Goal: Task Accomplishment & Management: Manage account settings

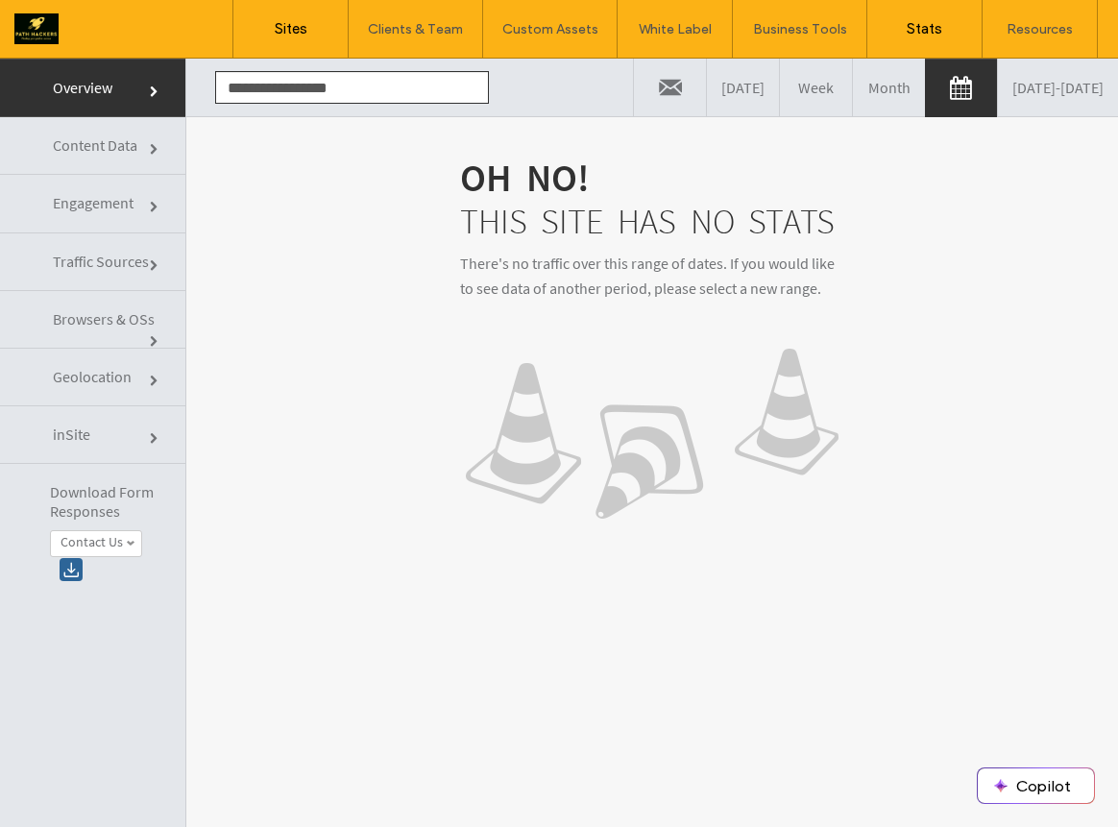
click at [282, 36] on label "Sites" at bounding box center [291, 28] width 33 height 17
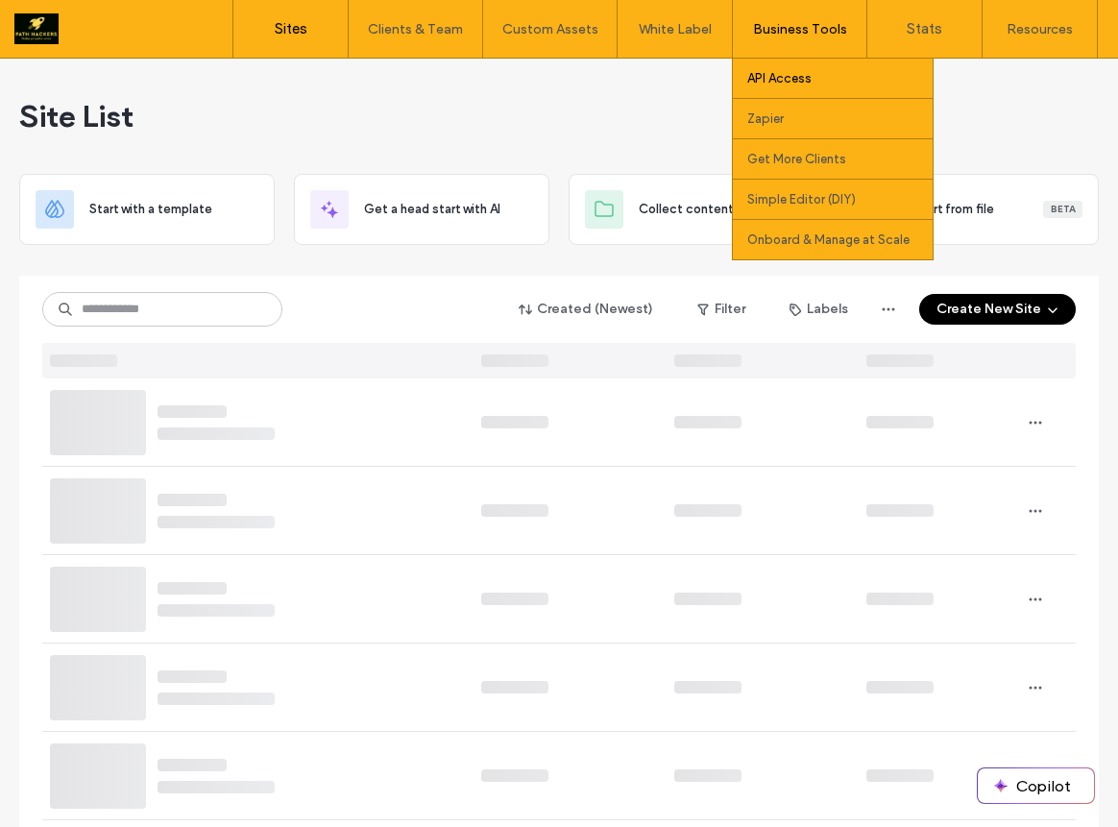
click at [764, 86] on link "API Access" at bounding box center [839, 78] width 185 height 39
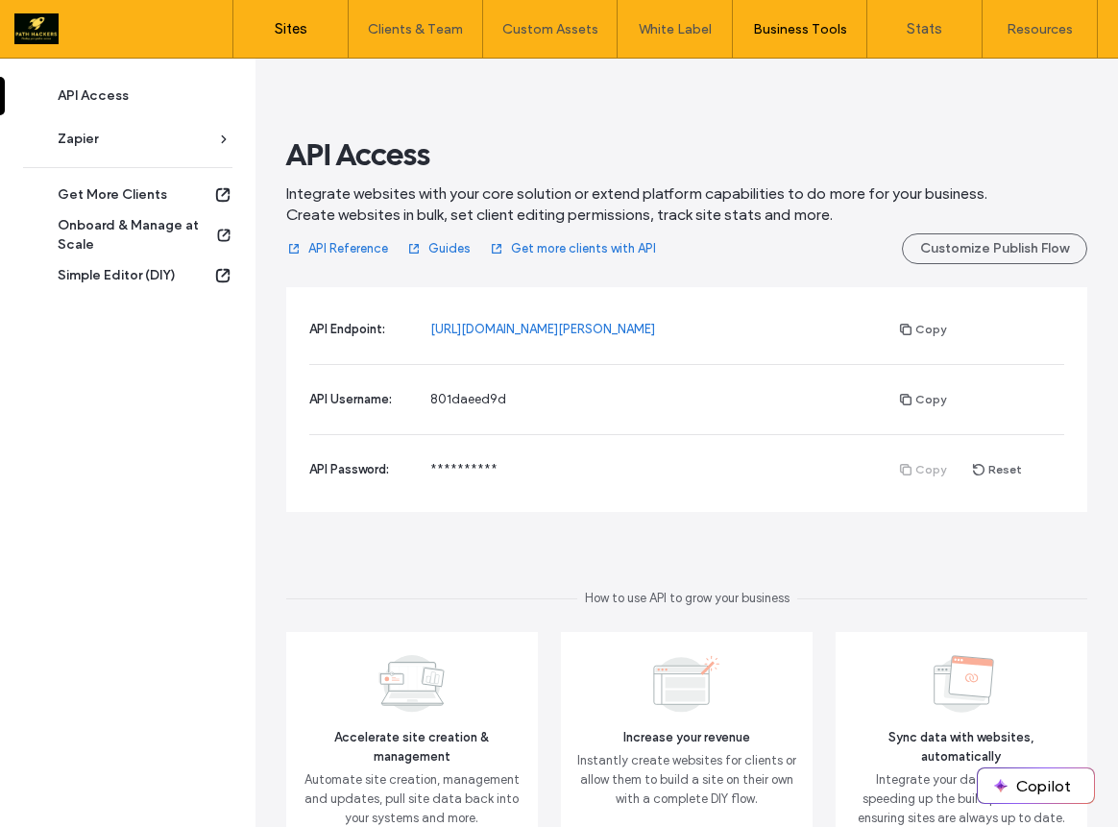
click at [297, 40] on link "Sites" at bounding box center [290, 29] width 114 height 58
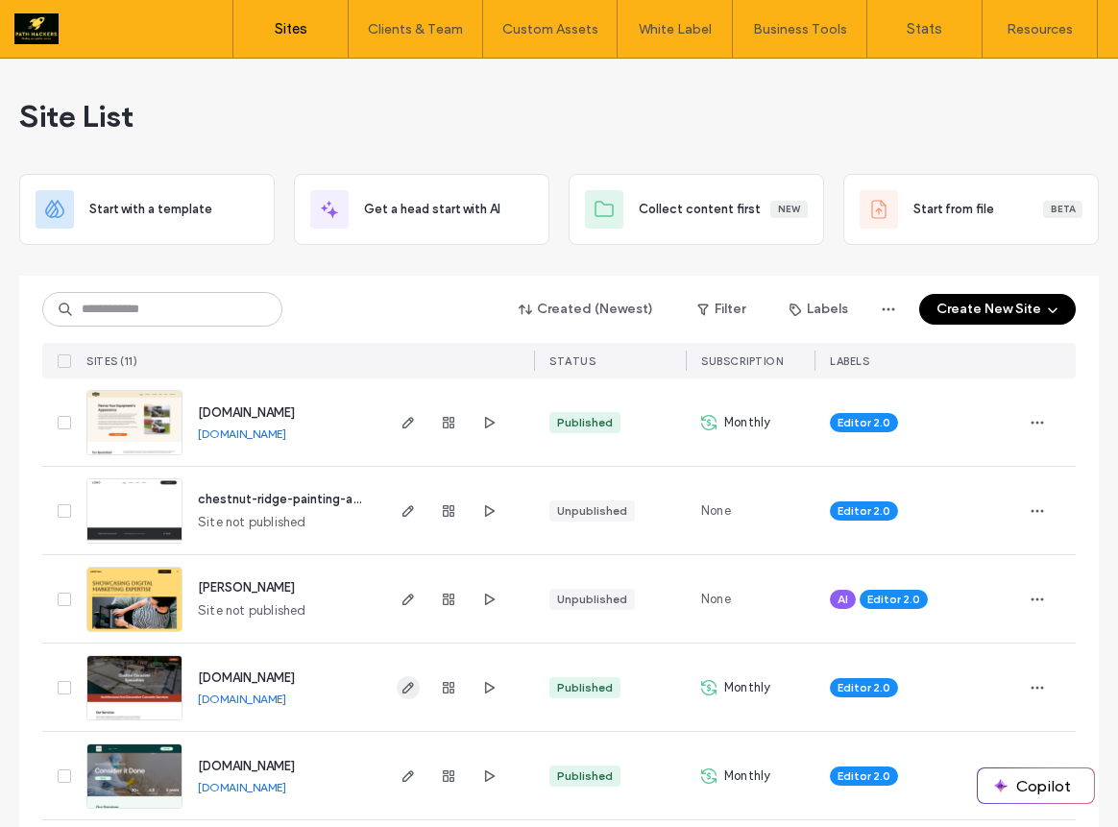
click at [399, 695] on span "button" at bounding box center [408, 687] width 23 height 23
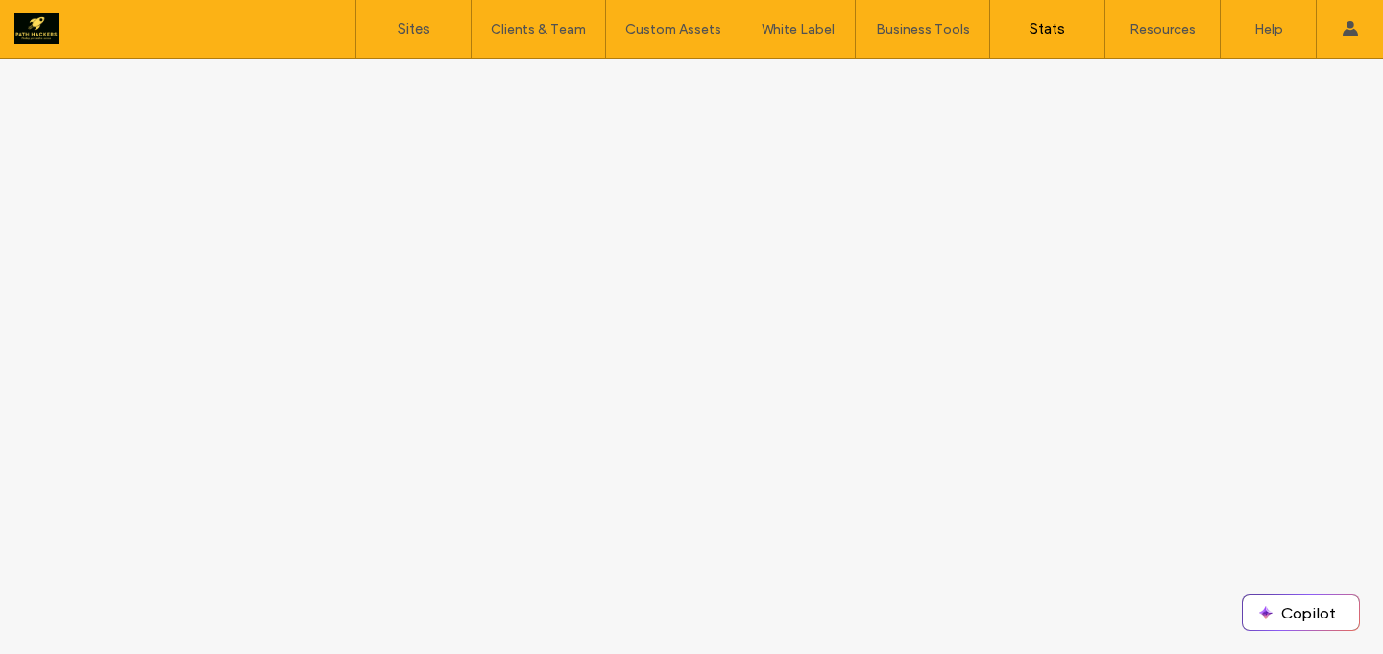
click at [436, 32] on link "Sites" at bounding box center [413, 29] width 114 height 58
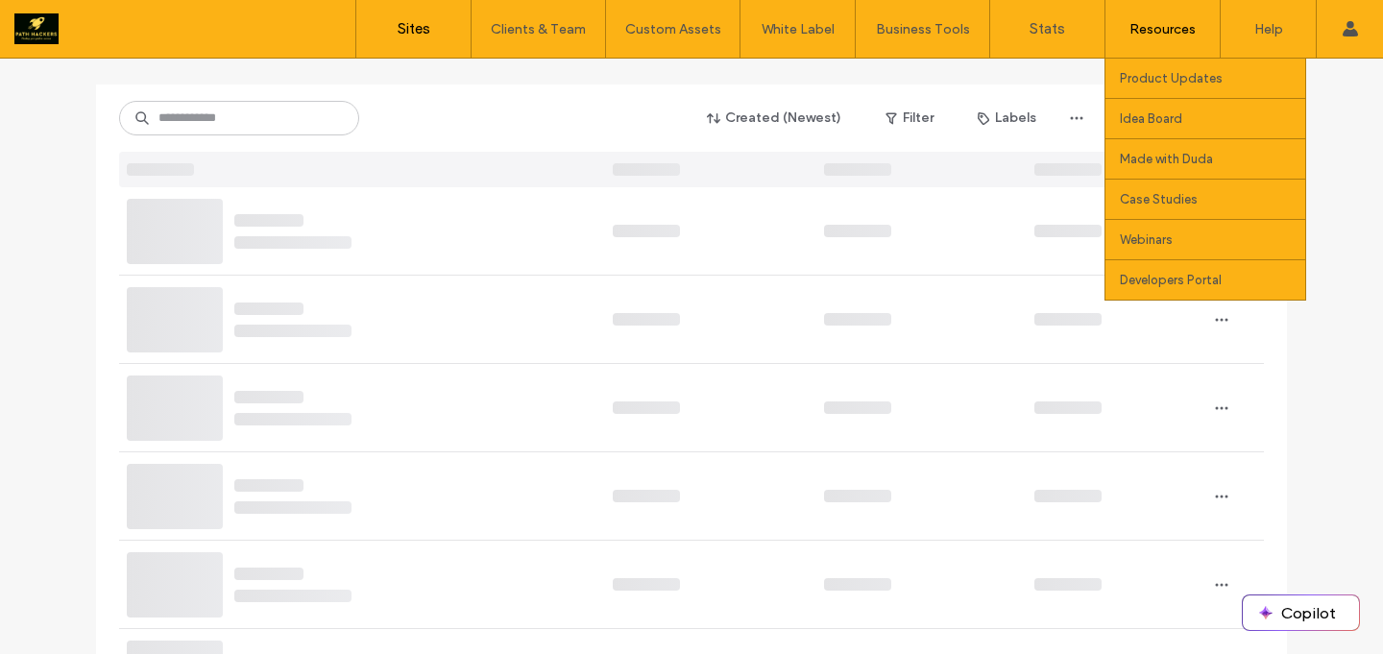
scroll to position [191, 0]
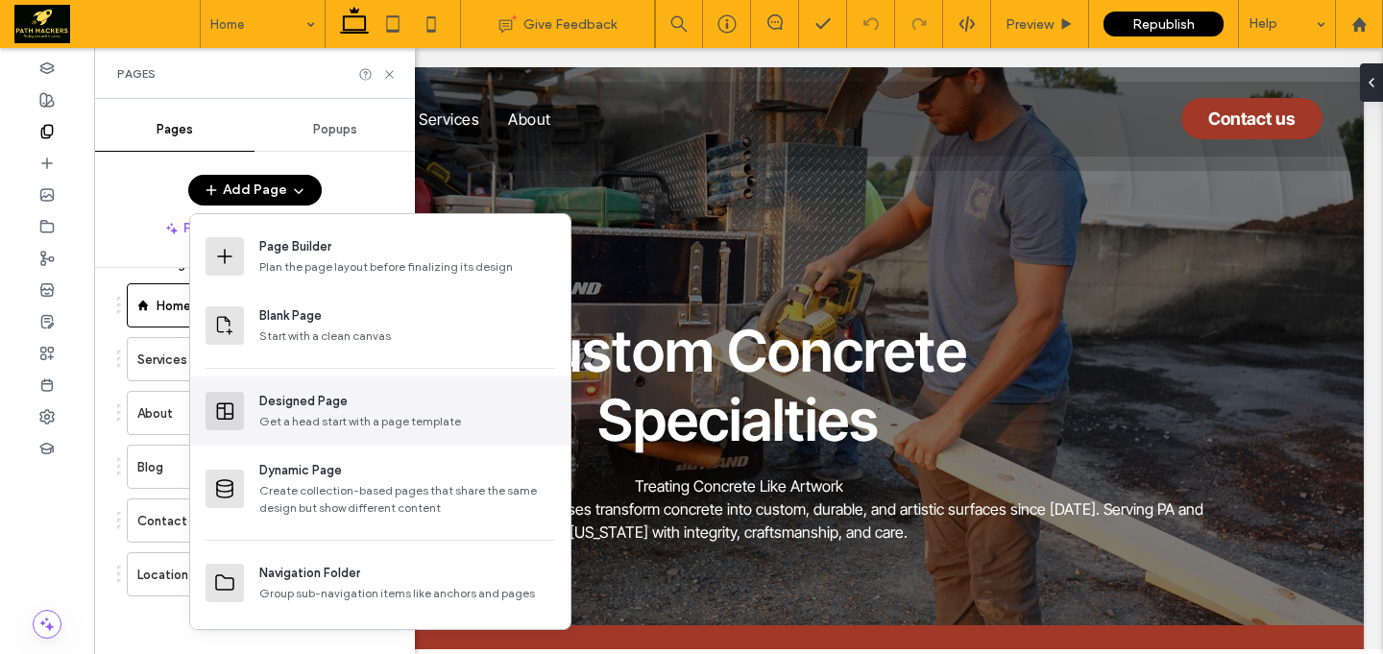
click at [299, 417] on div "Get a head start with a page template" at bounding box center [407, 421] width 296 height 17
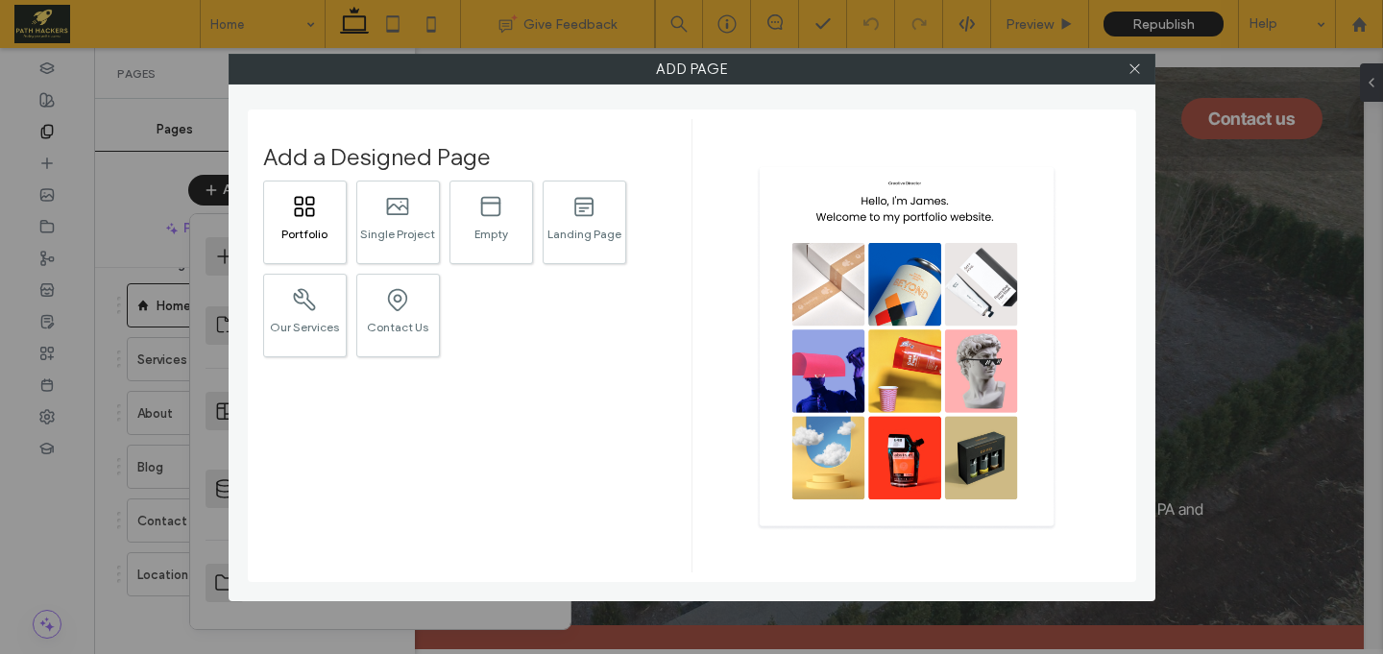
click at [312, 214] on icon at bounding box center [309, 211] width 9 height 9
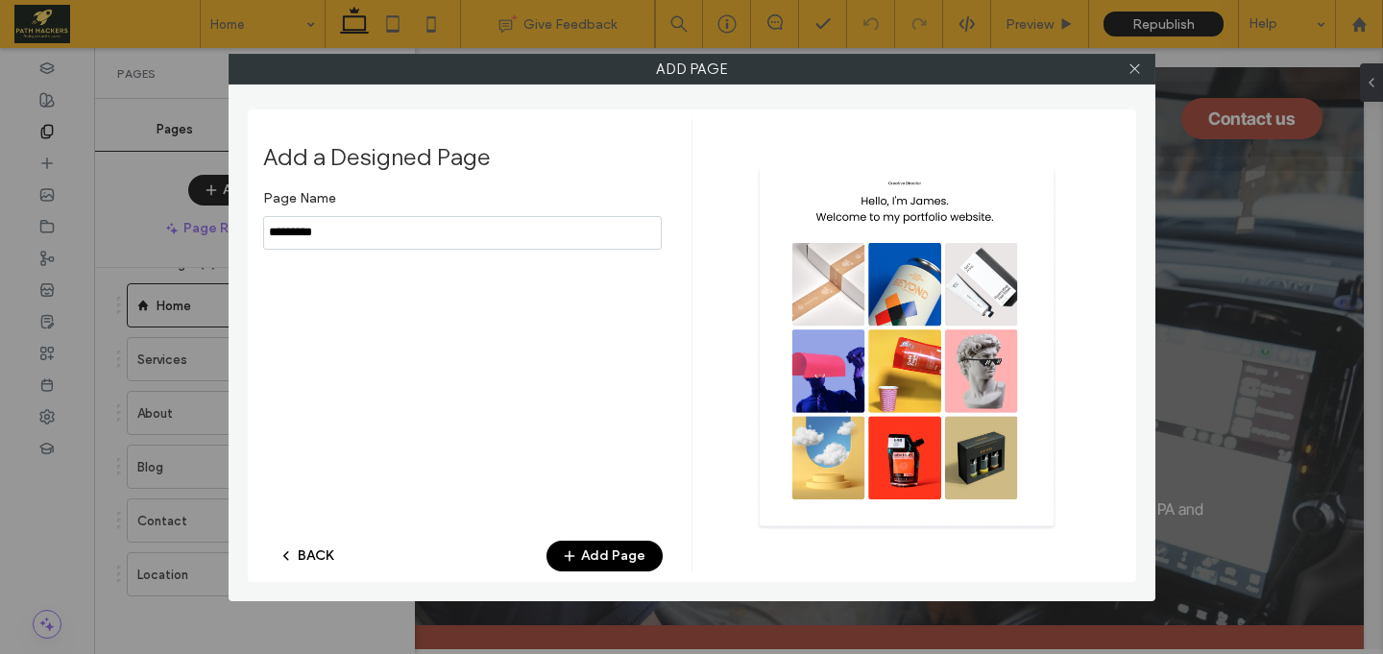
click at [613, 556] on button "Add Page" at bounding box center [604, 556] width 116 height 31
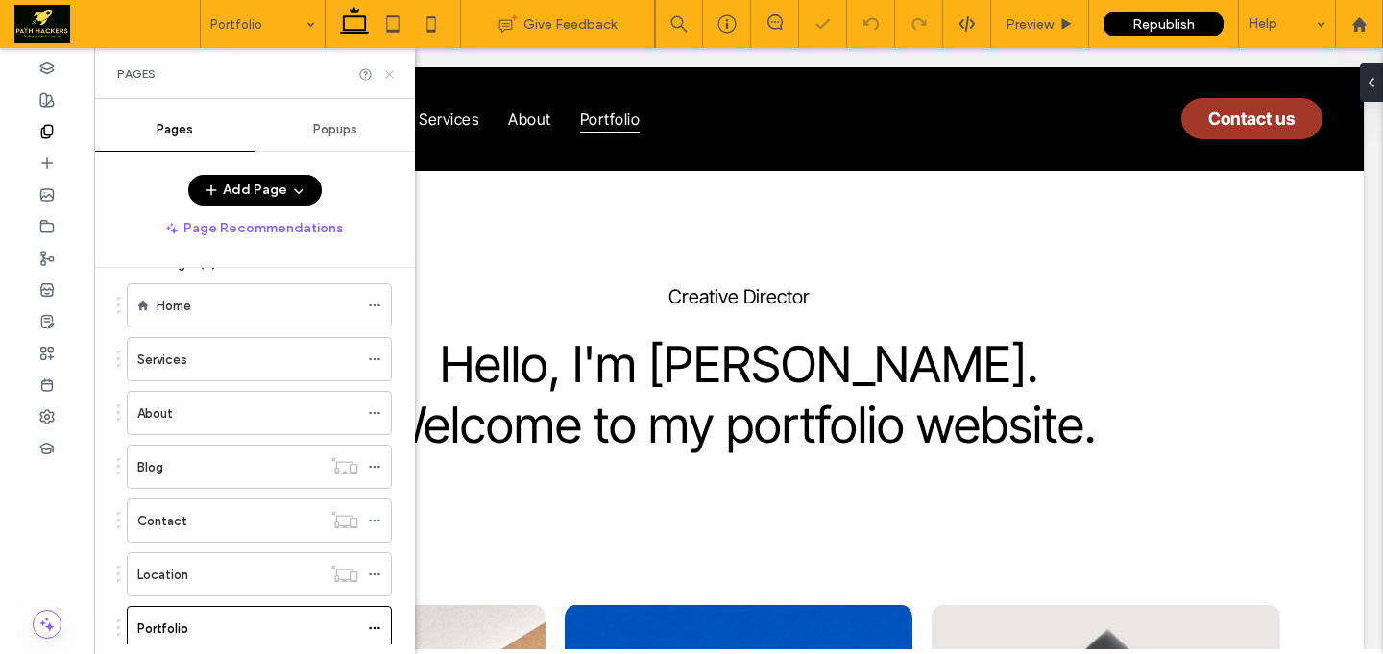
click at [388, 78] on icon at bounding box center [389, 74] width 14 height 14
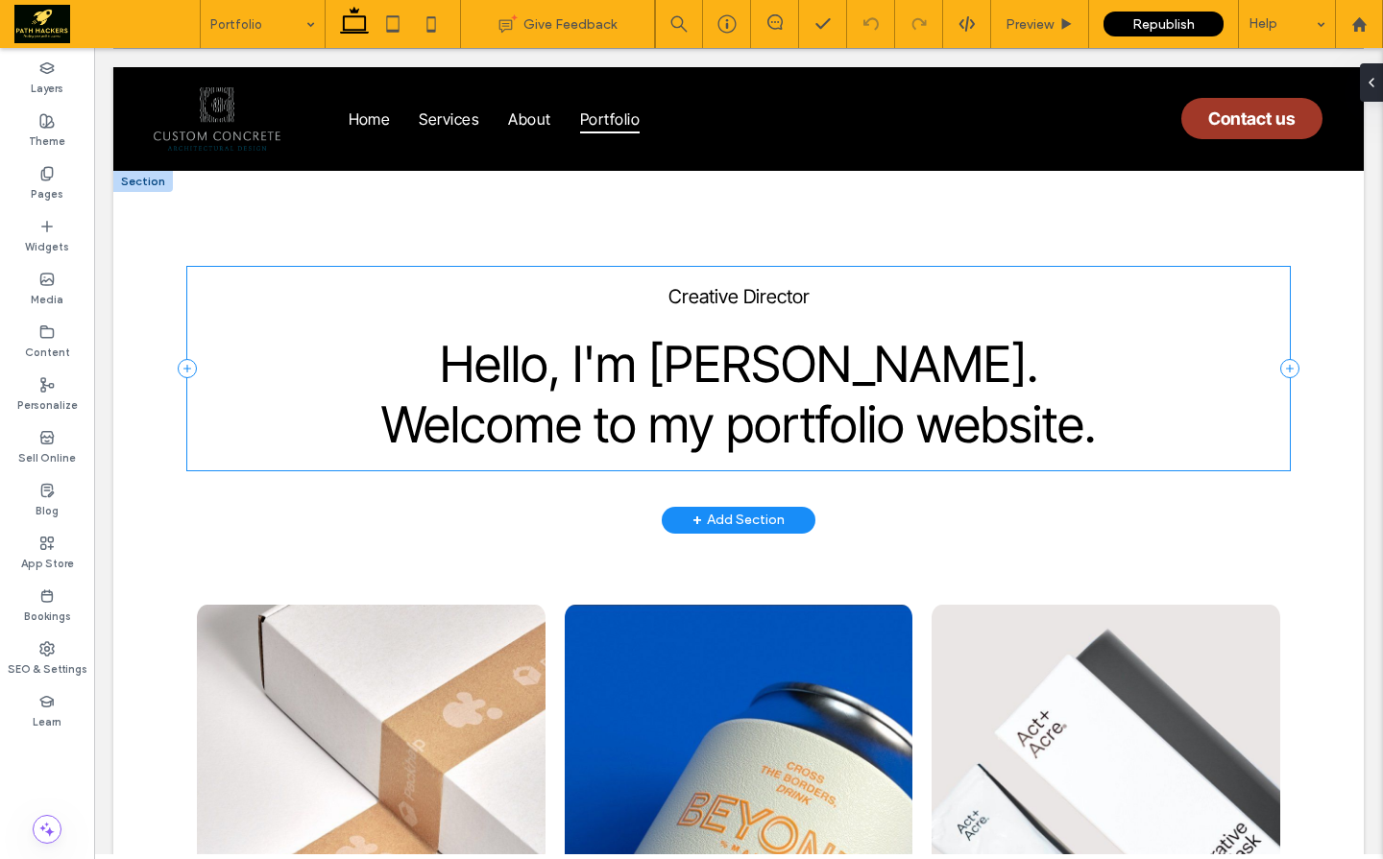
click at [688, 280] on div "Creative Director Hello, I'm James. Welcome to my portfolio website." at bounding box center [738, 369] width 1102 height 204
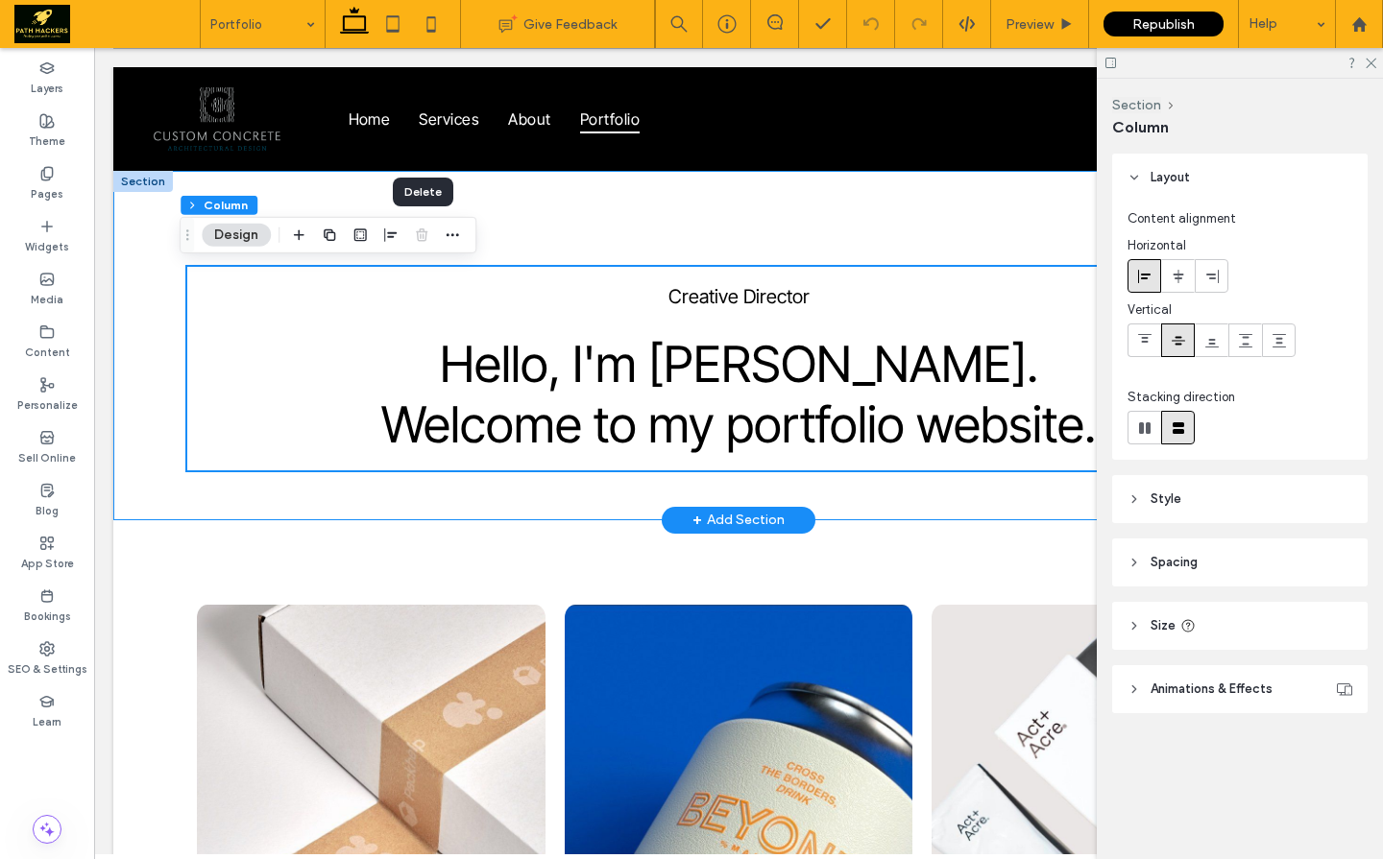
click at [304, 189] on div "Creative Director Hello, I'm James. Welcome to my portfolio website." at bounding box center [738, 346] width 1152 height 350
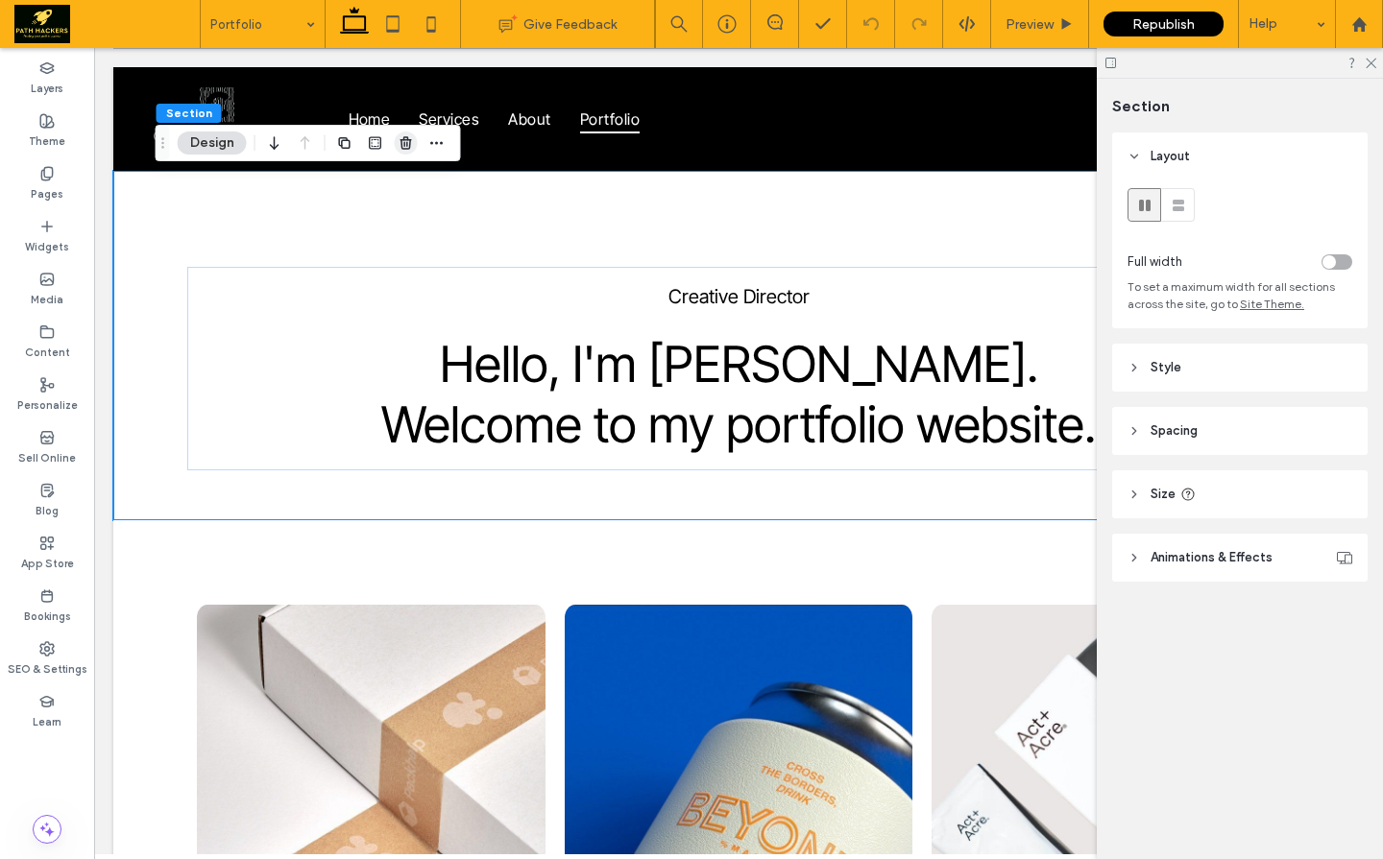
click at [404, 137] on use "button" at bounding box center [405, 142] width 12 height 12
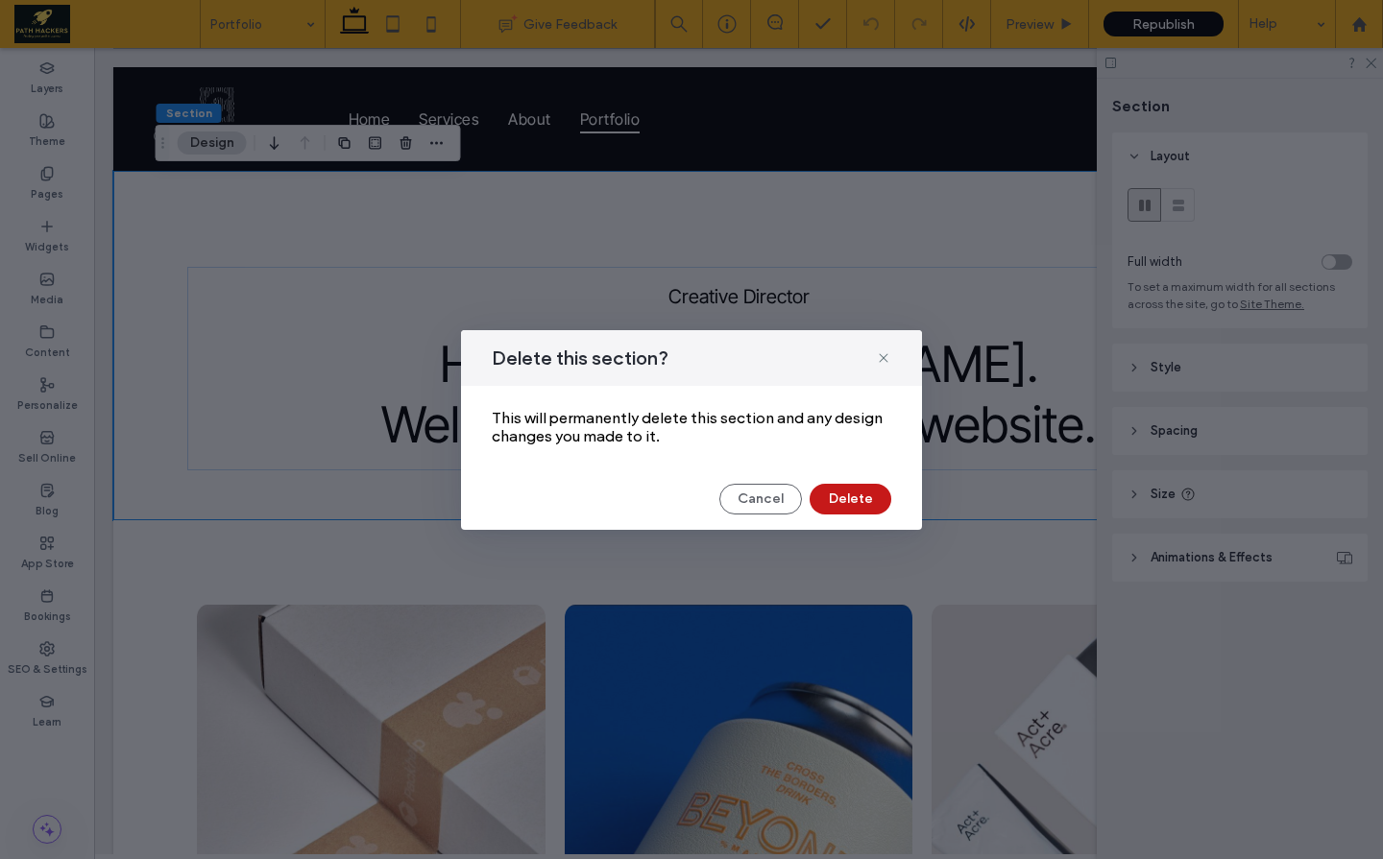
click at [846, 496] on button "Delete" at bounding box center [850, 499] width 82 height 31
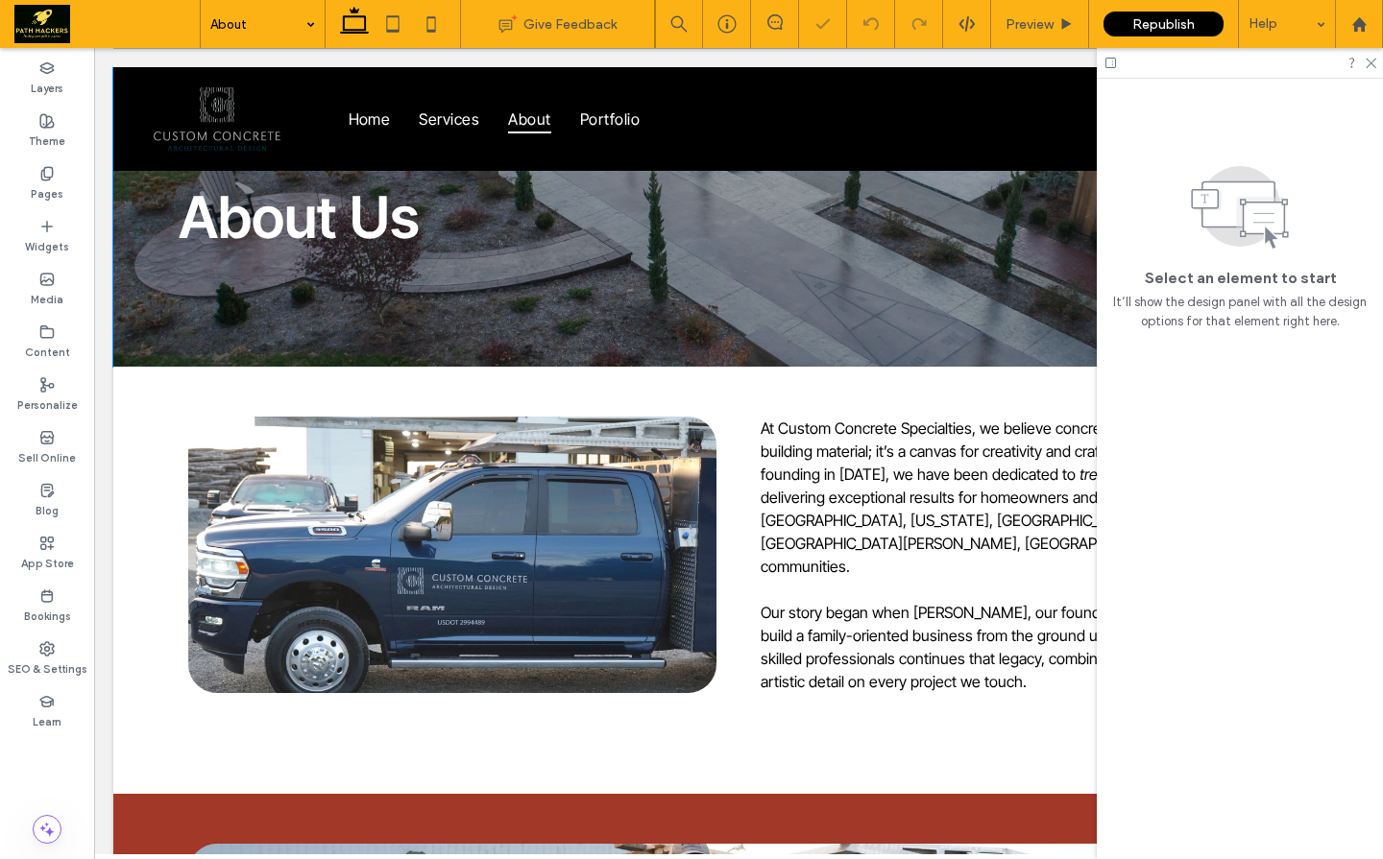
click at [130, 193] on div "About Us" at bounding box center [738, 217] width 1250 height 300
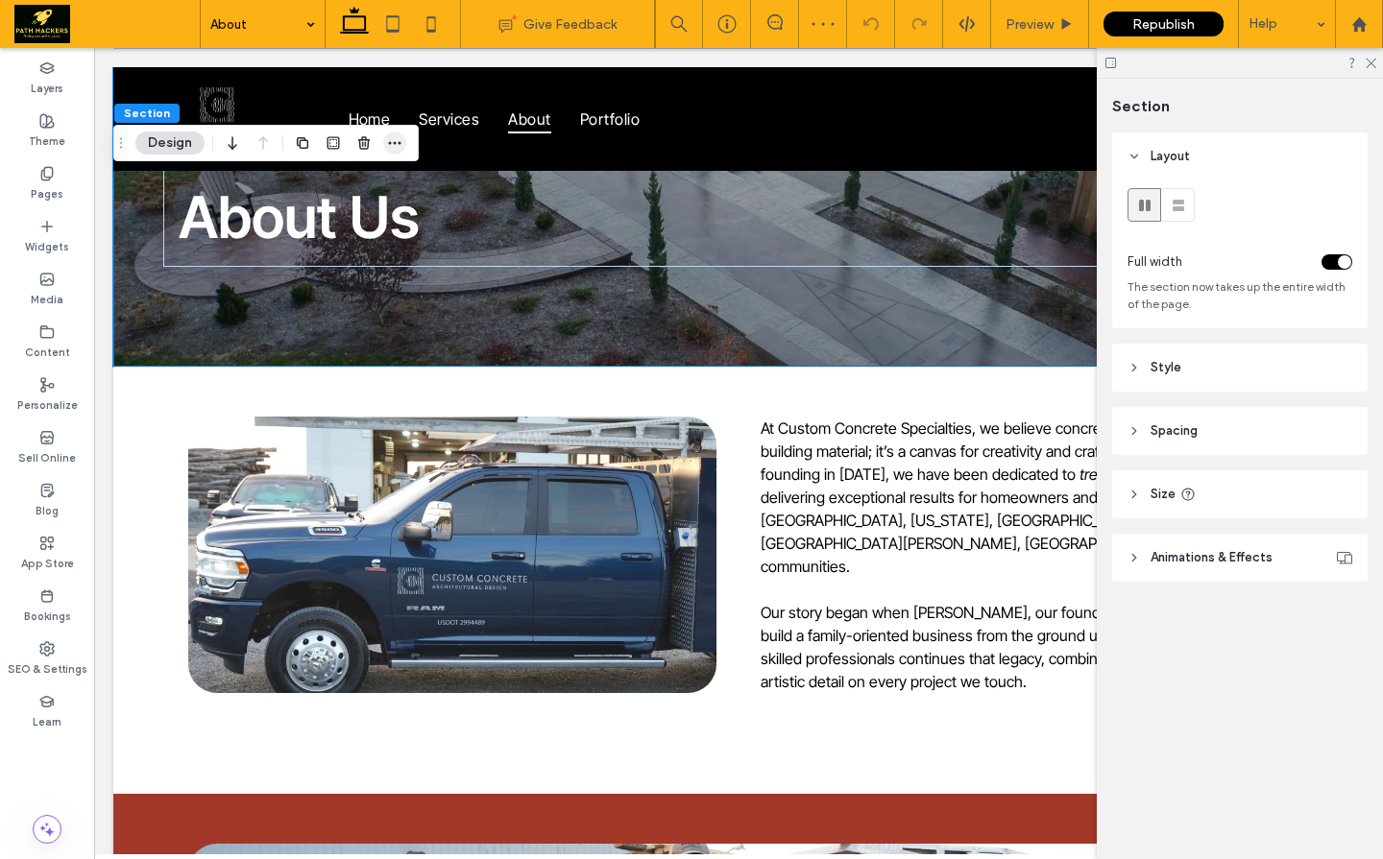
click at [393, 143] on icon "button" at bounding box center [394, 142] width 15 height 15
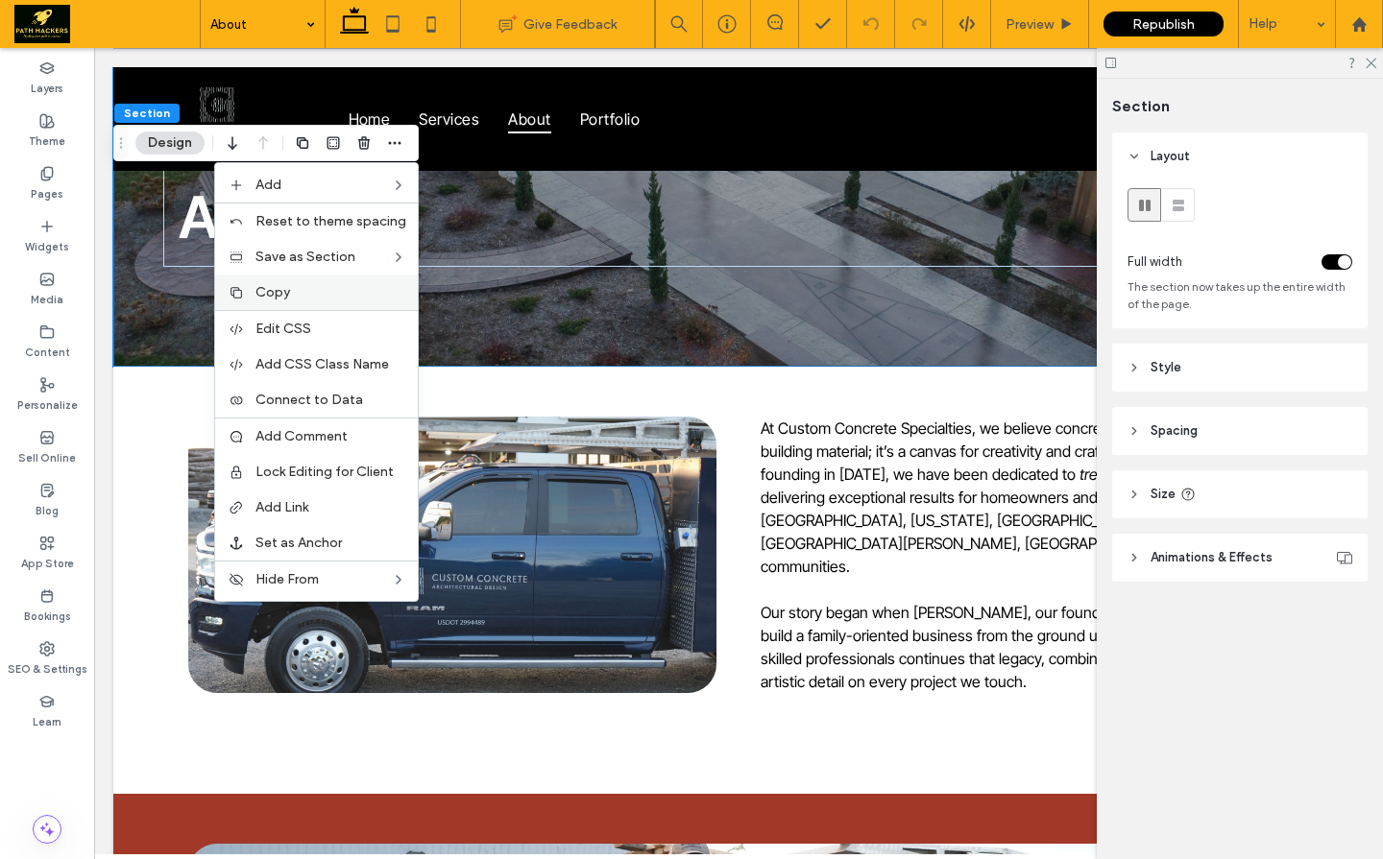
click at [340, 282] on div "Copy" at bounding box center [316, 293] width 203 height 36
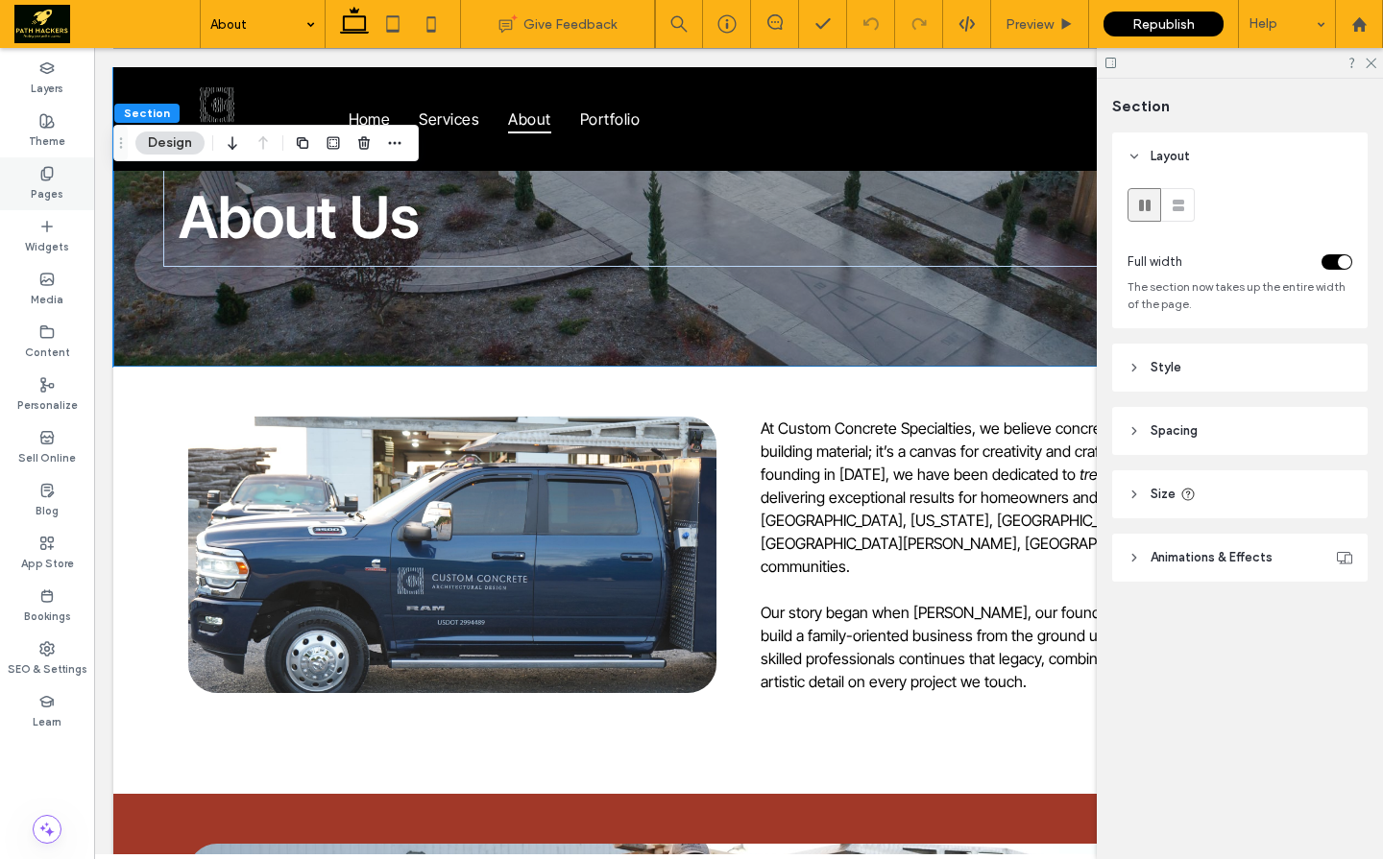
click at [68, 178] on div "Pages" at bounding box center [47, 183] width 94 height 53
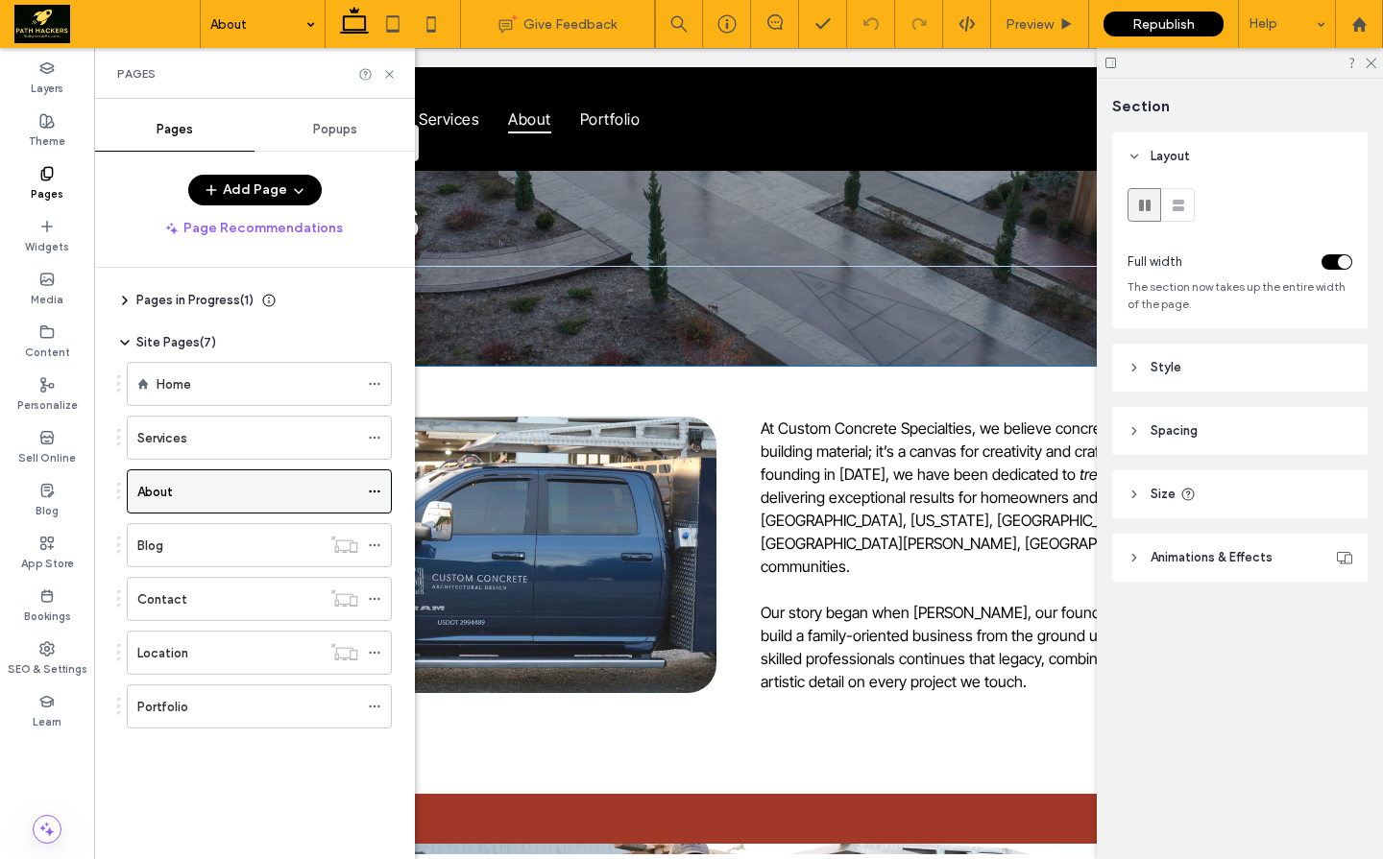
click at [378, 495] on icon at bounding box center [374, 491] width 13 height 13
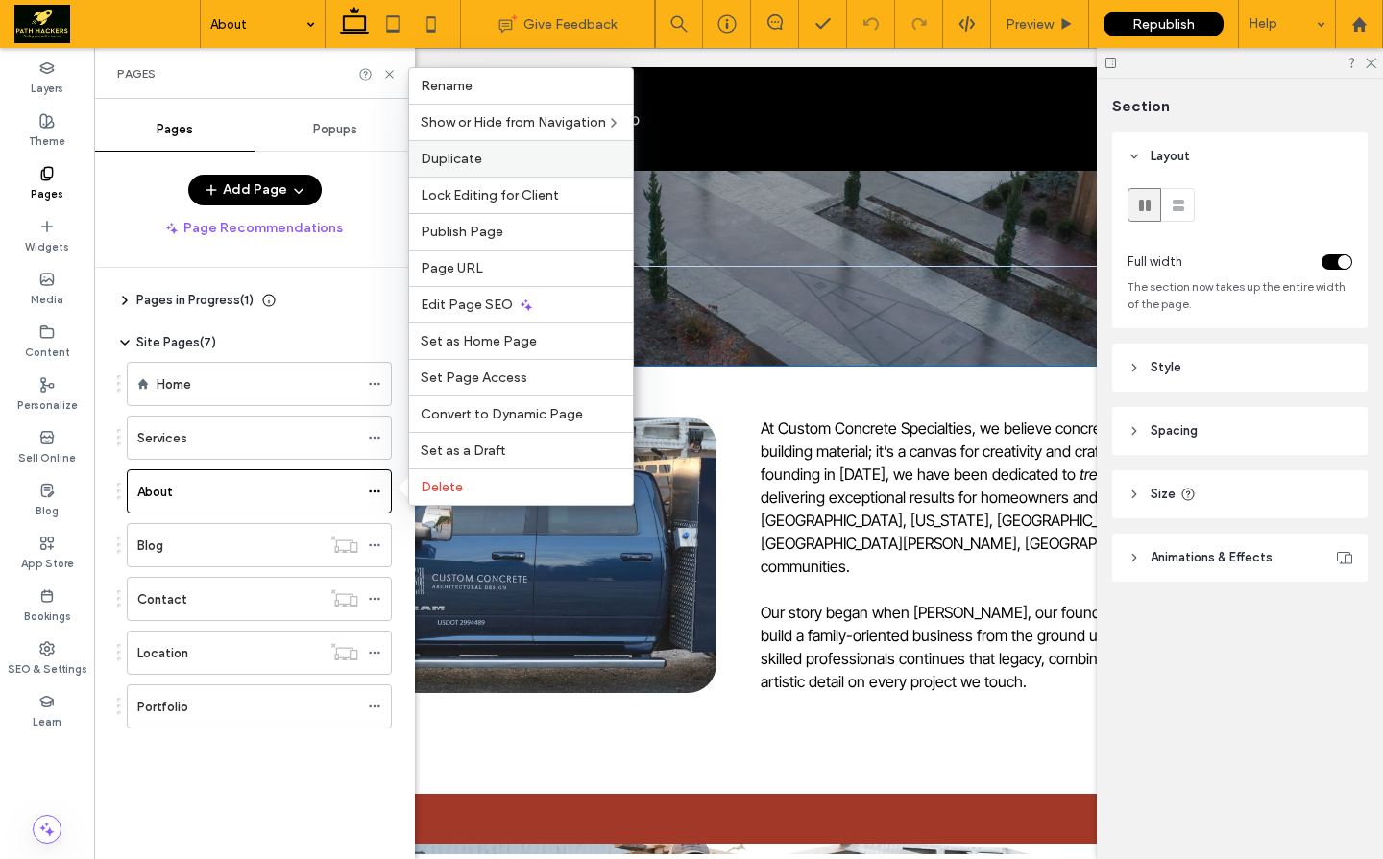
click at [460, 169] on div "Duplicate" at bounding box center [521, 158] width 224 height 36
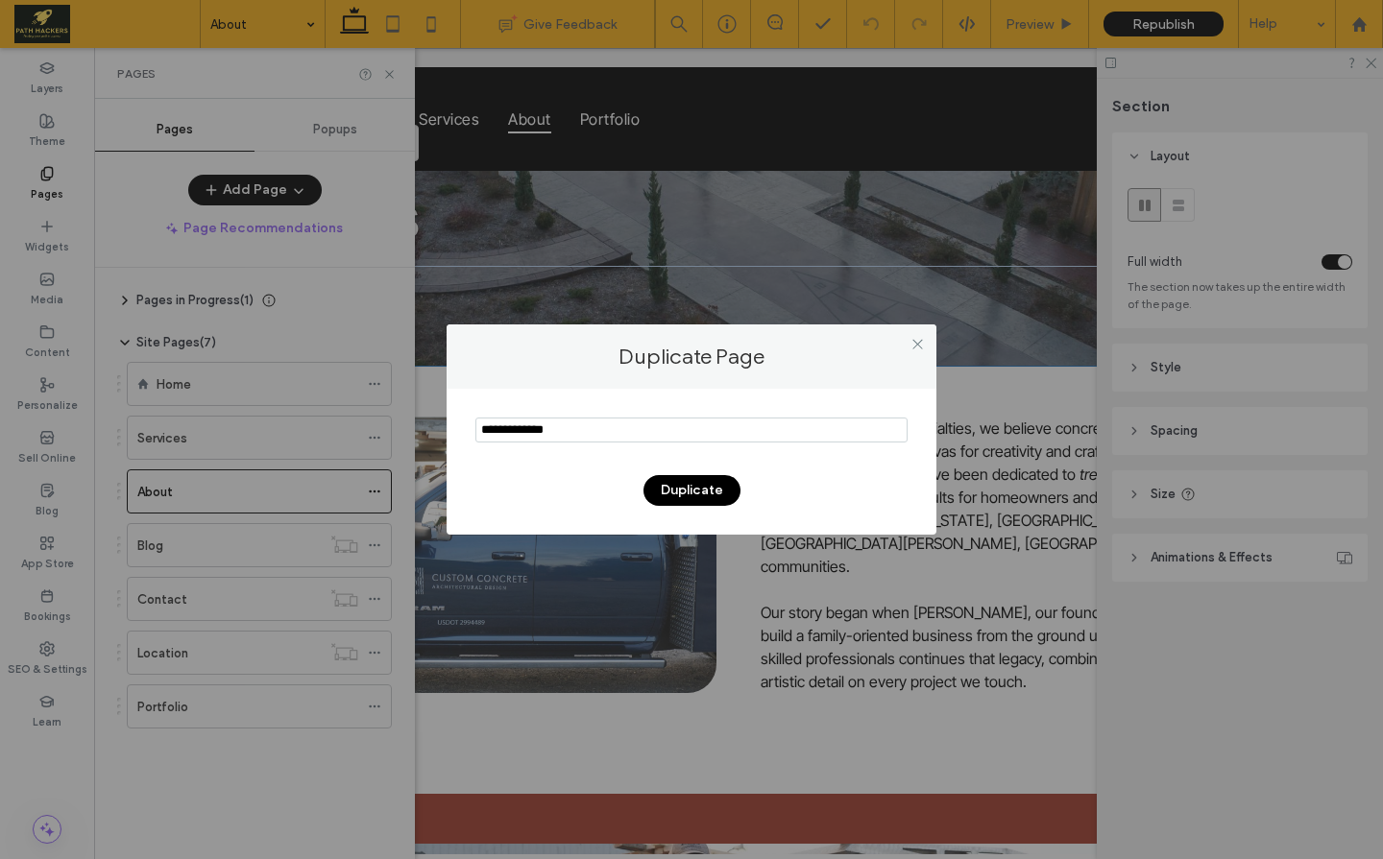
click at [590, 431] on input "notEmpty" at bounding box center [691, 430] width 432 height 25
type input "*"
type input "**"
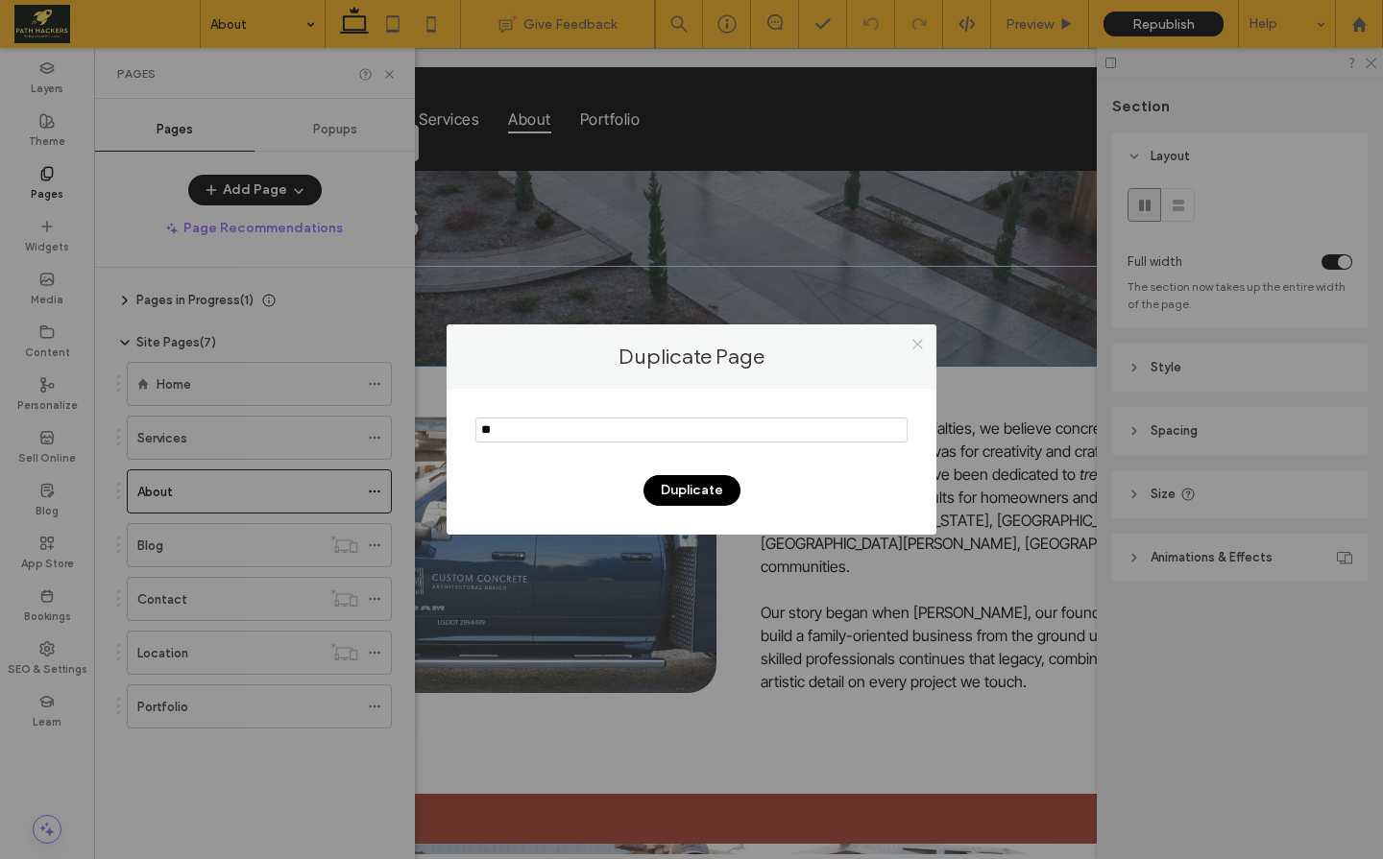
click at [916, 345] on use at bounding box center [917, 344] width 10 height 10
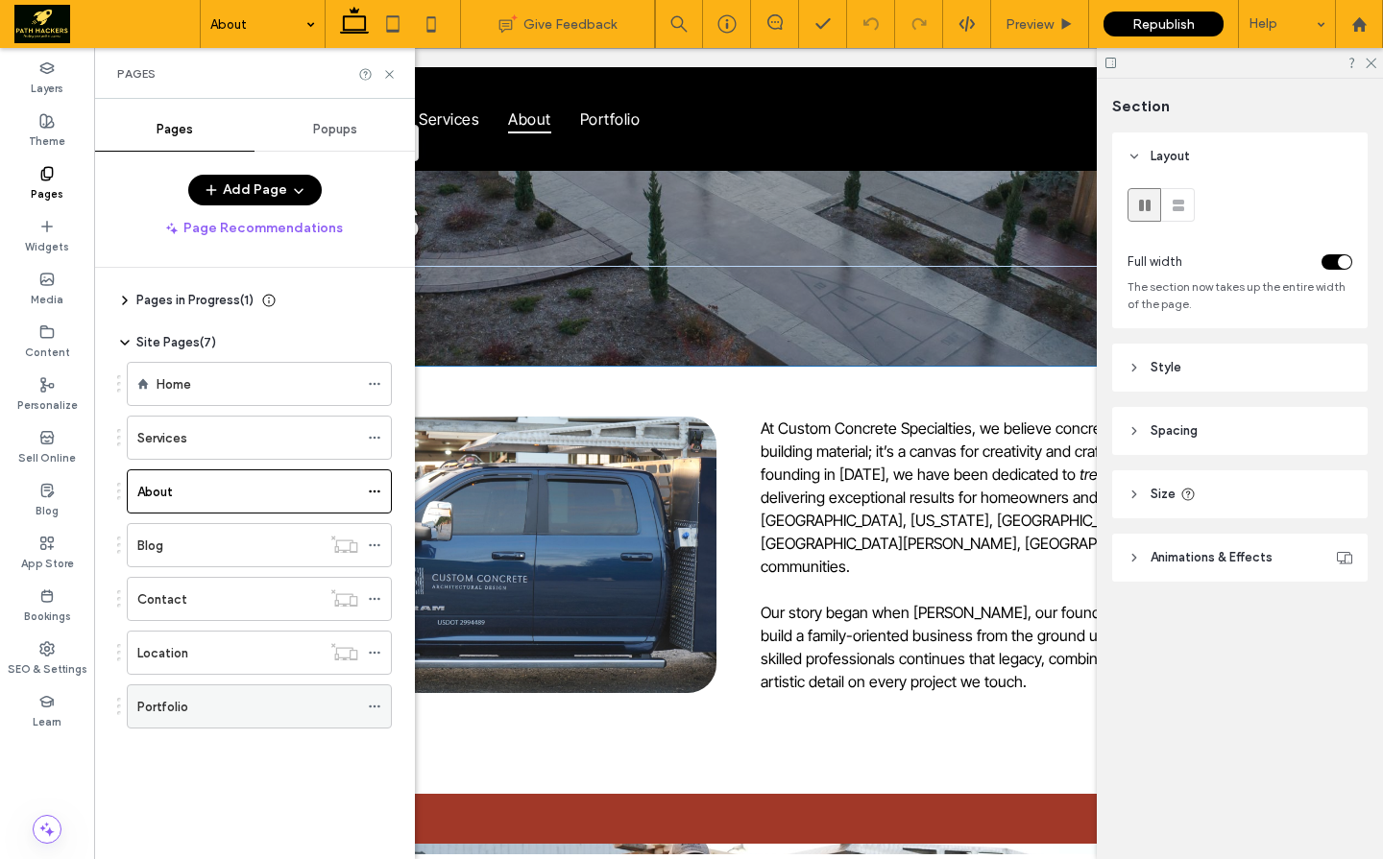
click at [369, 653] on icon at bounding box center [374, 706] width 13 height 13
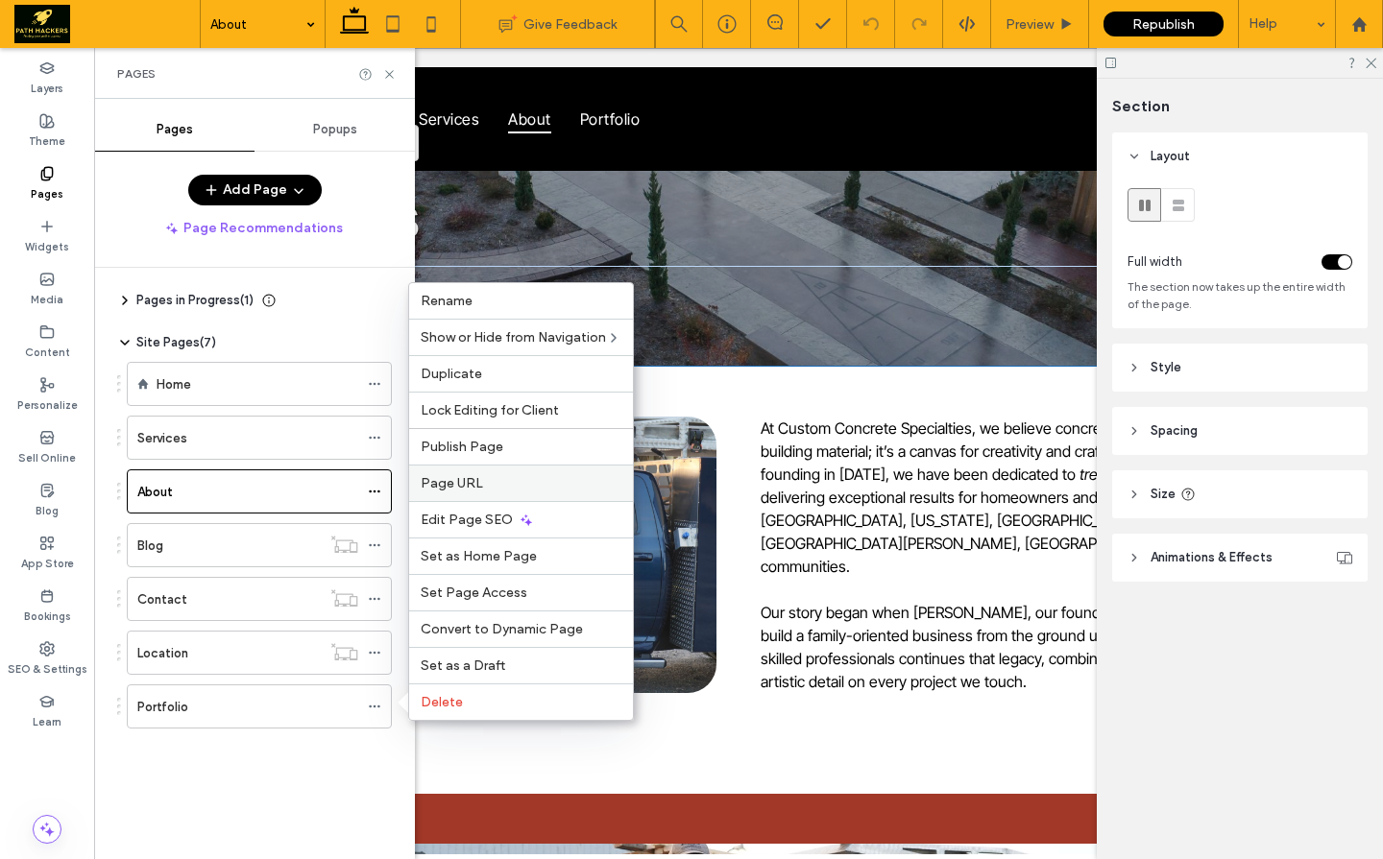
click at [501, 494] on div "Page URL" at bounding box center [521, 483] width 224 height 36
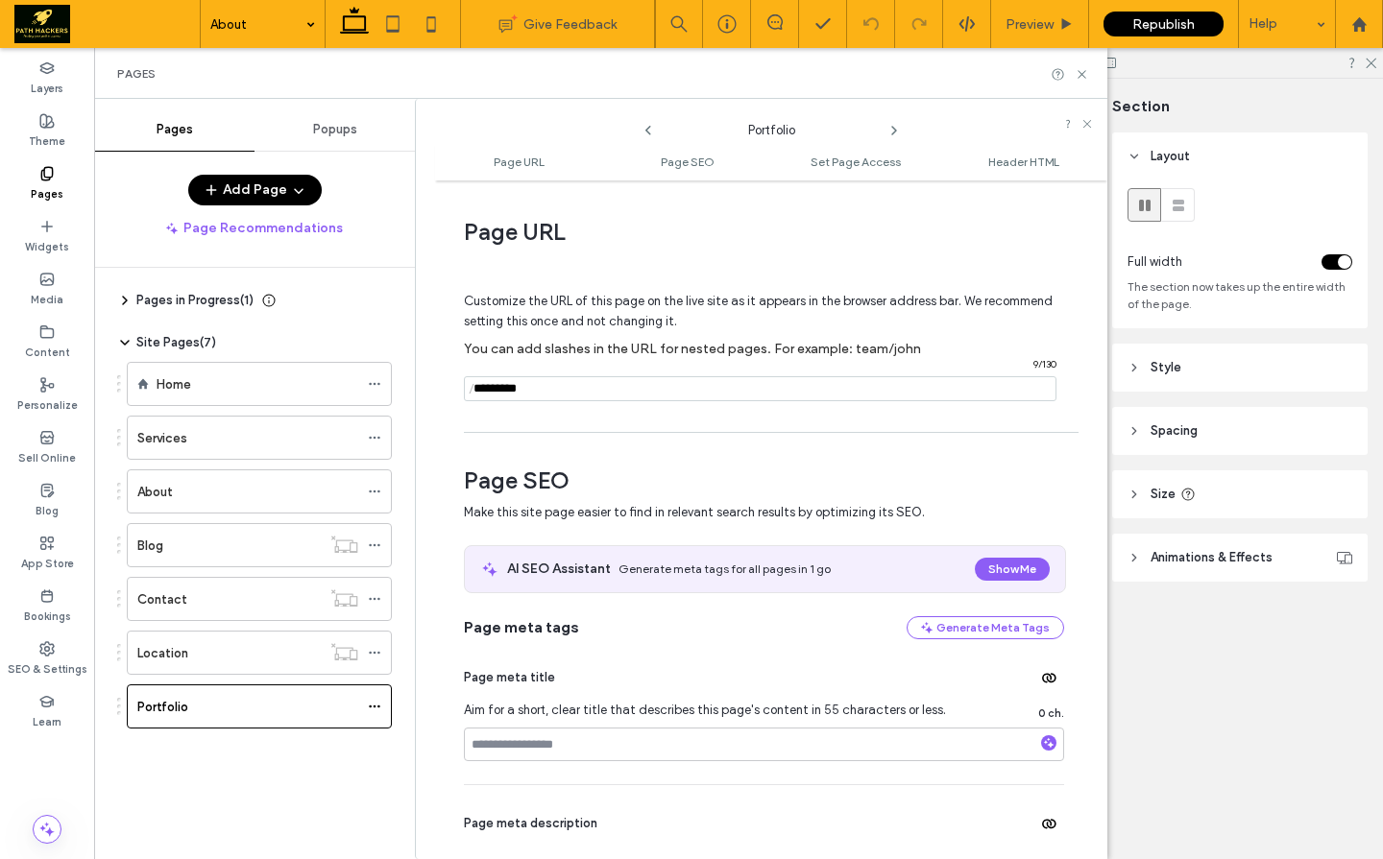
click at [555, 392] on input "notEmpty" at bounding box center [760, 388] width 592 height 25
click at [373, 653] on icon at bounding box center [374, 706] width 13 height 13
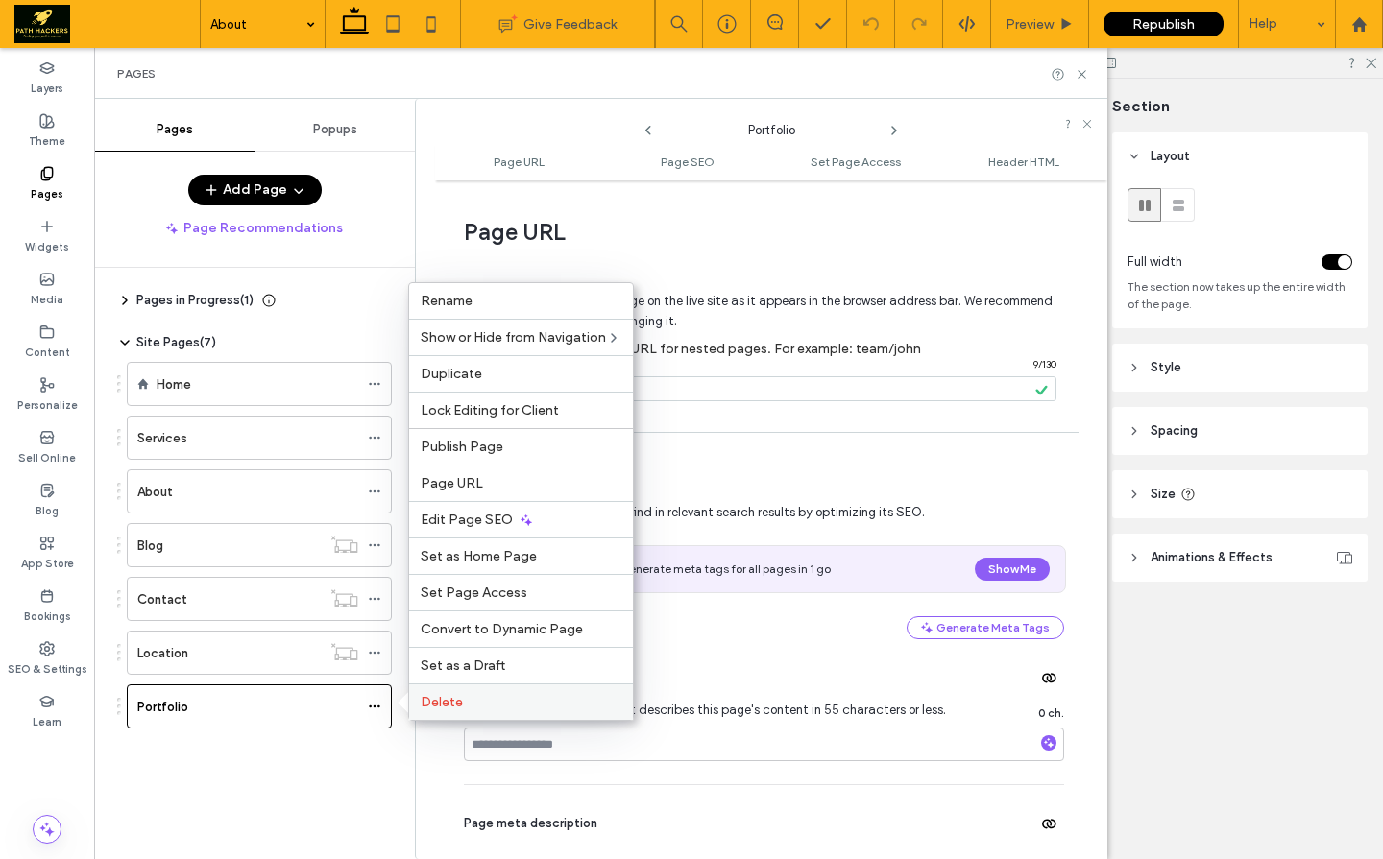
click at [484, 653] on label "Delete" at bounding box center [521, 702] width 201 height 16
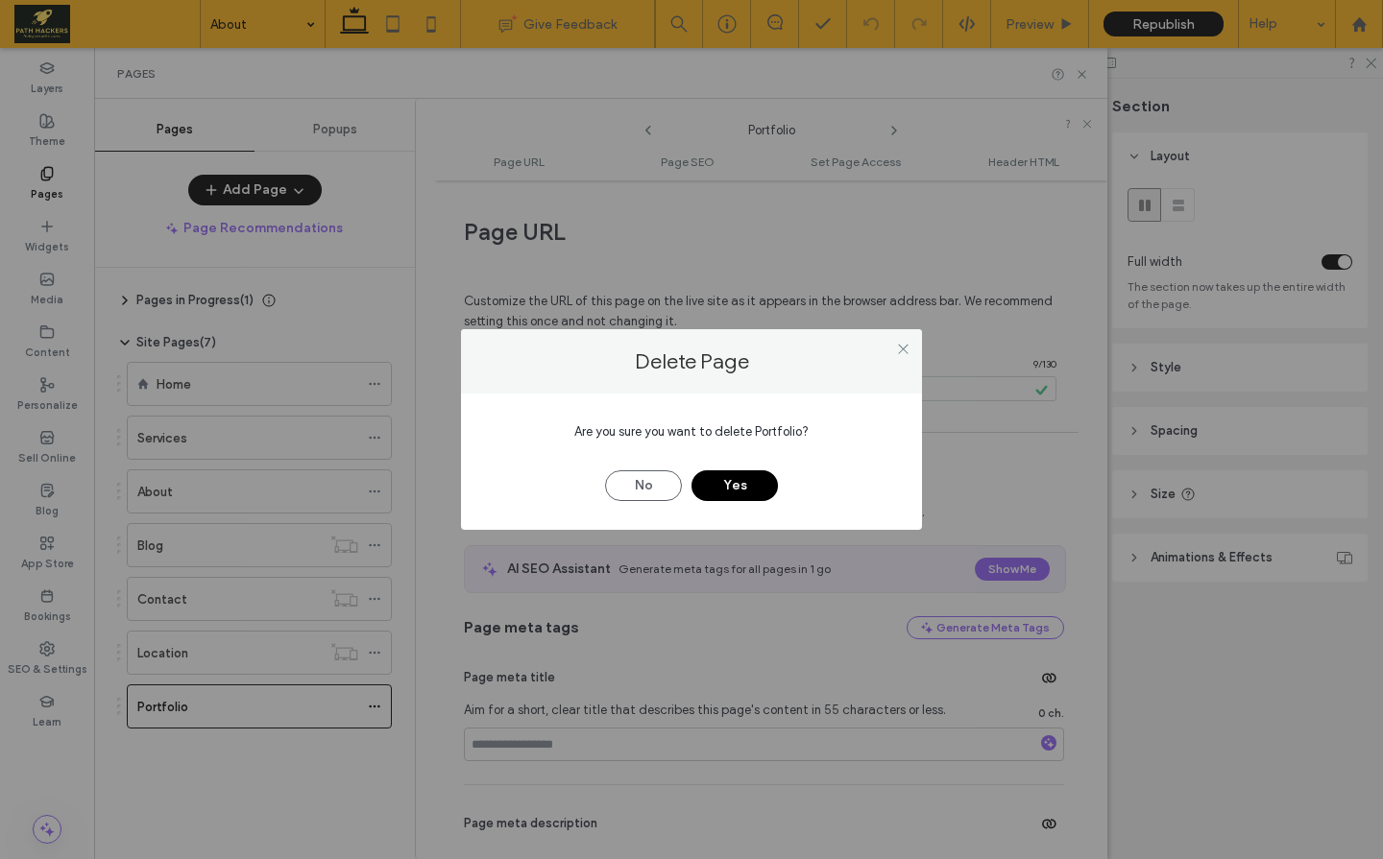
click at [733, 493] on button "Yes" at bounding box center [734, 486] width 86 height 31
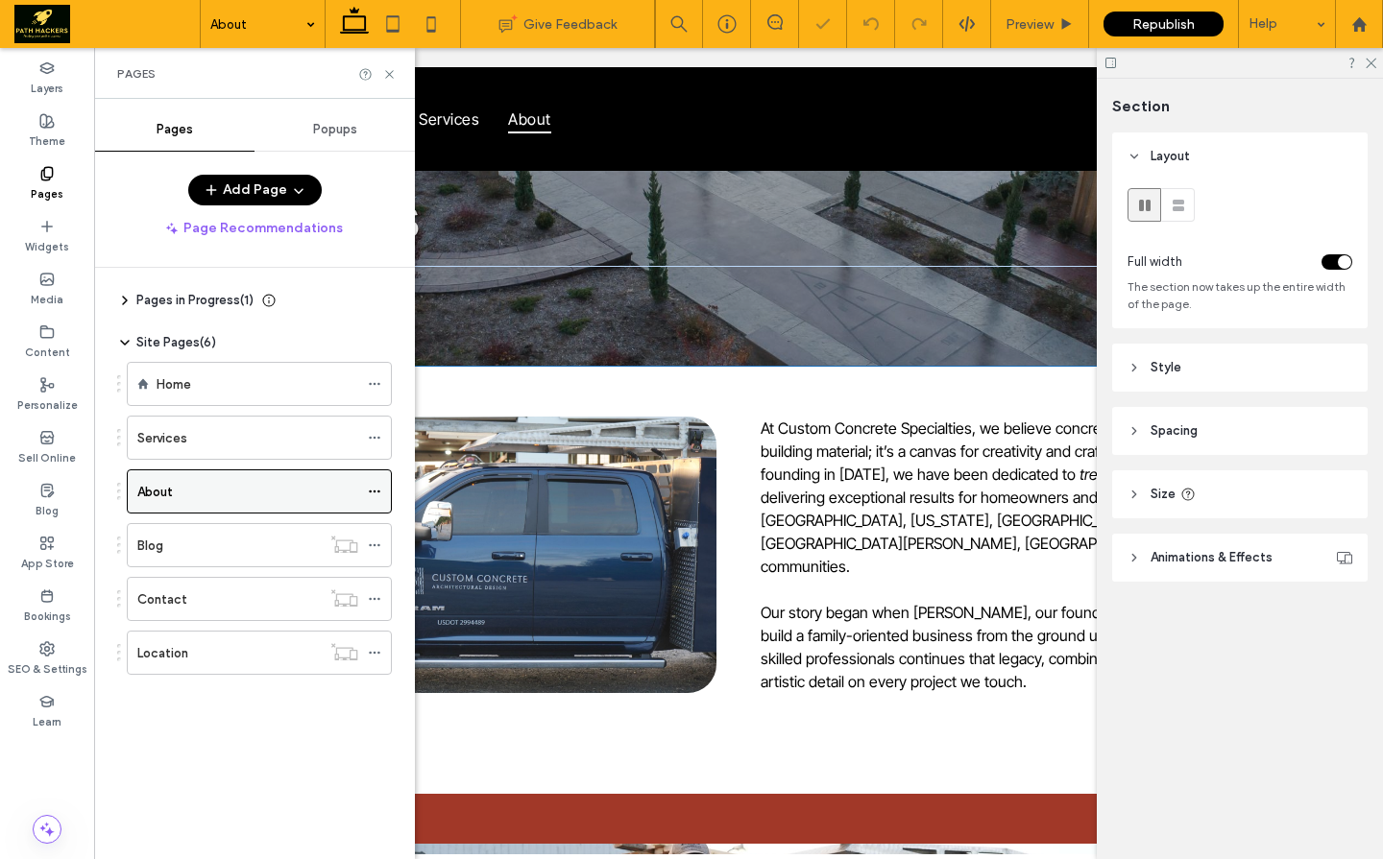
click at [381, 495] on div at bounding box center [379, 491] width 23 height 29
click at [374, 494] on icon at bounding box center [374, 491] width 13 height 13
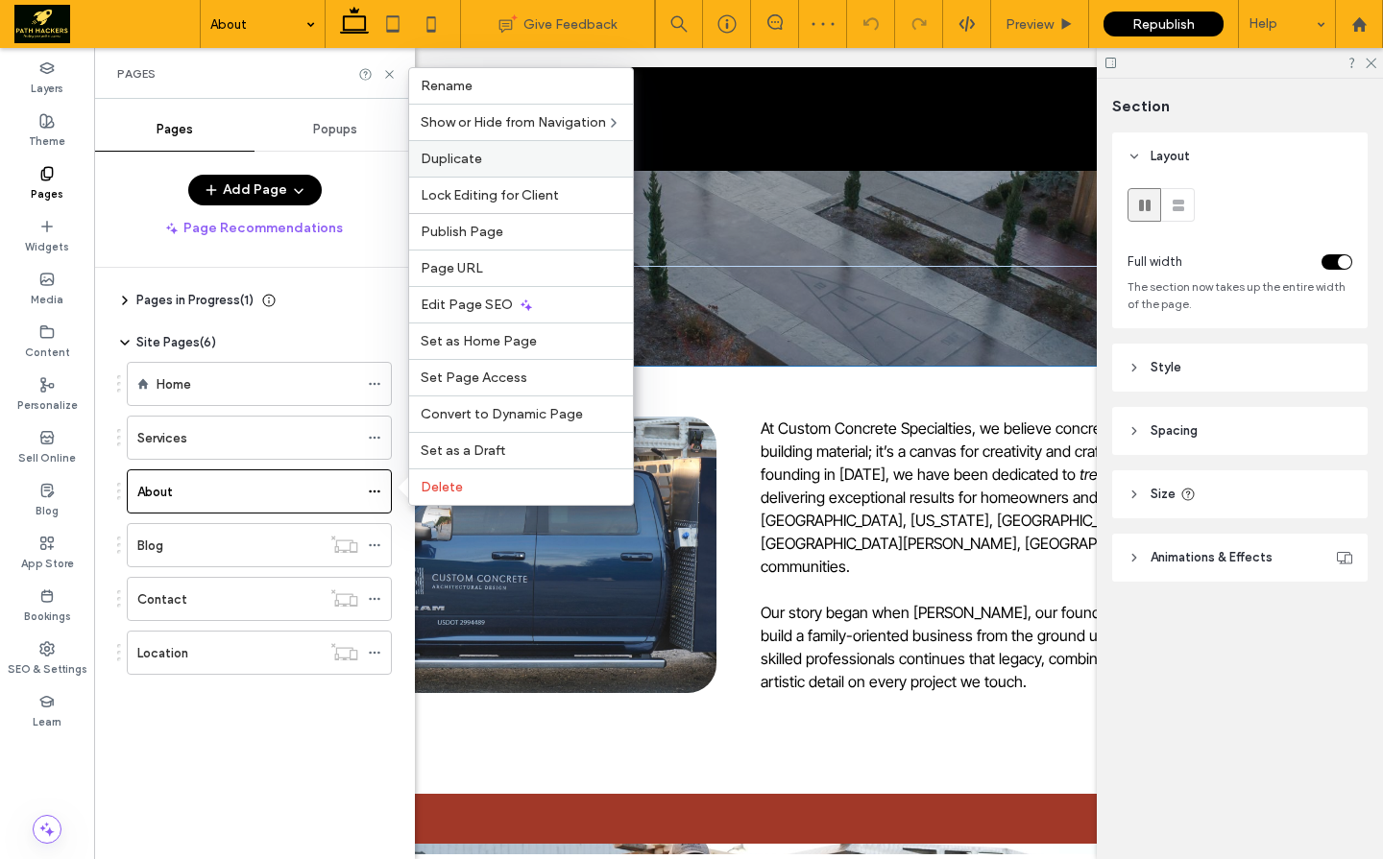
click at [488, 159] on label "Duplicate" at bounding box center [521, 159] width 201 height 16
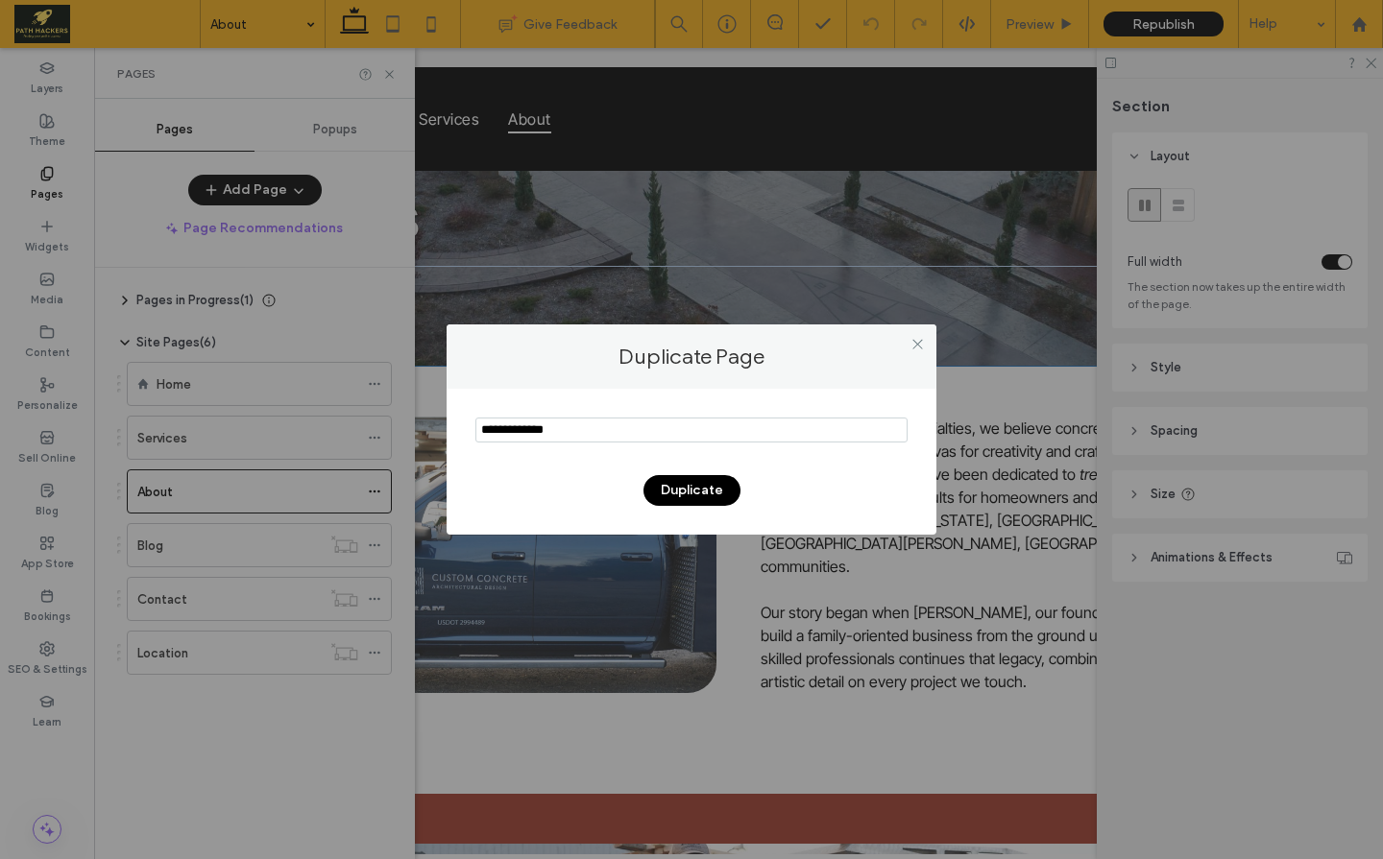
click at [594, 425] on input "notEmpty" at bounding box center [691, 430] width 432 height 25
type input "*********"
click at [663, 494] on button "Duplicate" at bounding box center [691, 490] width 97 height 31
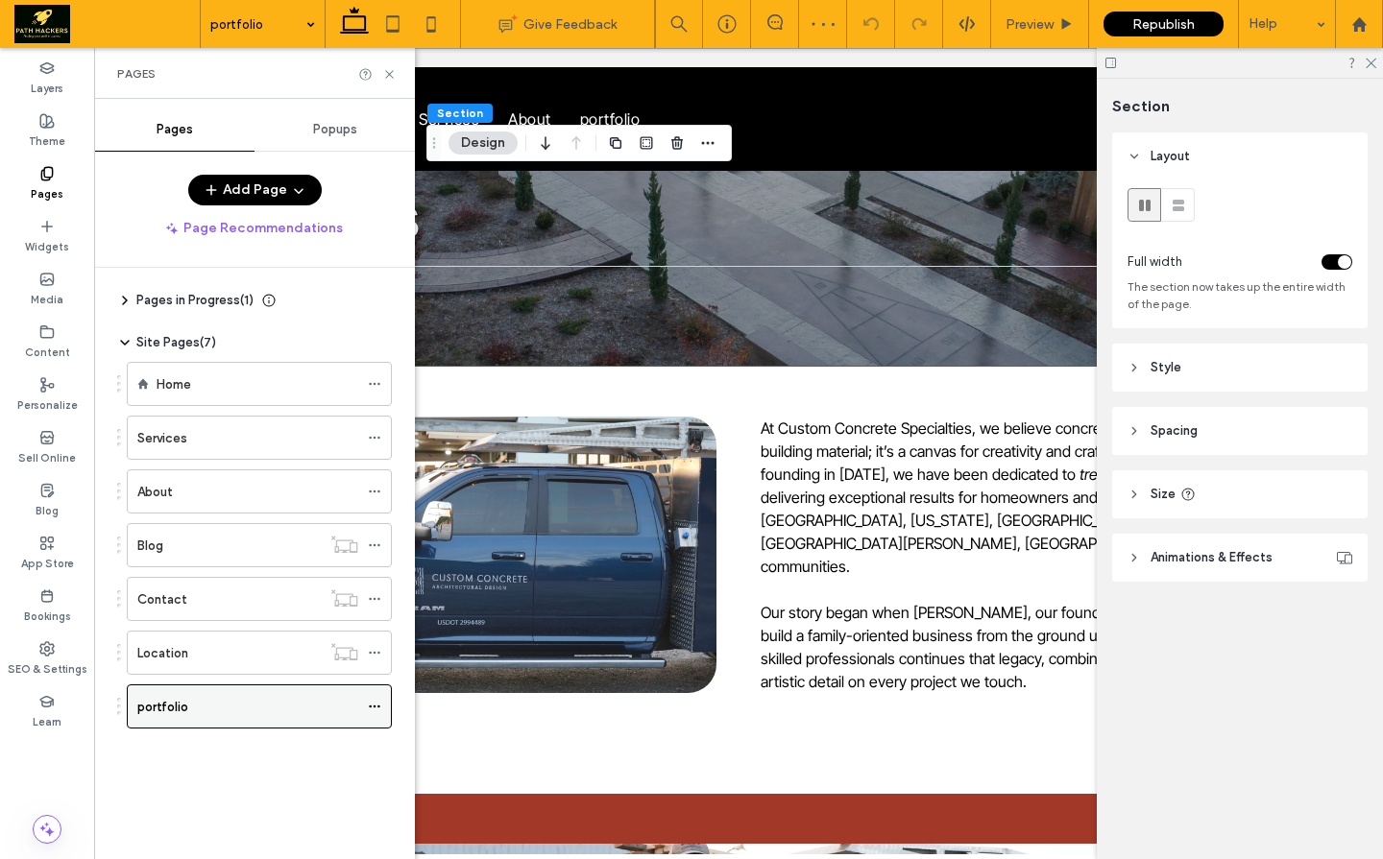
click at [380, 653] on icon at bounding box center [374, 706] width 13 height 13
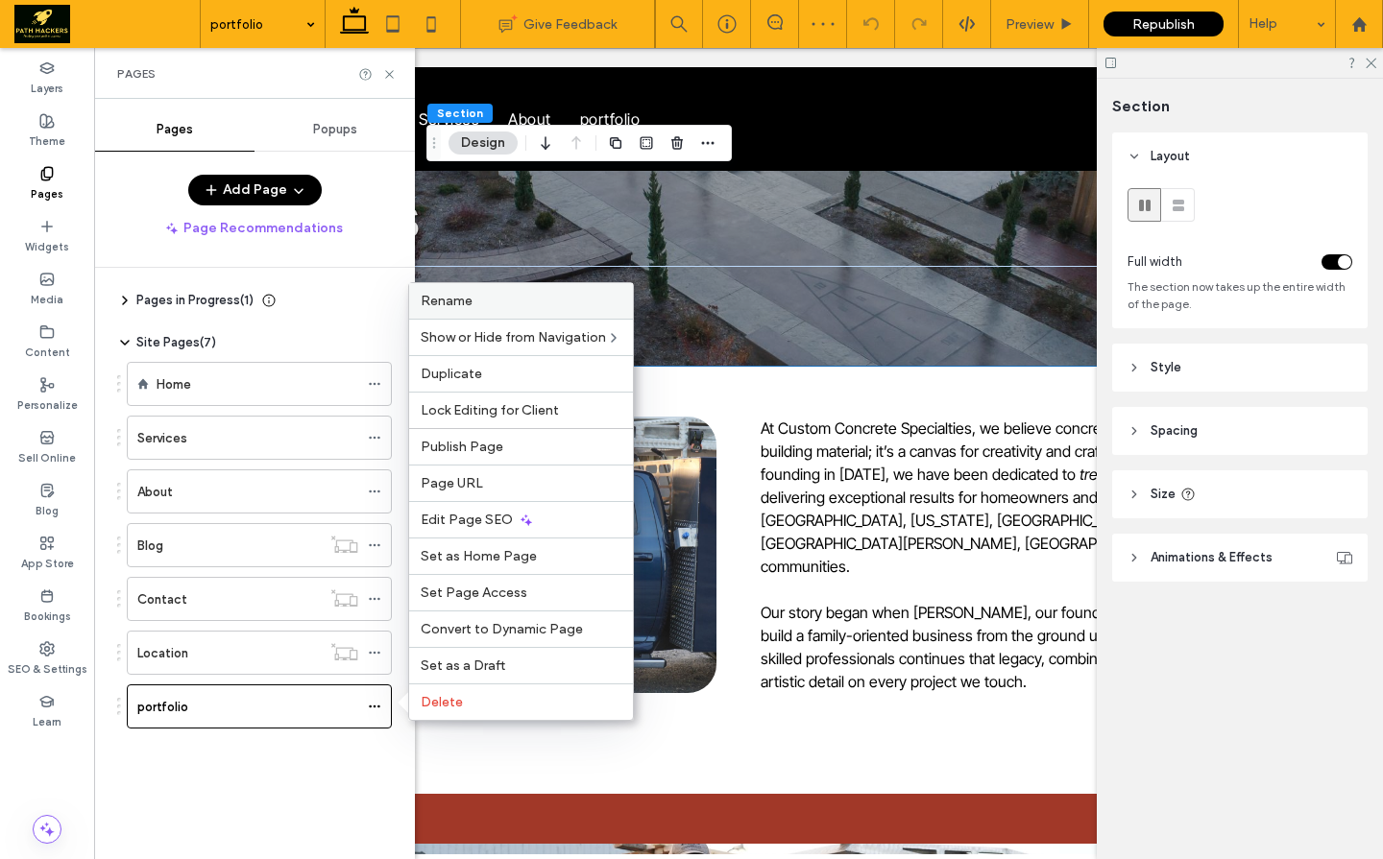
click at [459, 302] on span "Rename" at bounding box center [447, 301] width 52 height 16
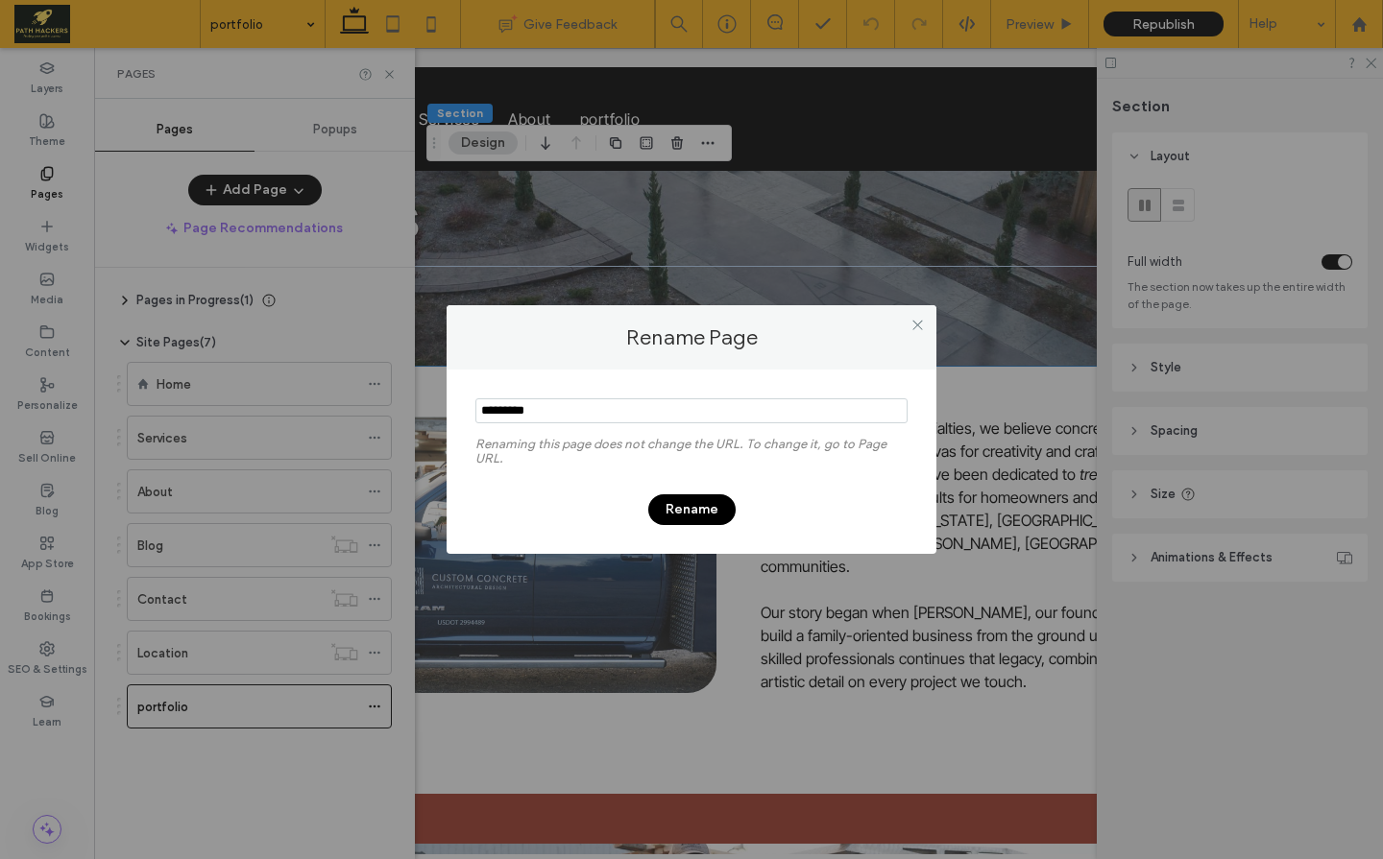
click at [487, 414] on input "notEmpty" at bounding box center [691, 410] width 432 height 25
type input "*********"
click at [682, 516] on button "Rename" at bounding box center [691, 510] width 87 height 31
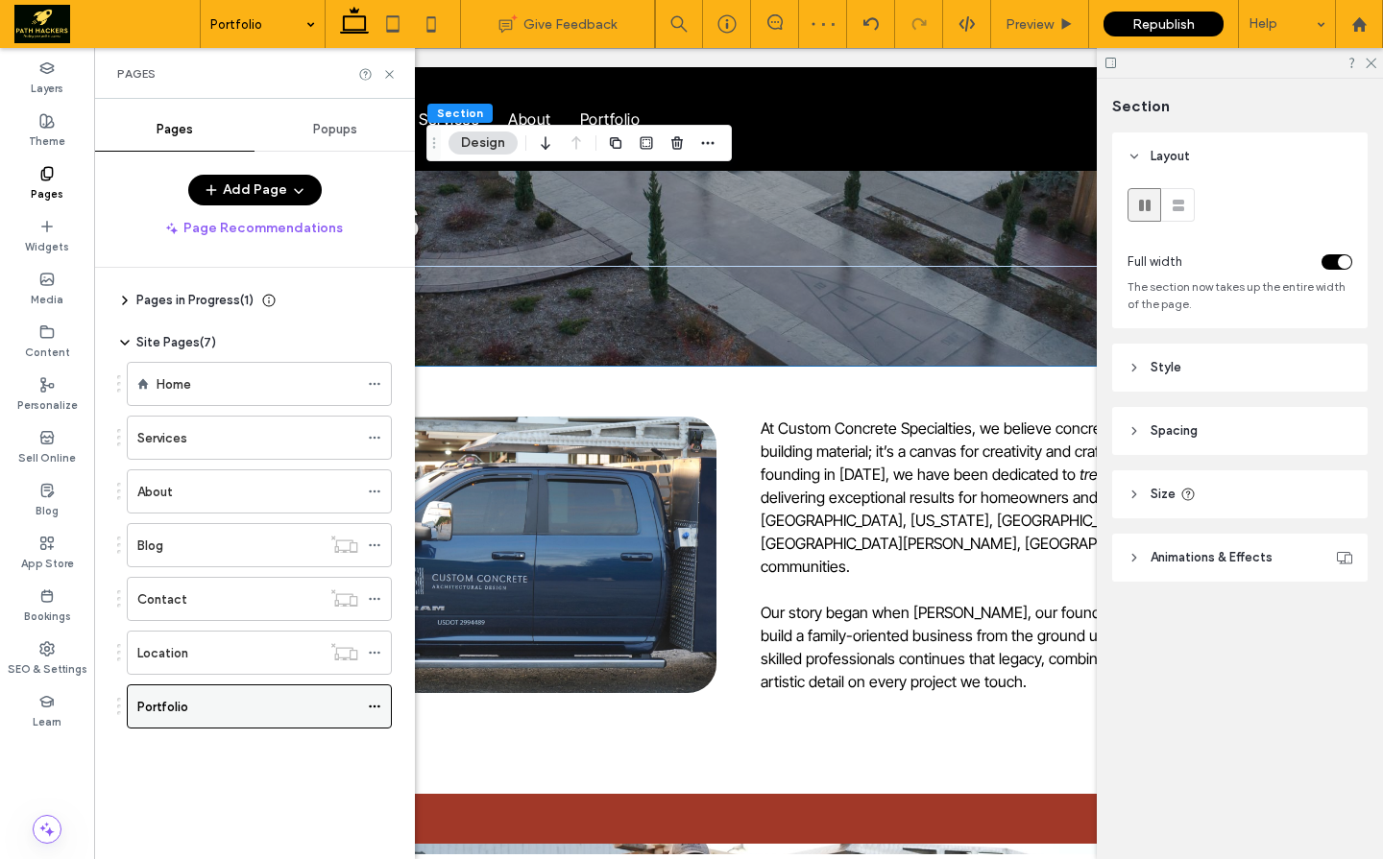
click at [227, 653] on div "Portfolio" at bounding box center [247, 707] width 221 height 20
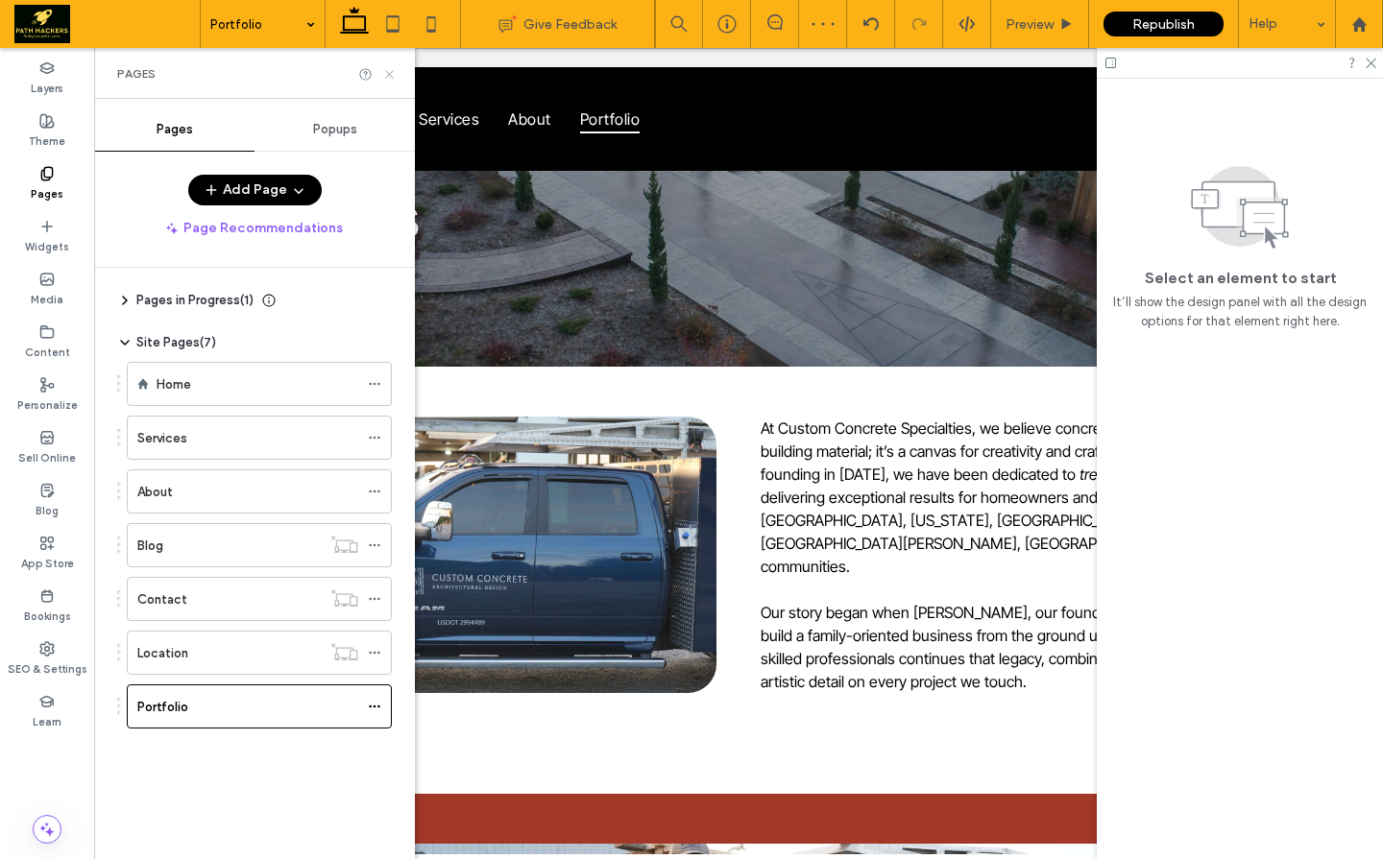
click at [395, 72] on icon at bounding box center [389, 74] width 14 height 14
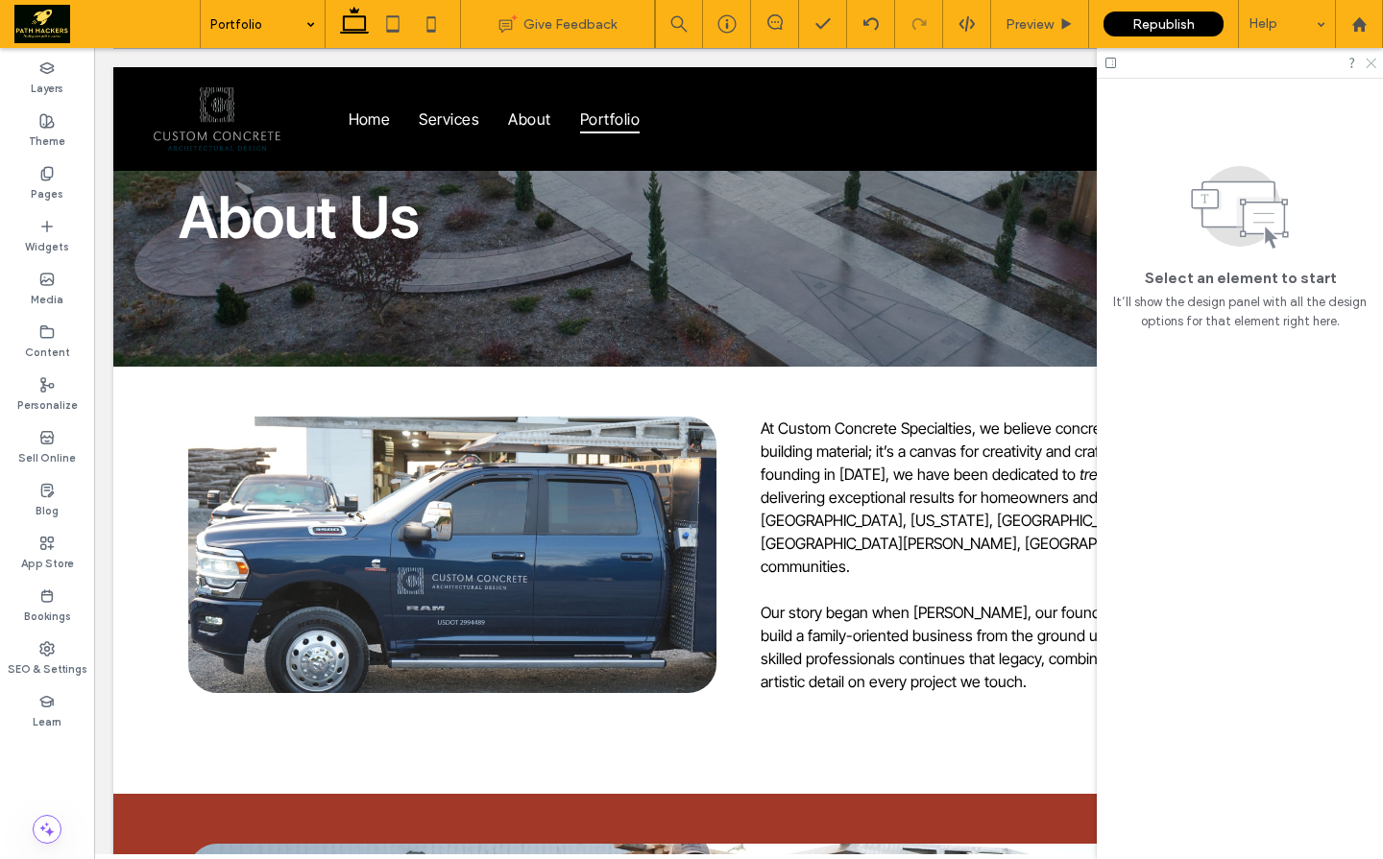
drag, startPoint x: 1370, startPoint y: 64, endPoint x: 952, endPoint y: 209, distance: 443.1
click at [1370, 64] on icon at bounding box center [1370, 62] width 12 height 12
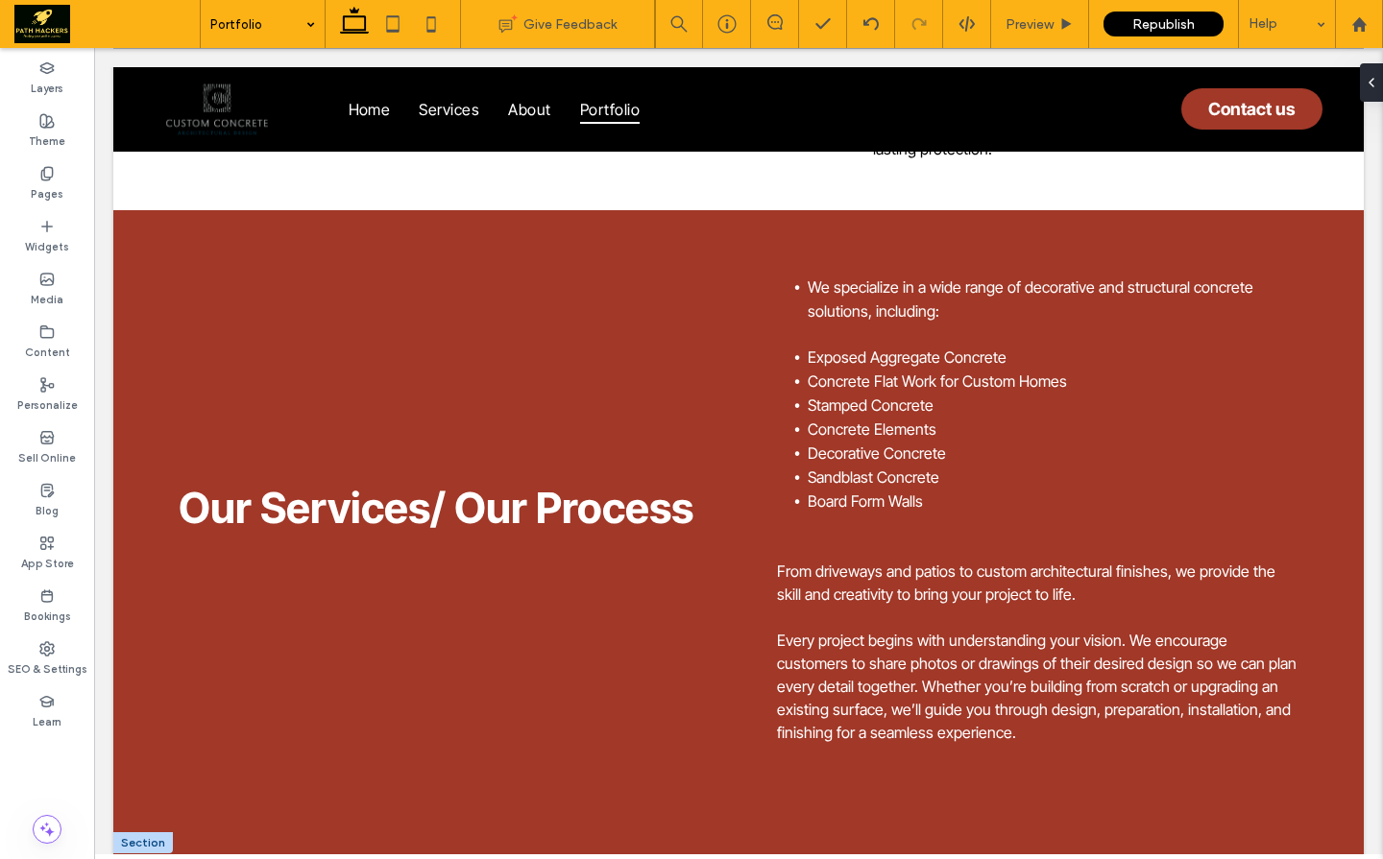
scroll to position [1302, 0]
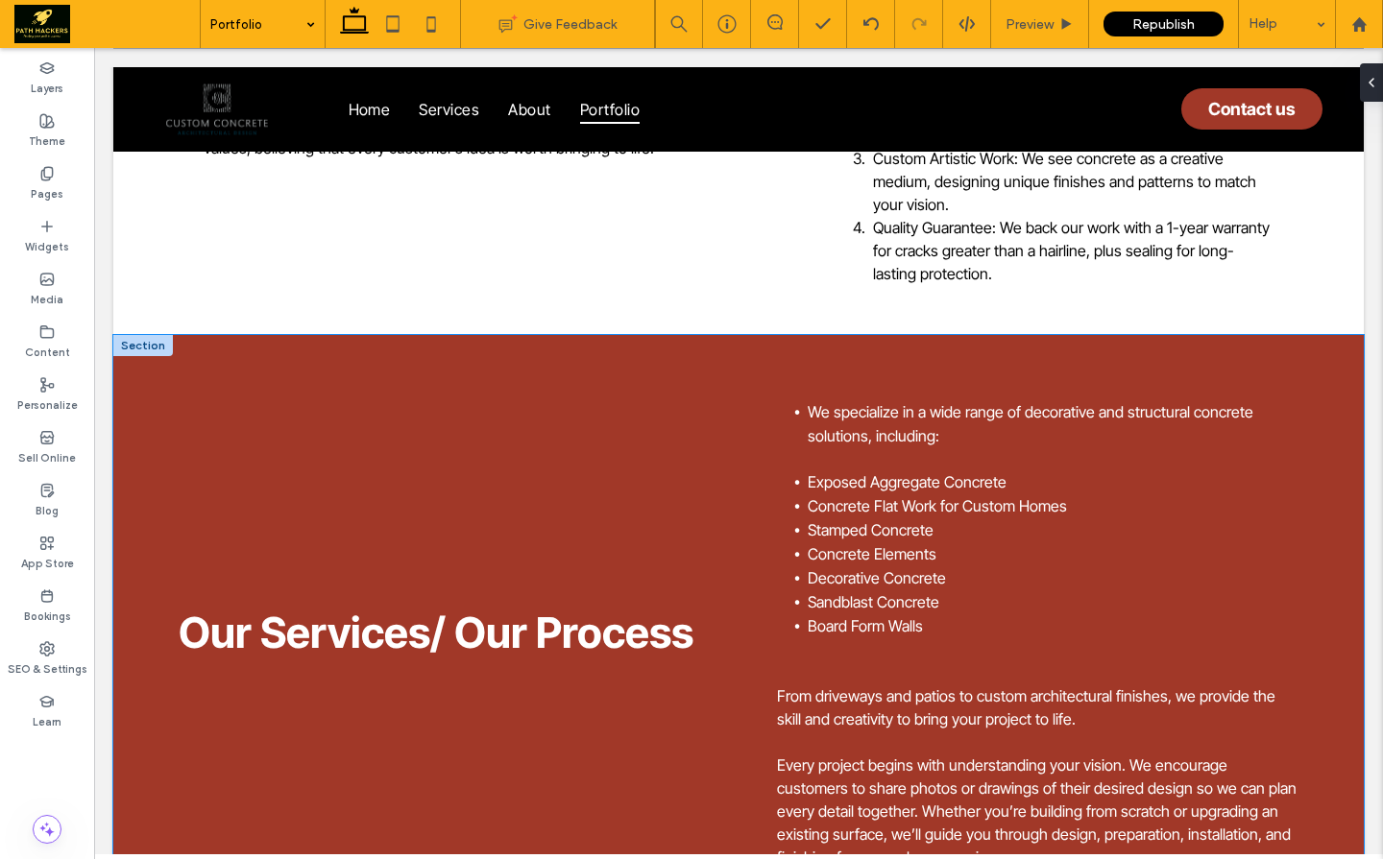
click at [177, 335] on div "Our Services/ Our Process We specialize in a wide range of decorative and struc…" at bounding box center [738, 646] width 1250 height 622
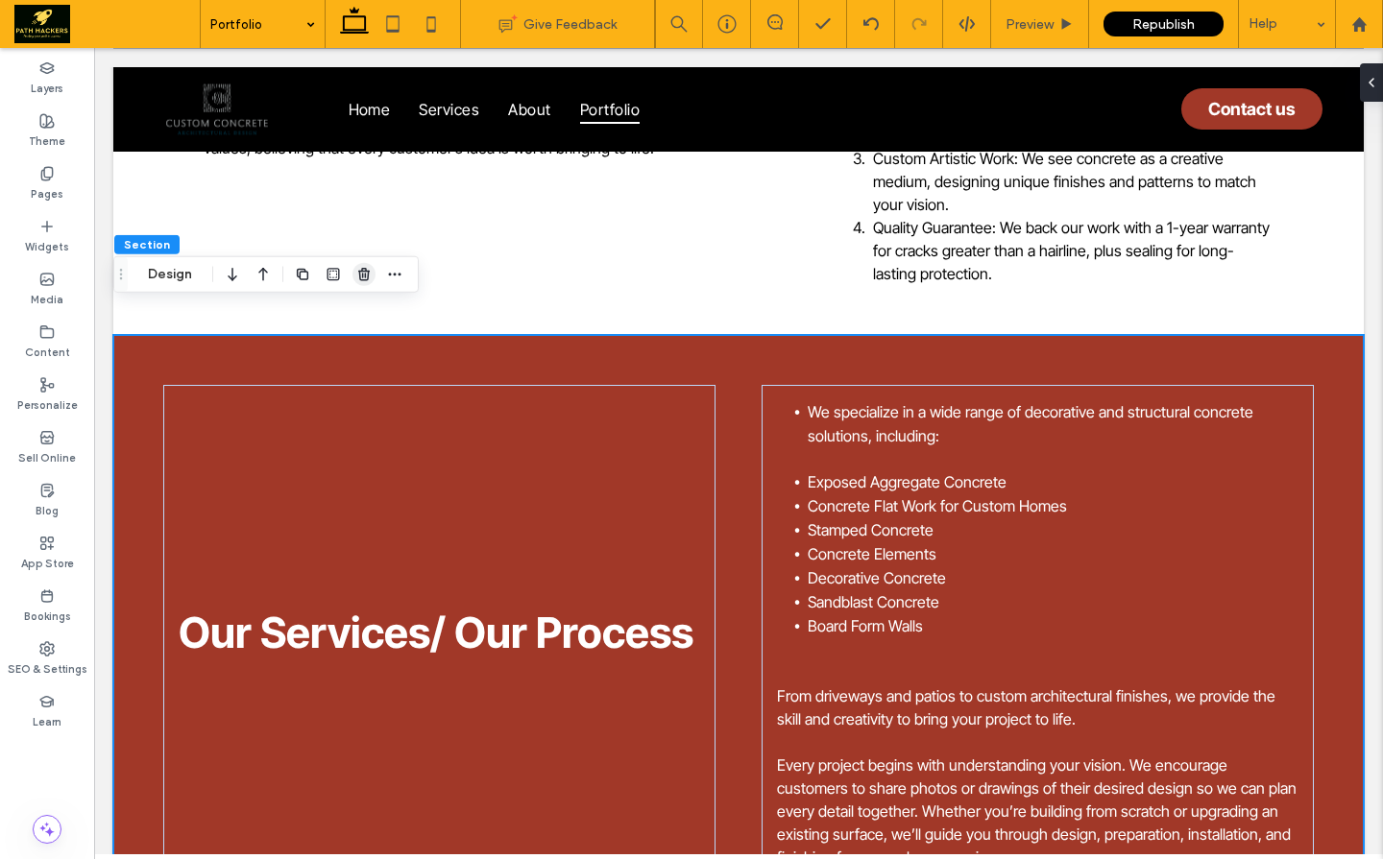
click at [360, 277] on use "button" at bounding box center [364, 274] width 12 height 12
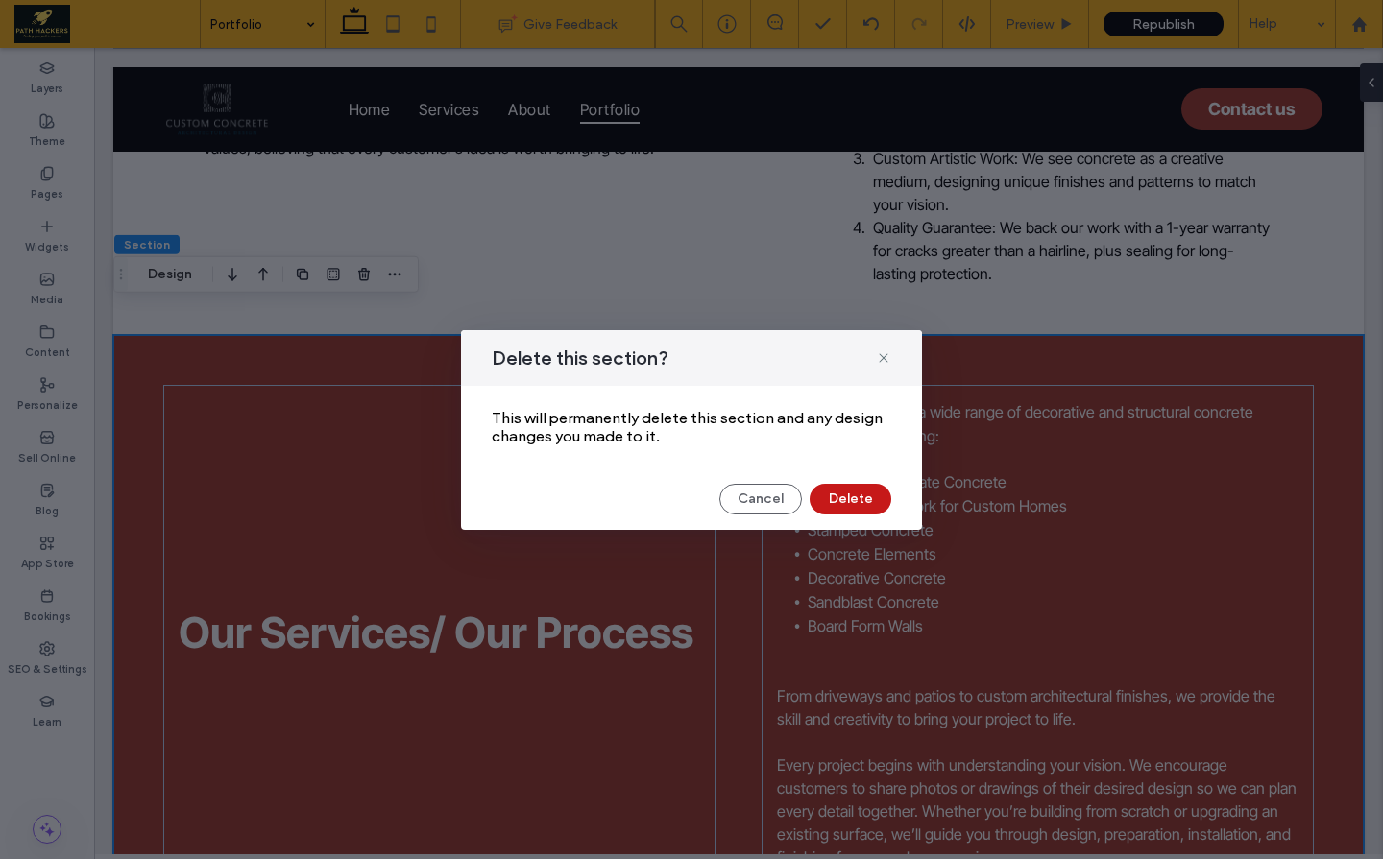
click at [836, 493] on button "Delete" at bounding box center [850, 499] width 82 height 31
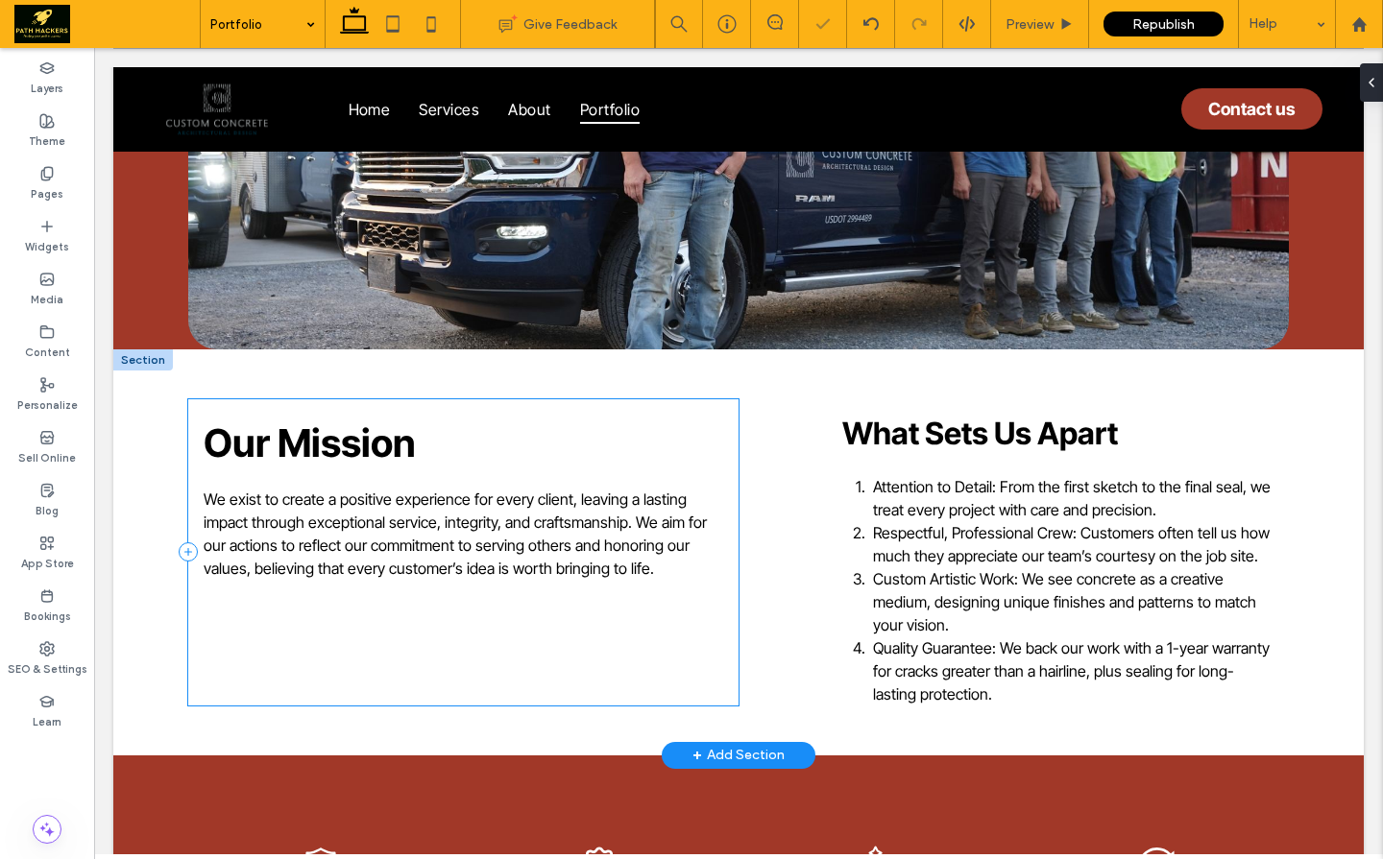
scroll to position [922, 0]
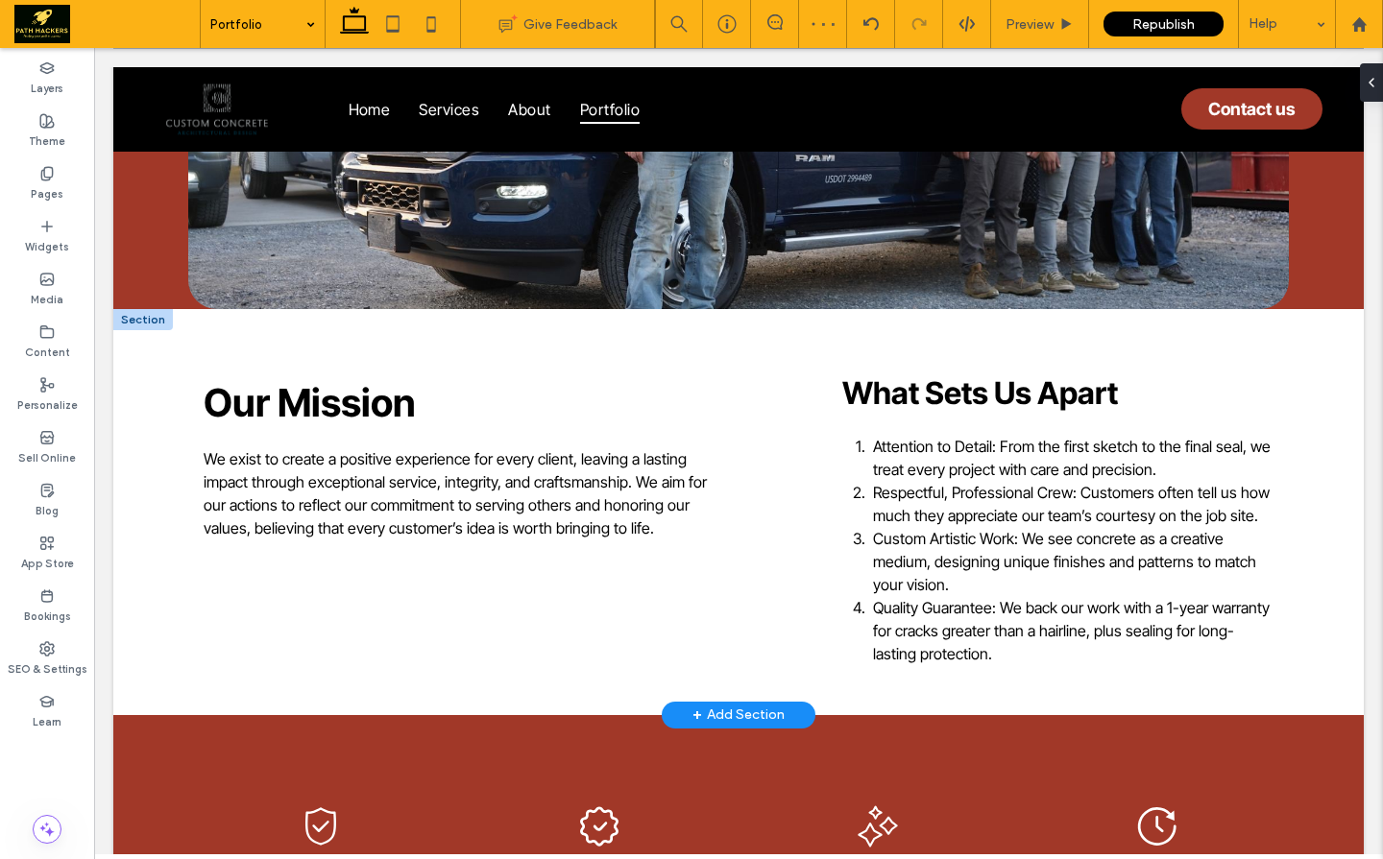
click at [155, 309] on div at bounding box center [143, 319] width 60 height 21
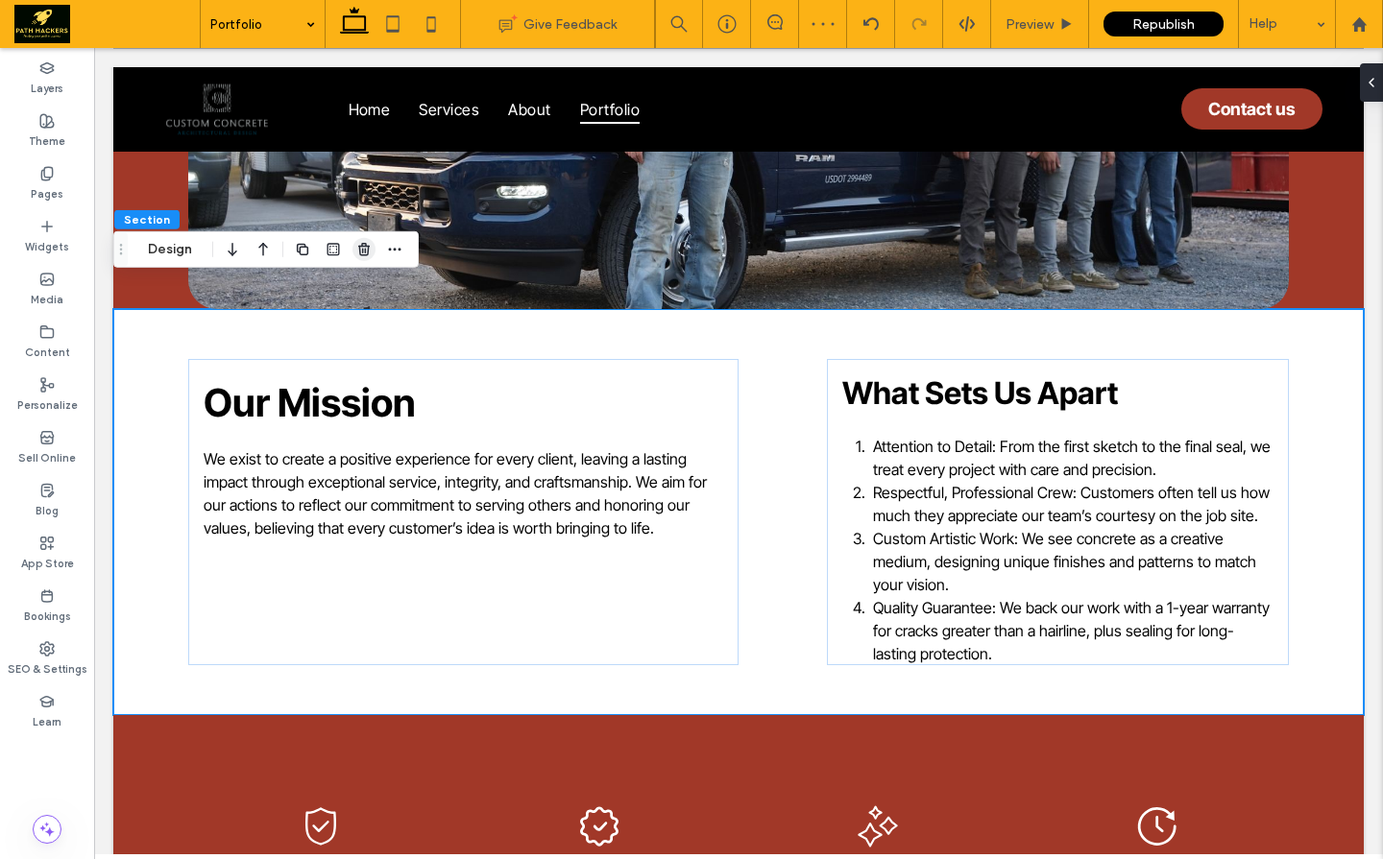
click at [371, 246] on icon "button" at bounding box center [363, 249] width 15 height 15
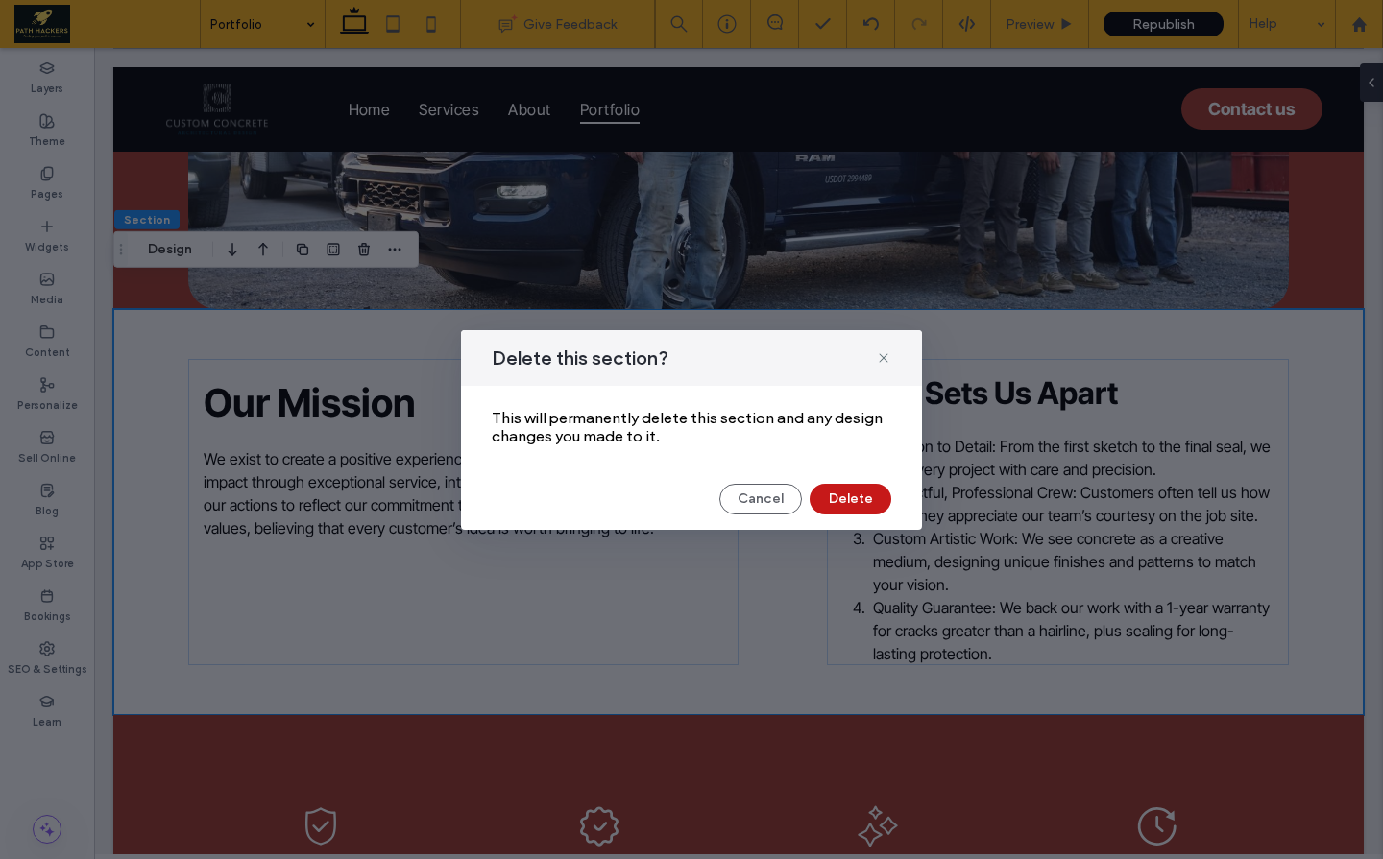
click at [847, 493] on button "Delete" at bounding box center [850, 499] width 82 height 31
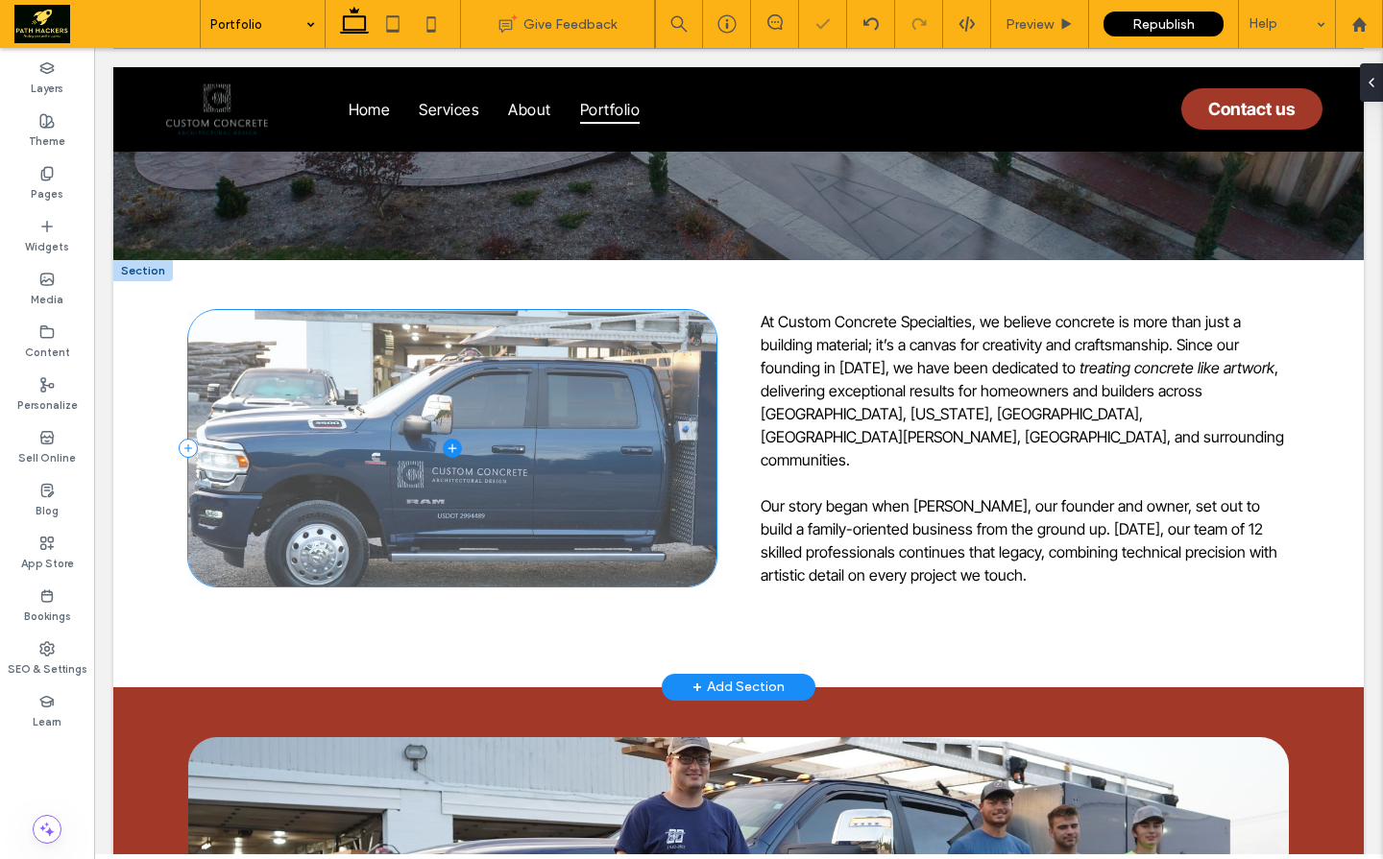
scroll to position [0, 0]
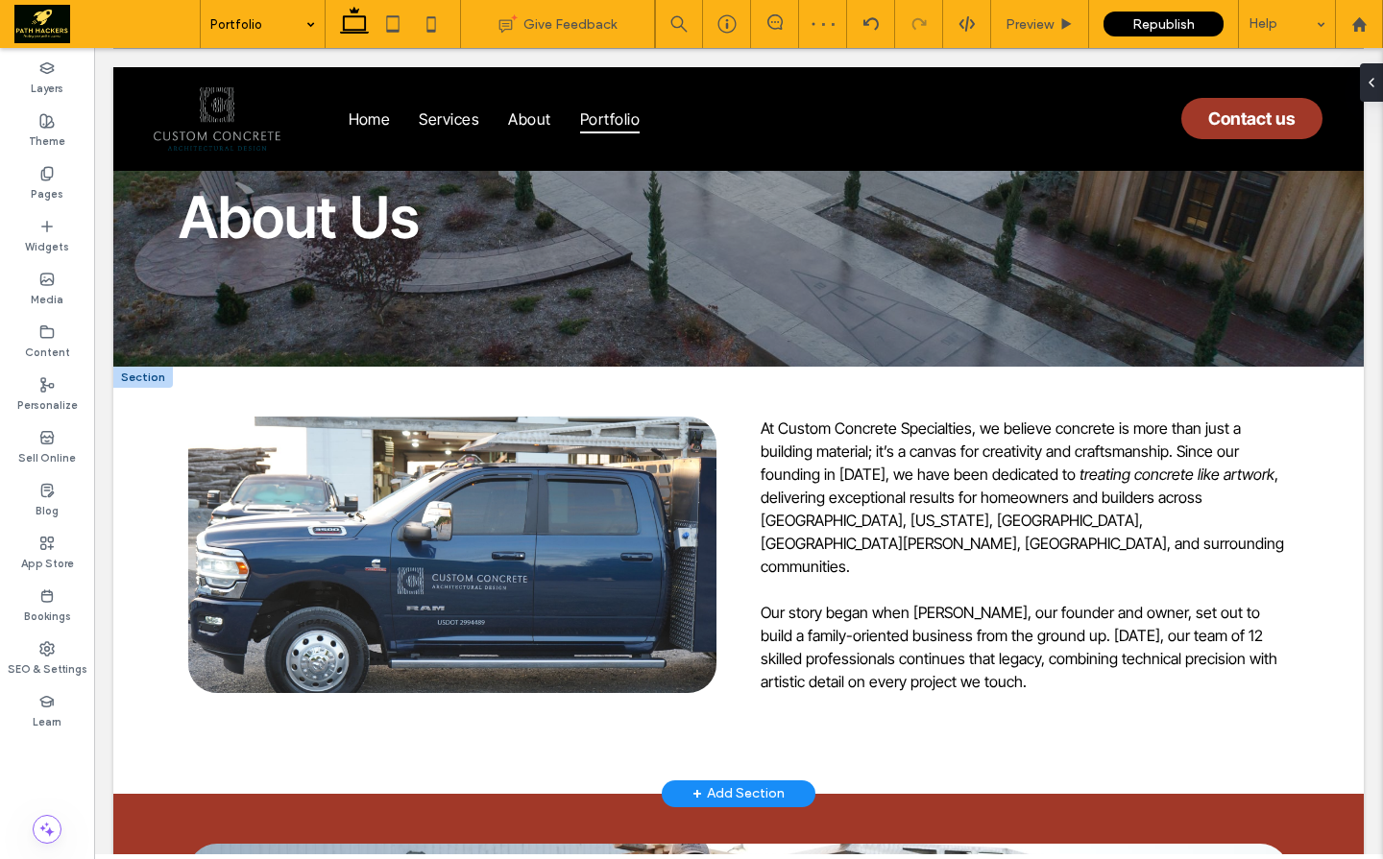
click at [146, 377] on div at bounding box center [143, 377] width 60 height 21
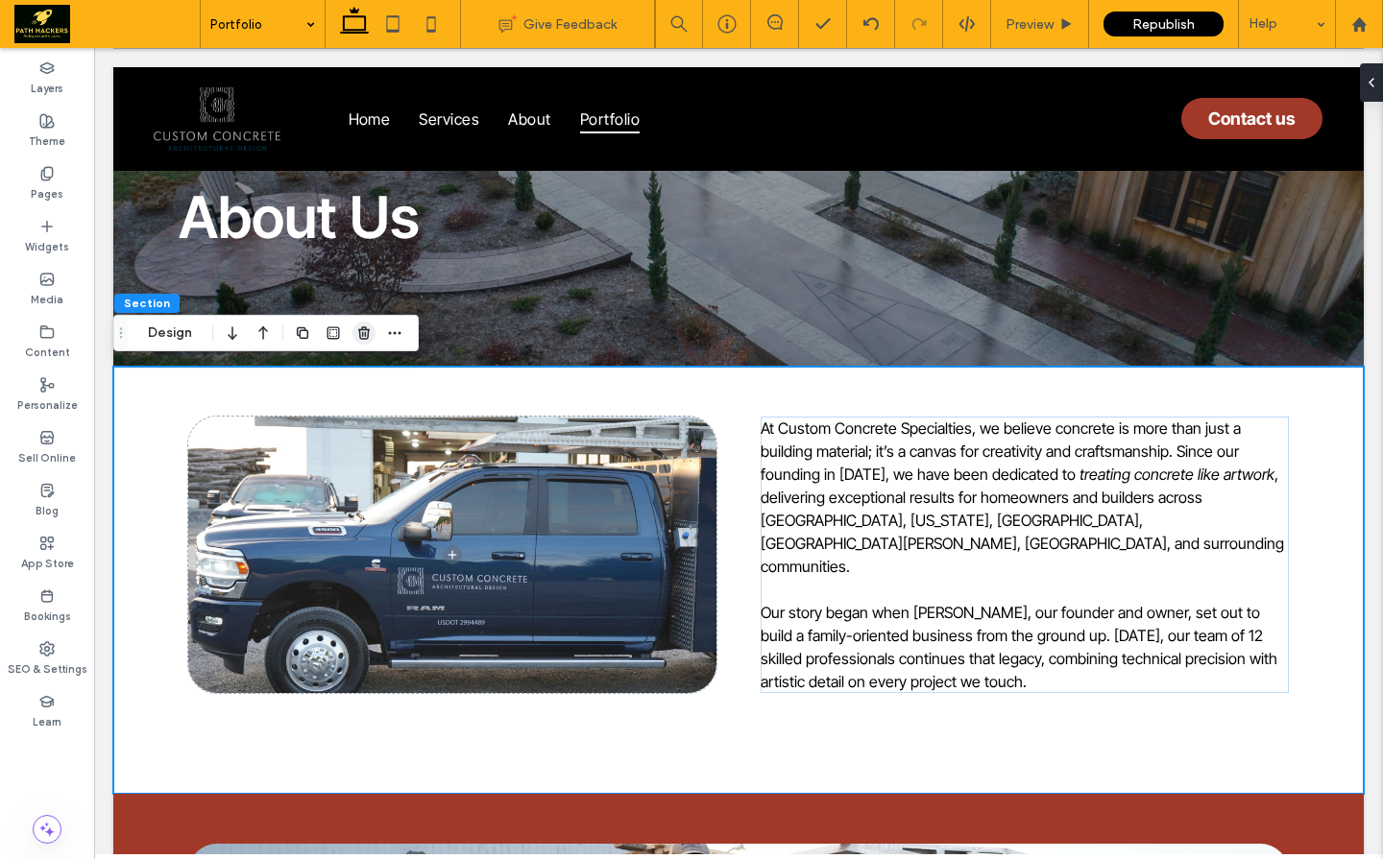
click at [358, 331] on use "button" at bounding box center [364, 332] width 12 height 12
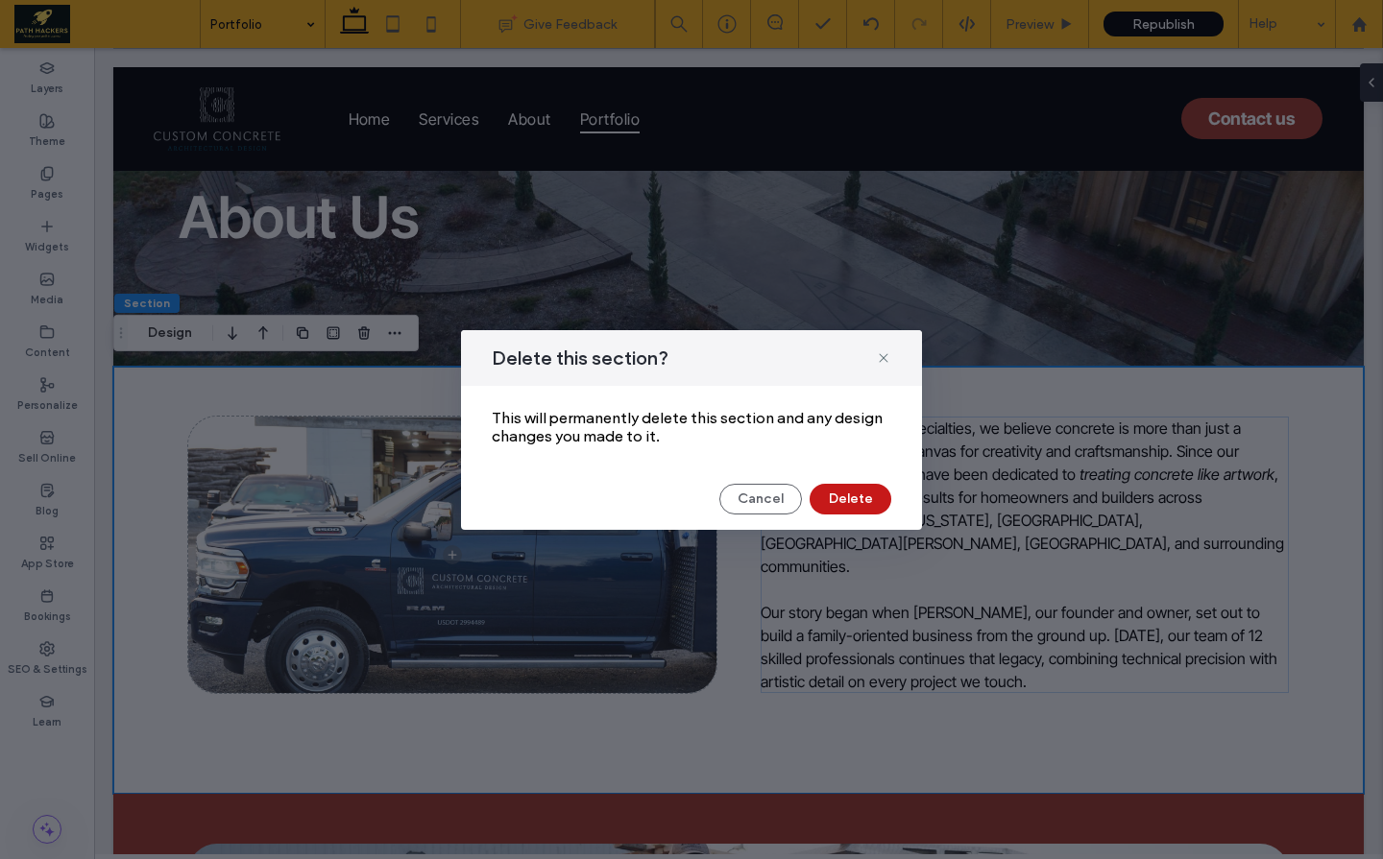
click at [854, 503] on button "Delete" at bounding box center [850, 499] width 82 height 31
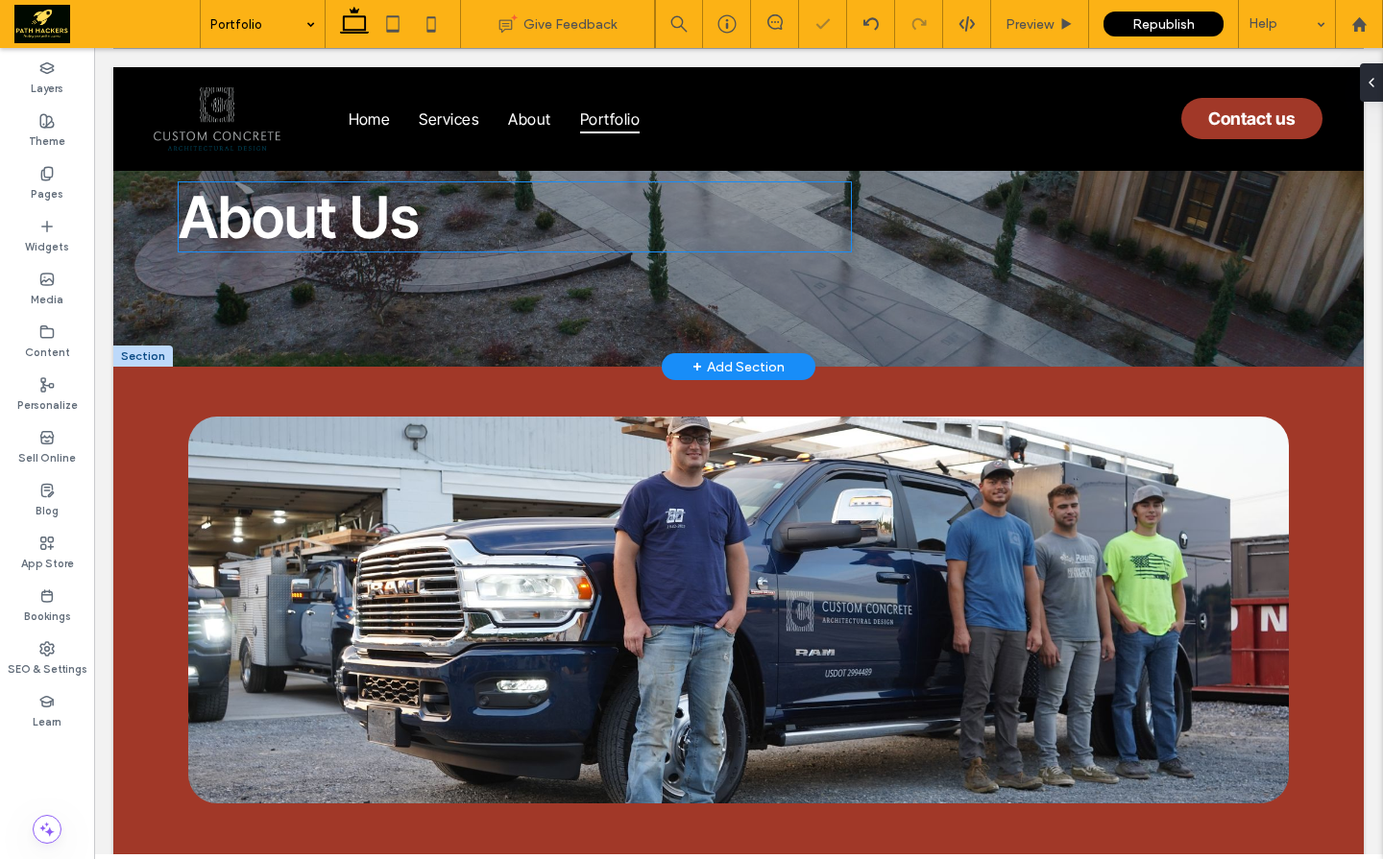
click at [334, 211] on span "About Us" at bounding box center [299, 216] width 241 height 69
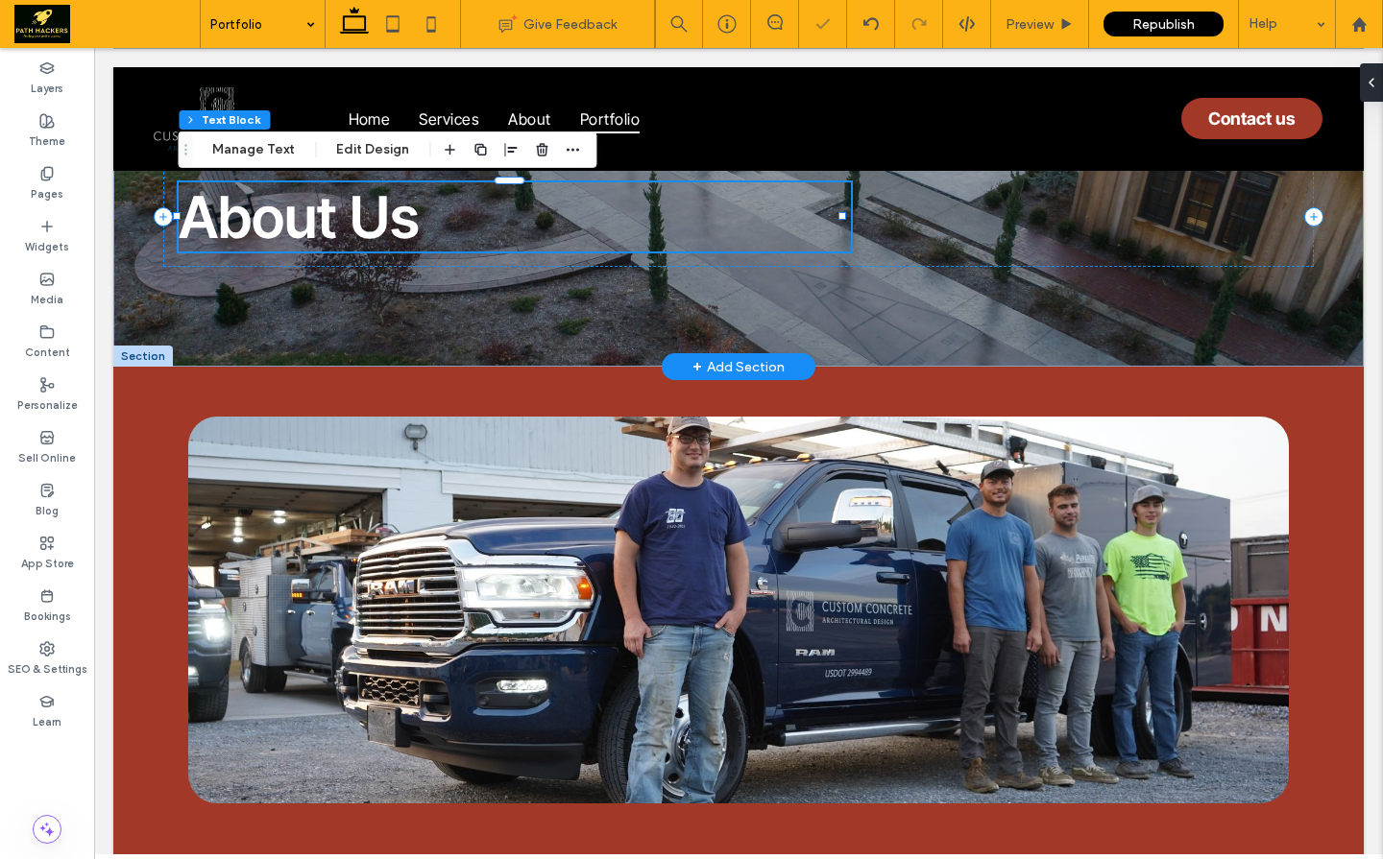
click at [334, 211] on span "About Us" at bounding box center [299, 216] width 241 height 69
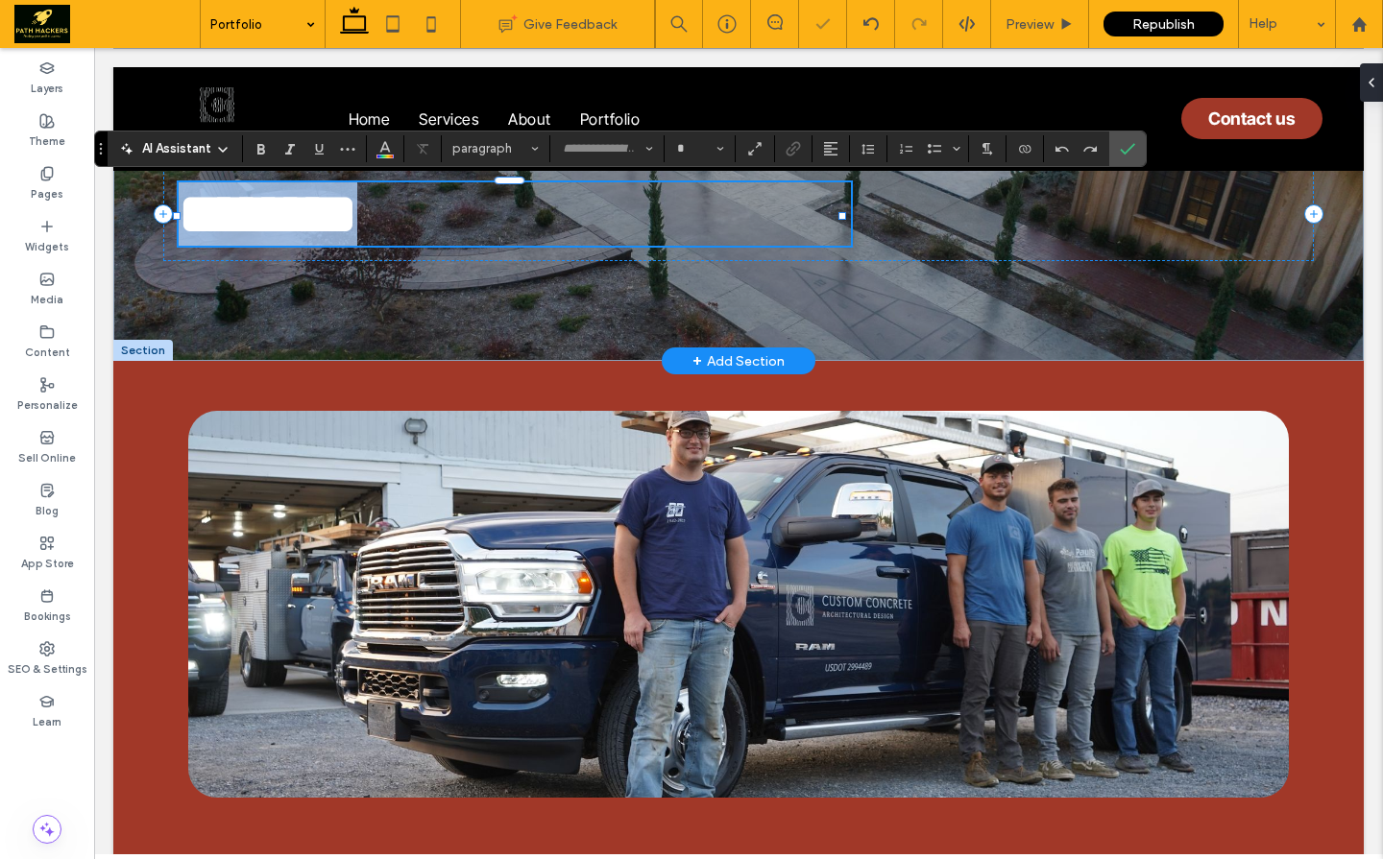
type input "**********"
type input "**"
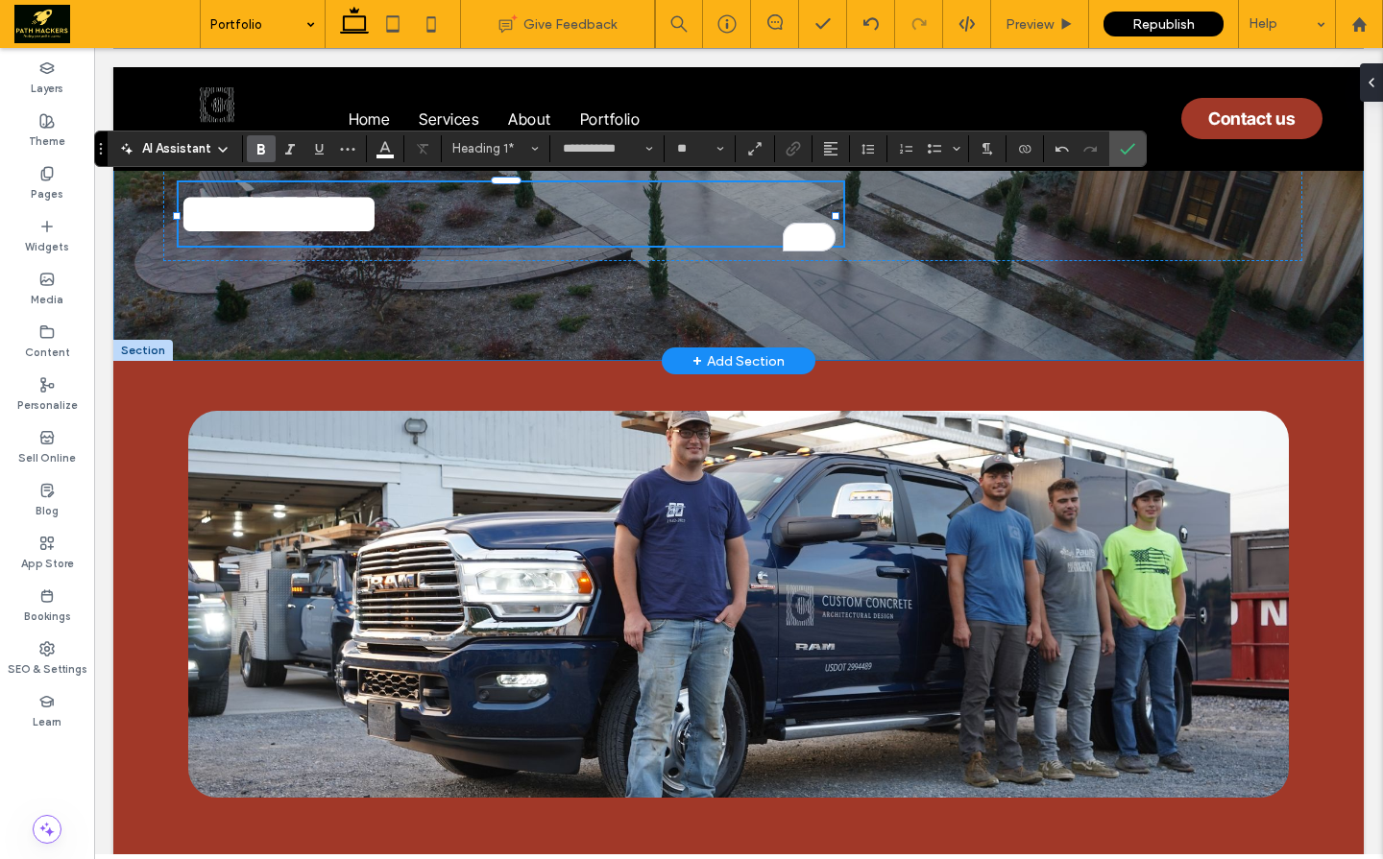
click at [479, 294] on div "*********" at bounding box center [738, 214] width 1250 height 294
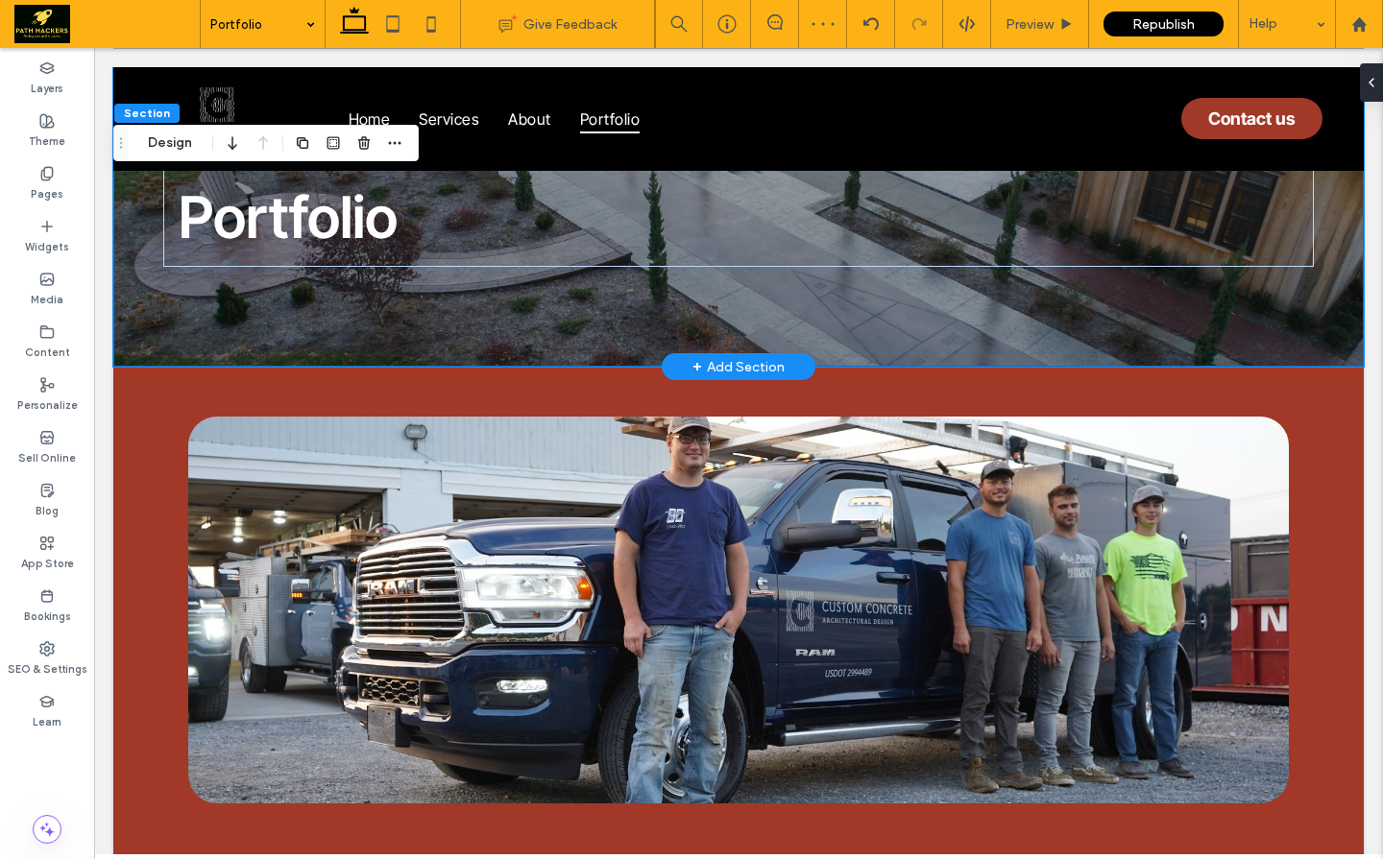
click at [714, 366] on div "+ Add Section" at bounding box center [738, 366] width 92 height 21
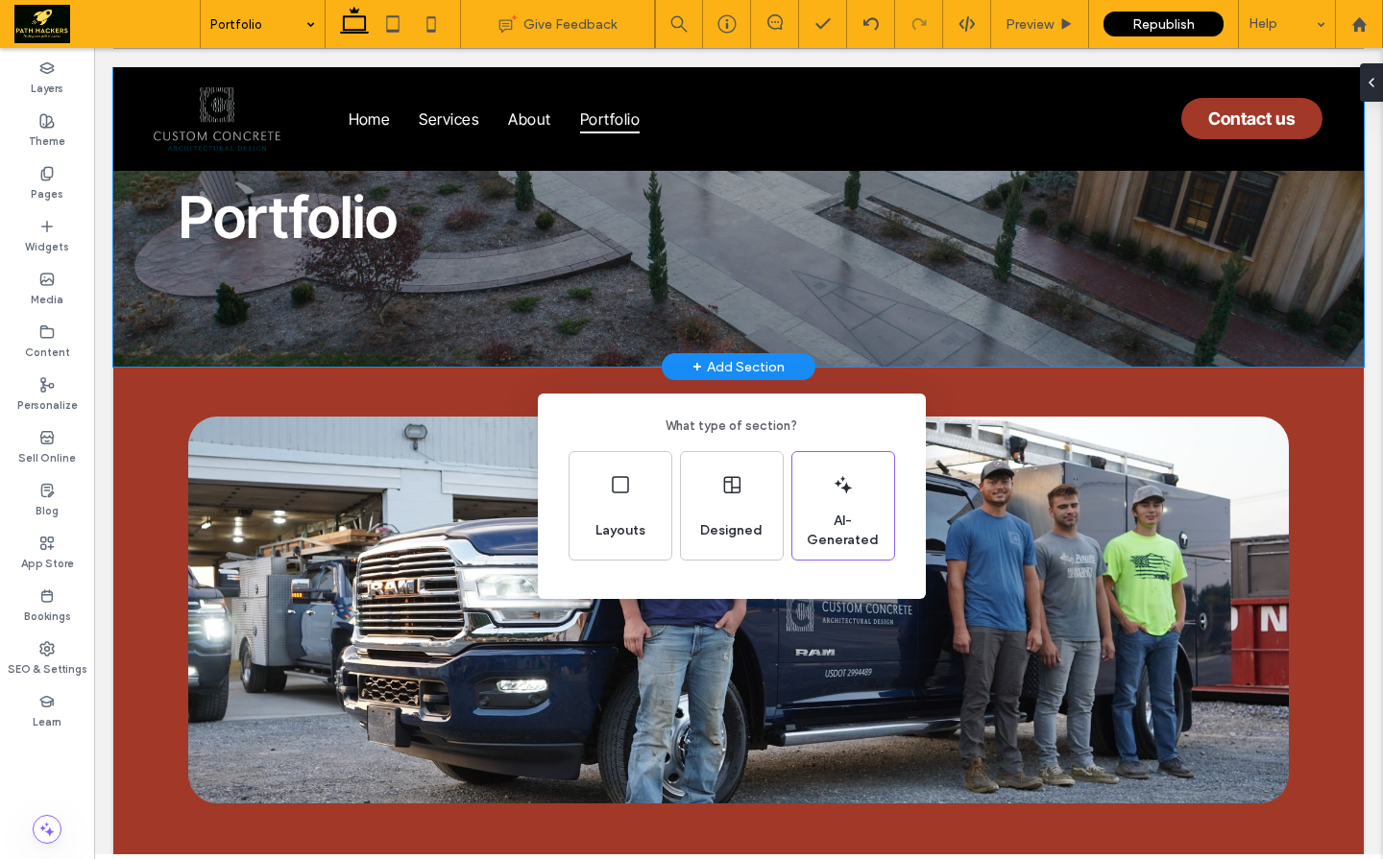
click at [42, 234] on div "What type of section? Layouts Designed AI-Generated" at bounding box center [691, 476] width 1383 height 953
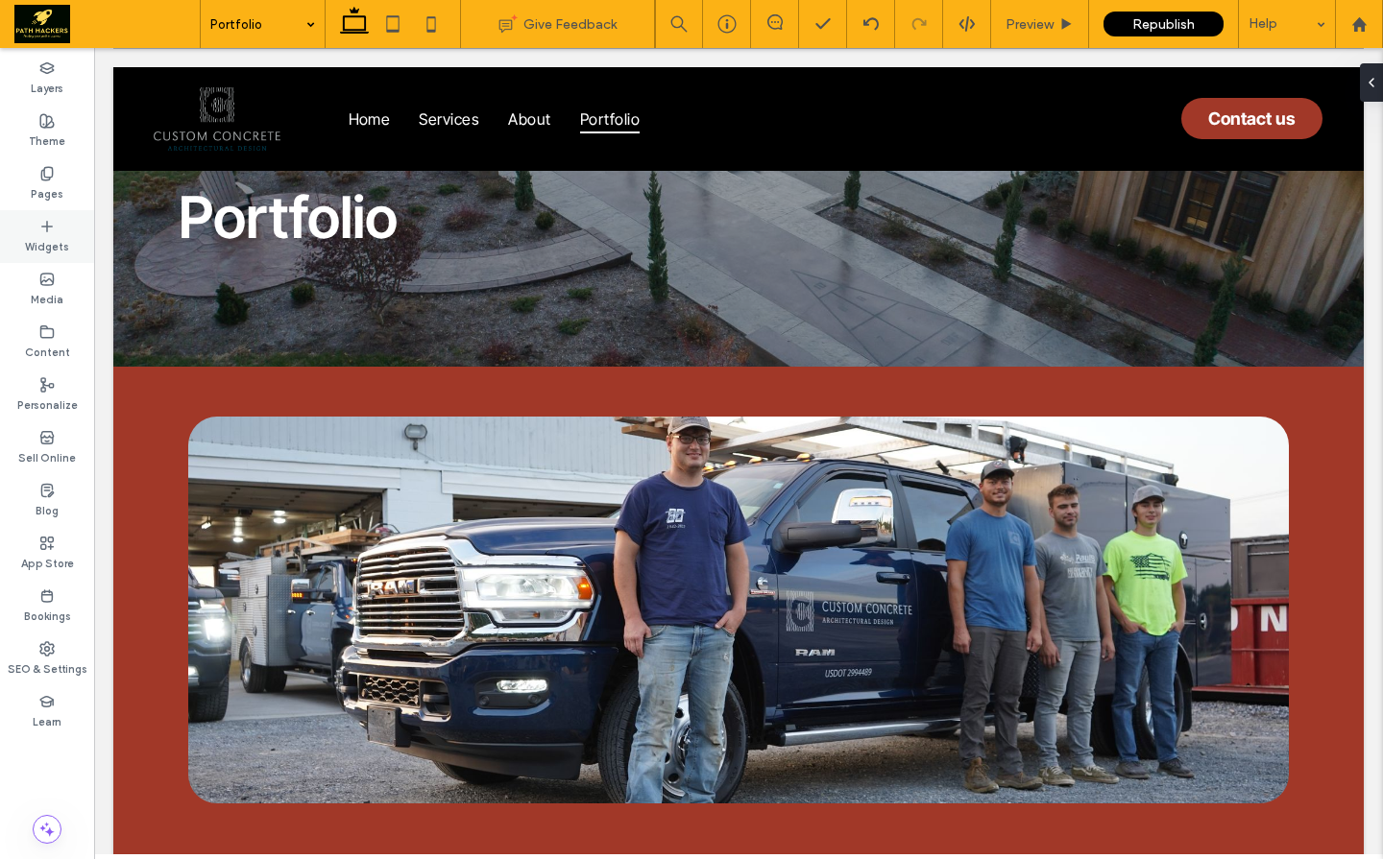
click at [51, 237] on label "Widgets" at bounding box center [47, 244] width 44 height 21
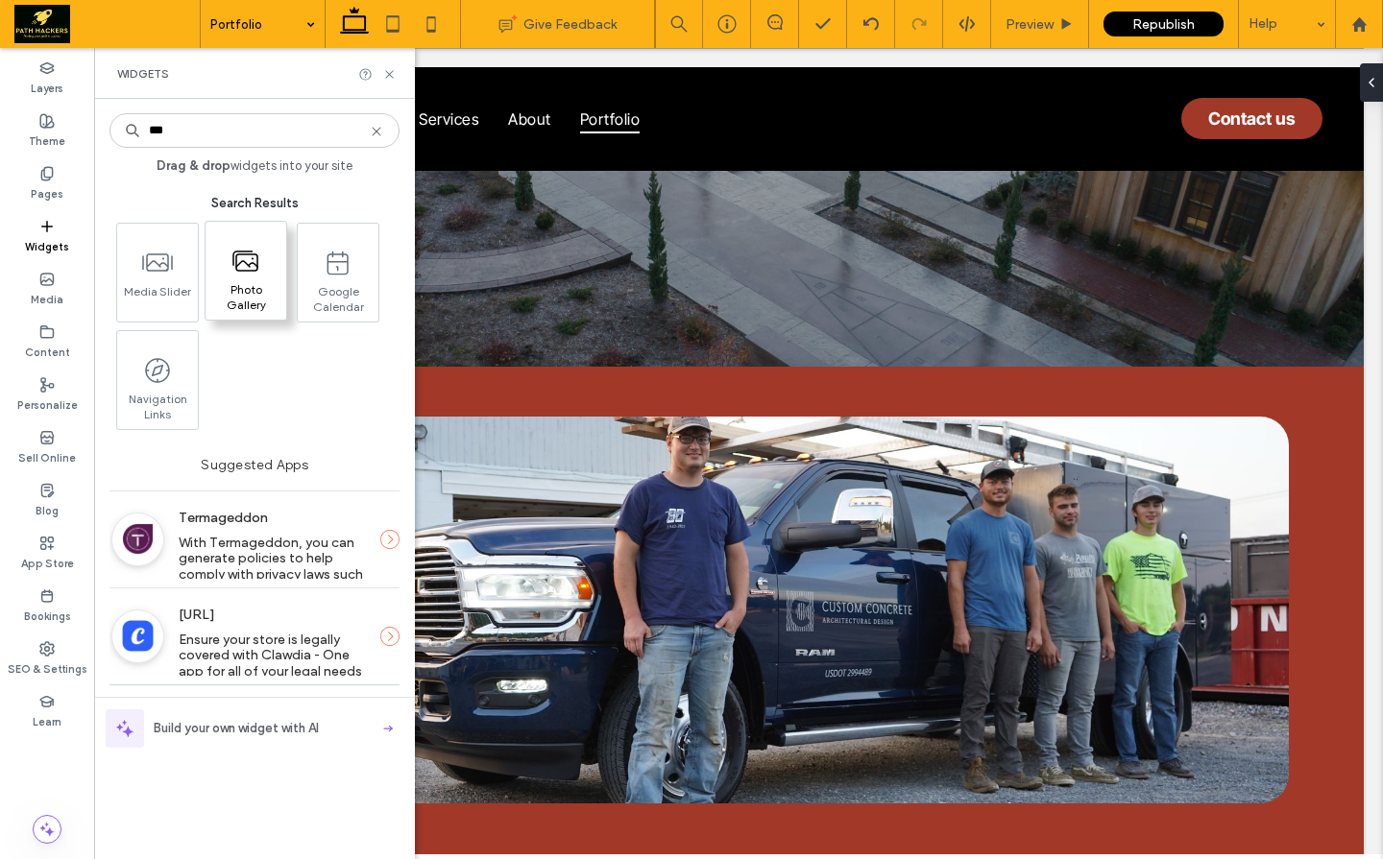
type input "***"
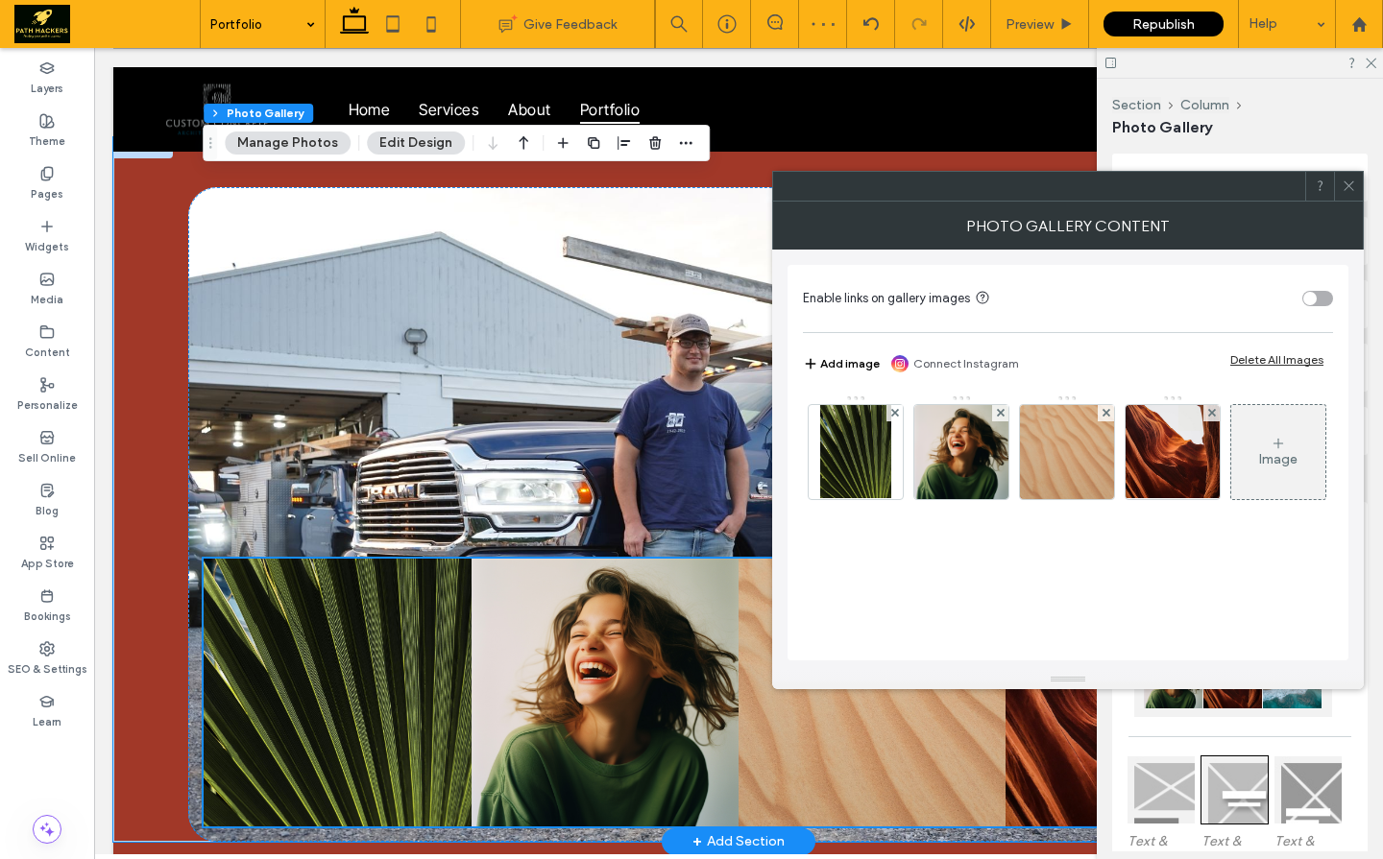
scroll to position [195, 0]
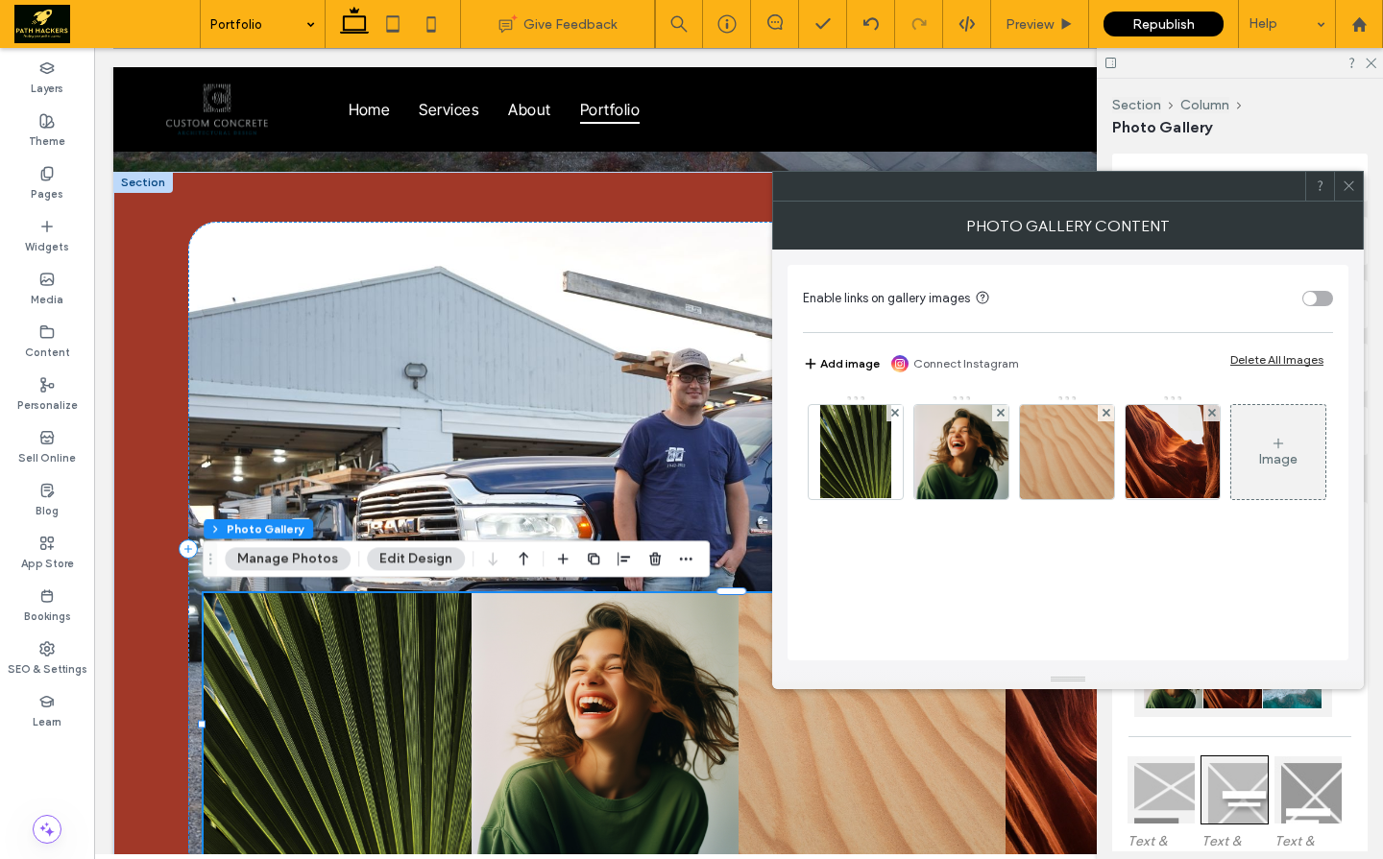
click at [1343, 190] on icon at bounding box center [1348, 186] width 14 height 14
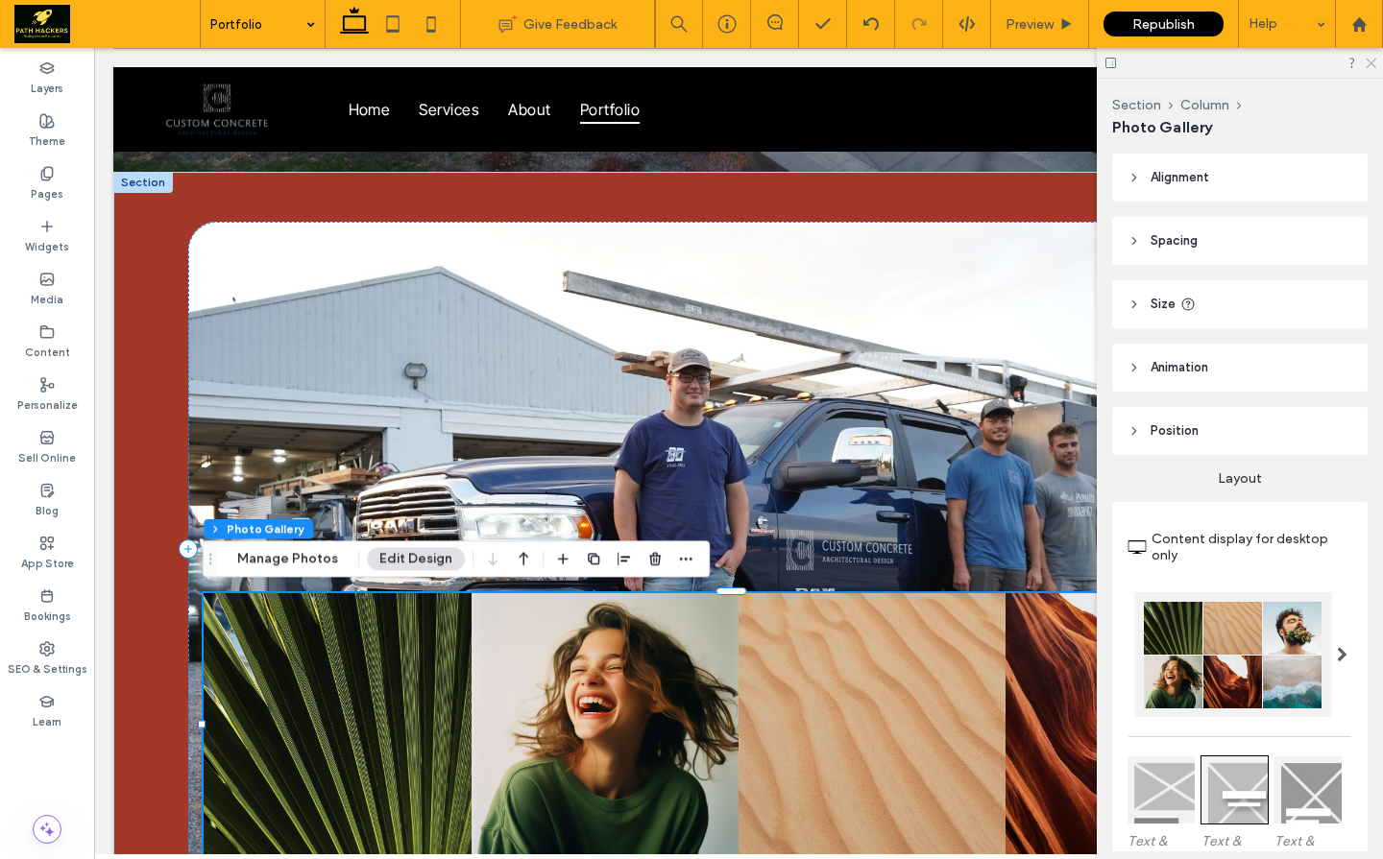
click at [1372, 66] on icon at bounding box center [1370, 62] width 12 height 12
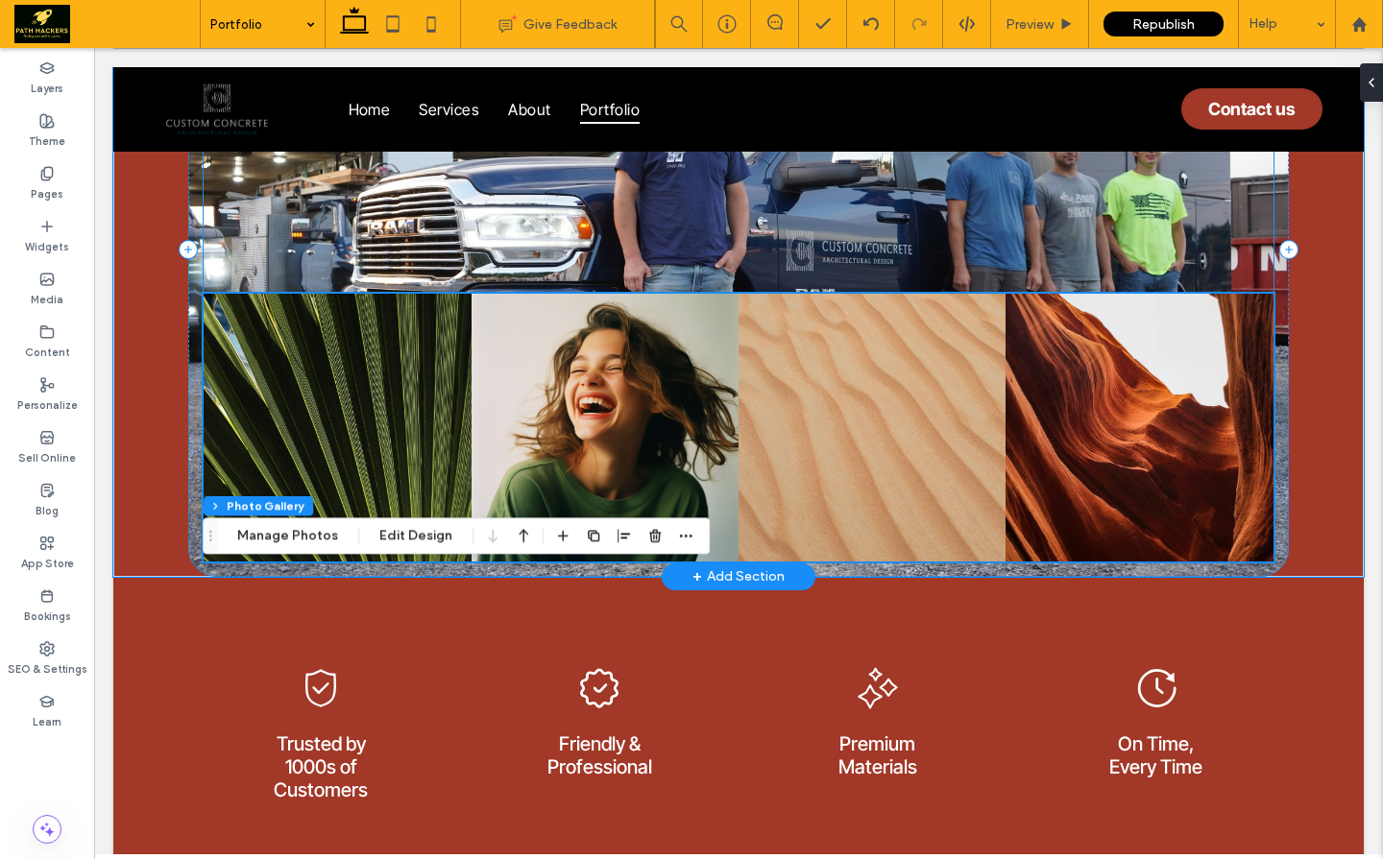
scroll to position [554, 0]
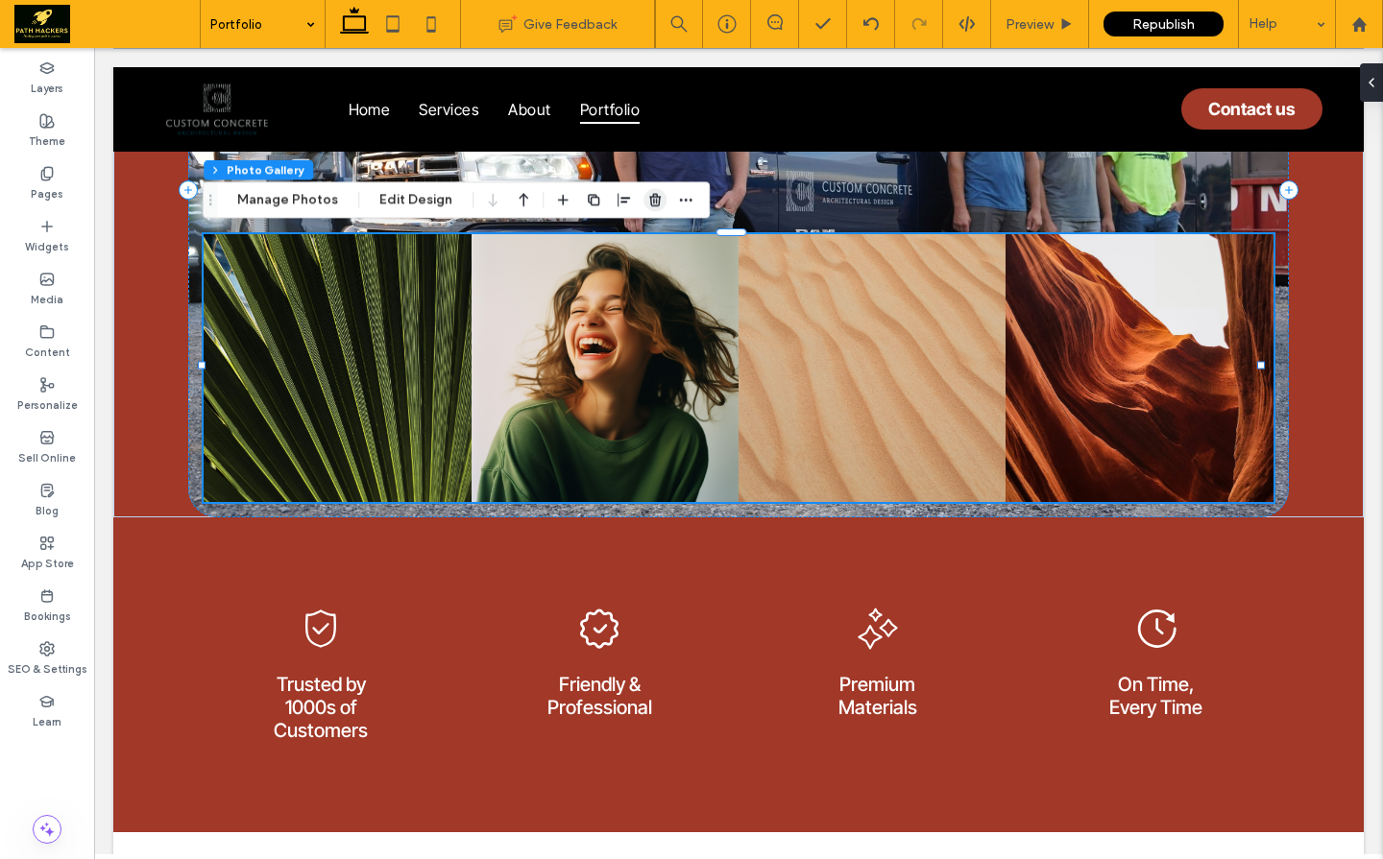
click at [649, 201] on use "button" at bounding box center [655, 200] width 12 height 12
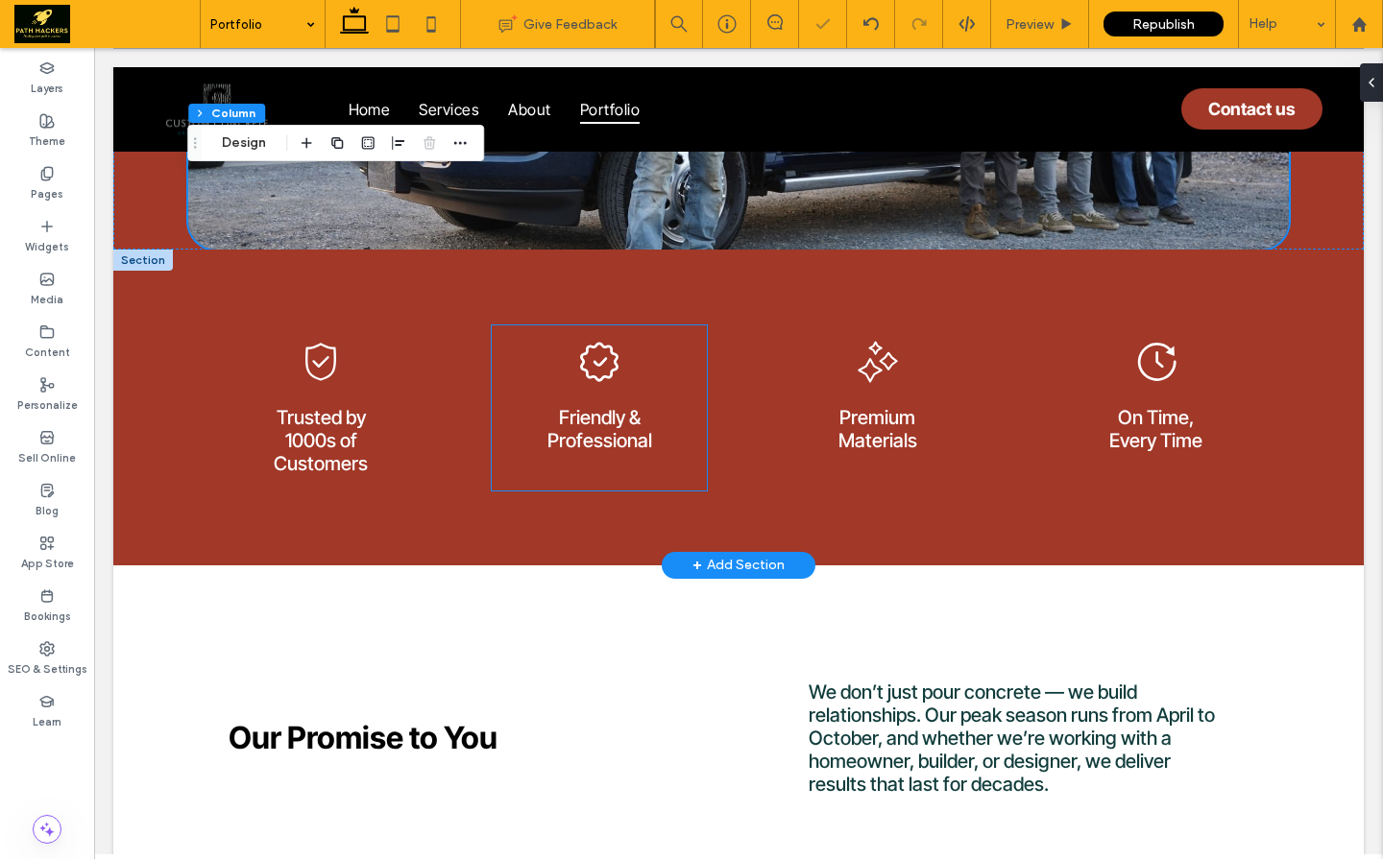
scroll to position [0, 0]
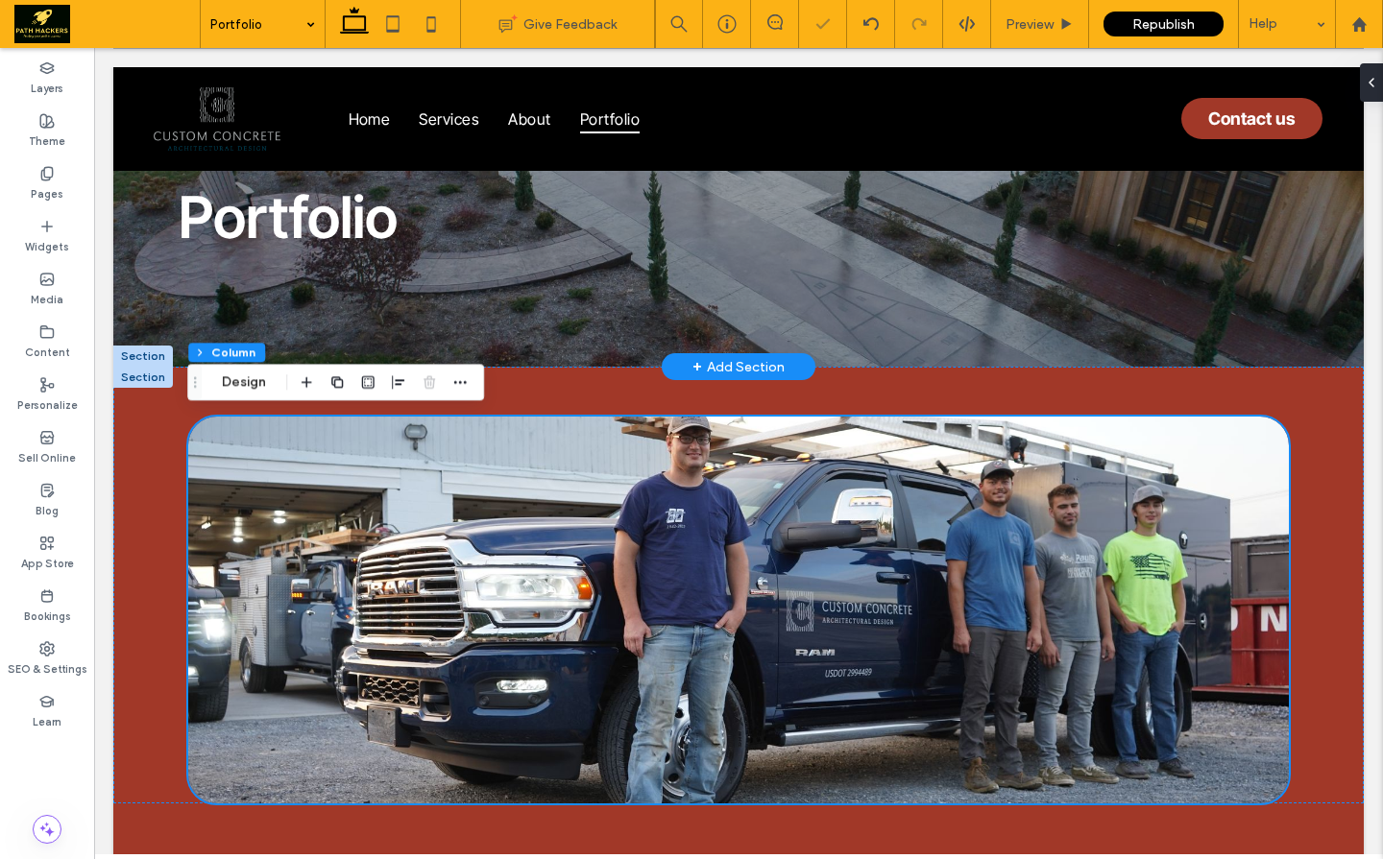
click at [694, 369] on div "+ Add Section" at bounding box center [738, 366] width 92 height 21
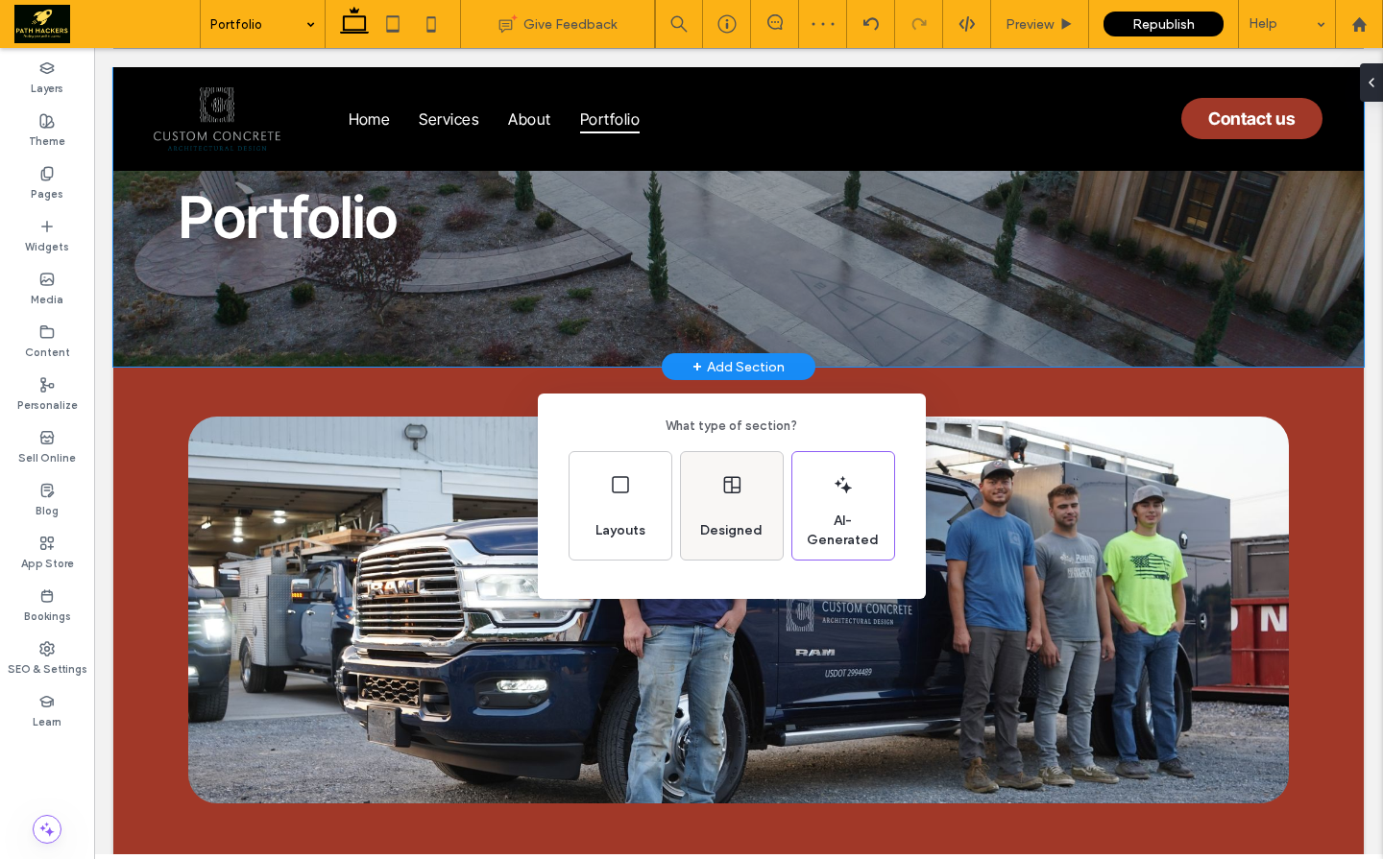
click at [697, 485] on div "Designed" at bounding box center [732, 506] width 102 height 108
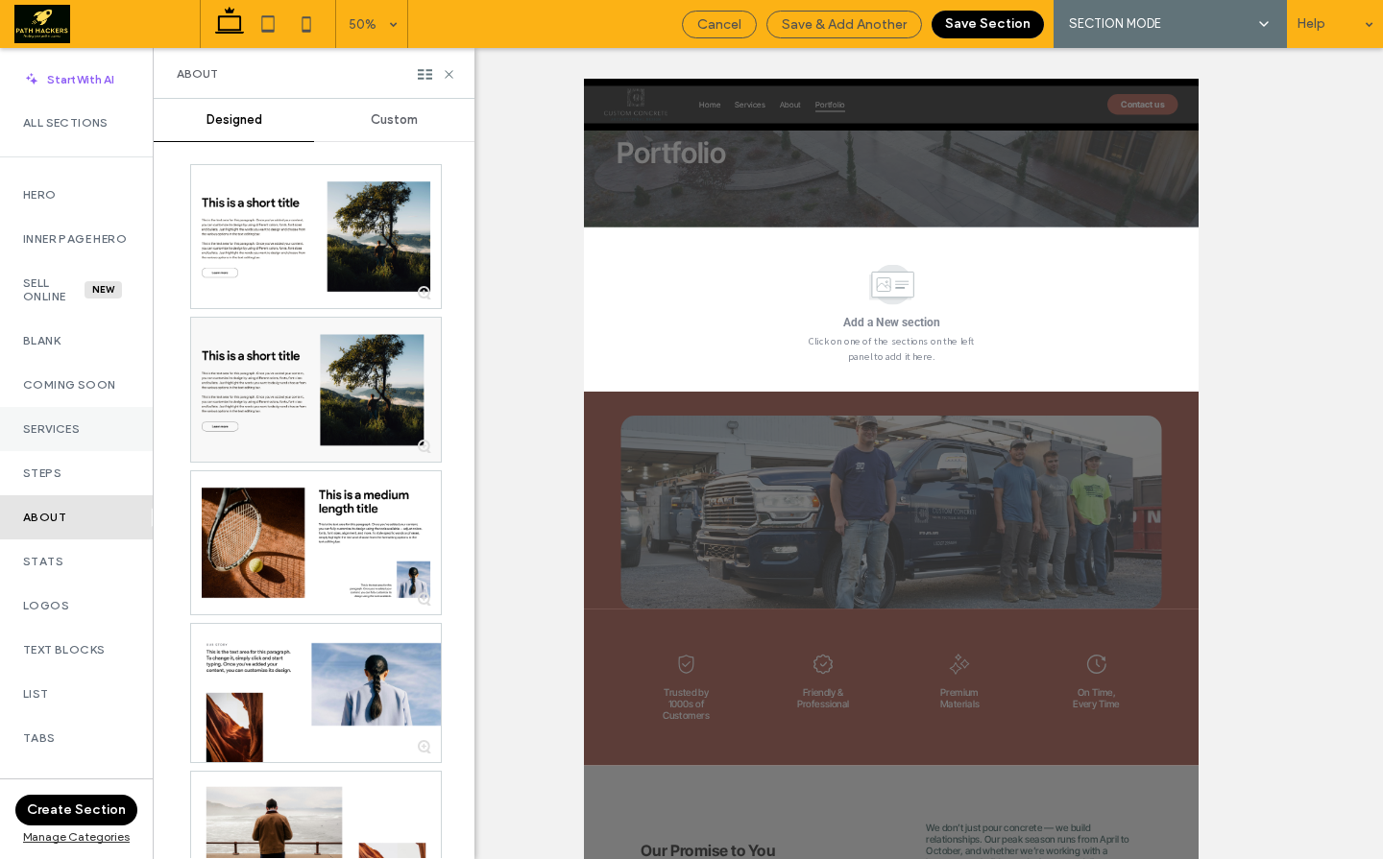
scroll to position [739, 0]
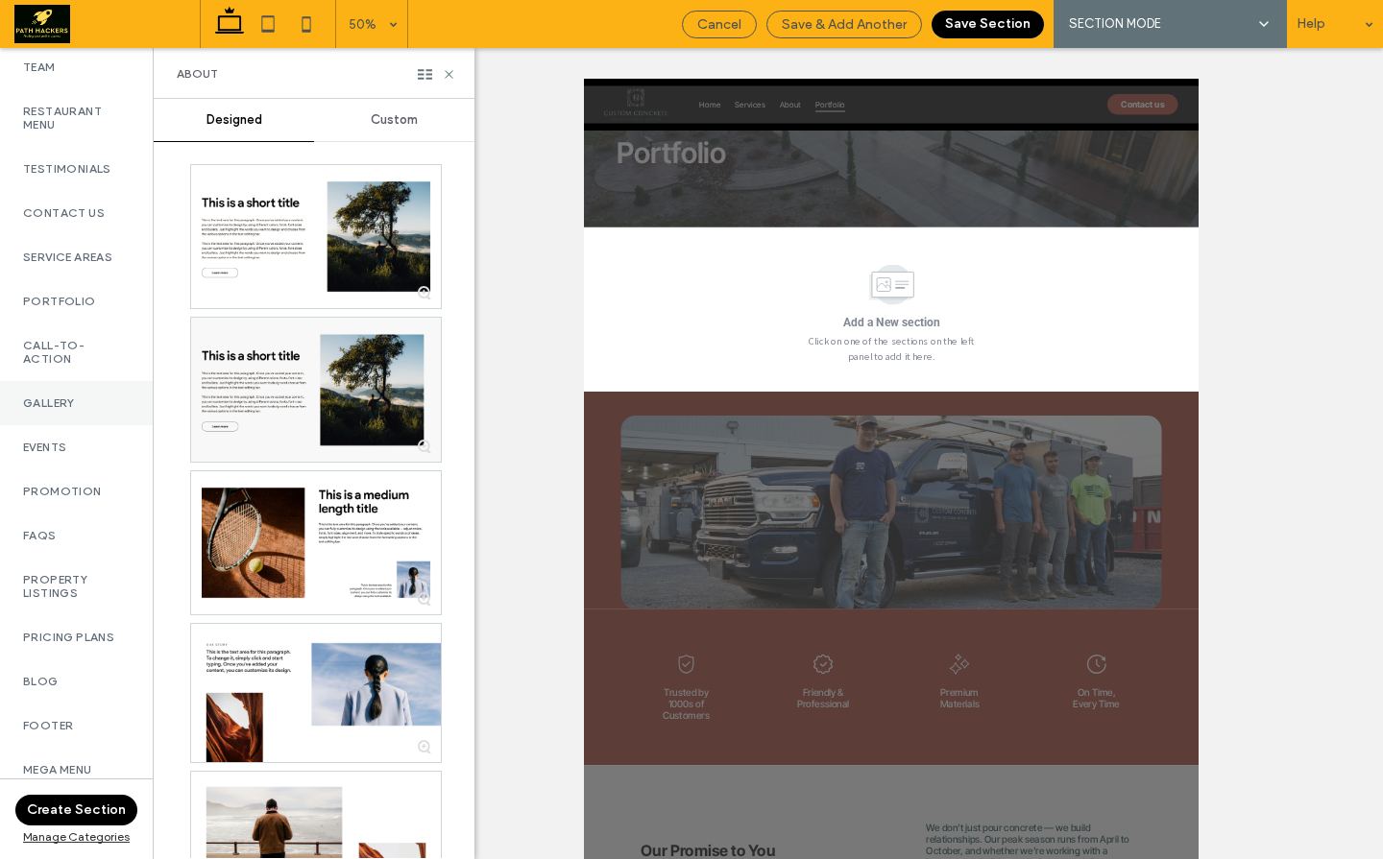
click at [81, 397] on label "Gallery" at bounding box center [76, 403] width 107 height 13
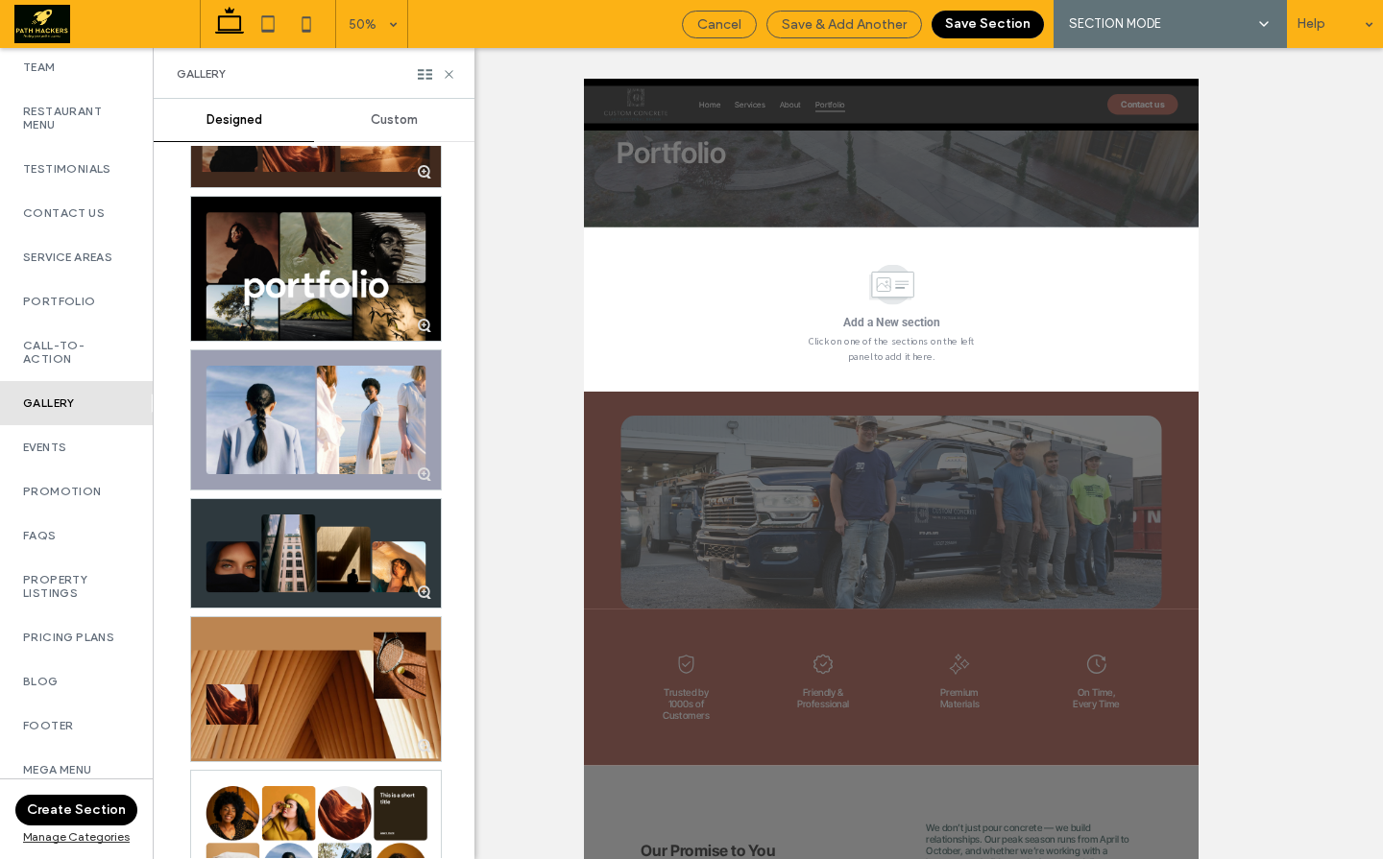
scroll to position [276, 0]
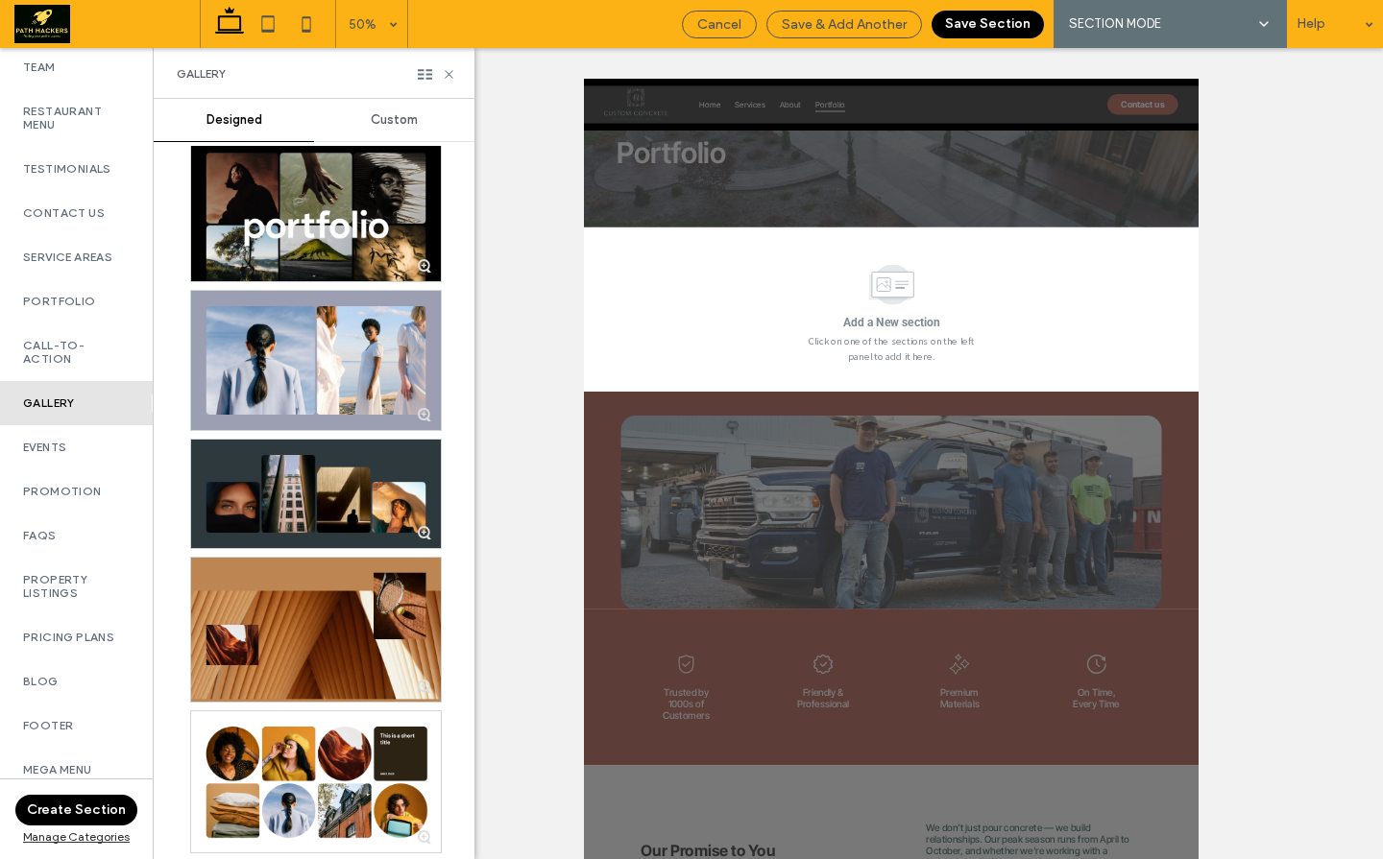
click at [304, 383] on div at bounding box center [316, 360] width 250 height 139
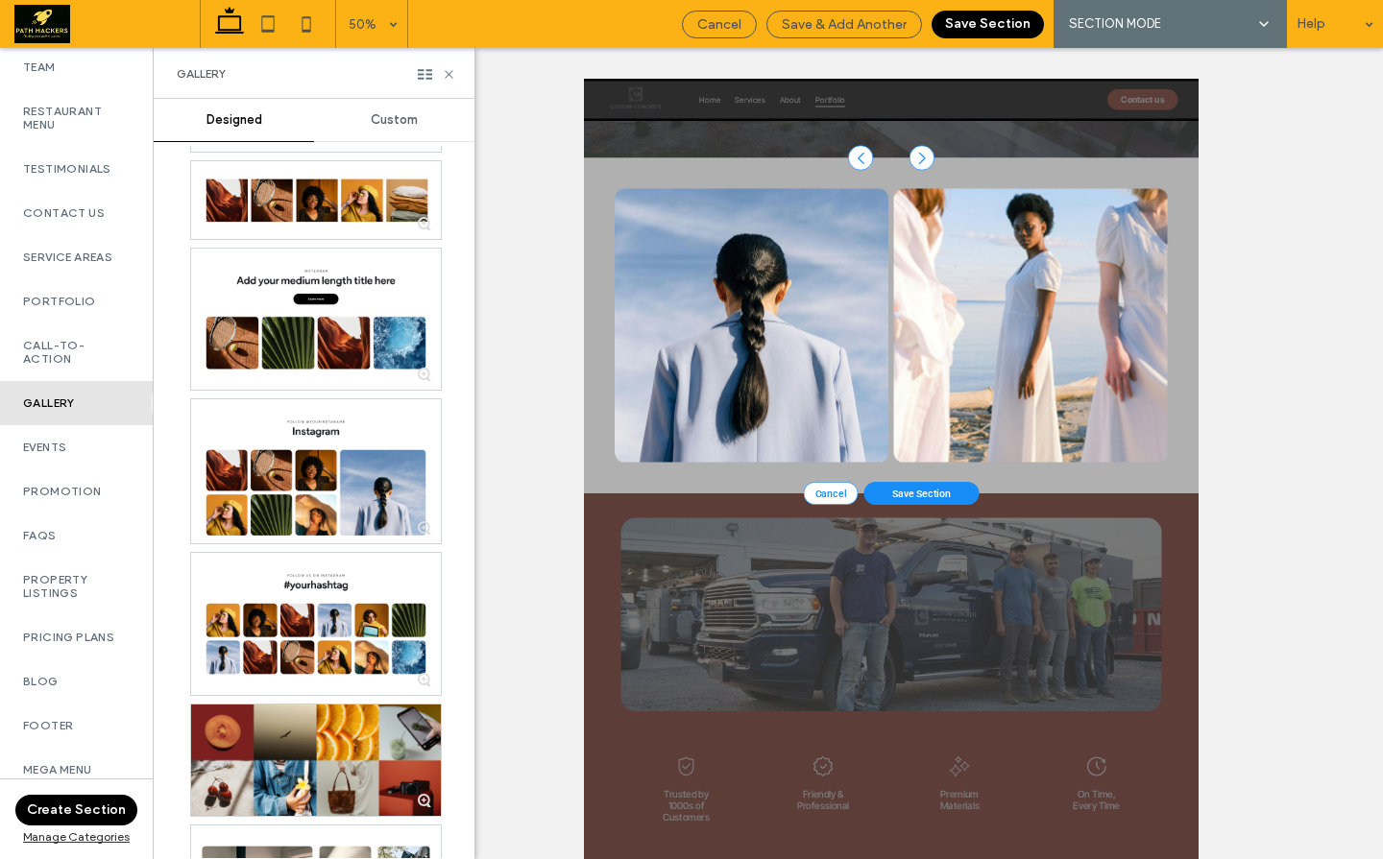
scroll to position [1385, 0]
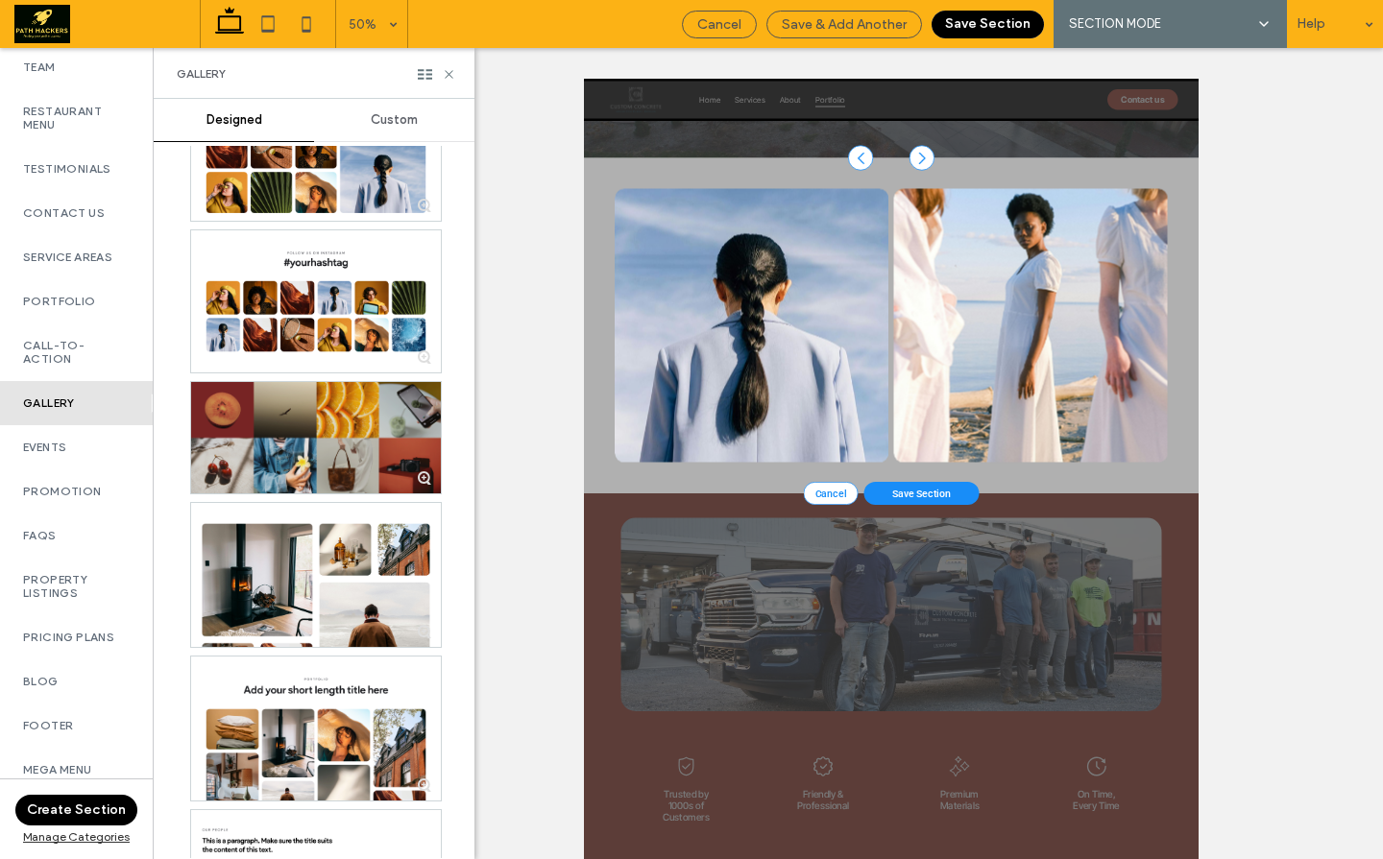
click at [307, 463] on div at bounding box center [316, 437] width 250 height 111
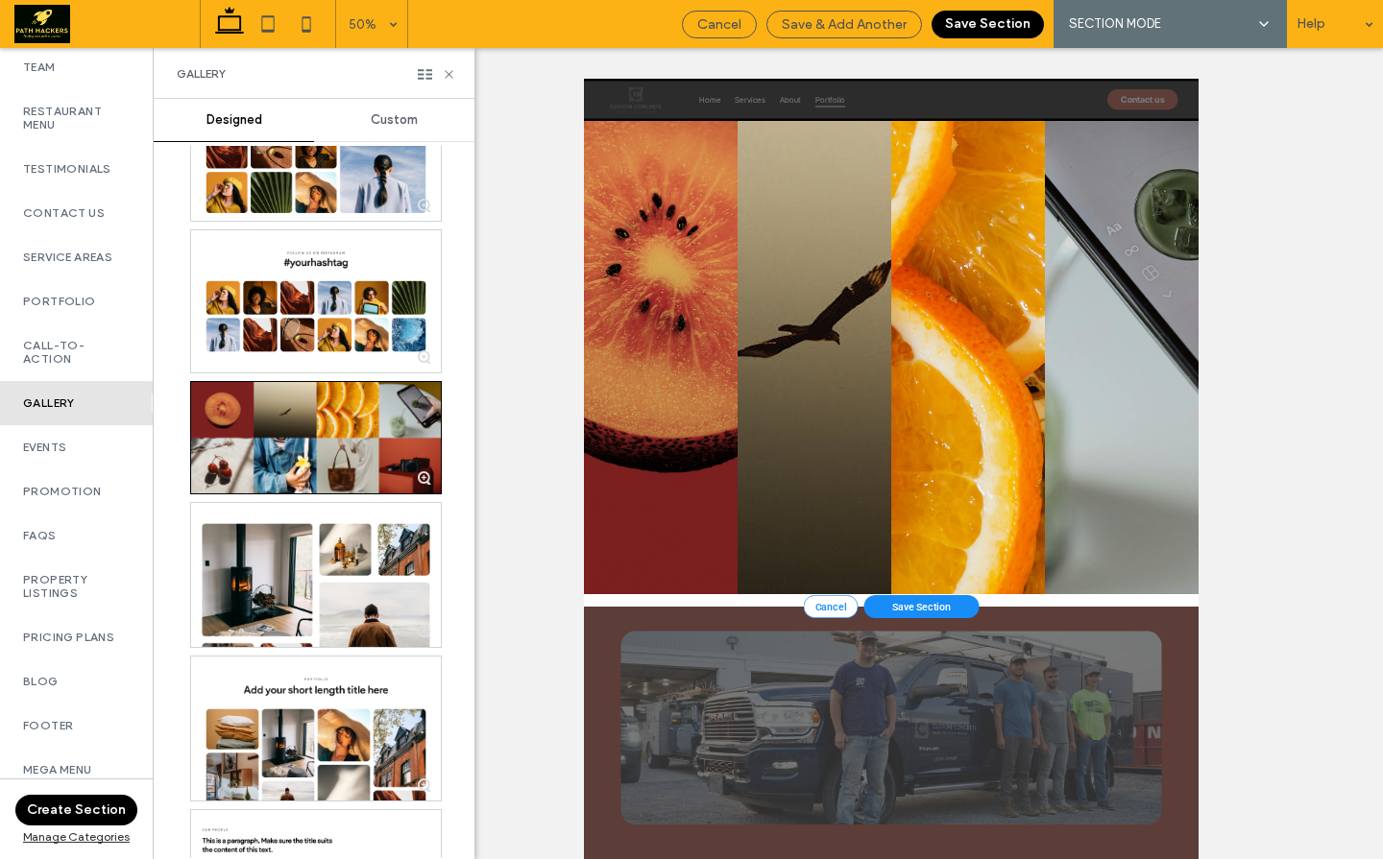
scroll to position [729, 0]
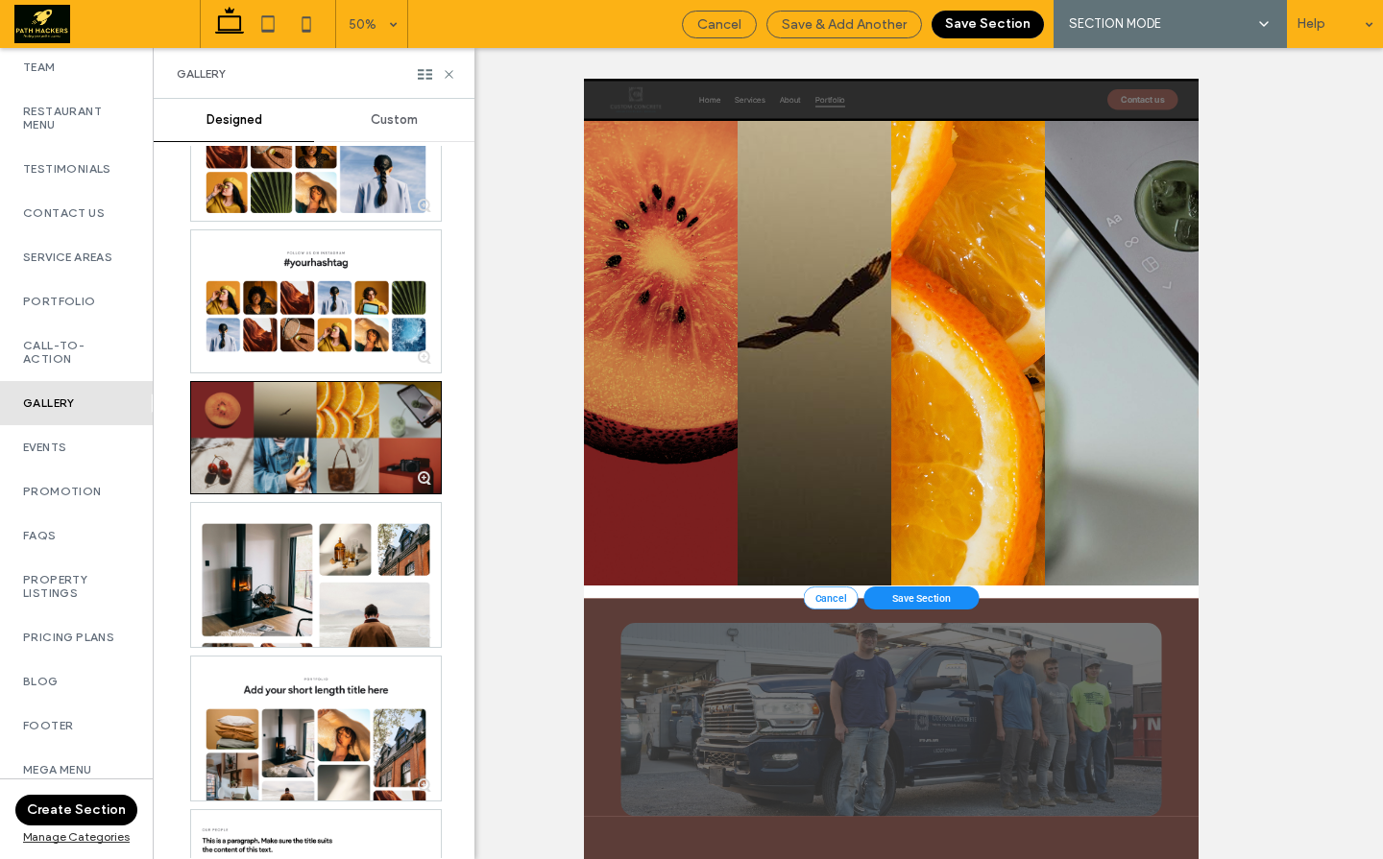
click at [301, 438] on div at bounding box center [316, 437] width 250 height 111
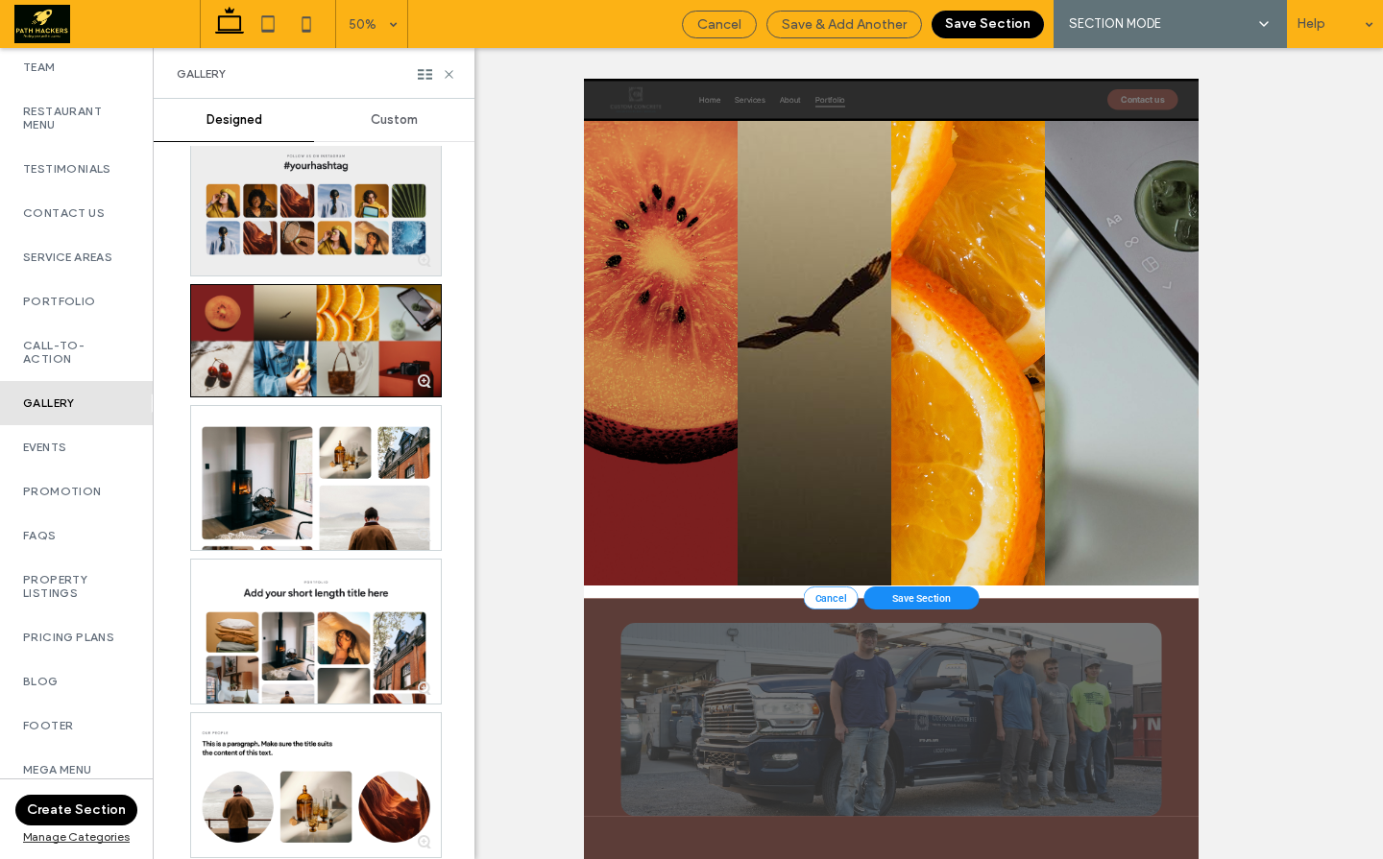
scroll to position [1485, 0]
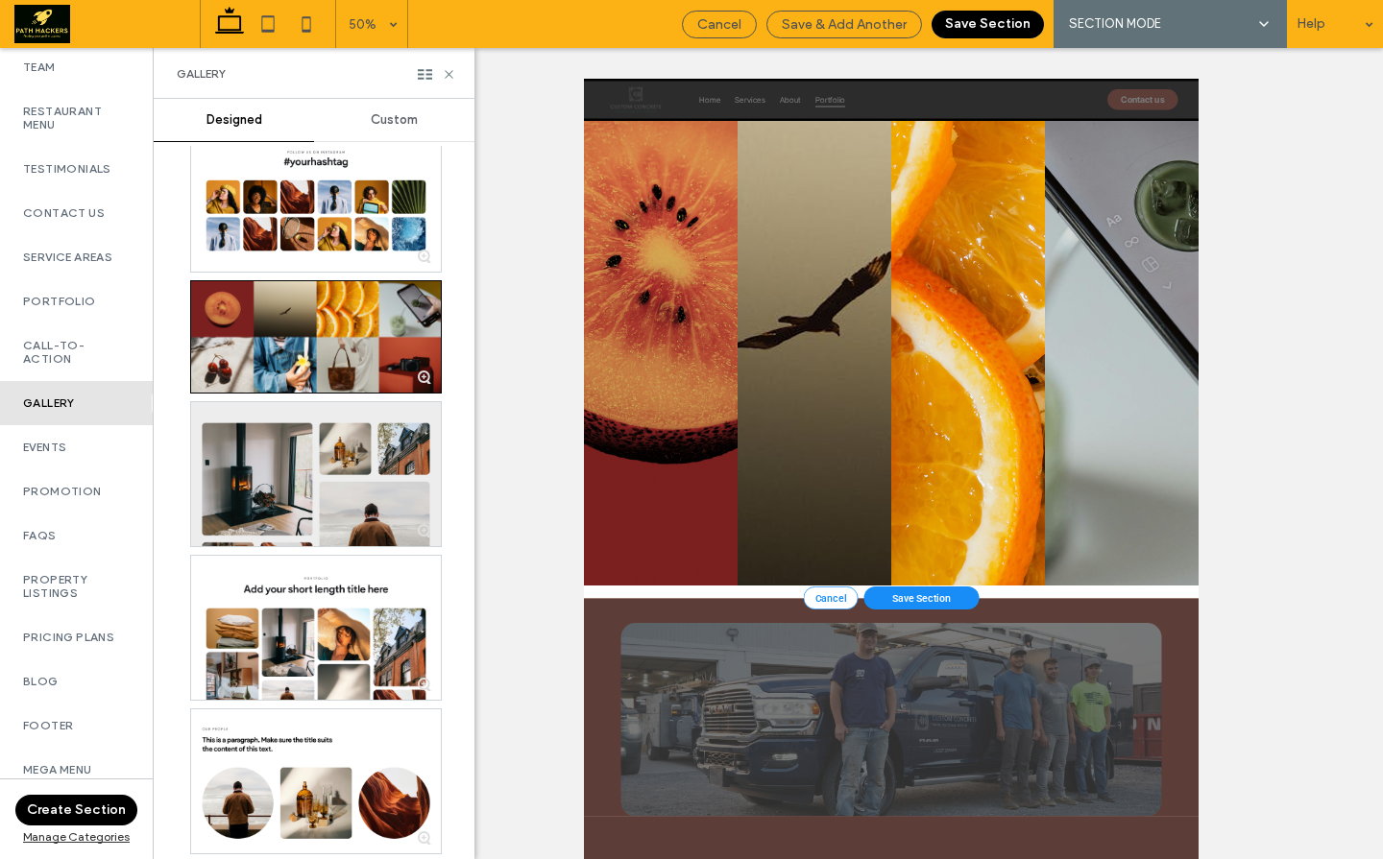
click at [287, 506] on div at bounding box center [316, 474] width 250 height 144
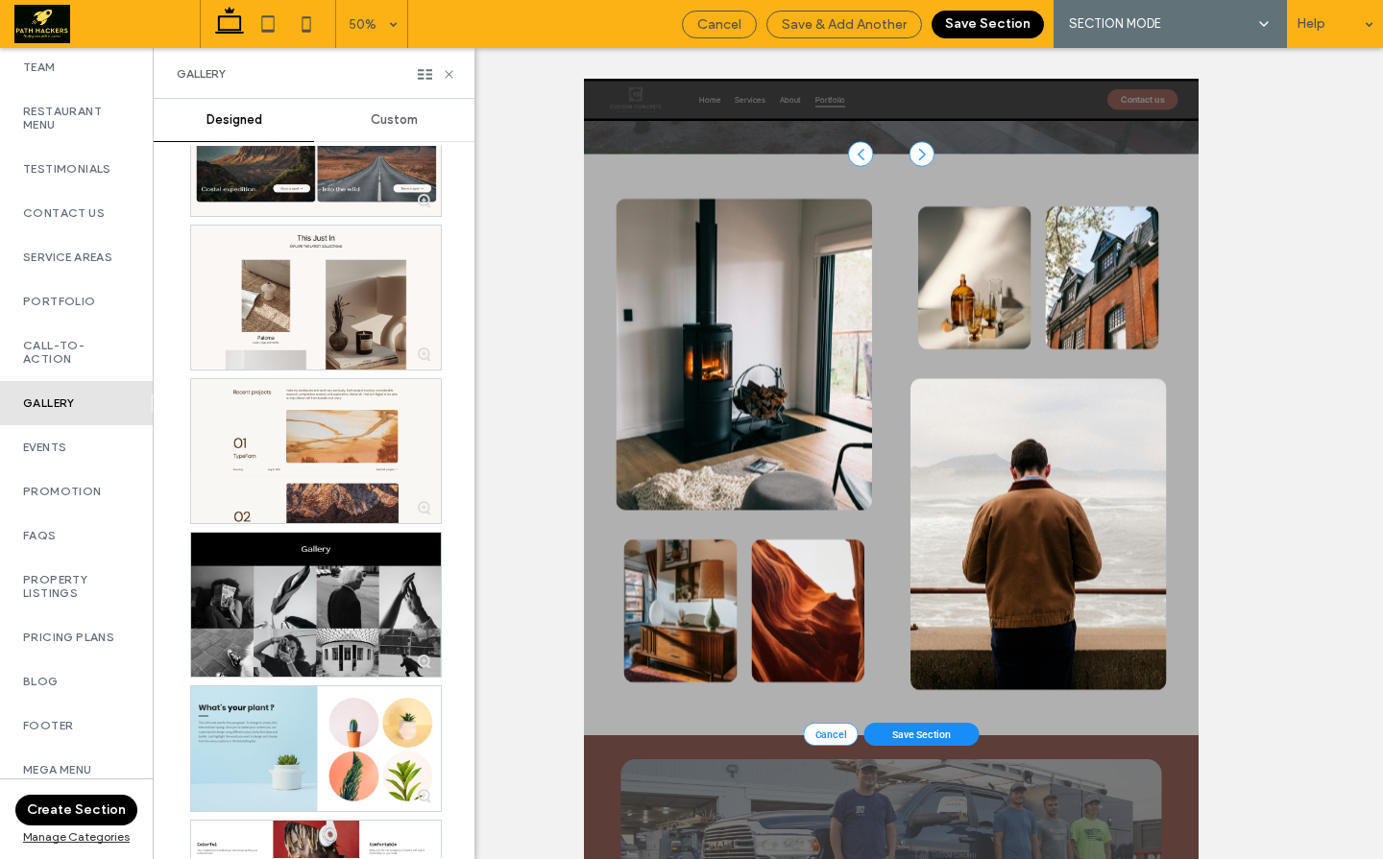
scroll to position [138, 0]
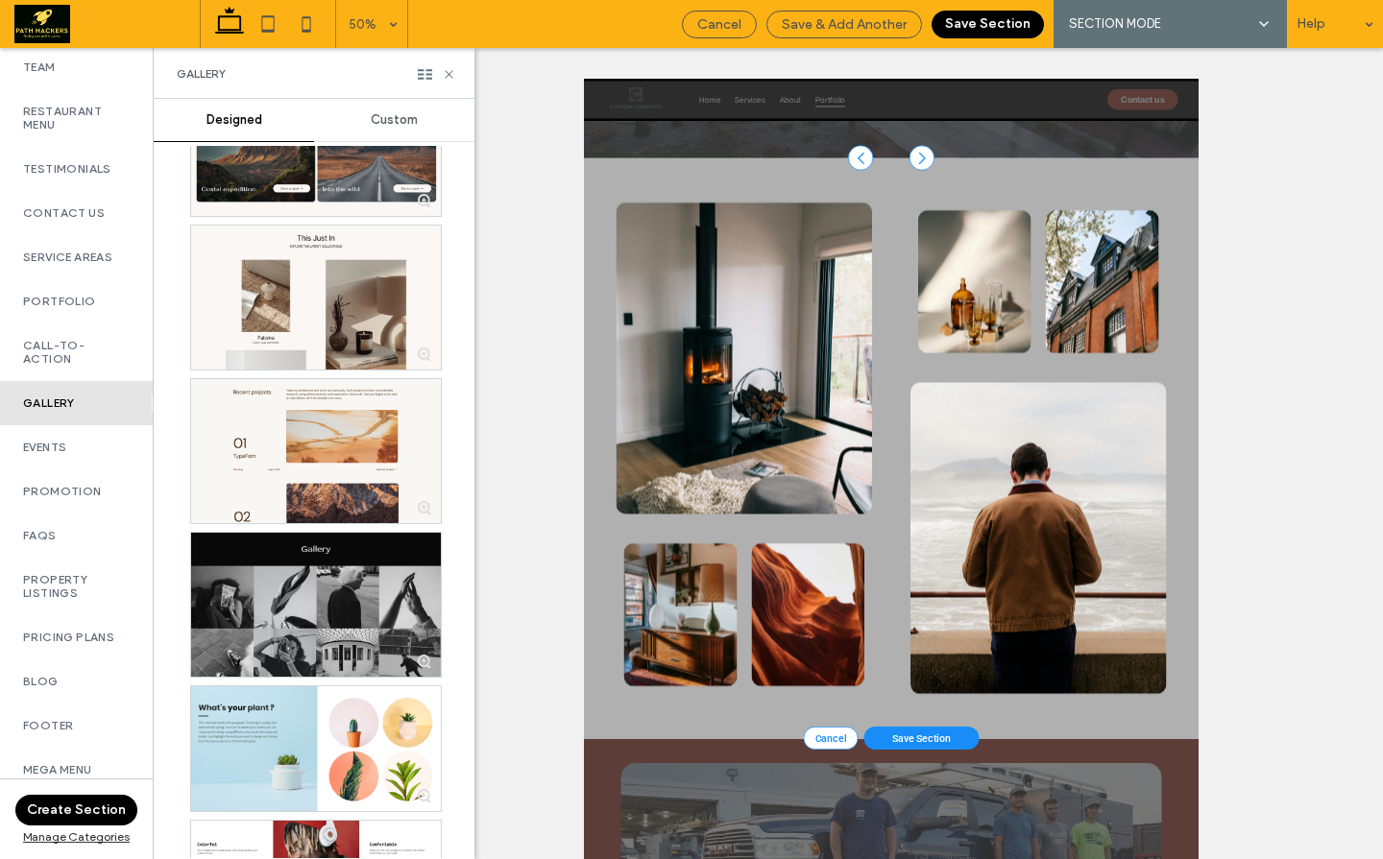
click at [302, 577] on div at bounding box center [316, 605] width 250 height 144
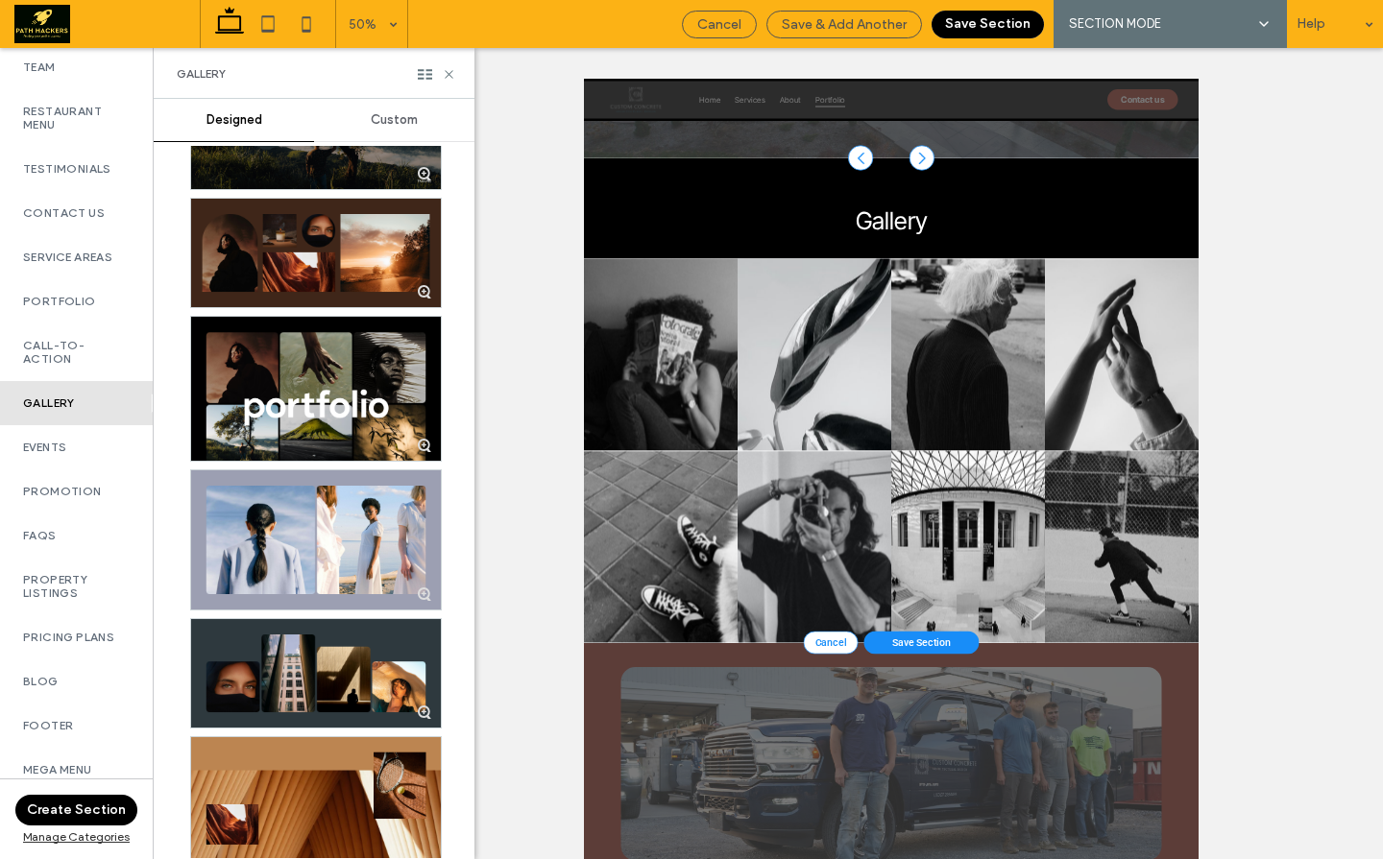
scroll to position [0, 0]
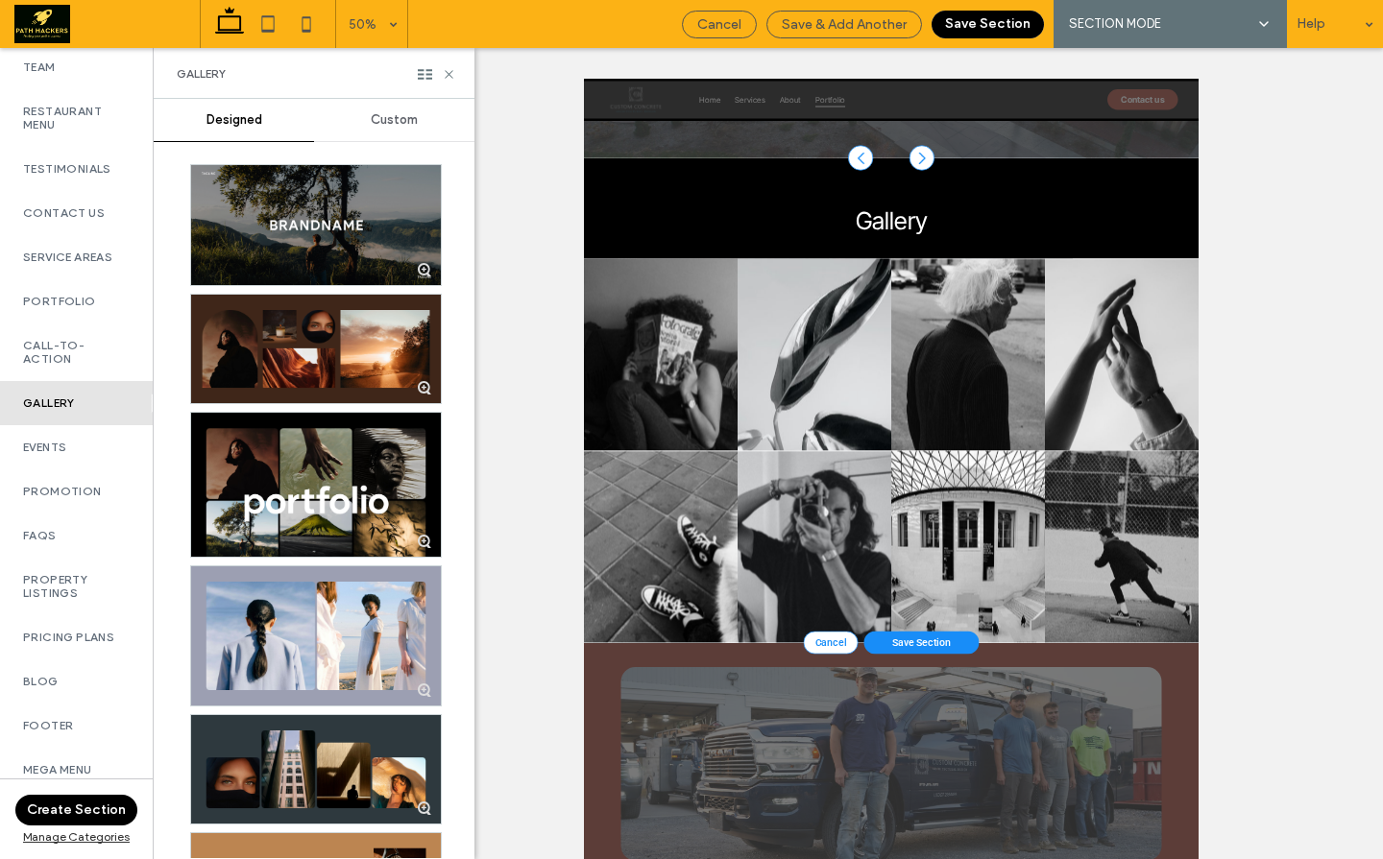
click at [978, 25] on button "Save Section" at bounding box center [987, 25] width 112 height 28
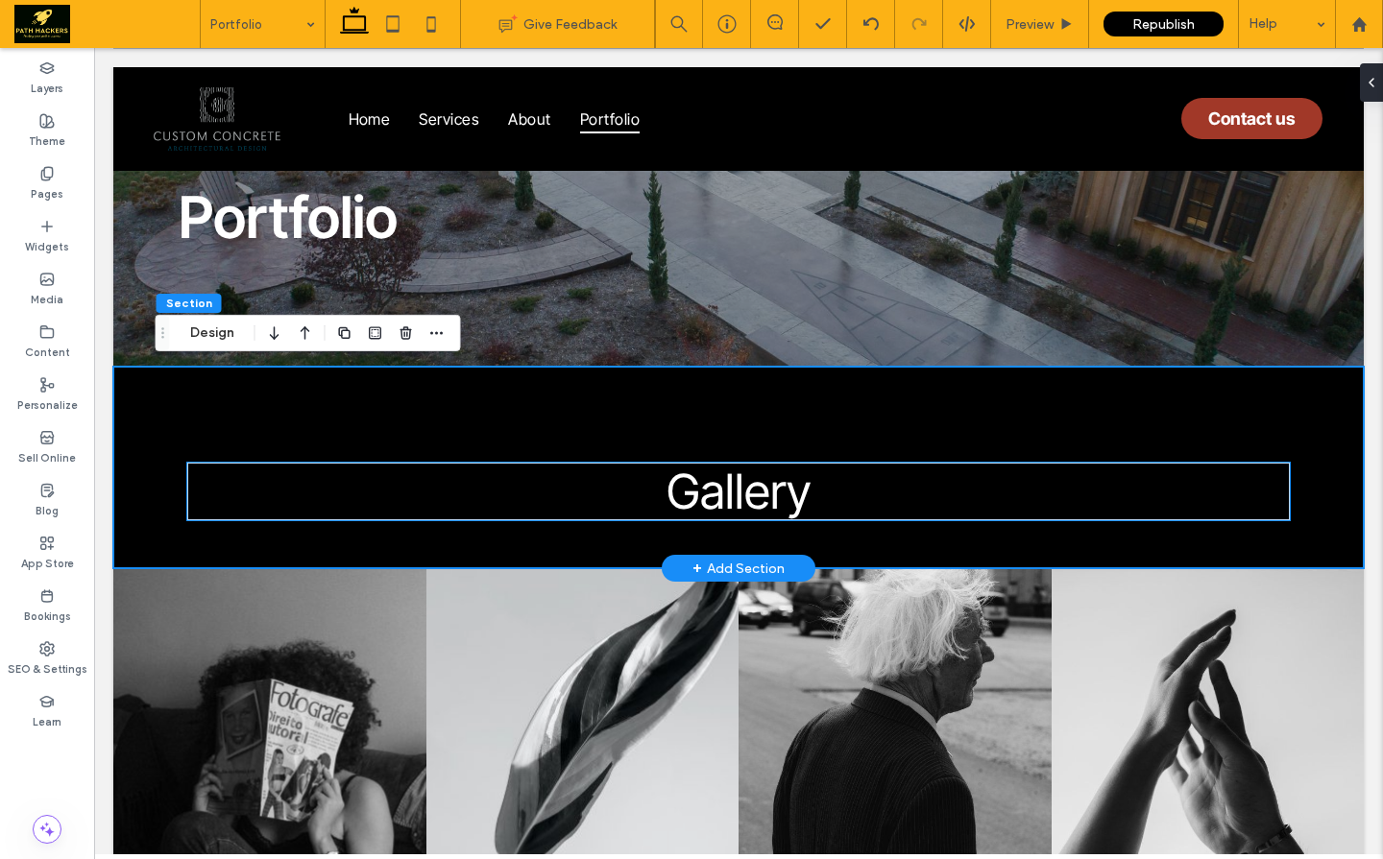
click at [731, 487] on span "Gallery" at bounding box center [738, 492] width 144 height 58
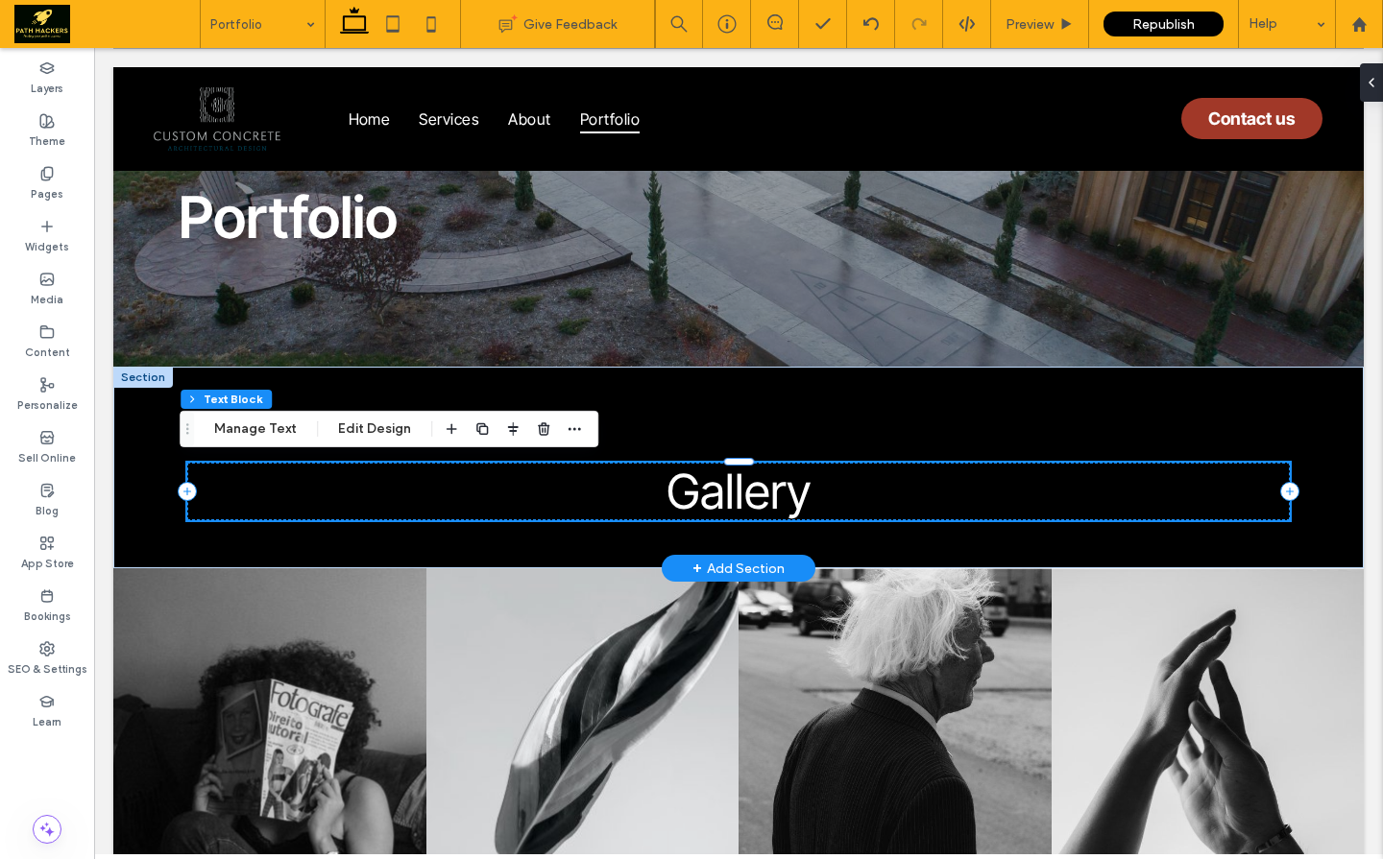
click at [732, 495] on span "Gallery" at bounding box center [738, 492] width 144 height 58
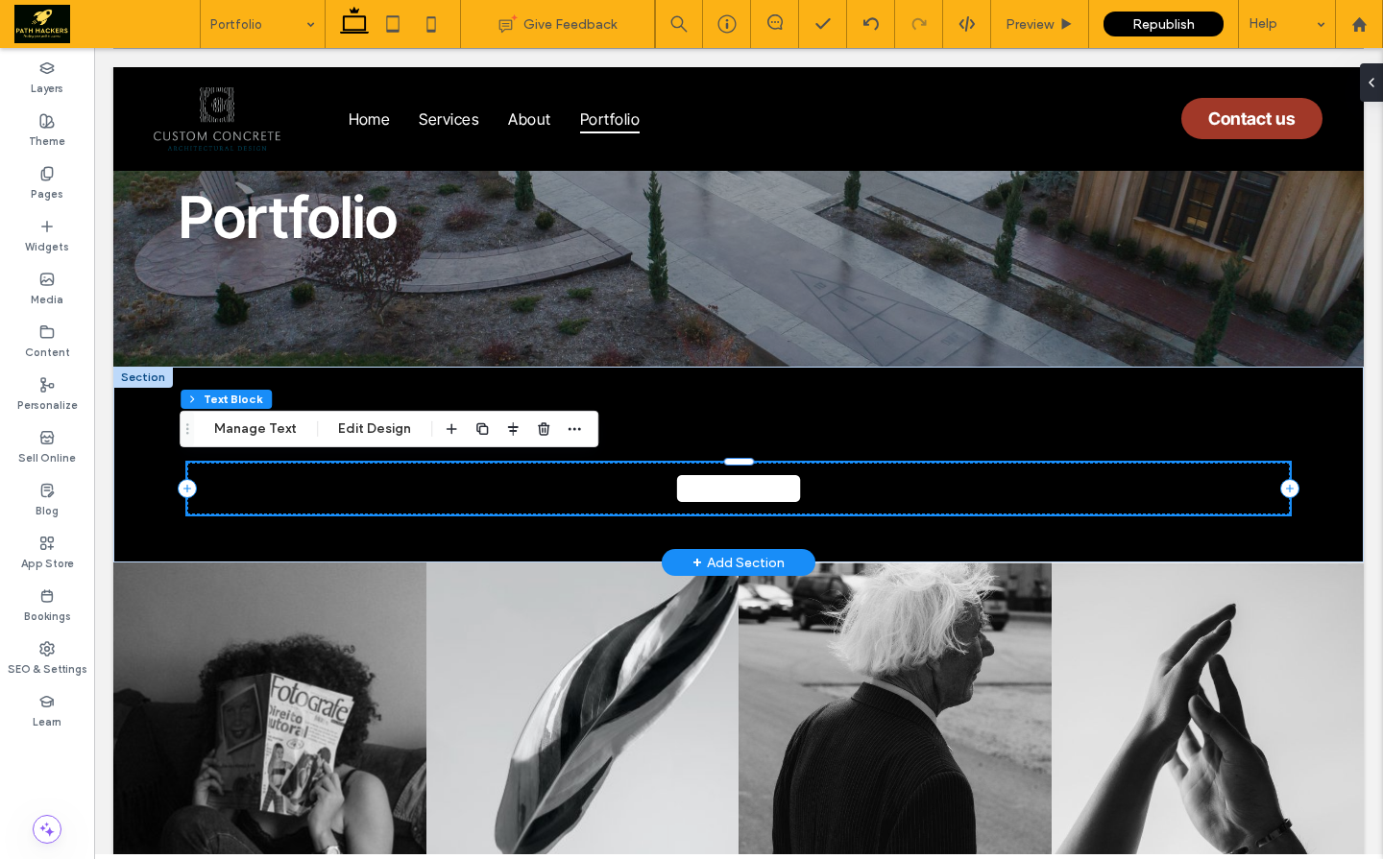
click at [732, 495] on span "*******" at bounding box center [738, 488] width 133 height 47
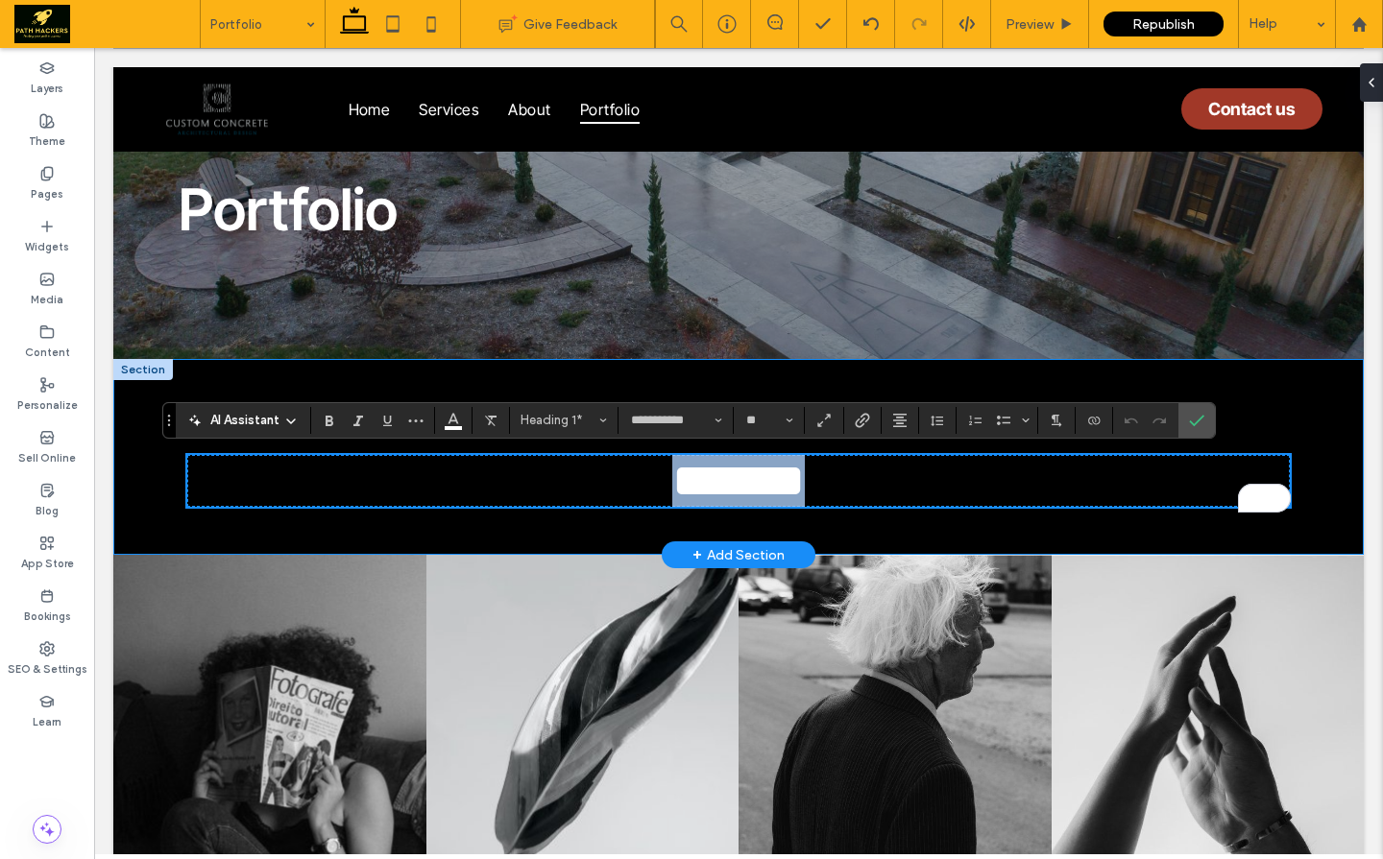
scroll to position [38, 0]
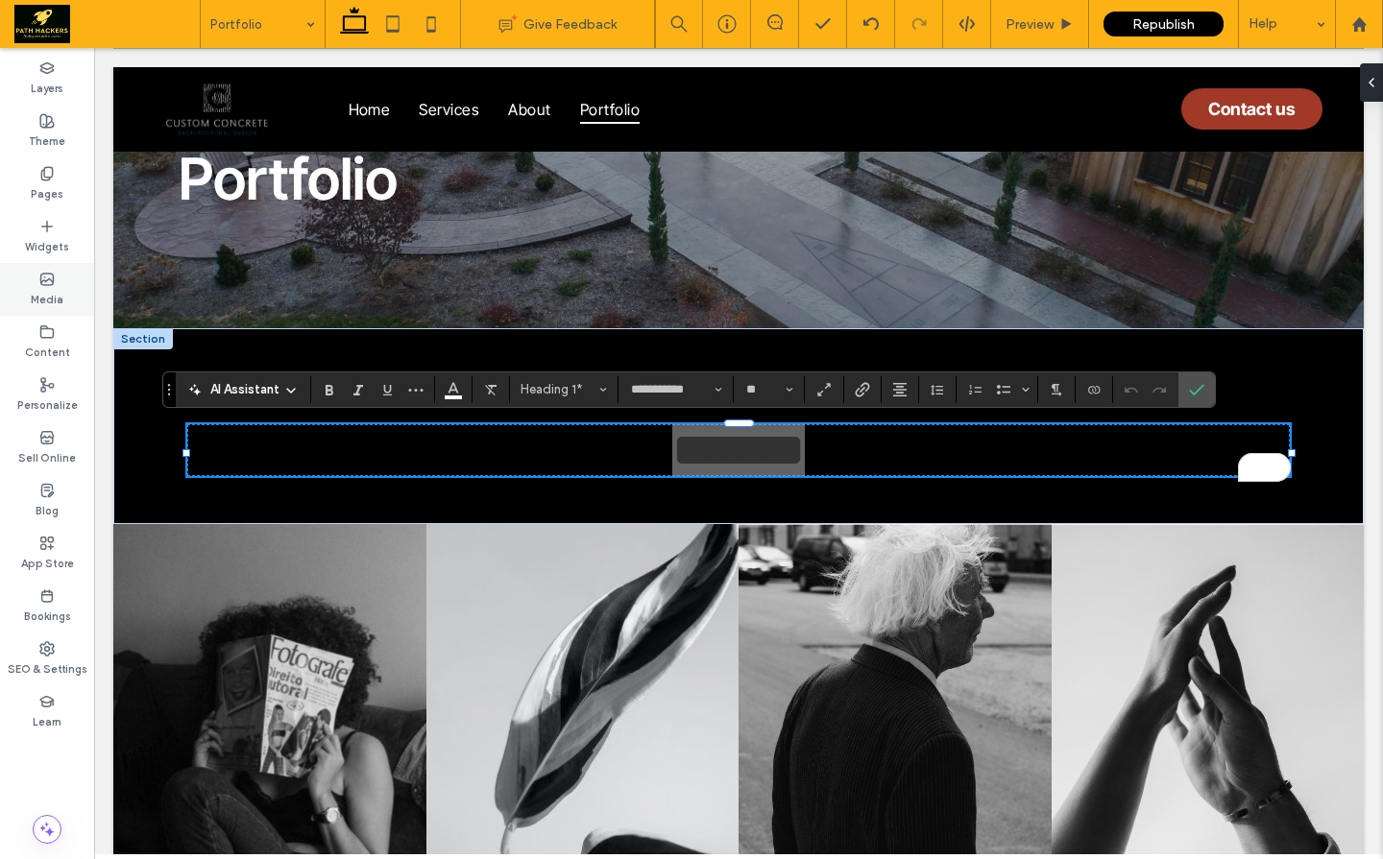
click at [42, 274] on use at bounding box center [47, 280] width 12 height 12
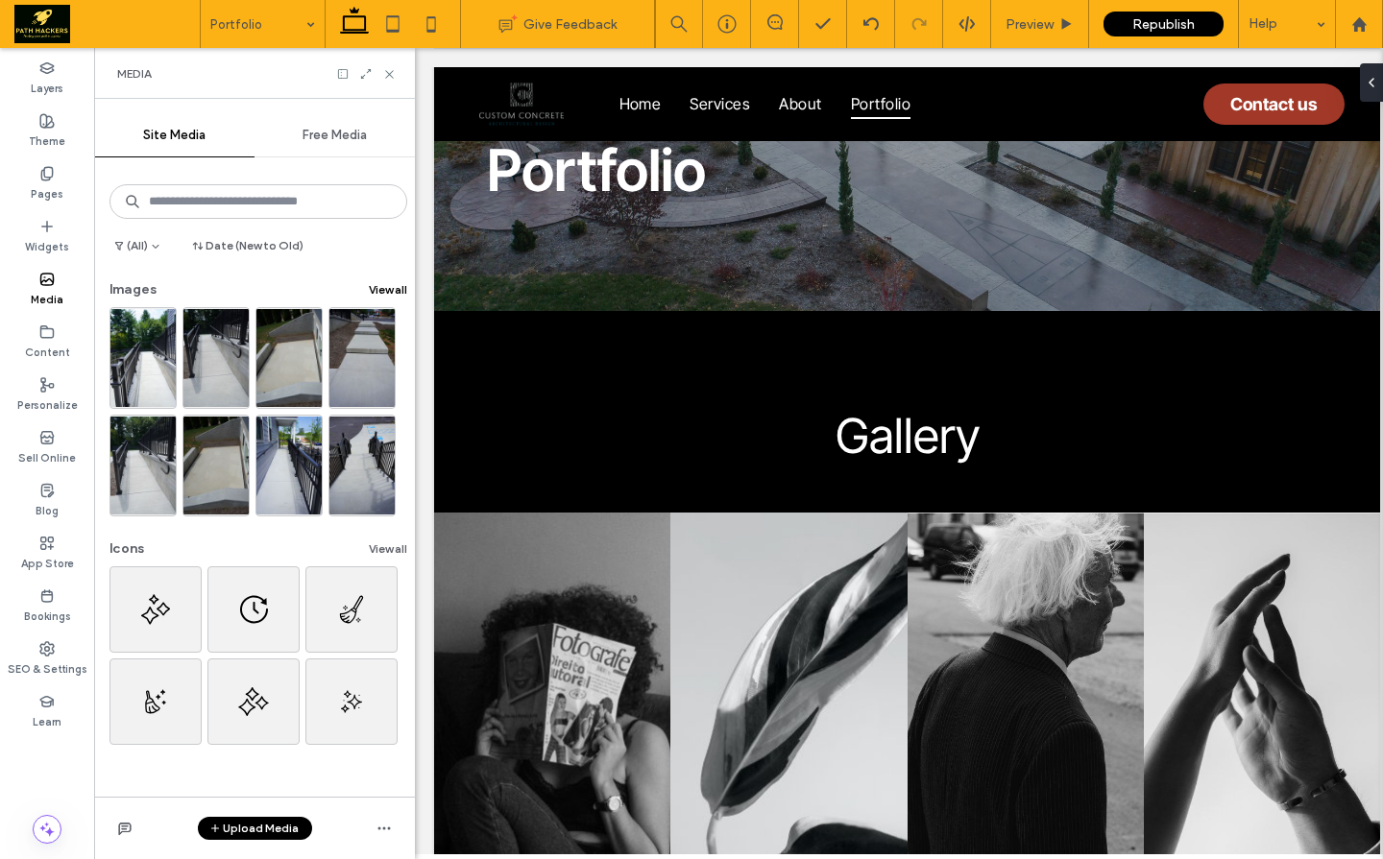
click at [371, 296] on button "View all" at bounding box center [388, 289] width 38 height 23
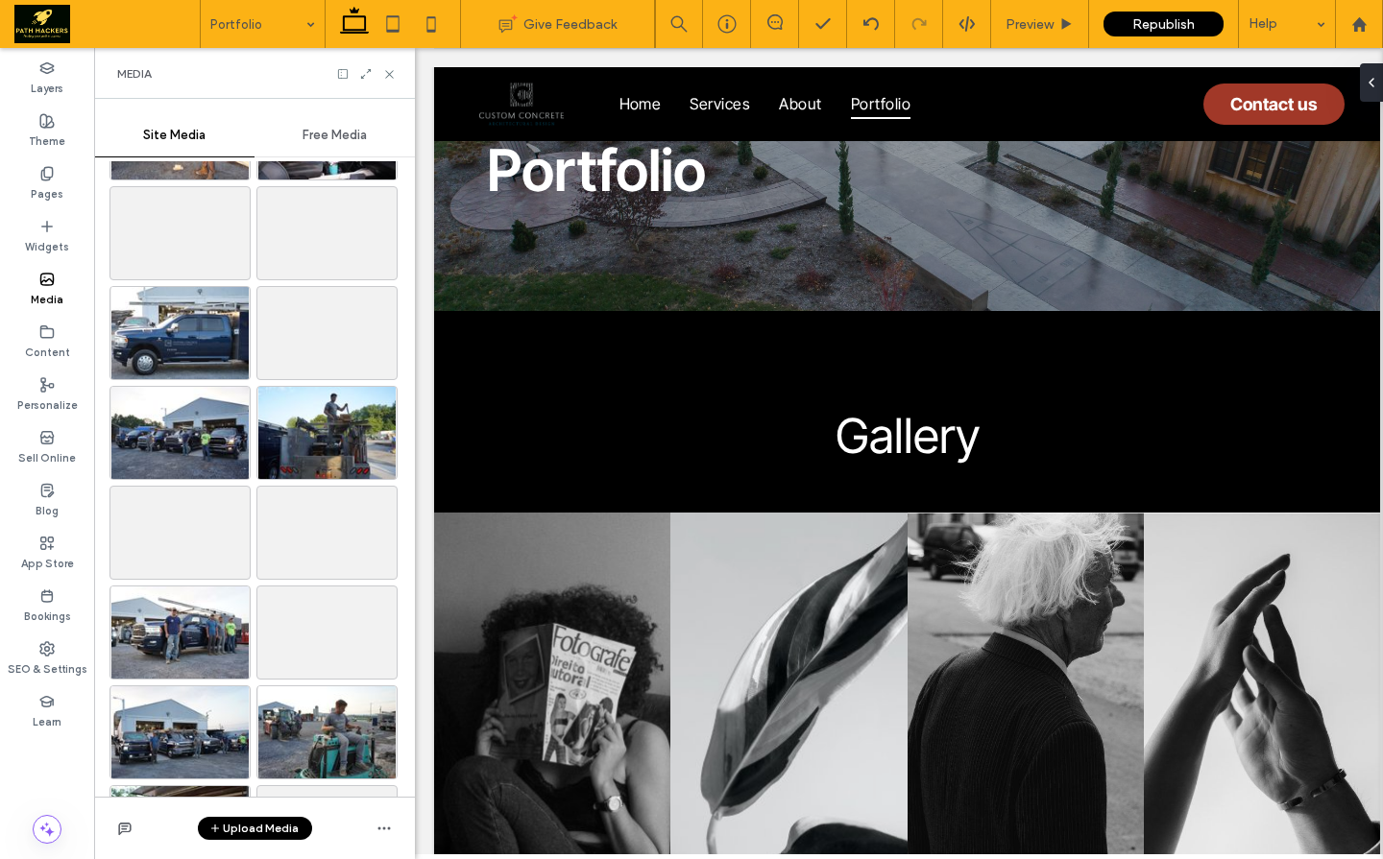
scroll to position [0, 0]
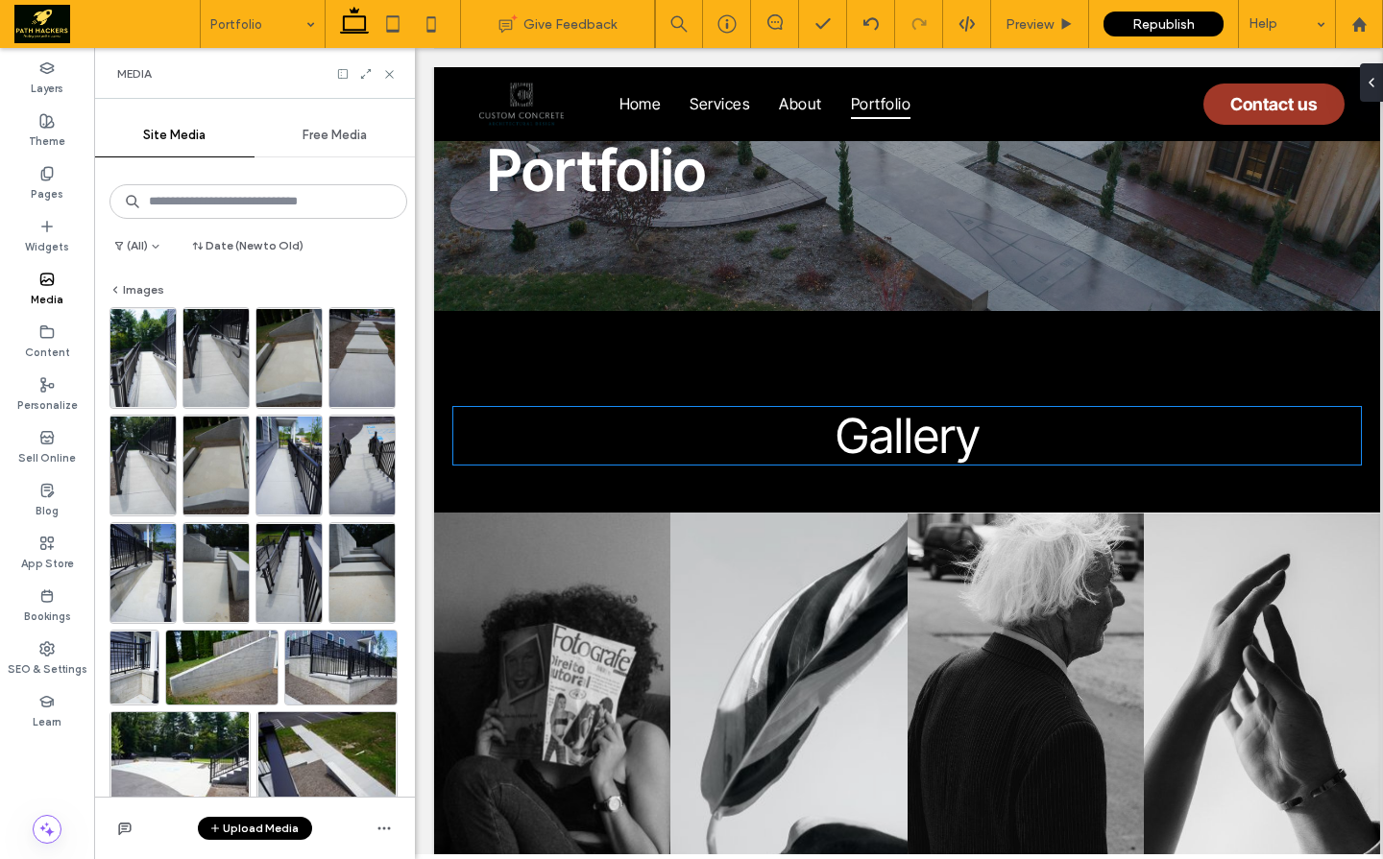
click at [841, 433] on span "Gallery" at bounding box center [907, 436] width 144 height 58
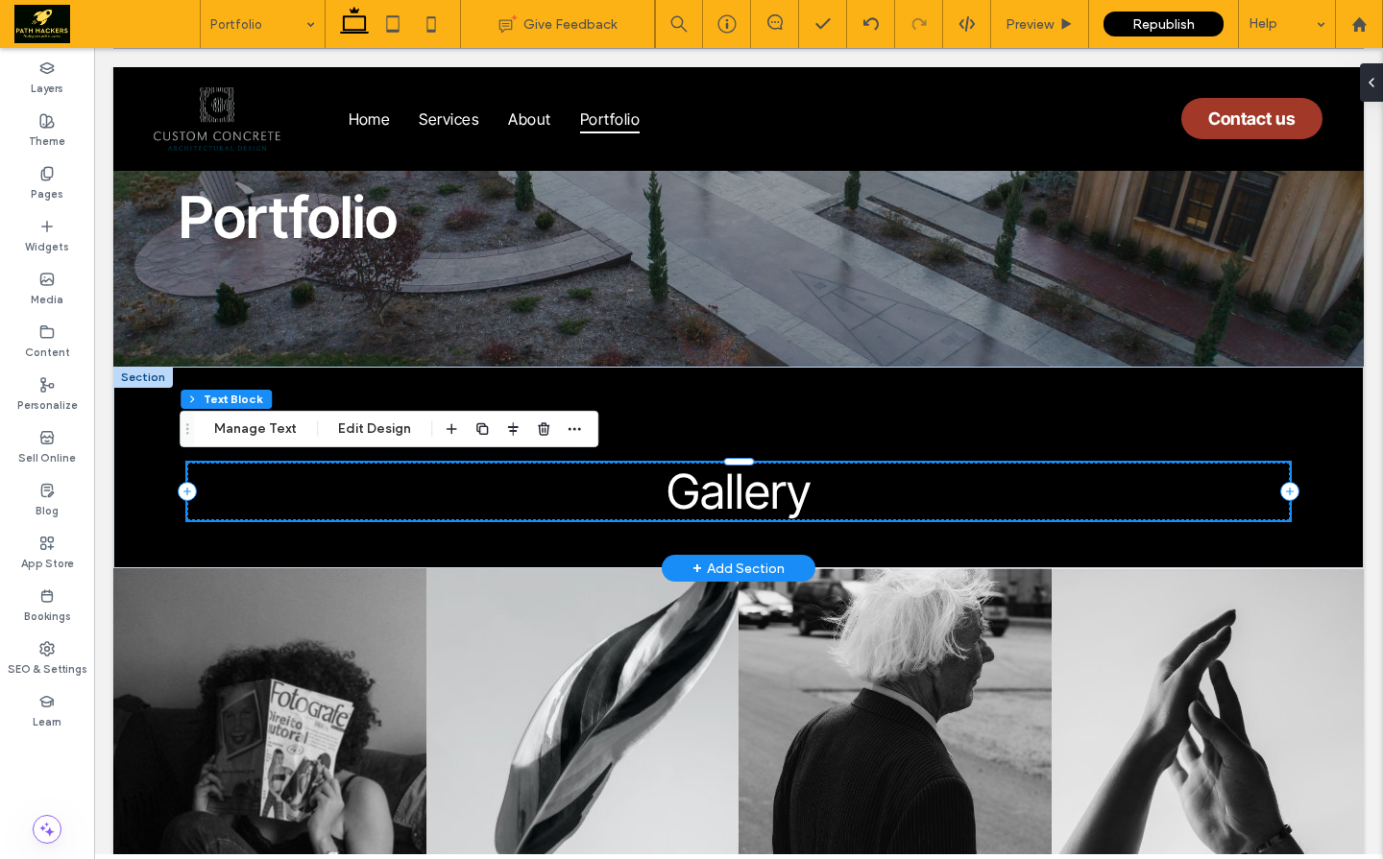
click at [736, 494] on span "Gallery" at bounding box center [738, 492] width 144 height 58
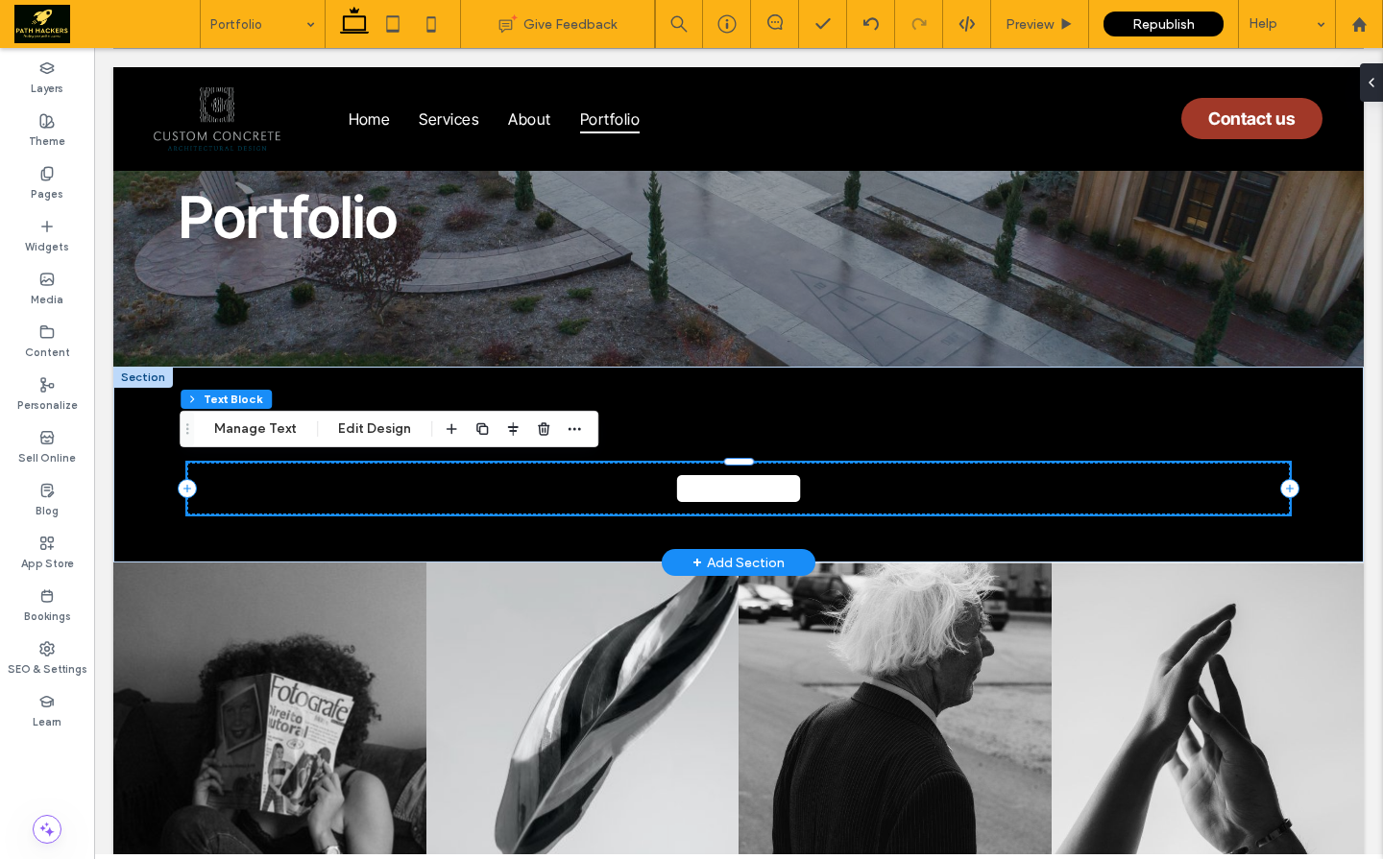
click at [736, 494] on span "*******" at bounding box center [738, 488] width 133 height 47
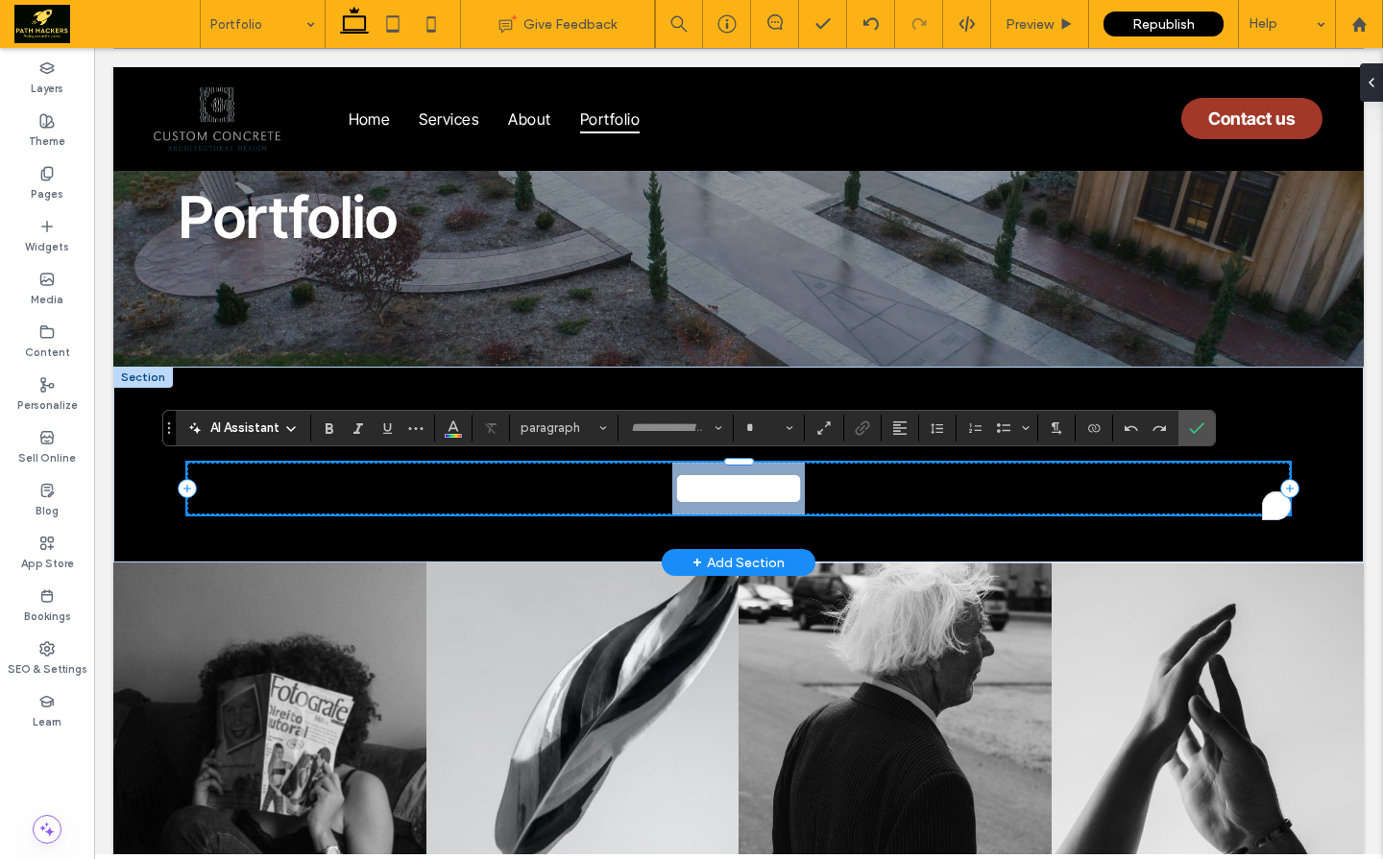
type input "**********"
type input "**"
click at [758, 499] on span "****" at bounding box center [738, 488] width 75 height 47
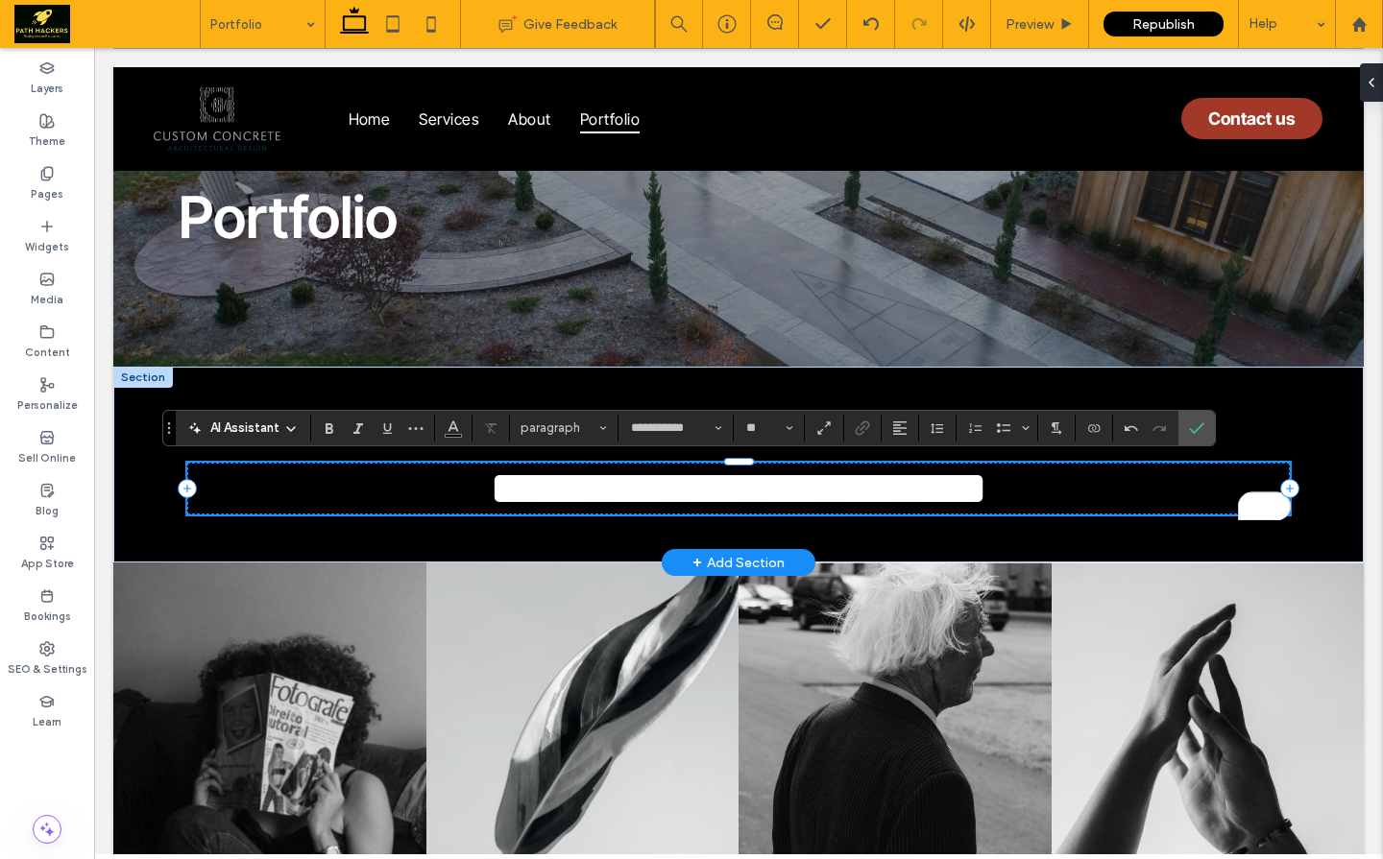
type input "**"
click at [490, 491] on span "**********" at bounding box center [738, 488] width 497 height 47
click at [646, 488] on span "**********" at bounding box center [738, 488] width 497 height 47
click at [875, 494] on span "**********" at bounding box center [738, 488] width 497 height 47
click at [398, 36] on icon at bounding box center [393, 24] width 38 height 38
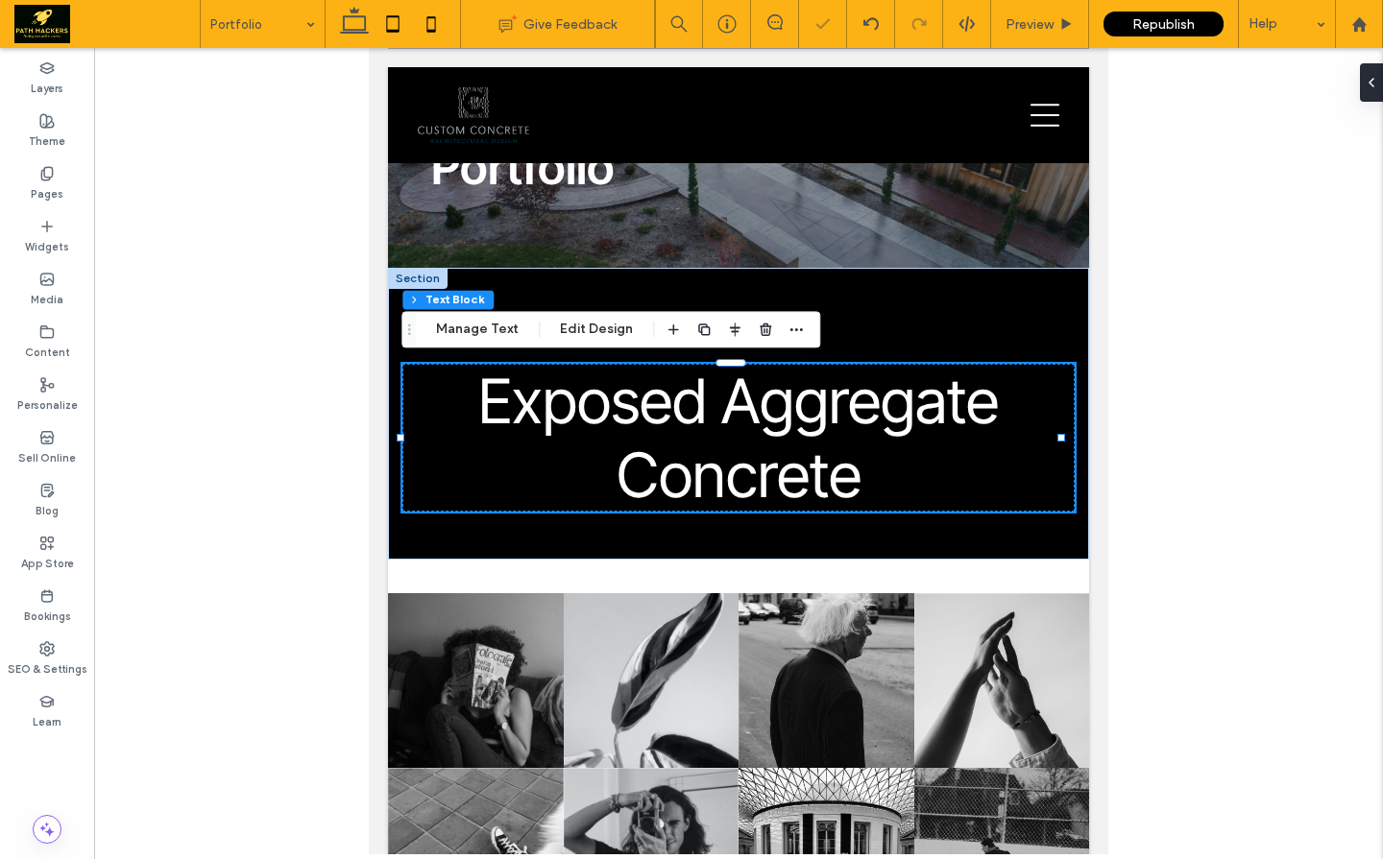
click at [424, 27] on icon at bounding box center [431, 24] width 38 height 38
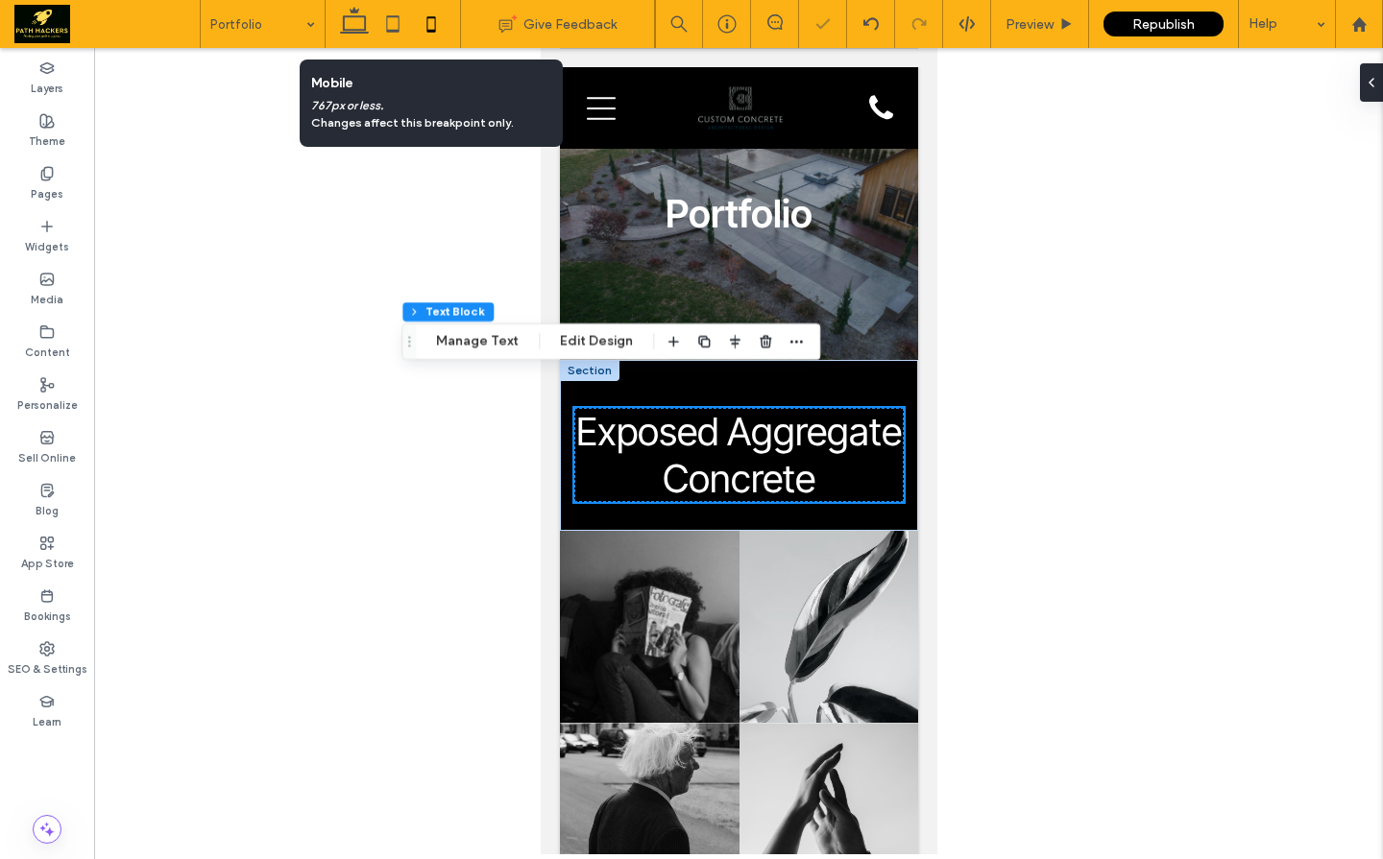
scroll to position [31, 0]
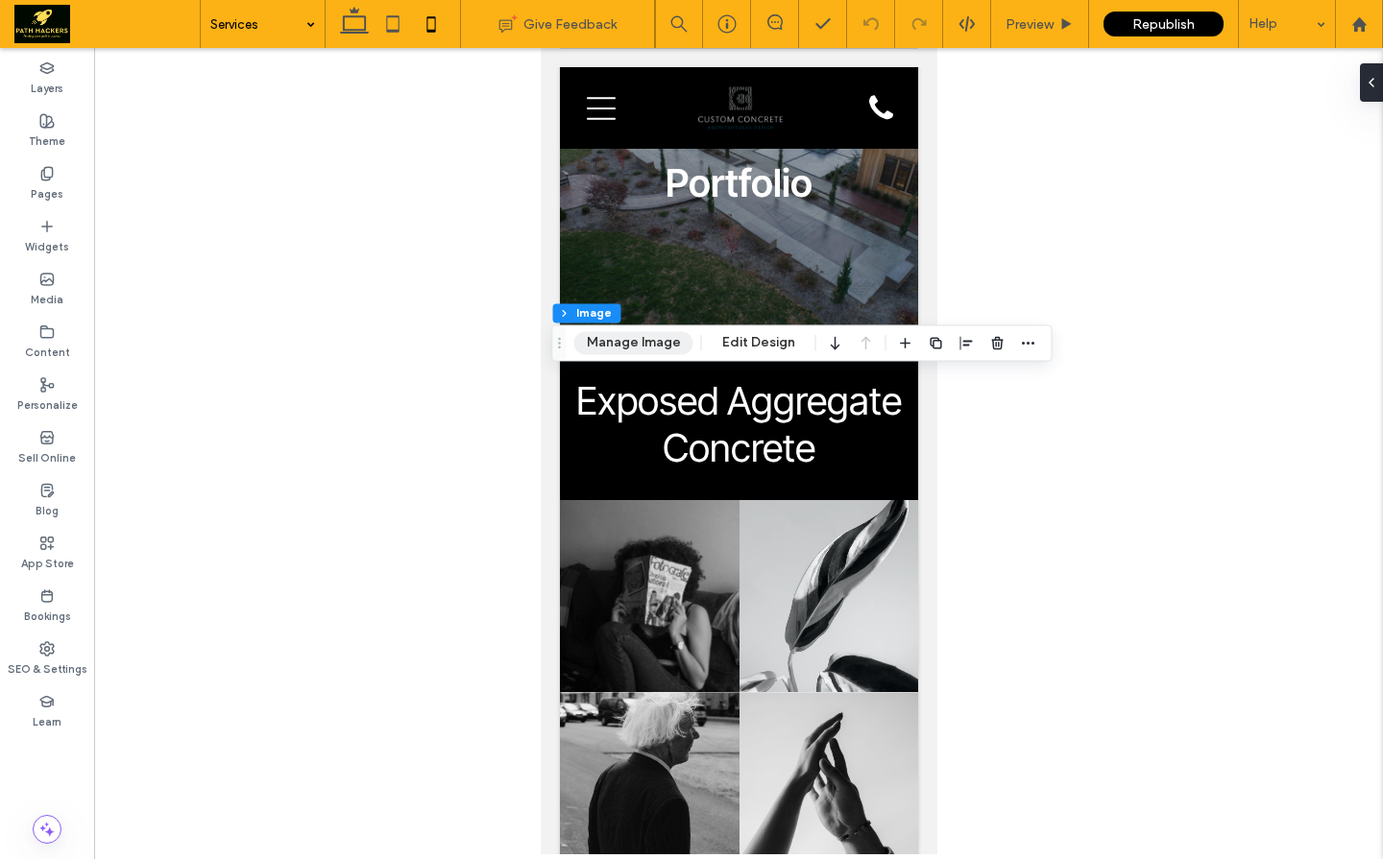
click at [631, 344] on button "Manage Image" at bounding box center [633, 342] width 119 height 23
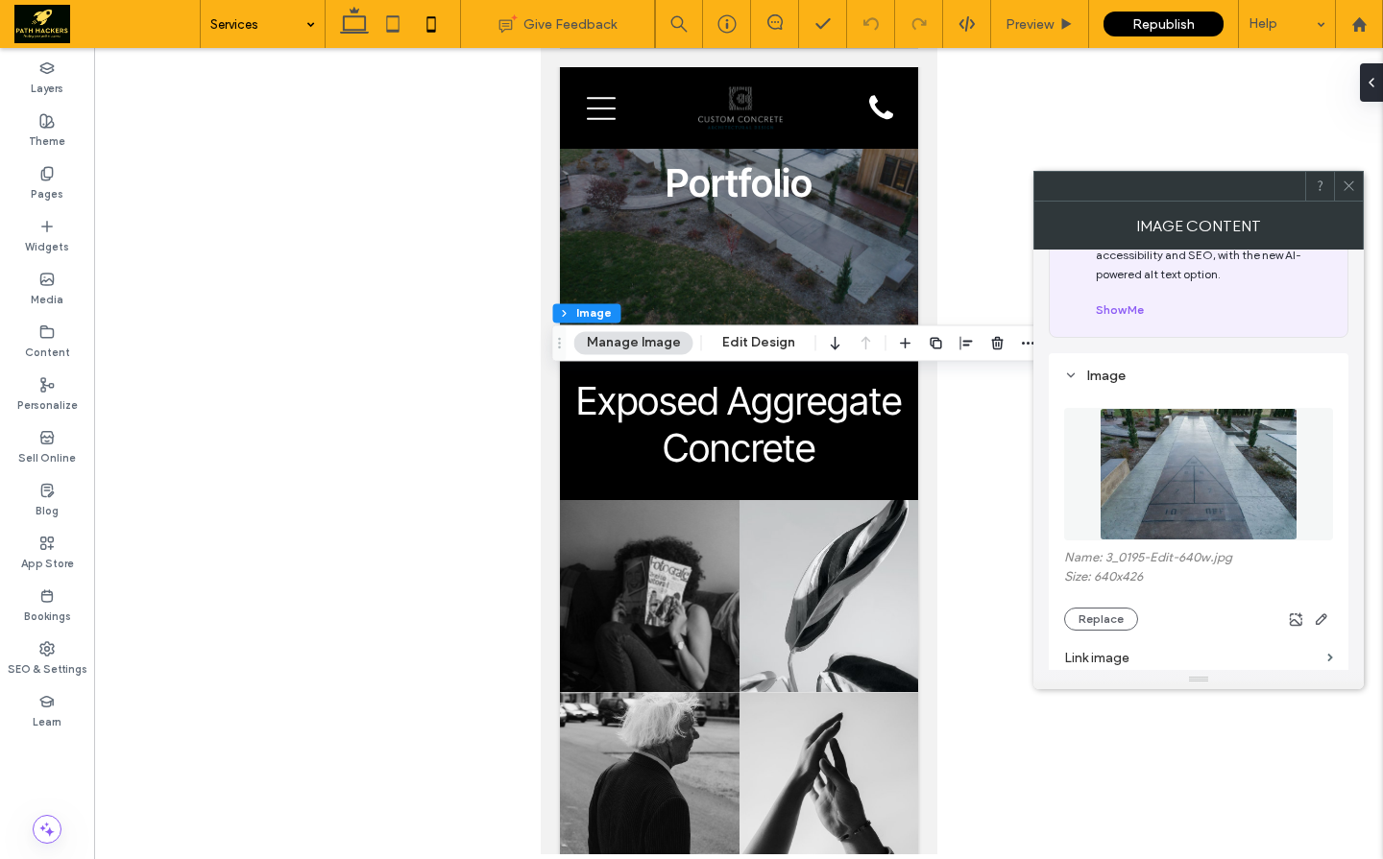
scroll to position [169, 0]
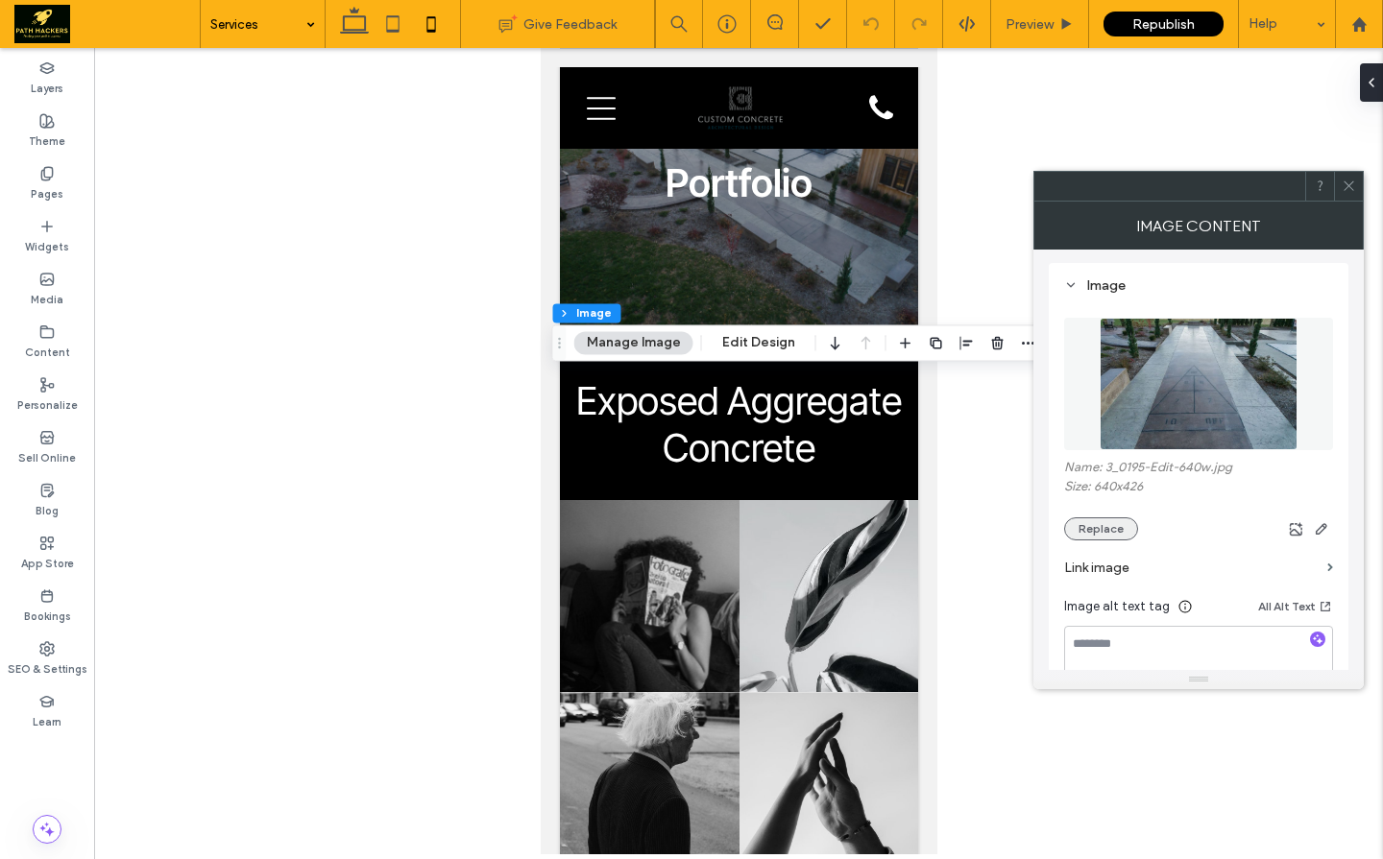
click at [1104, 529] on button "Replace" at bounding box center [1101, 529] width 74 height 23
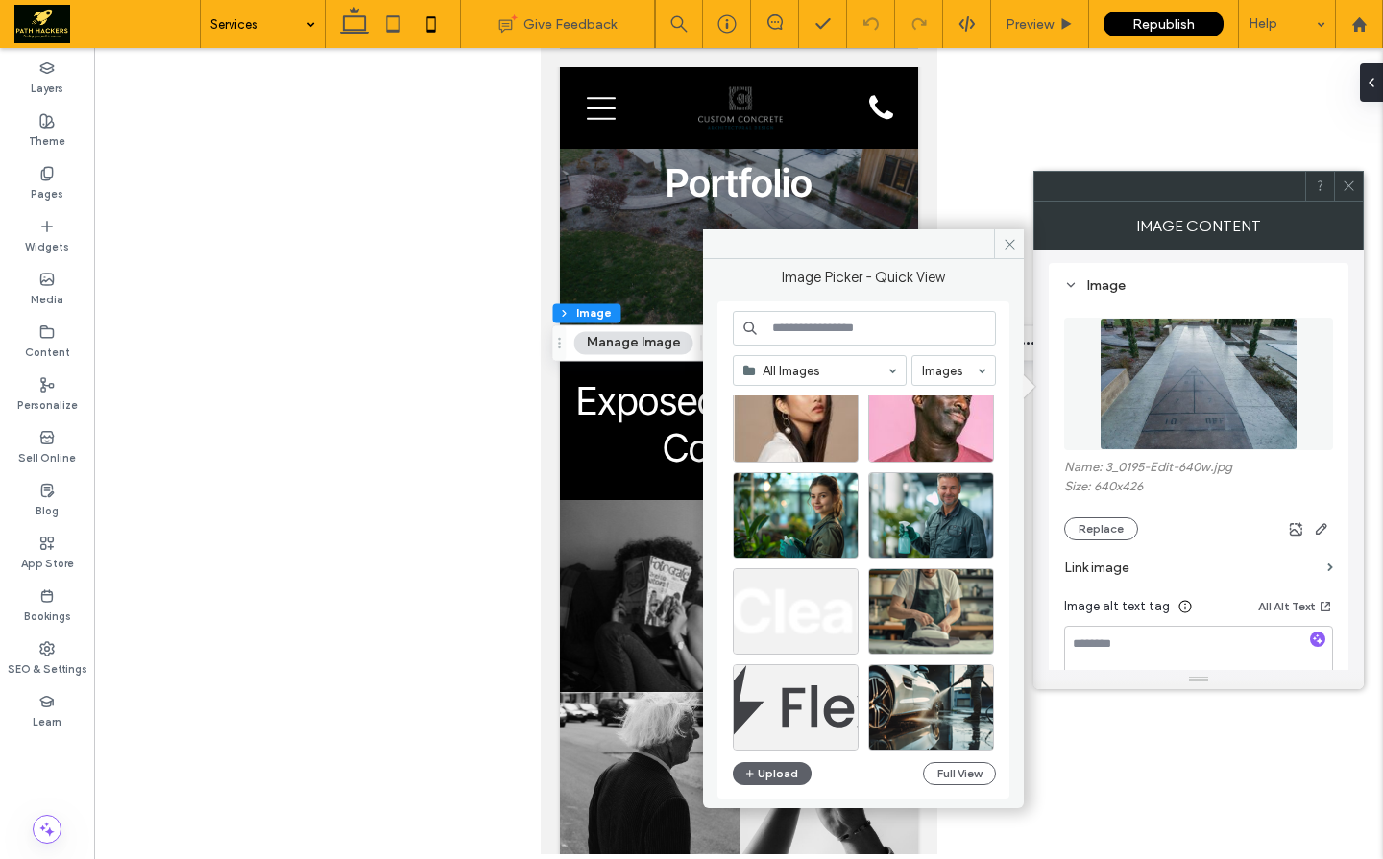
scroll to position [13499, 0]
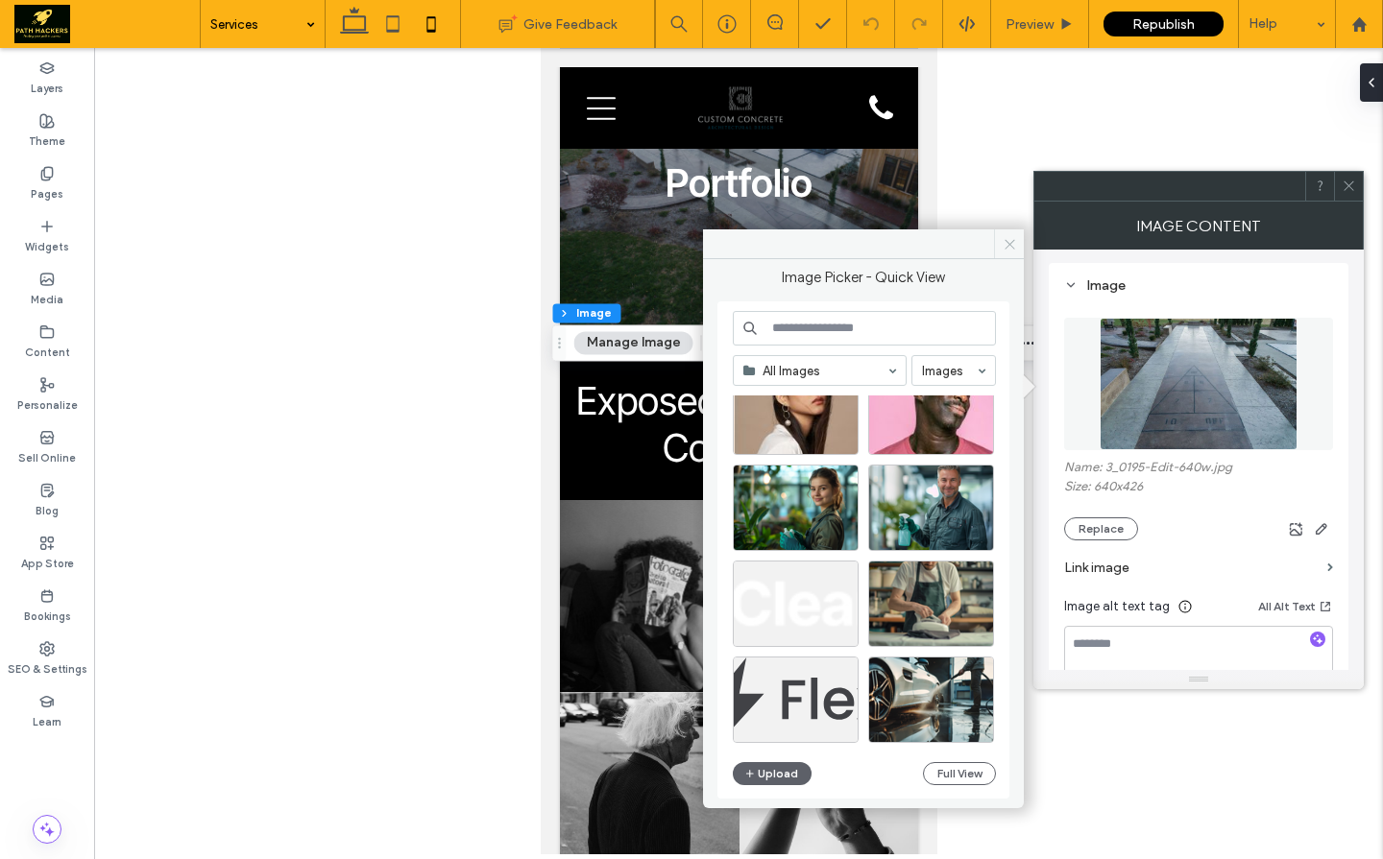
click at [1011, 253] on span at bounding box center [1009, 243] width 30 height 29
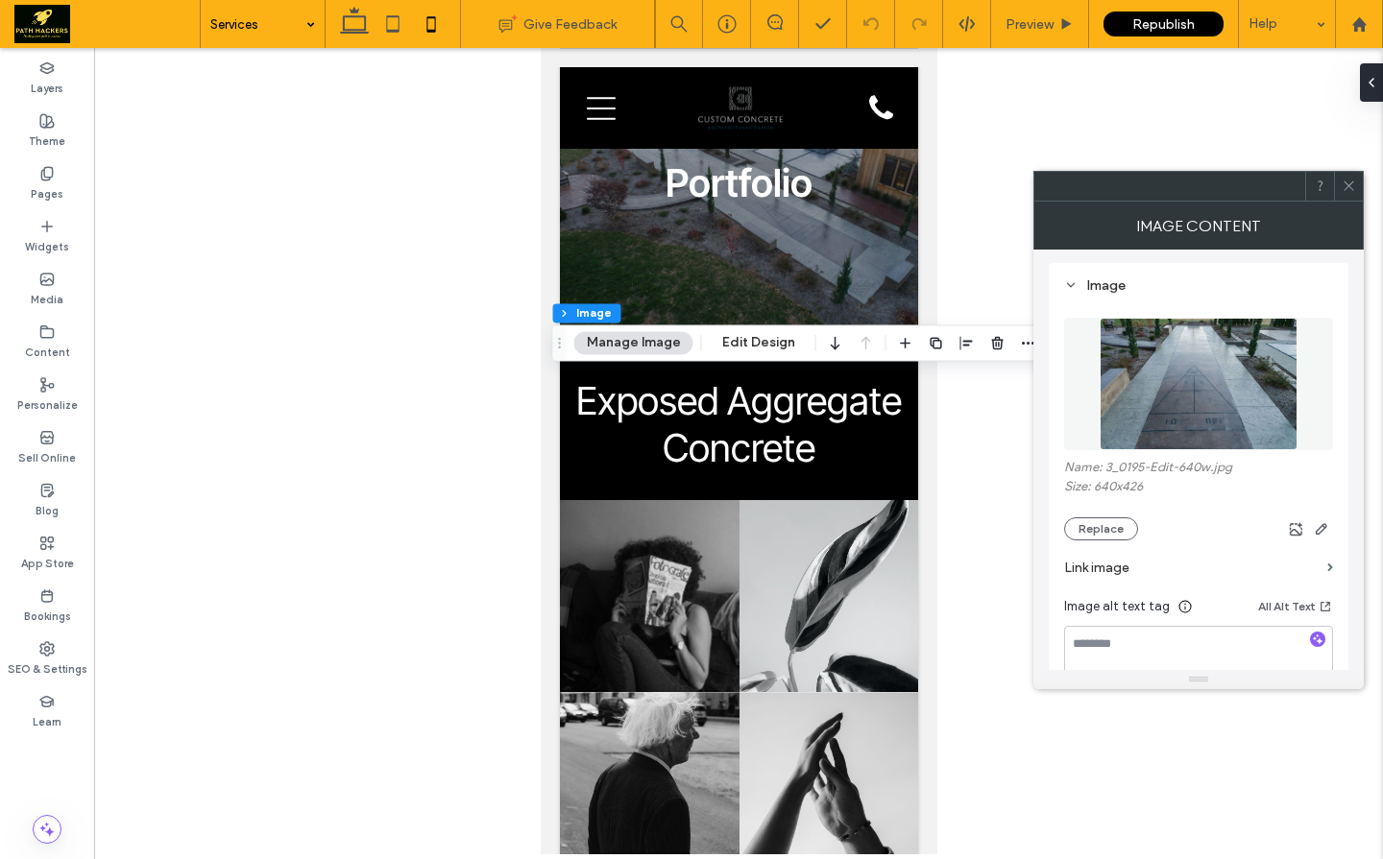
click at [1344, 191] on icon at bounding box center [1348, 186] width 14 height 14
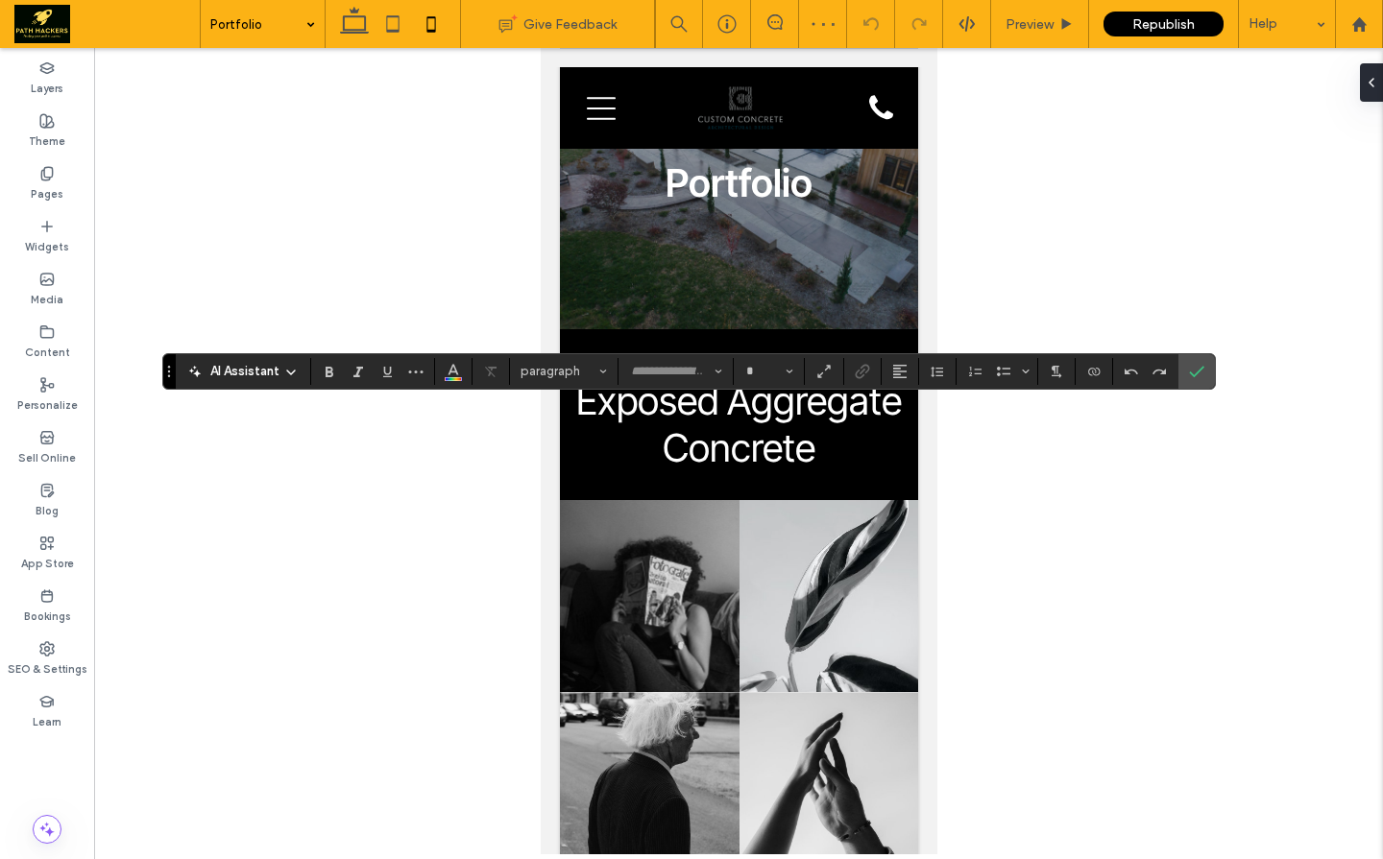
type input "**********"
type input "**"
click at [785, 369] on icon "Size" at bounding box center [789, 372] width 8 height 8
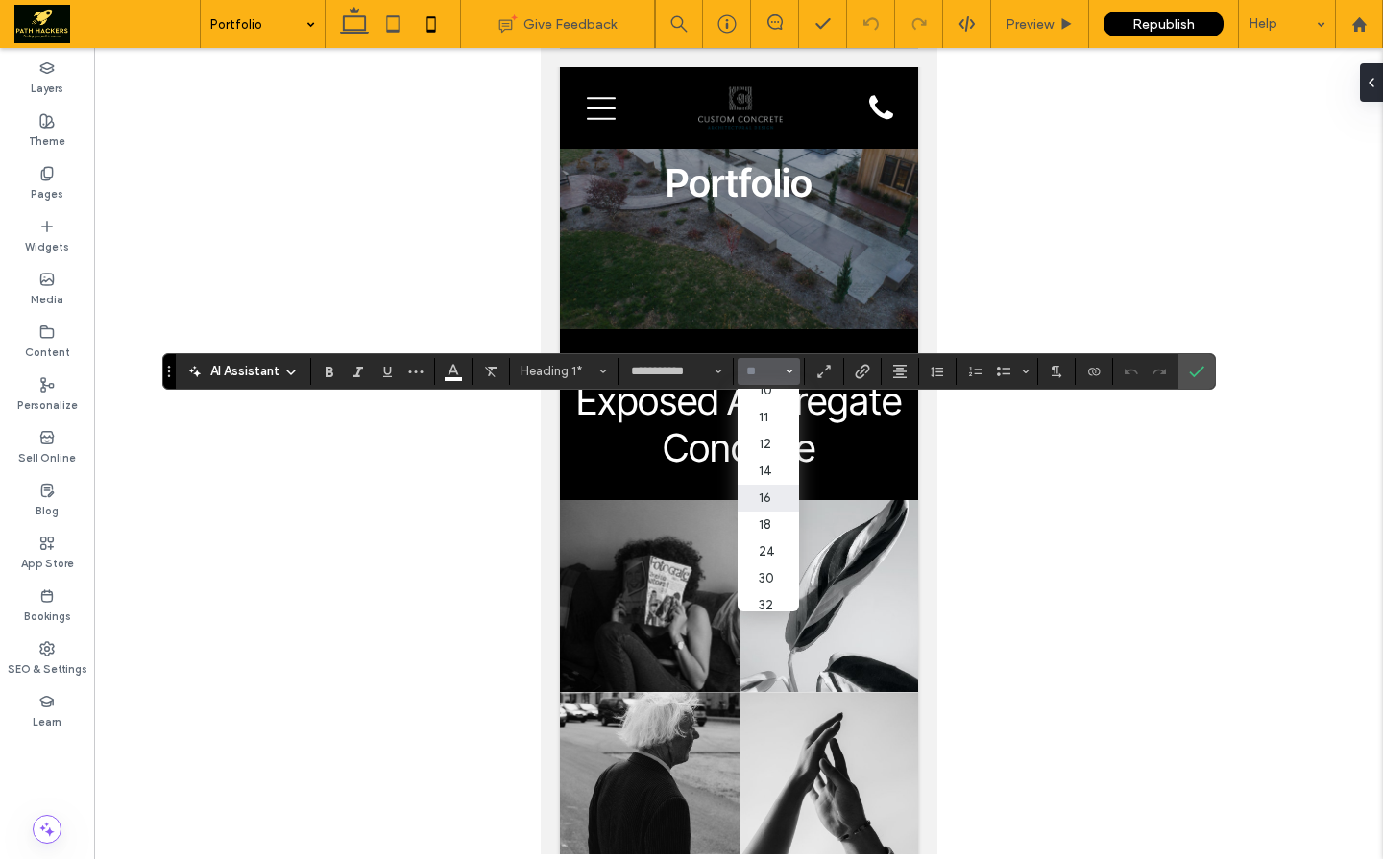
scroll to position [66, 0]
click at [770, 552] on label "24" at bounding box center [767, 551] width 61 height 27
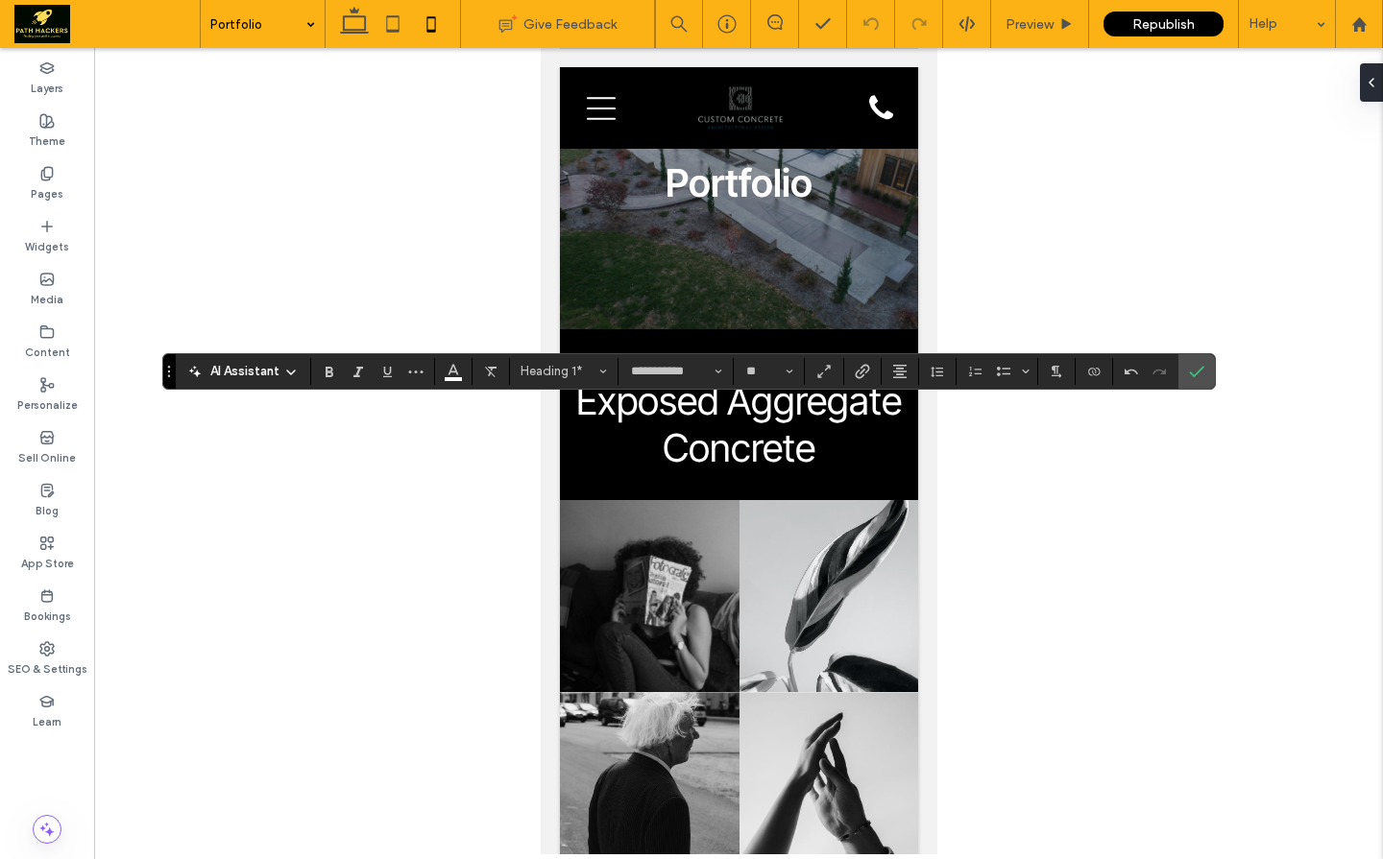
type input "**"
click at [1189, 377] on icon "Confirm" at bounding box center [1196, 371] width 15 height 15
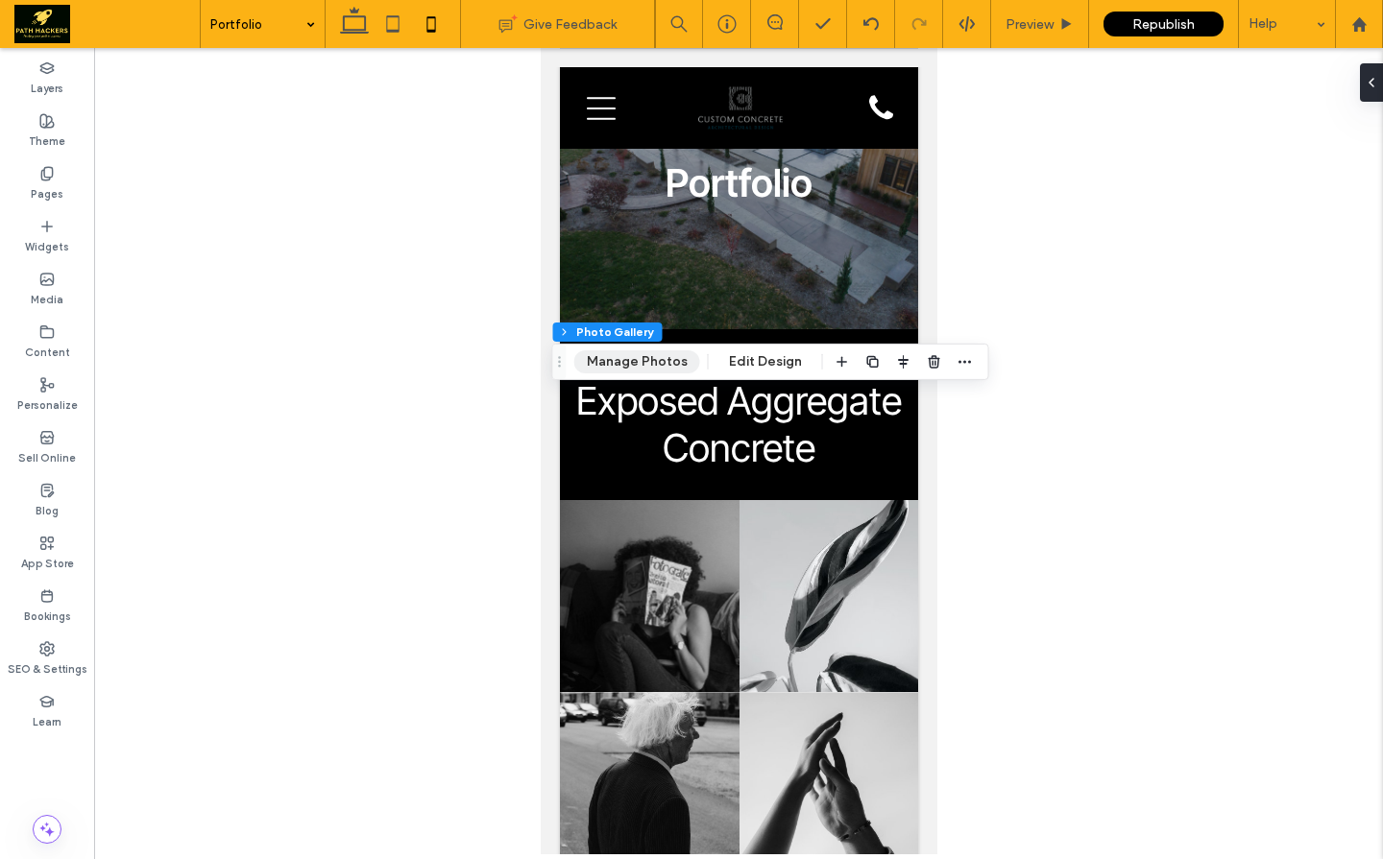
click at [640, 361] on button "Manage Photos" at bounding box center [637, 361] width 126 height 23
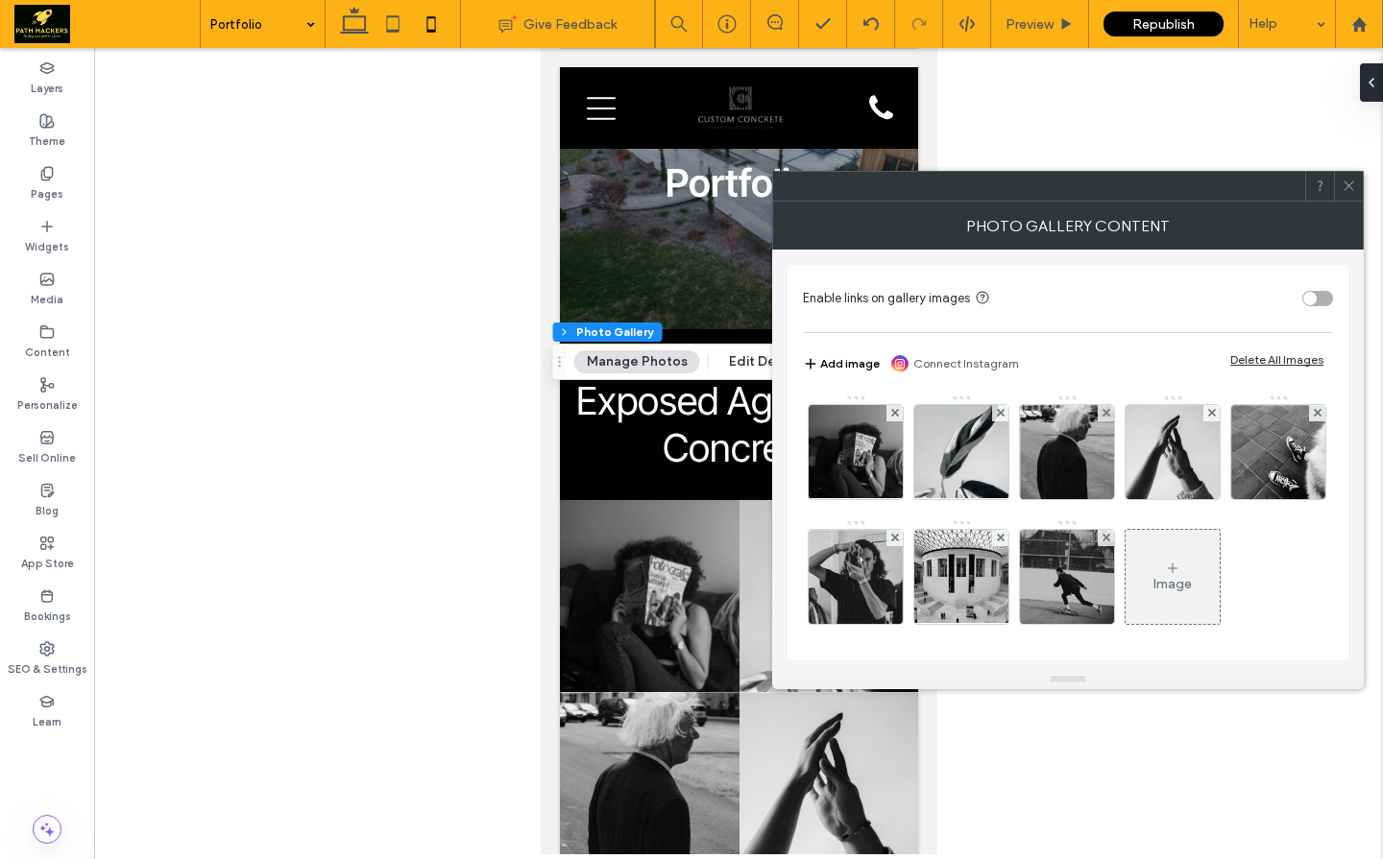
click at [843, 363] on button "Add image" at bounding box center [841, 363] width 77 height 23
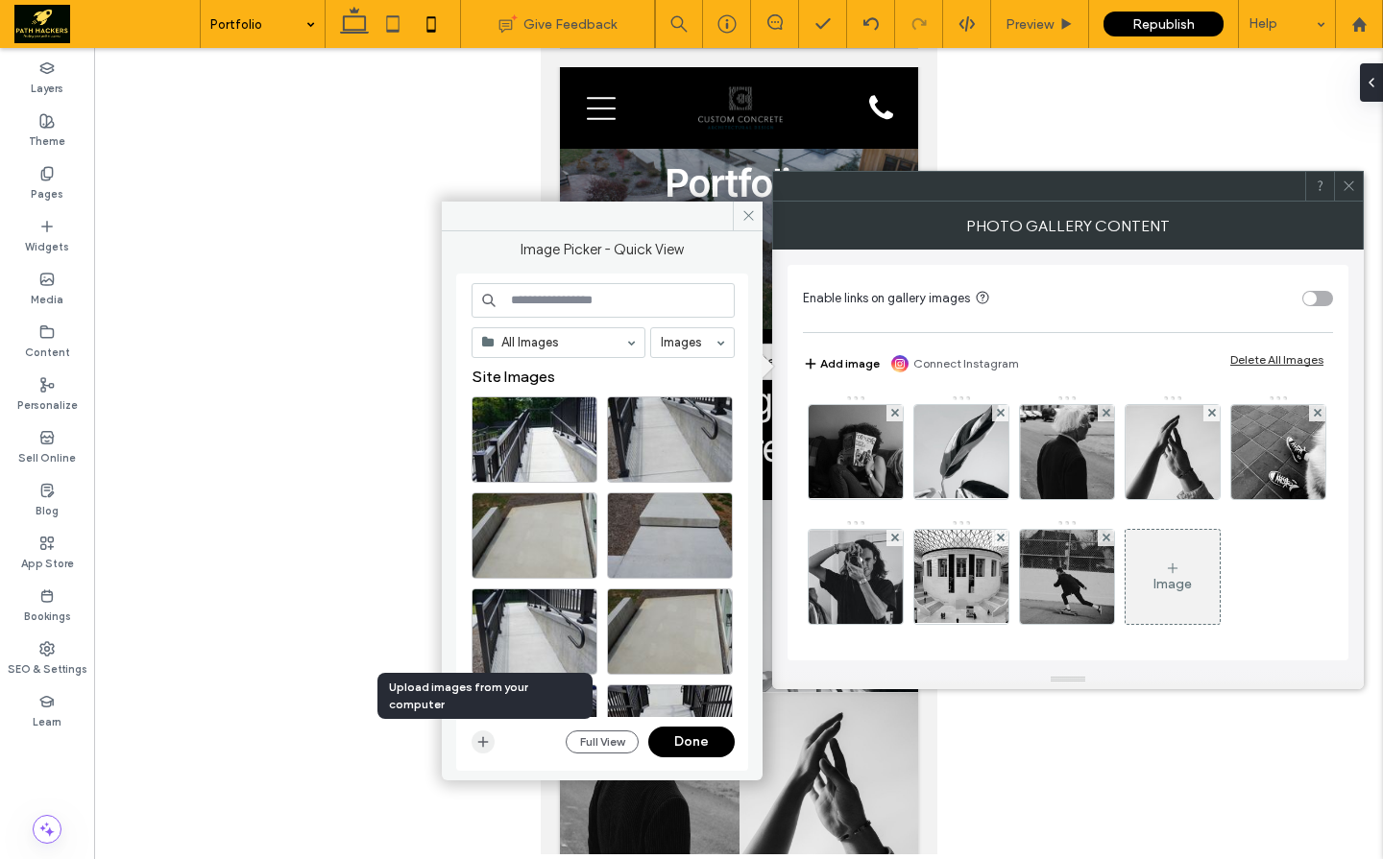
click at [475, 747] on icon "button" at bounding box center [482, 742] width 15 height 15
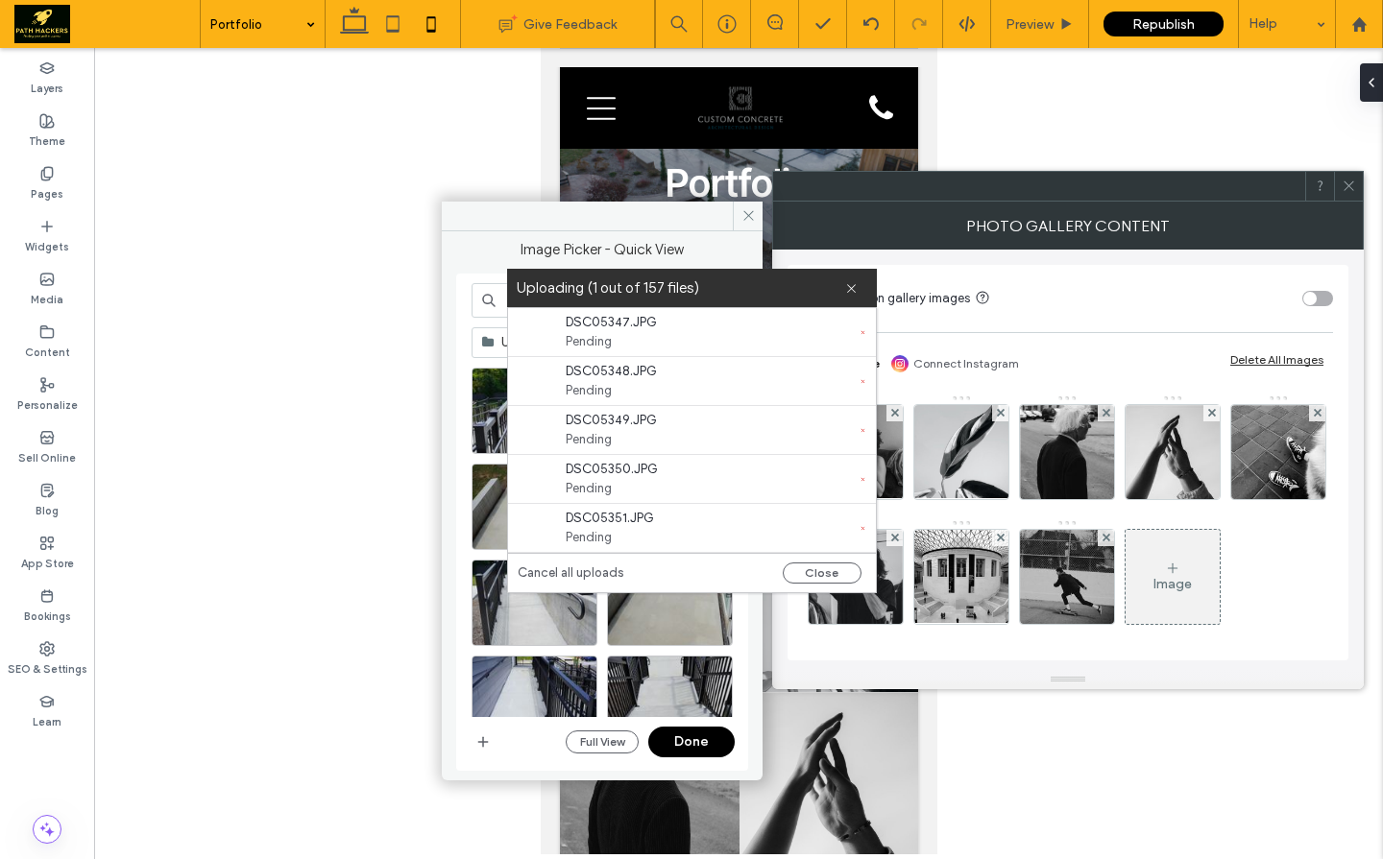
scroll to position [0, 0]
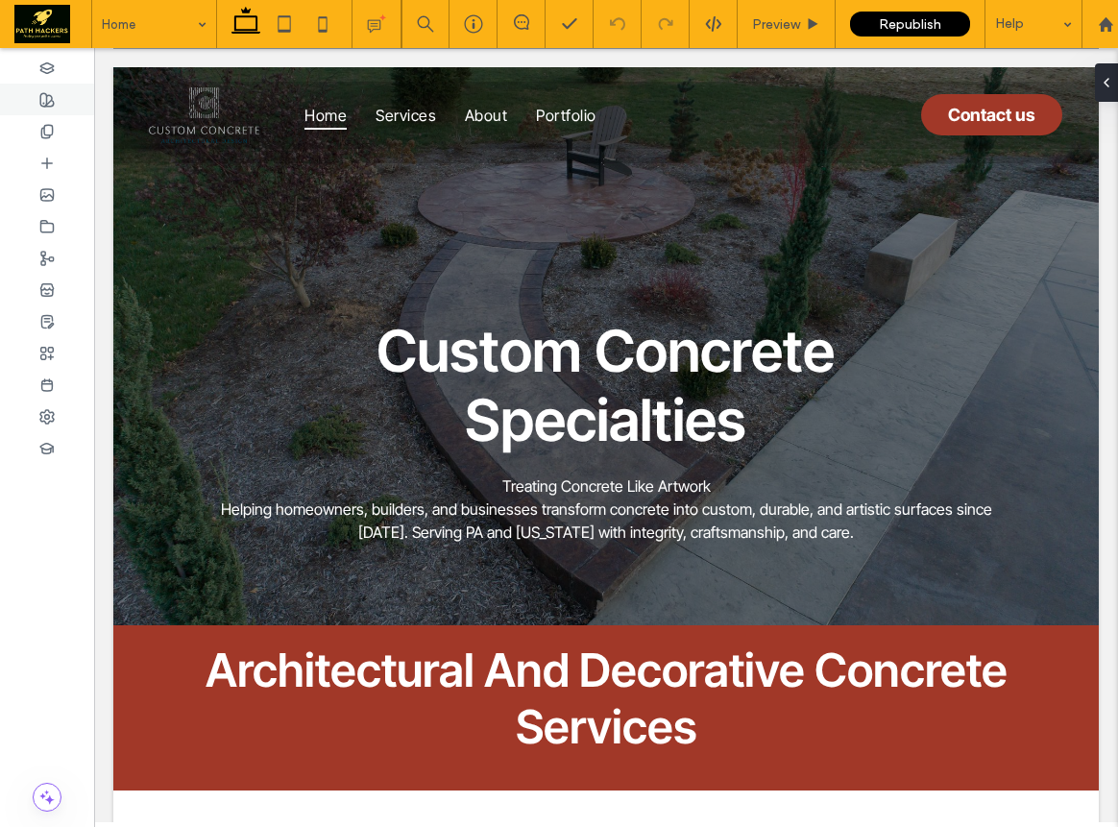
click at [4, 94] on div at bounding box center [47, 100] width 94 height 32
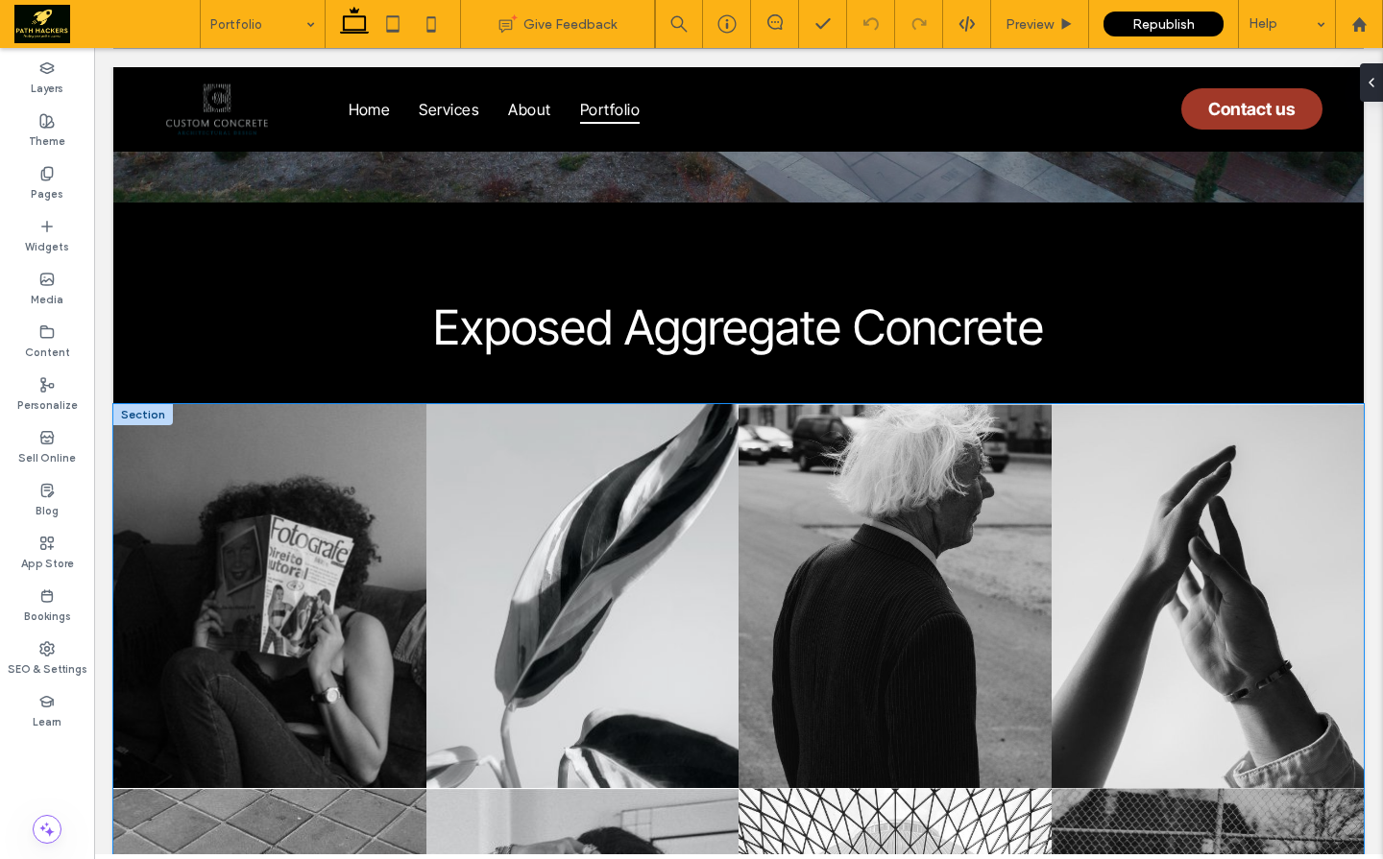
click at [281, 481] on link at bounding box center [269, 596] width 313 height 384
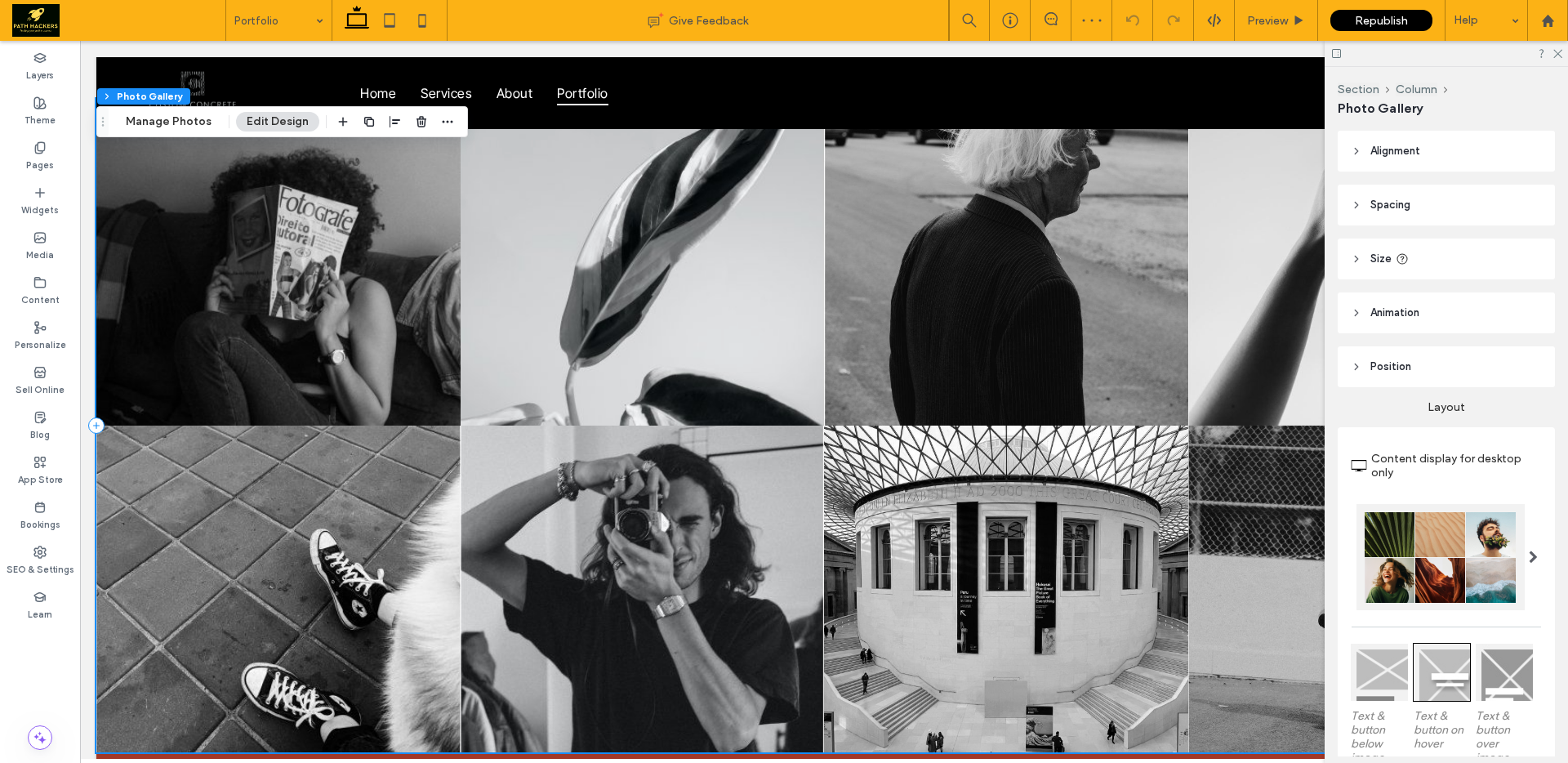
click at [180, 134] on div "Section Column Photo Gallery Manage Photos Edit Design" at bounding box center [281, 122] width 372 height 31
click at [180, 128] on button "Manage Photos" at bounding box center [168, 122] width 107 height 20
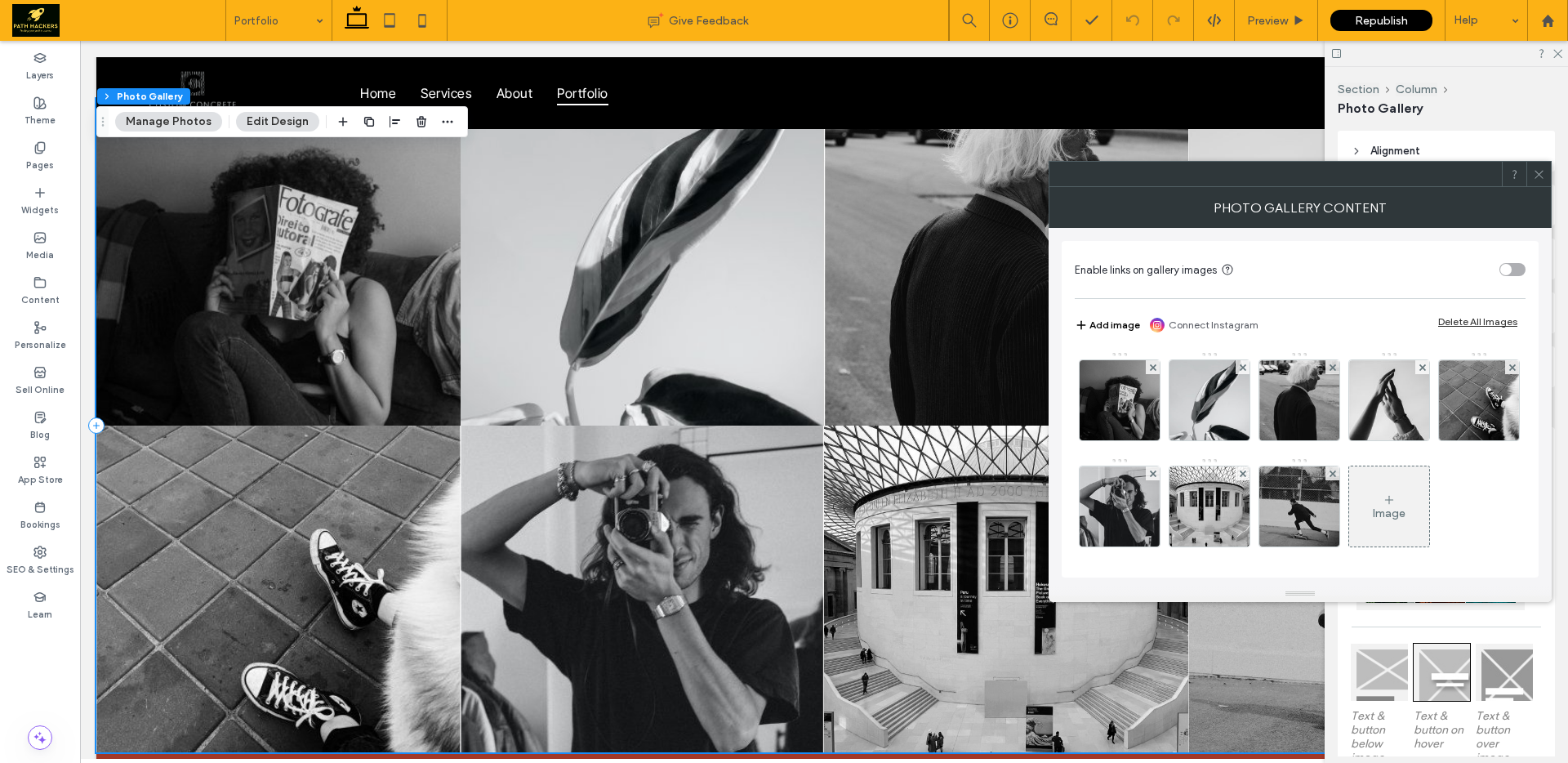
click at [1118, 326] on button "Add image" at bounding box center [1107, 325] width 65 height 20
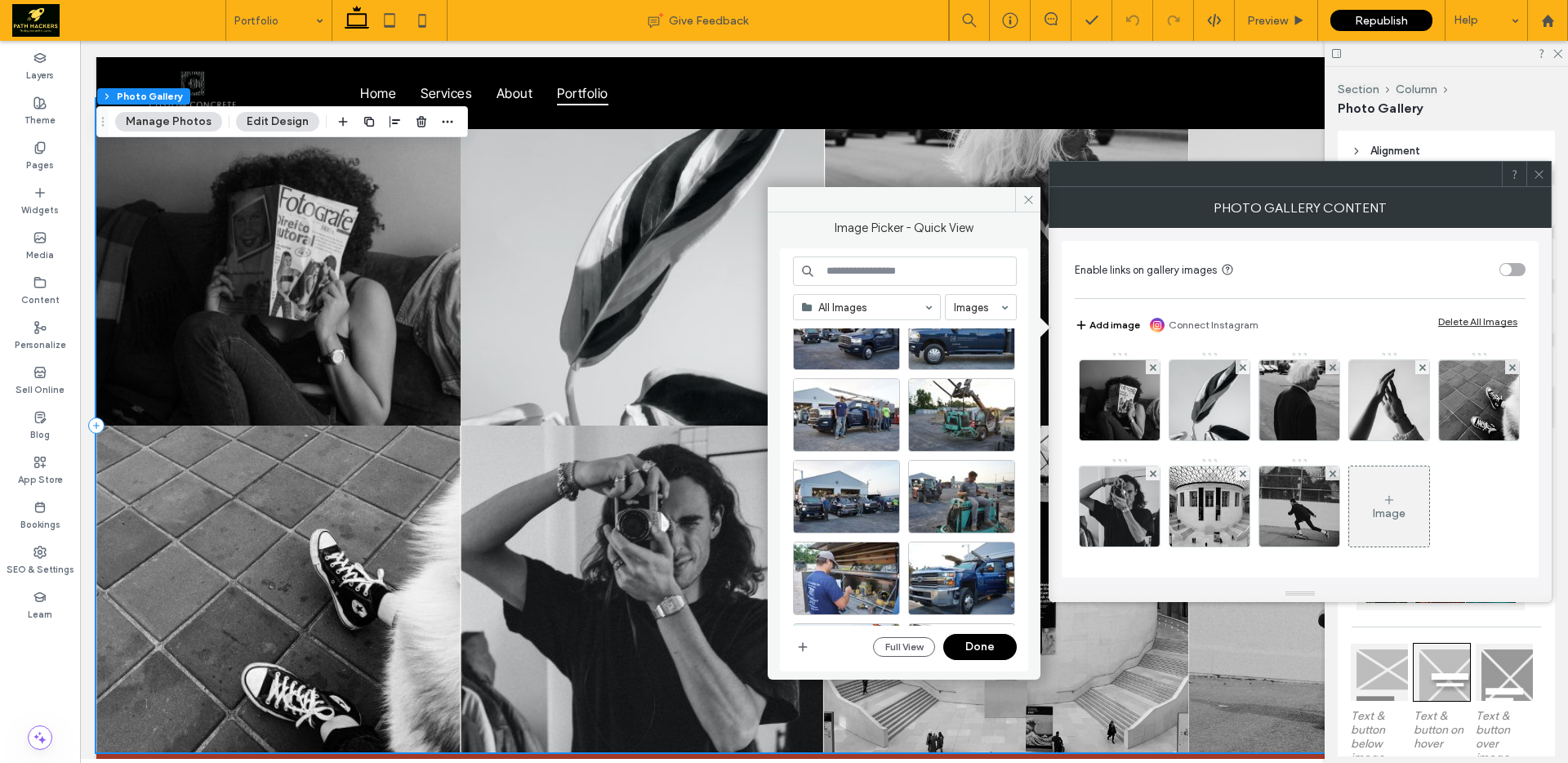
scroll to position [3651, 0]
click at [799, 652] on icon "button" at bounding box center [802, 646] width 13 height 13
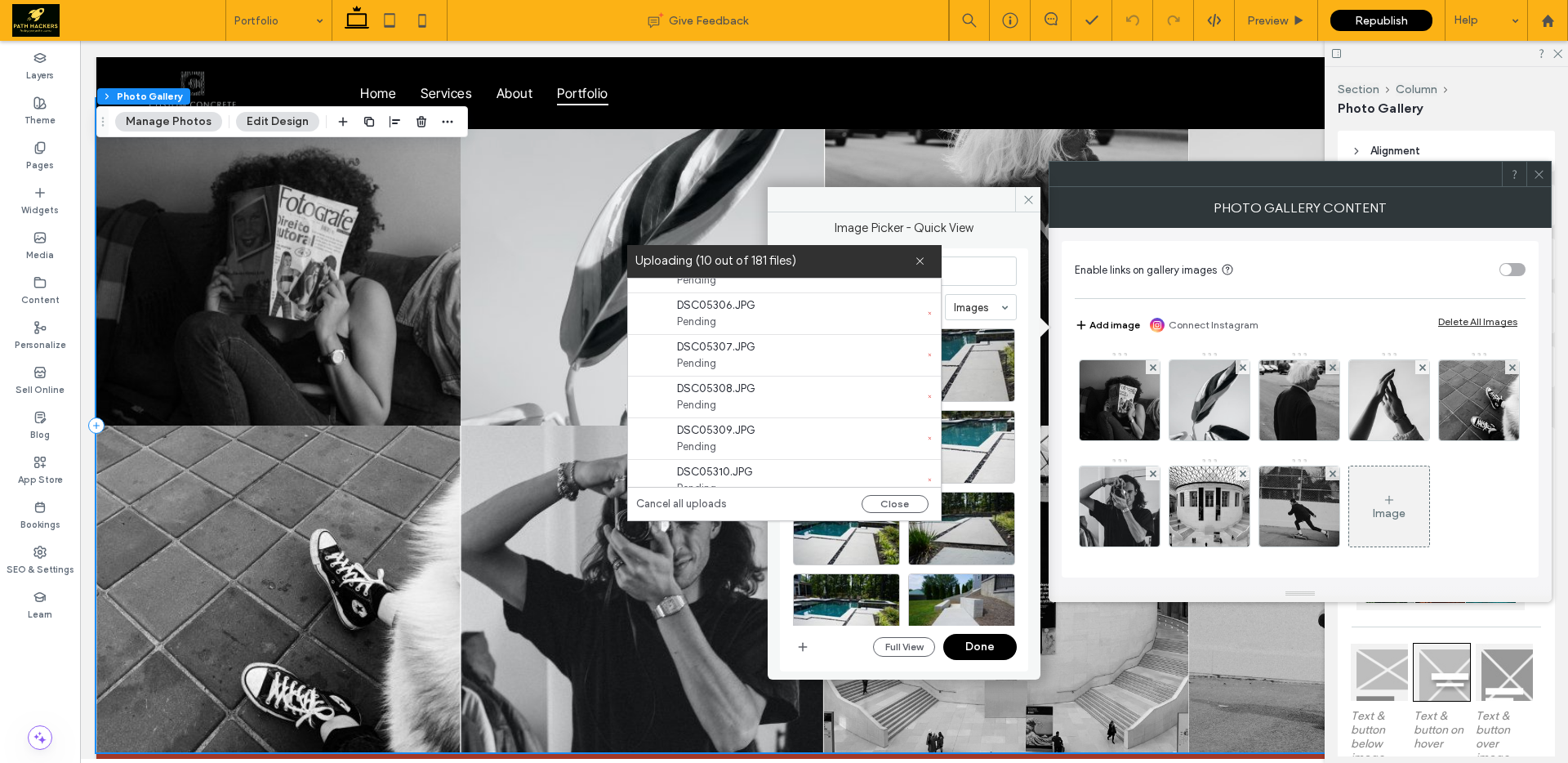
scroll to position [0, 0]
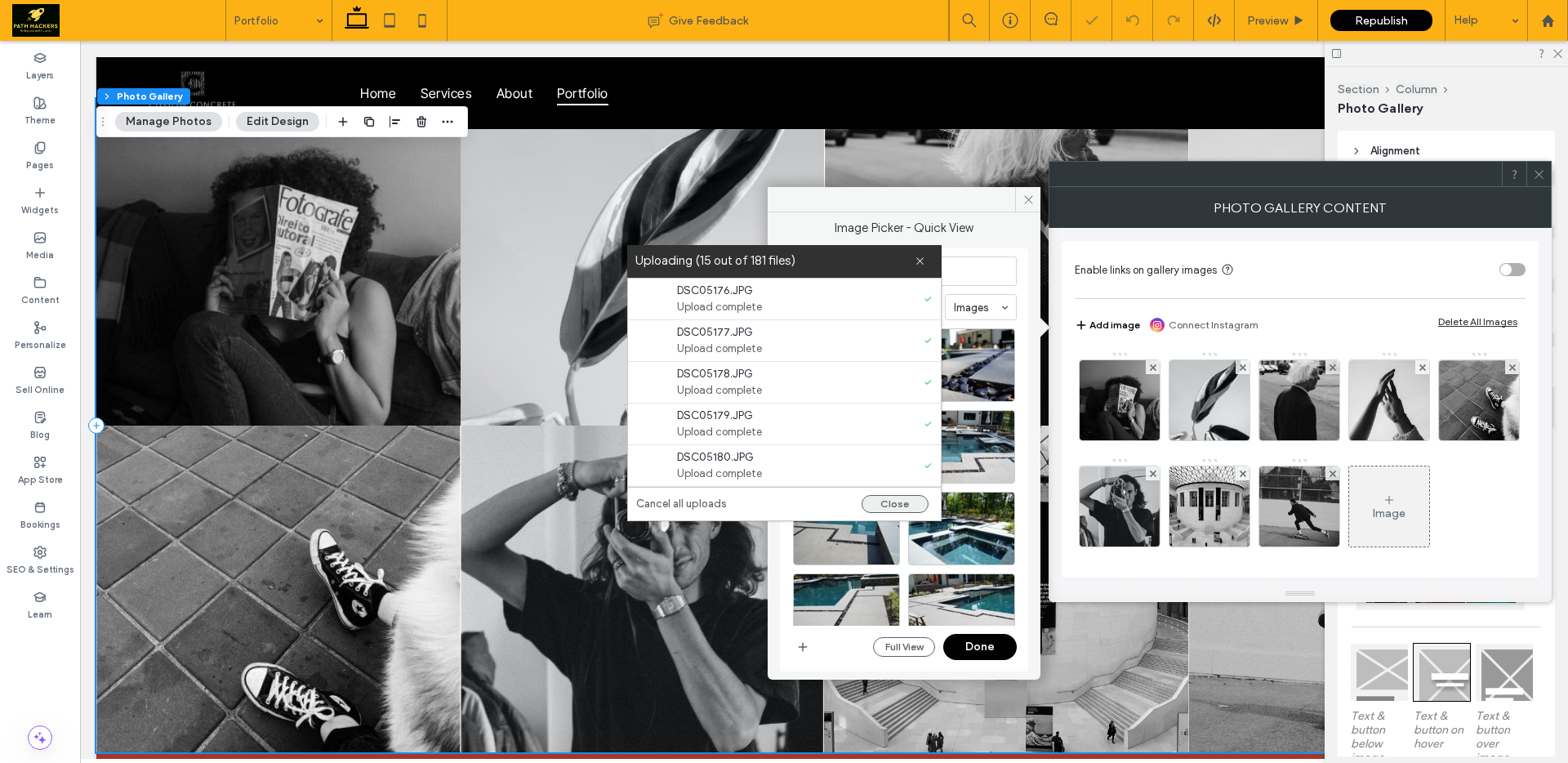
click at [891, 504] on button "Close" at bounding box center [895, 504] width 67 height 18
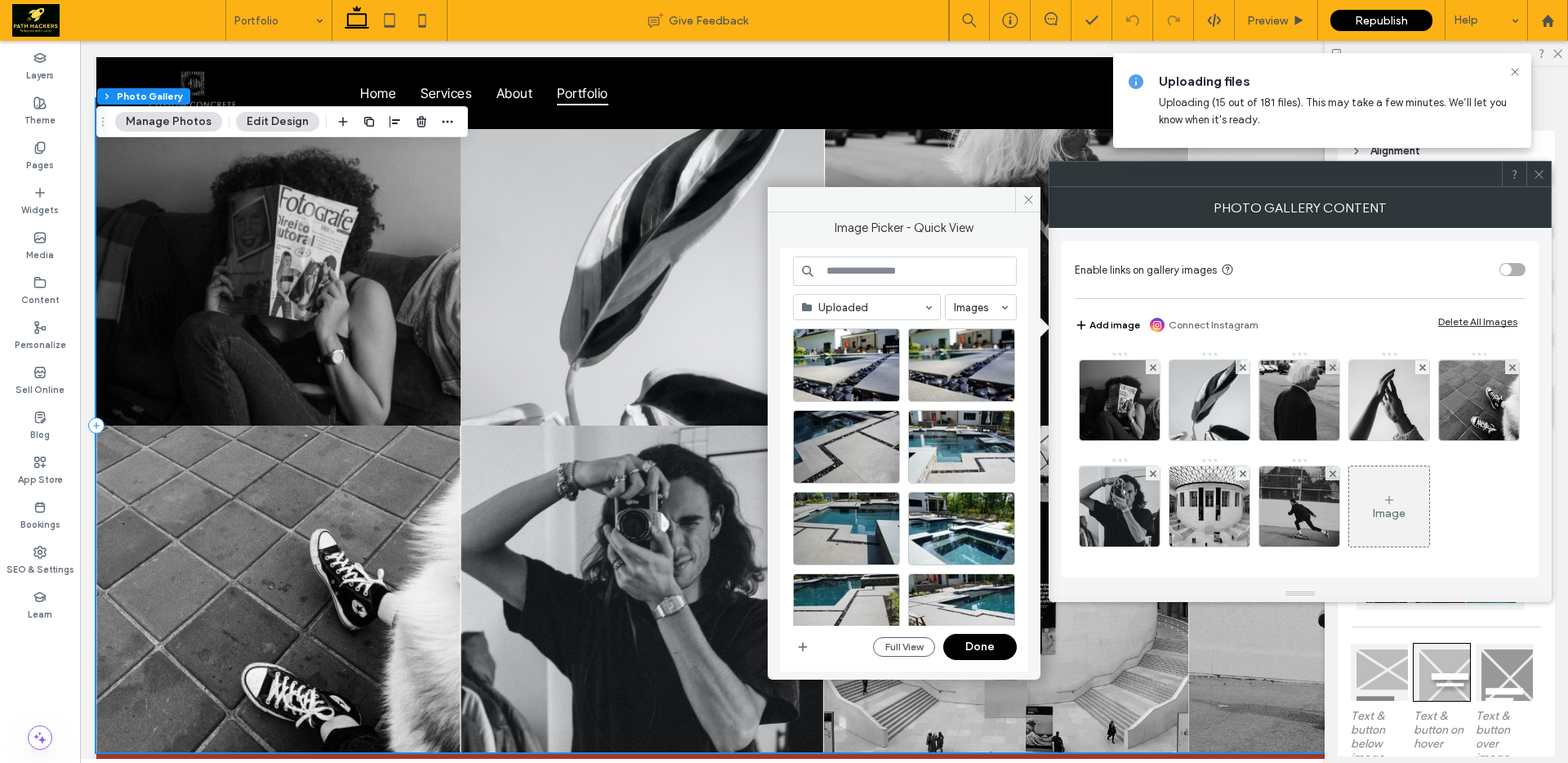
click at [969, 644] on button "Done" at bounding box center [980, 646] width 73 height 26
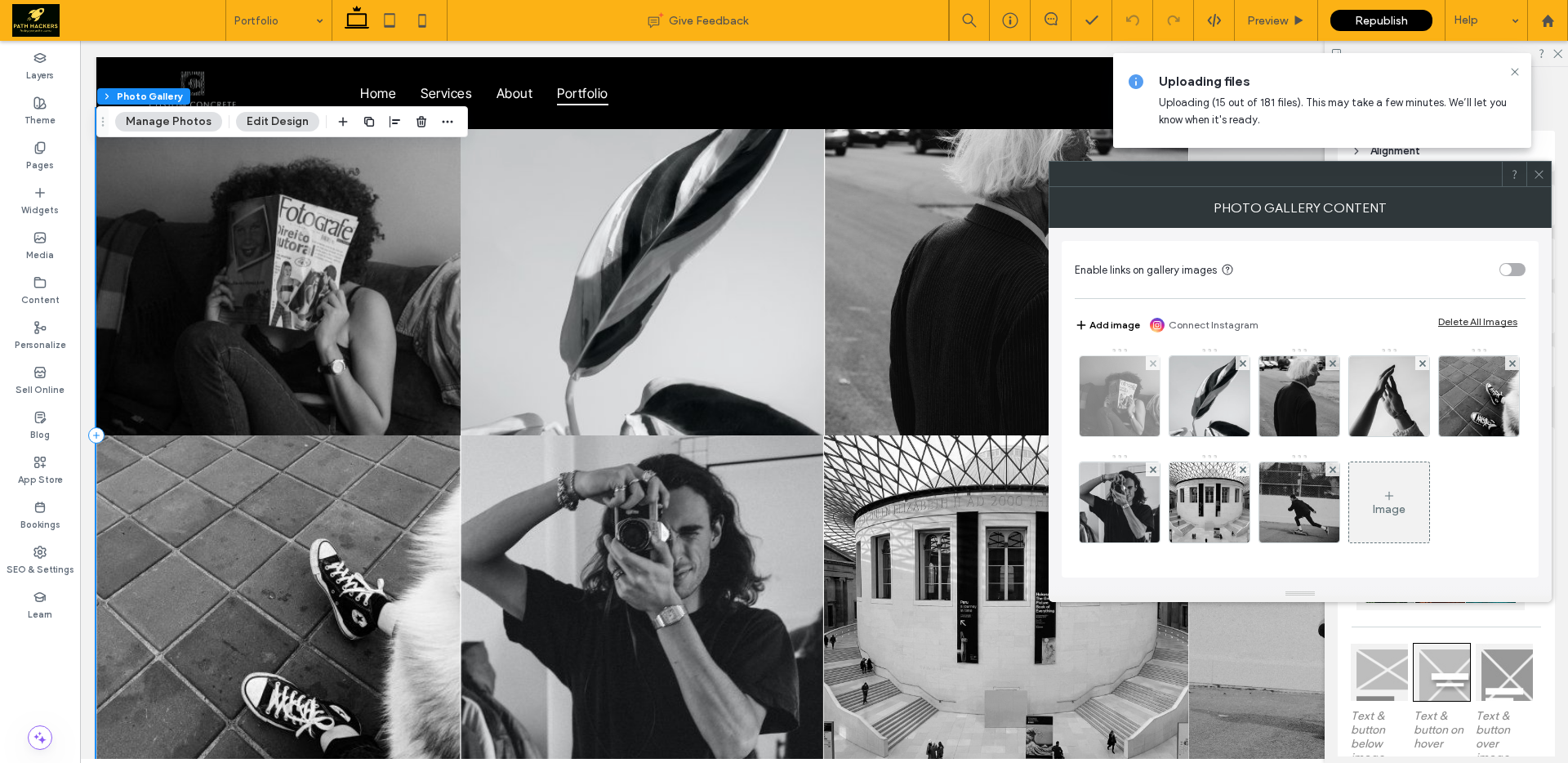
scroll to position [111, 0]
click at [1383, 495] on icon at bounding box center [1389, 495] width 13 height 13
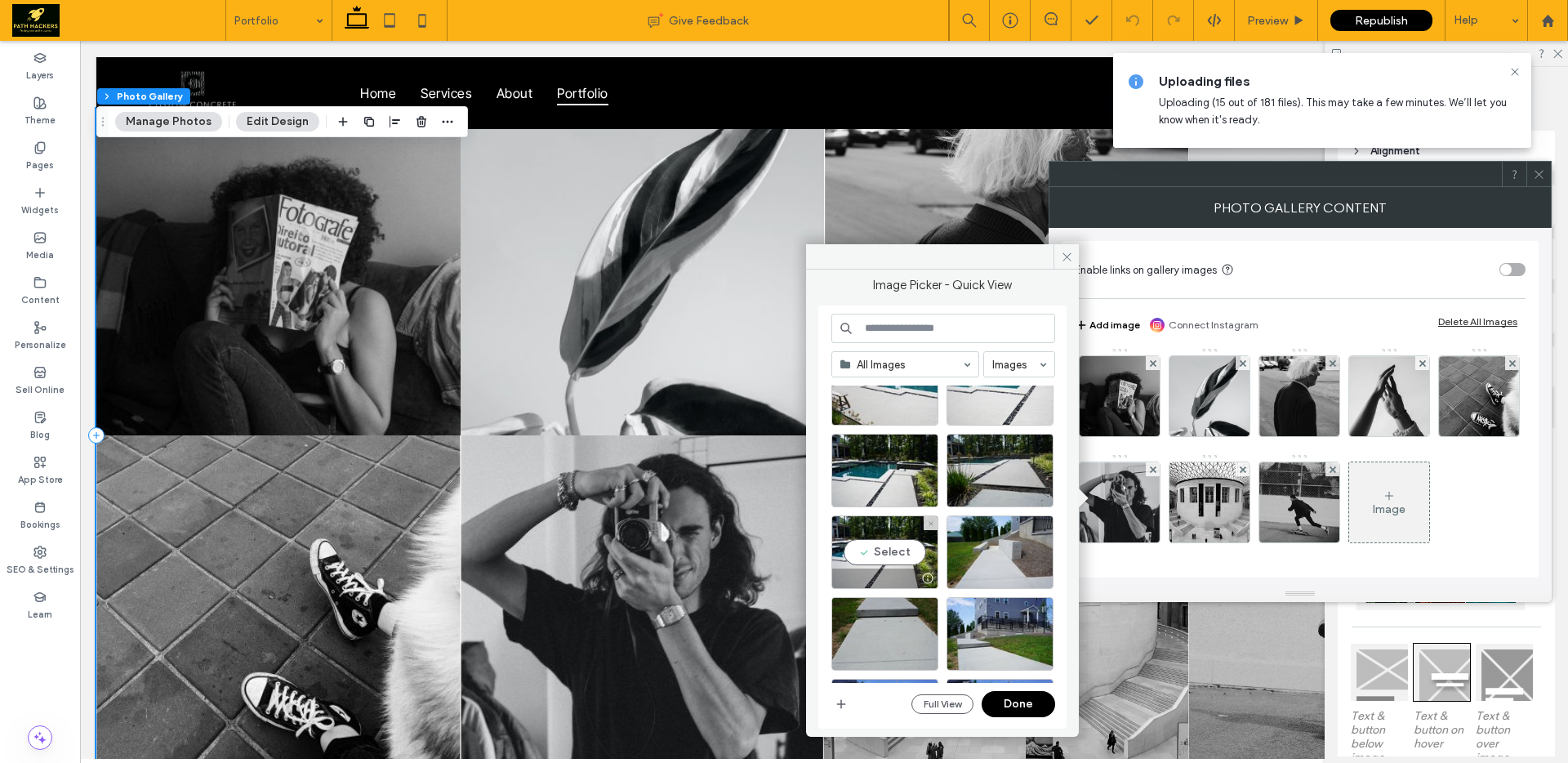
scroll to position [708, 0]
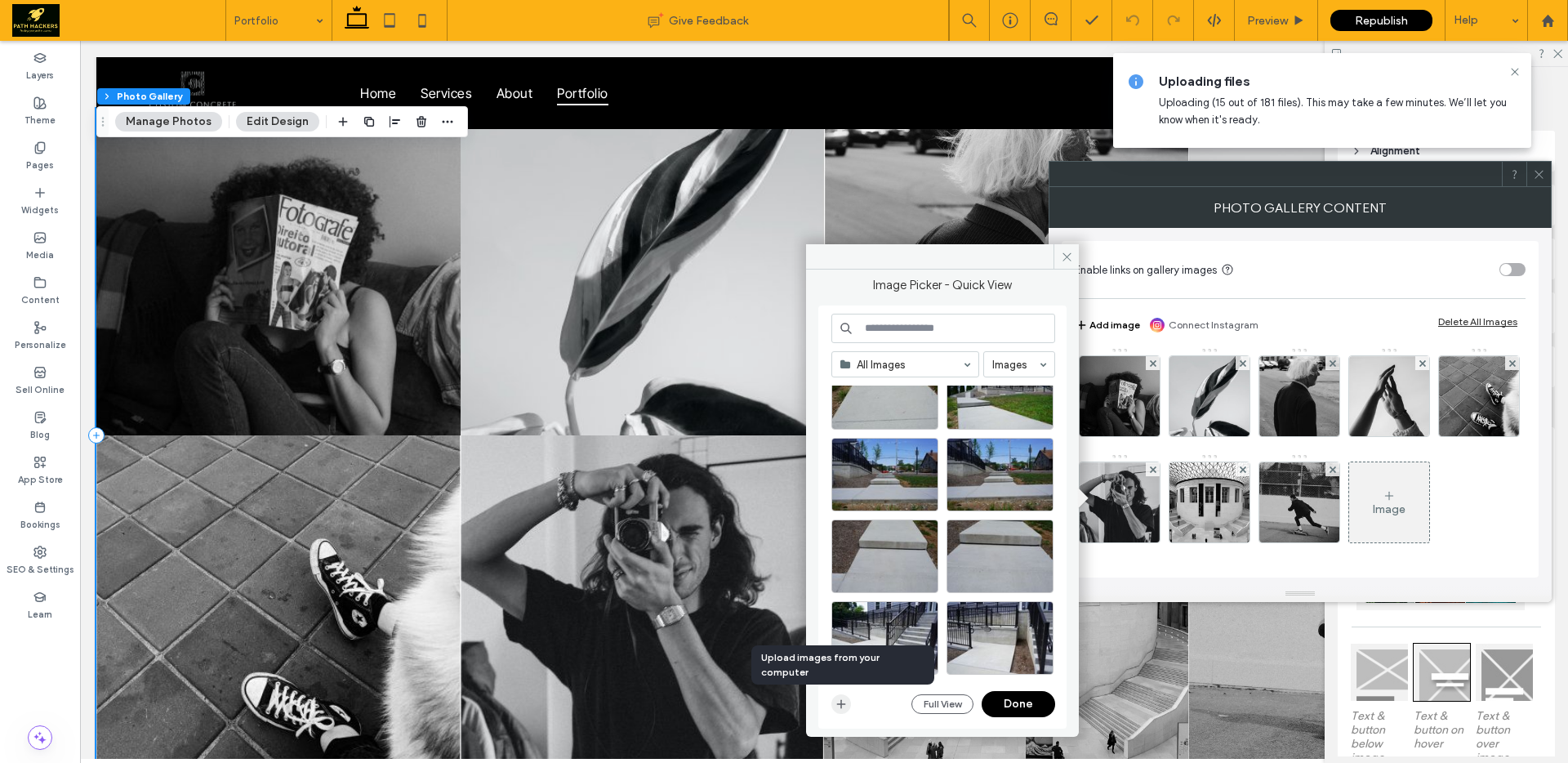
click at [841, 700] on icon "button" at bounding box center [840, 703] width 13 height 13
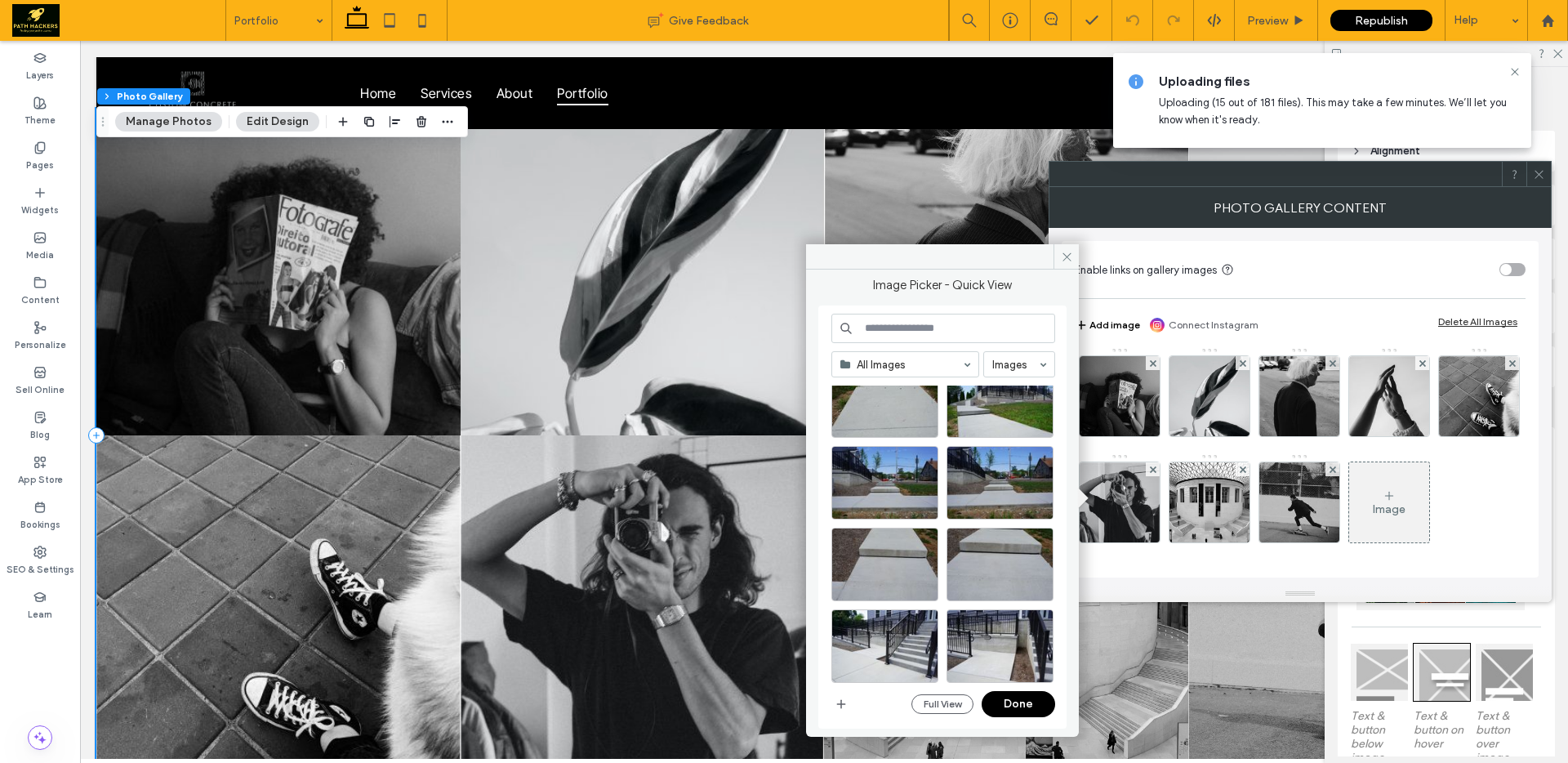
scroll to position [688, 0]
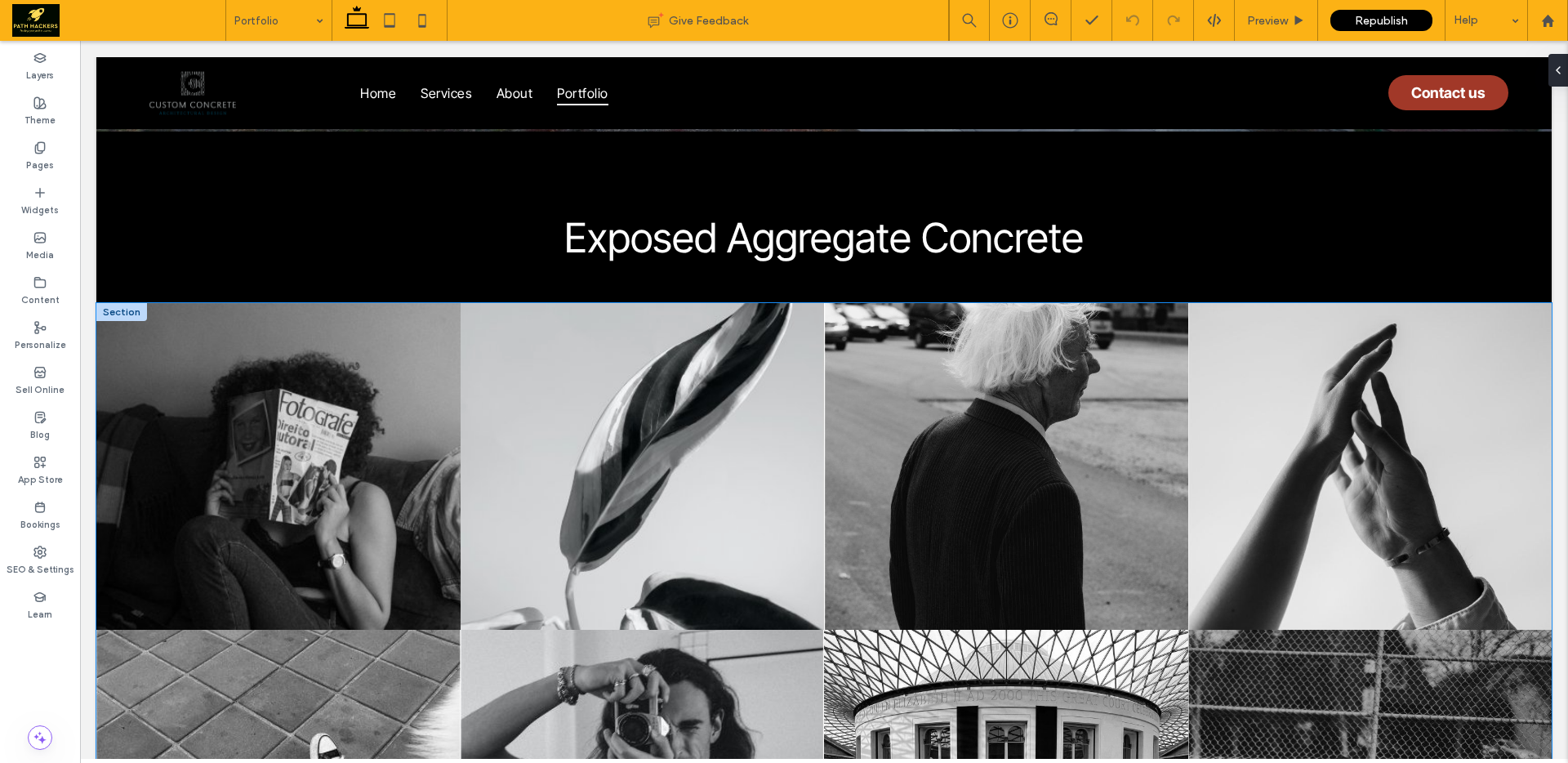
scroll to position [253, 0]
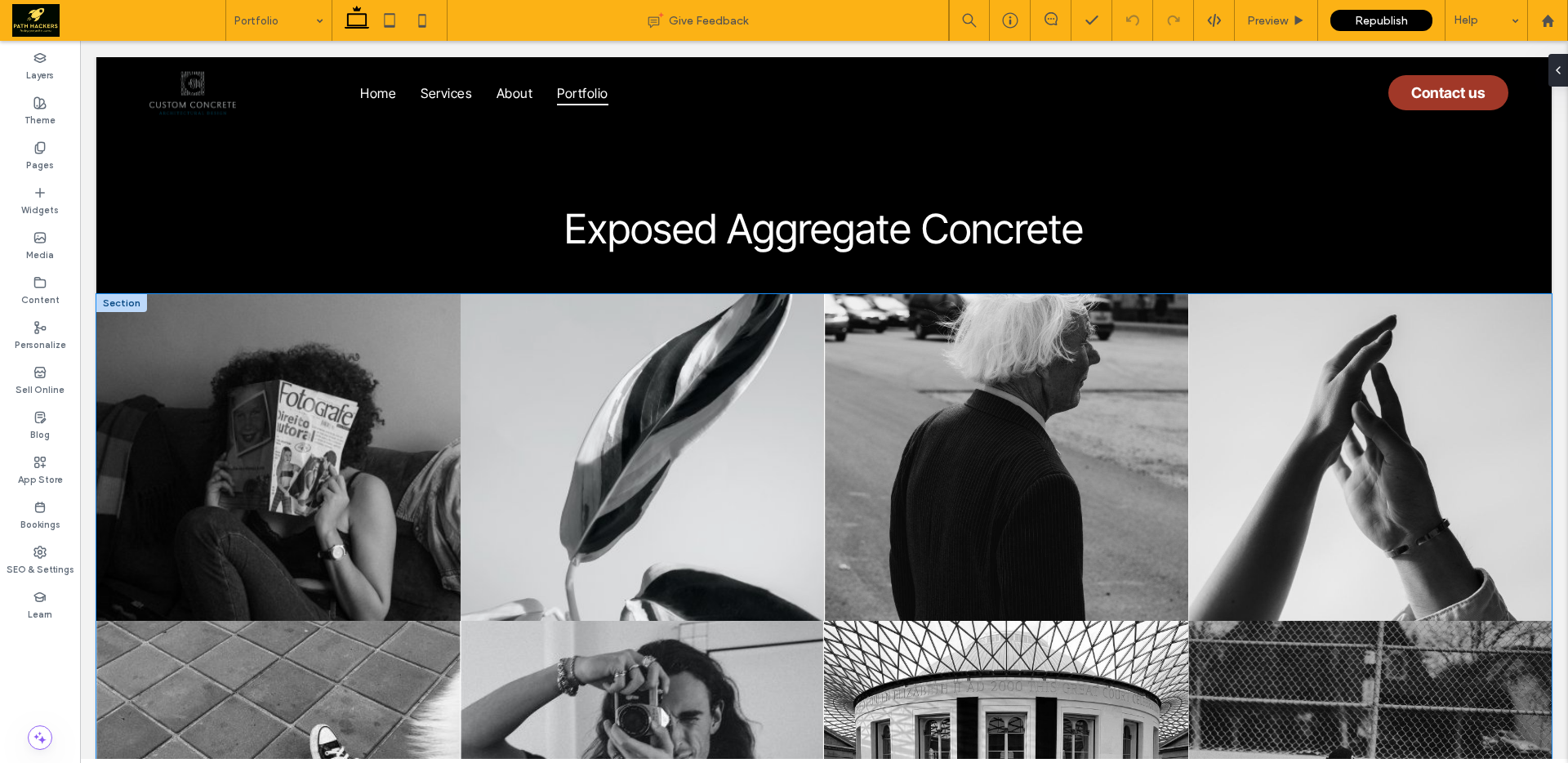
click at [366, 458] on link at bounding box center [278, 458] width 364 height 327
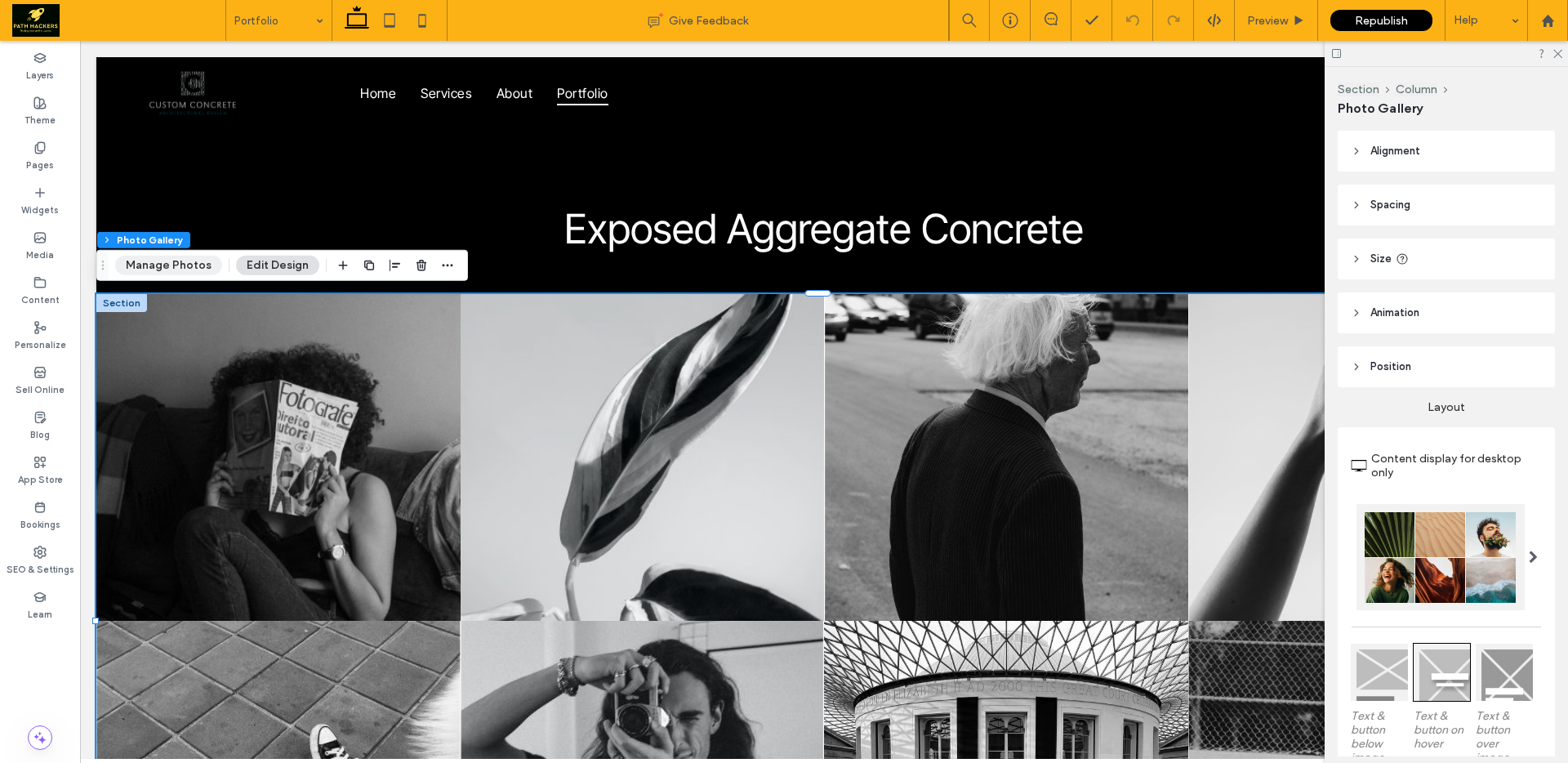
click at [188, 269] on button "Manage Photos" at bounding box center [168, 265] width 107 height 20
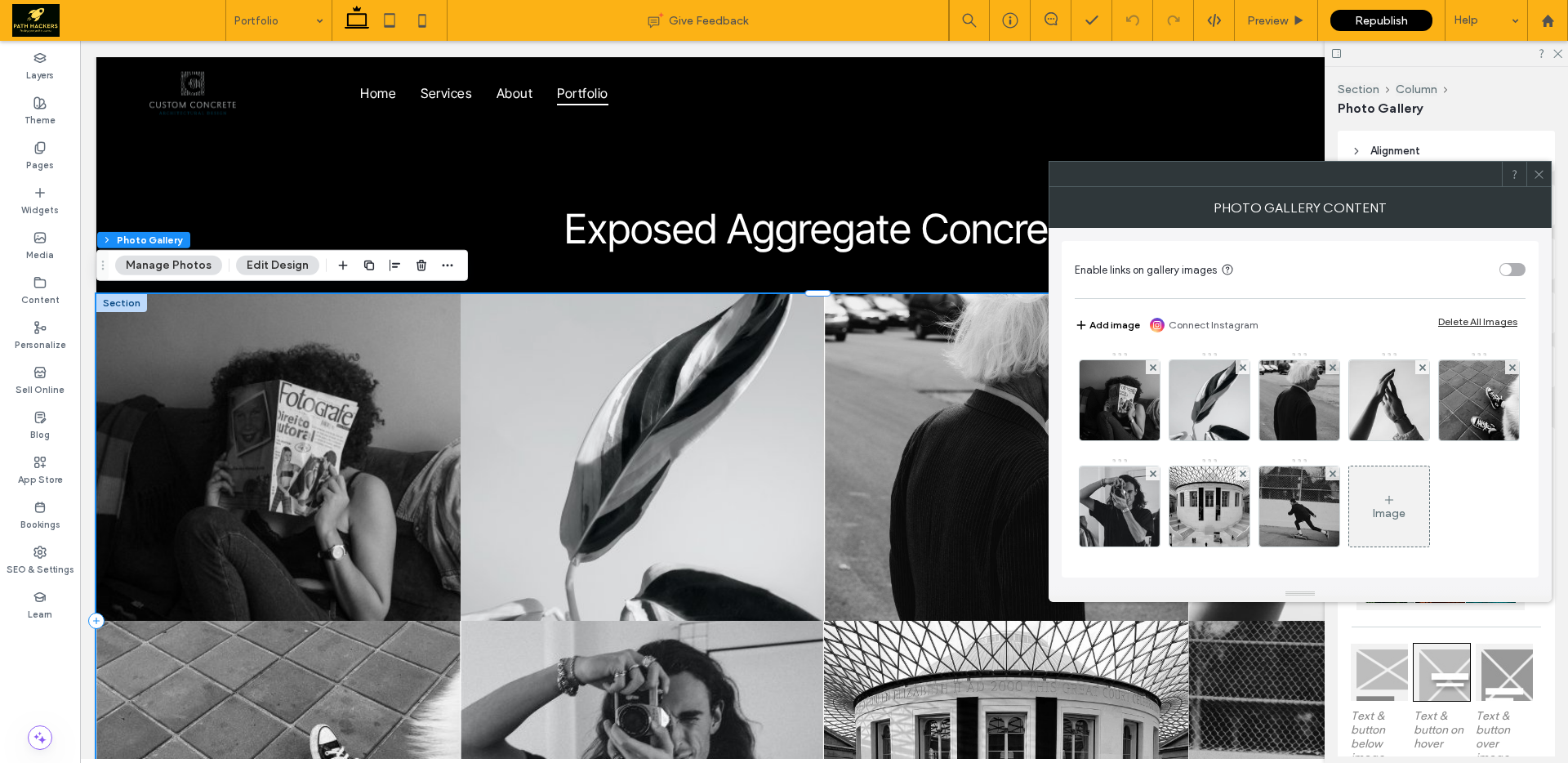
click at [1125, 334] on button "Add image" at bounding box center [1107, 325] width 65 height 20
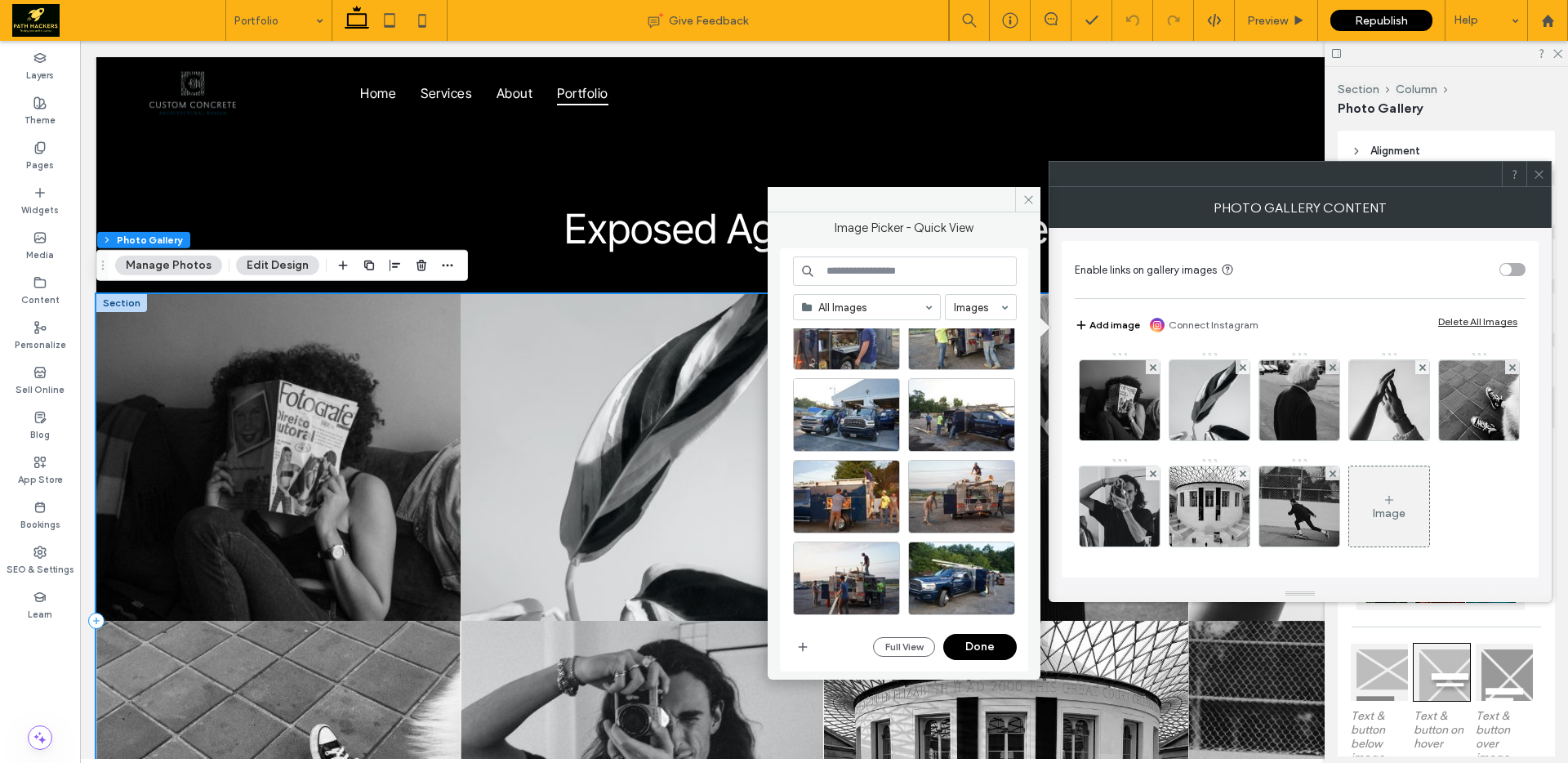
scroll to position [4643, 0]
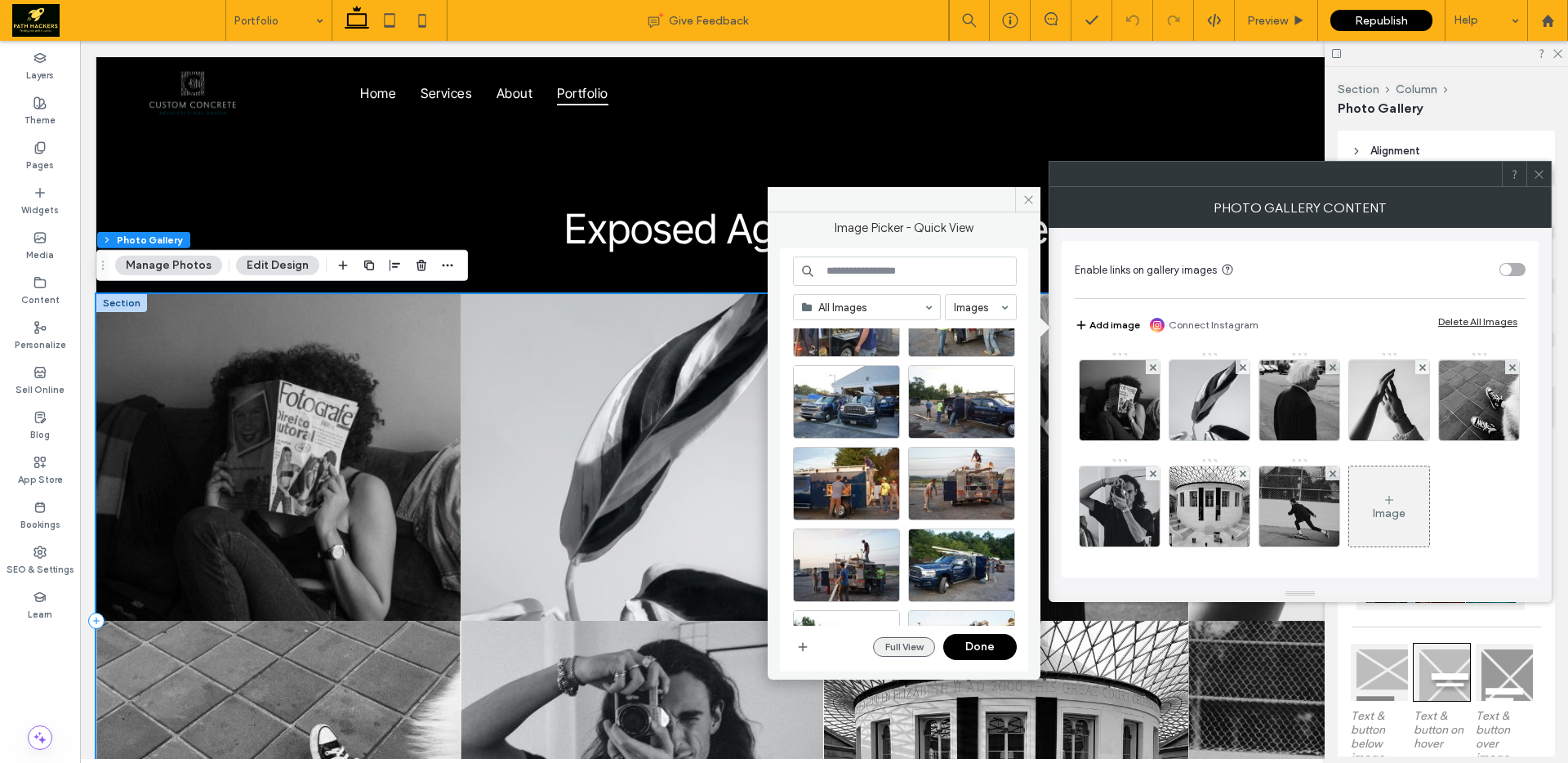
click at [898, 641] on button "Full View" at bounding box center [903, 646] width 62 height 20
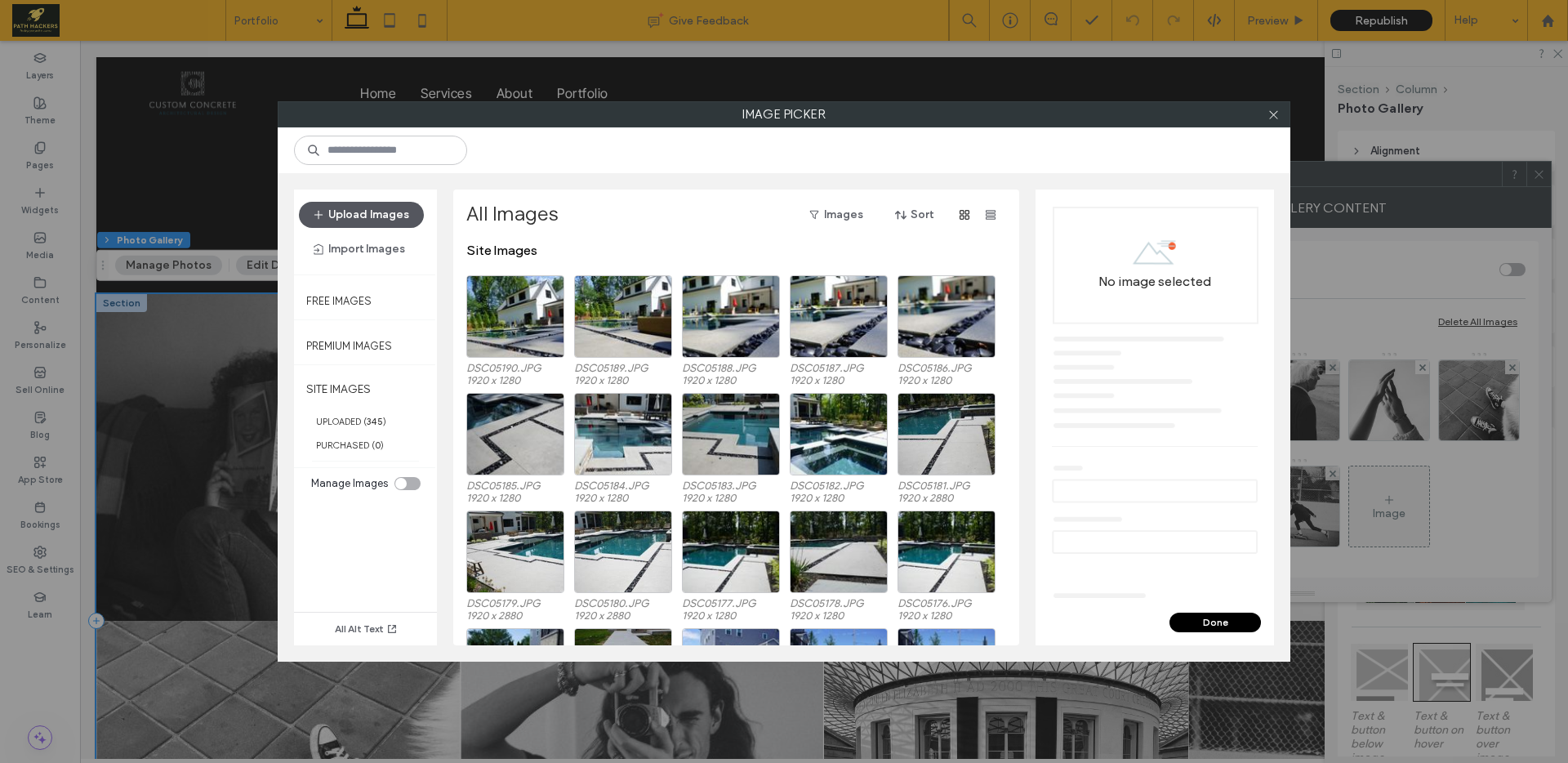
click at [369, 220] on button "Upload Images" at bounding box center [361, 214] width 125 height 26
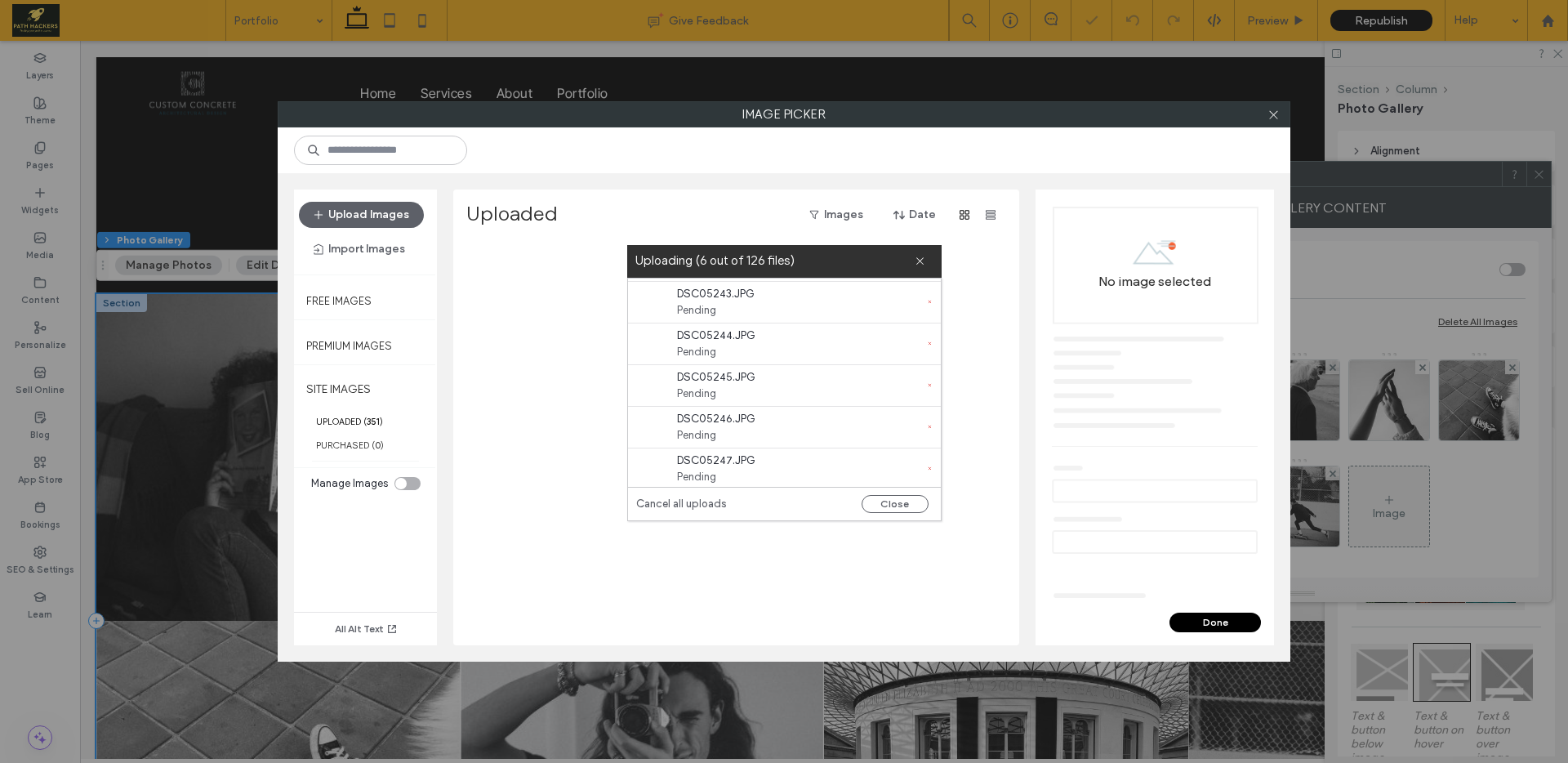
scroll to position [256, 0]
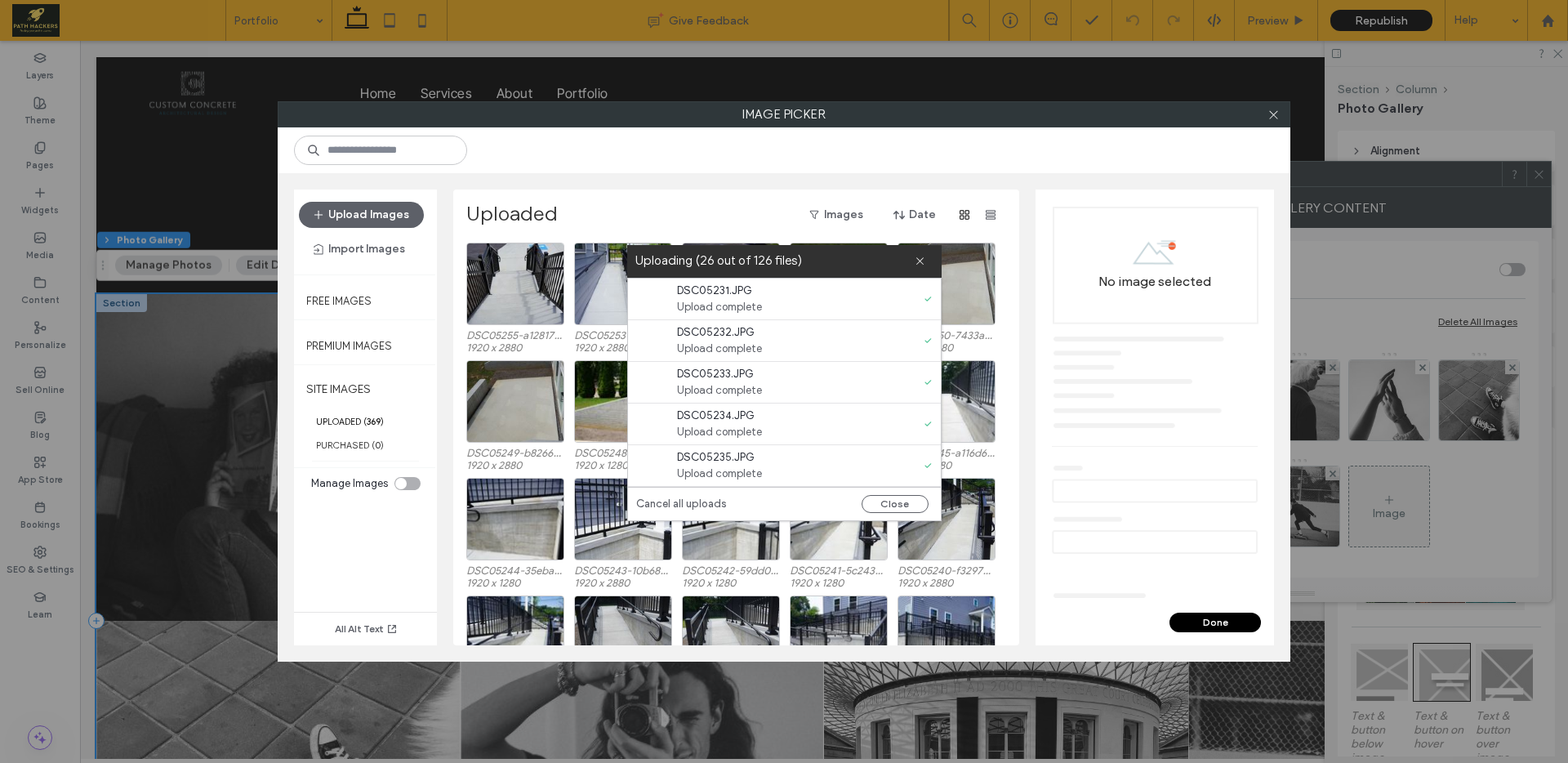
scroll to position [256, 0]
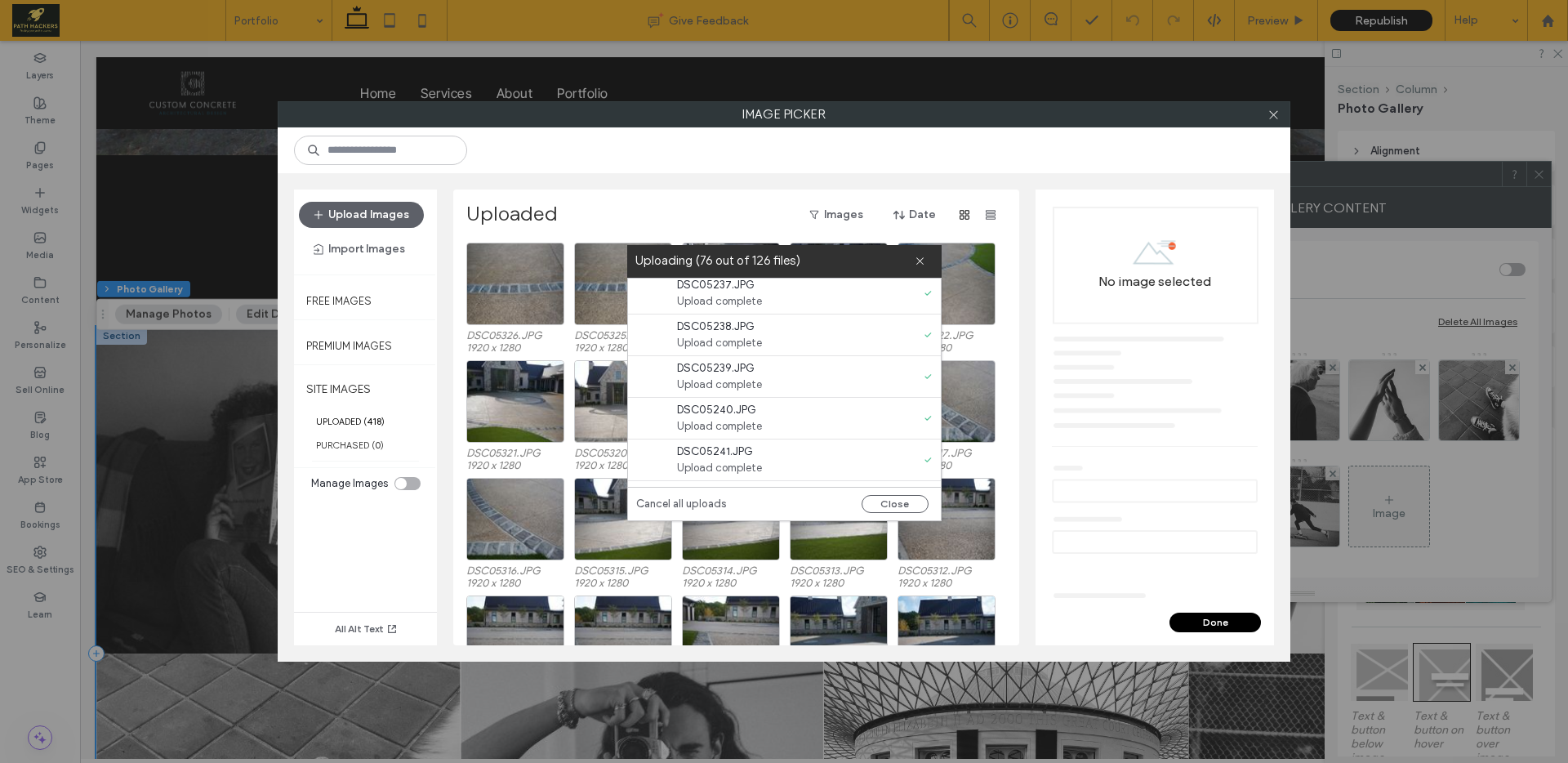
scroll to position [203, 0]
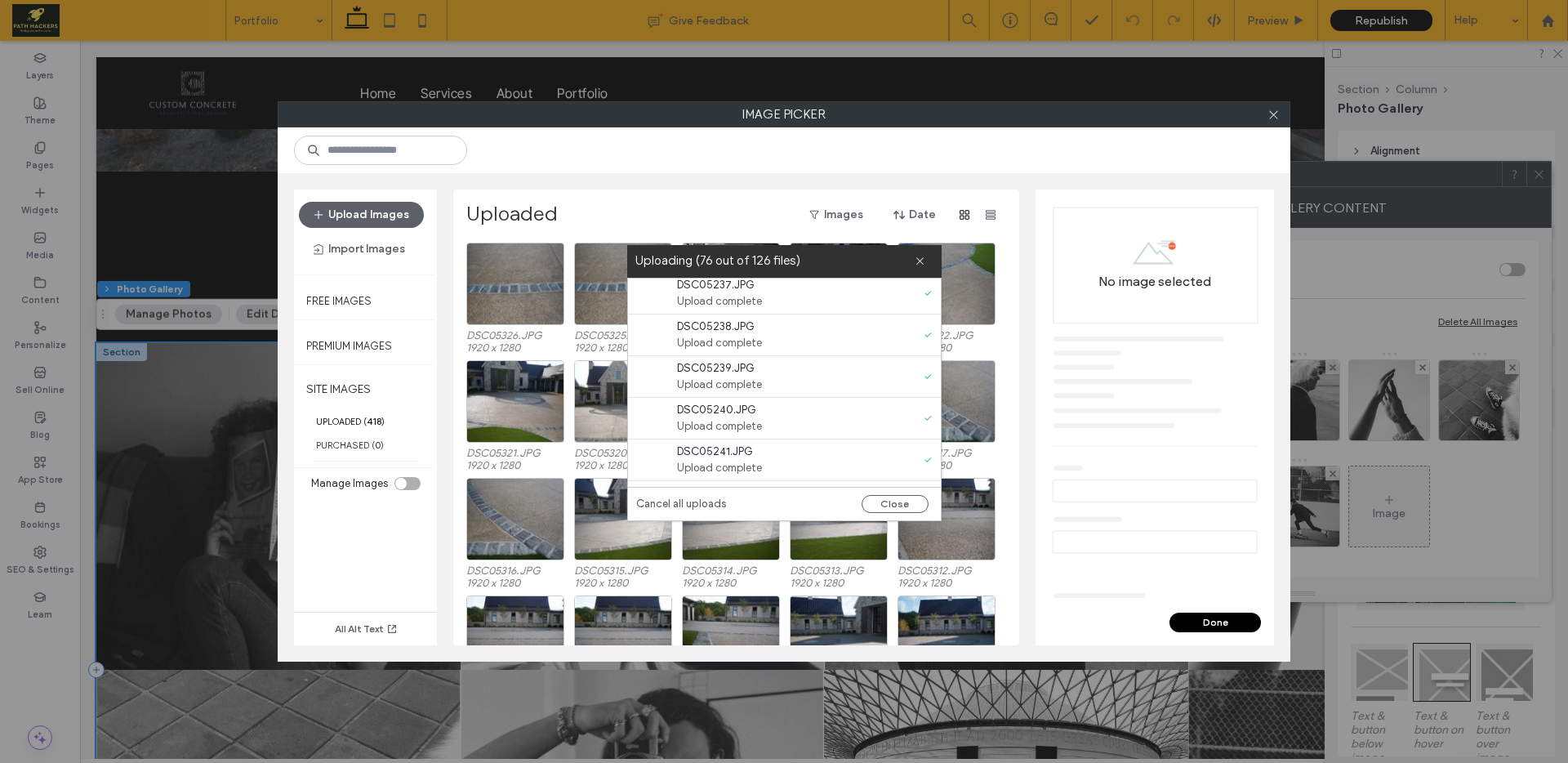
click at [790, 419] on span "Upload complete" at bounding box center [770, 426] width 188 height 16
click at [764, 164] on div at bounding box center [783, 151] width 1013 height 46
click at [917, 269] on span at bounding box center [919, 261] width 10 height 32
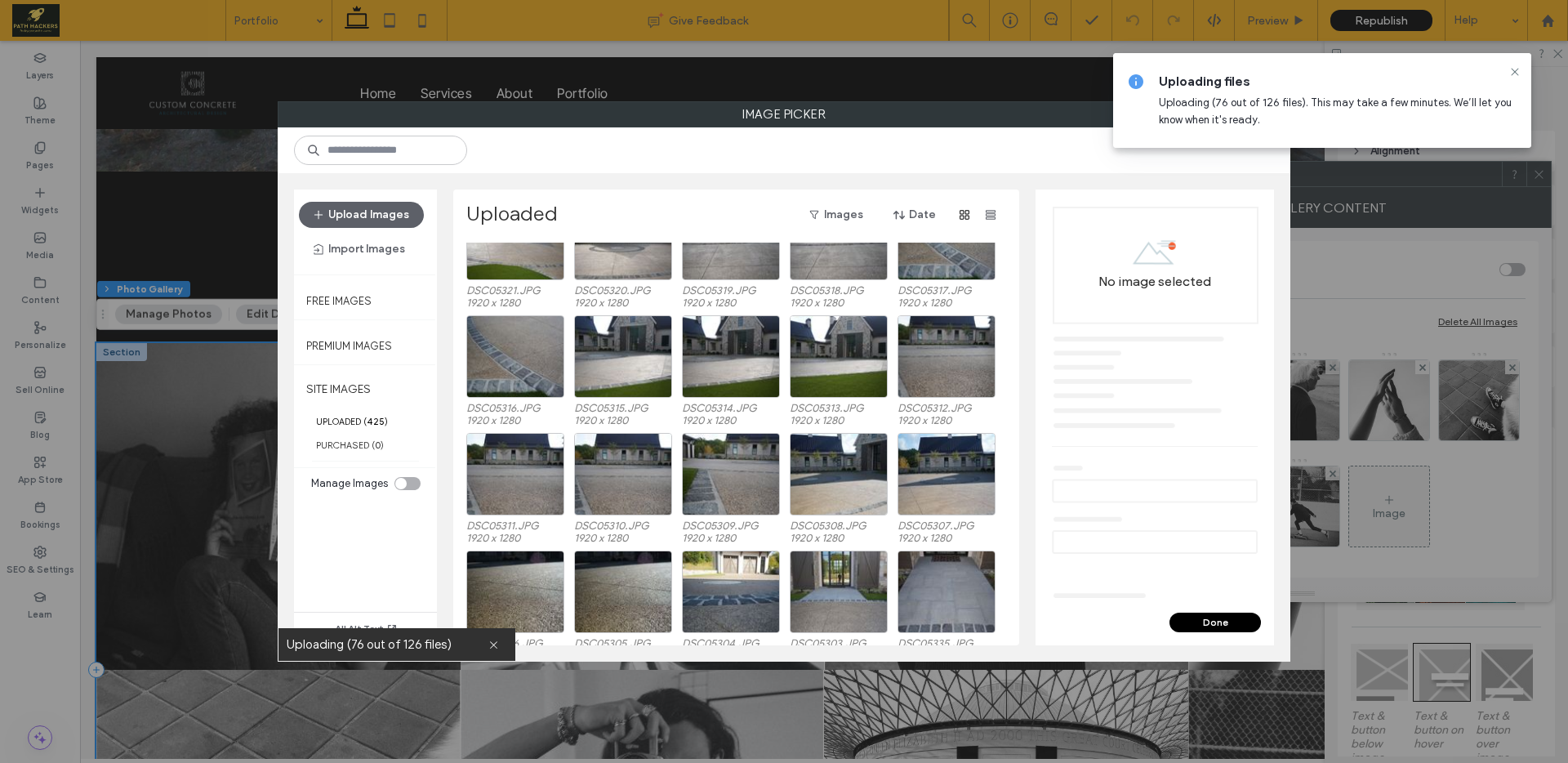
scroll to position [0, 0]
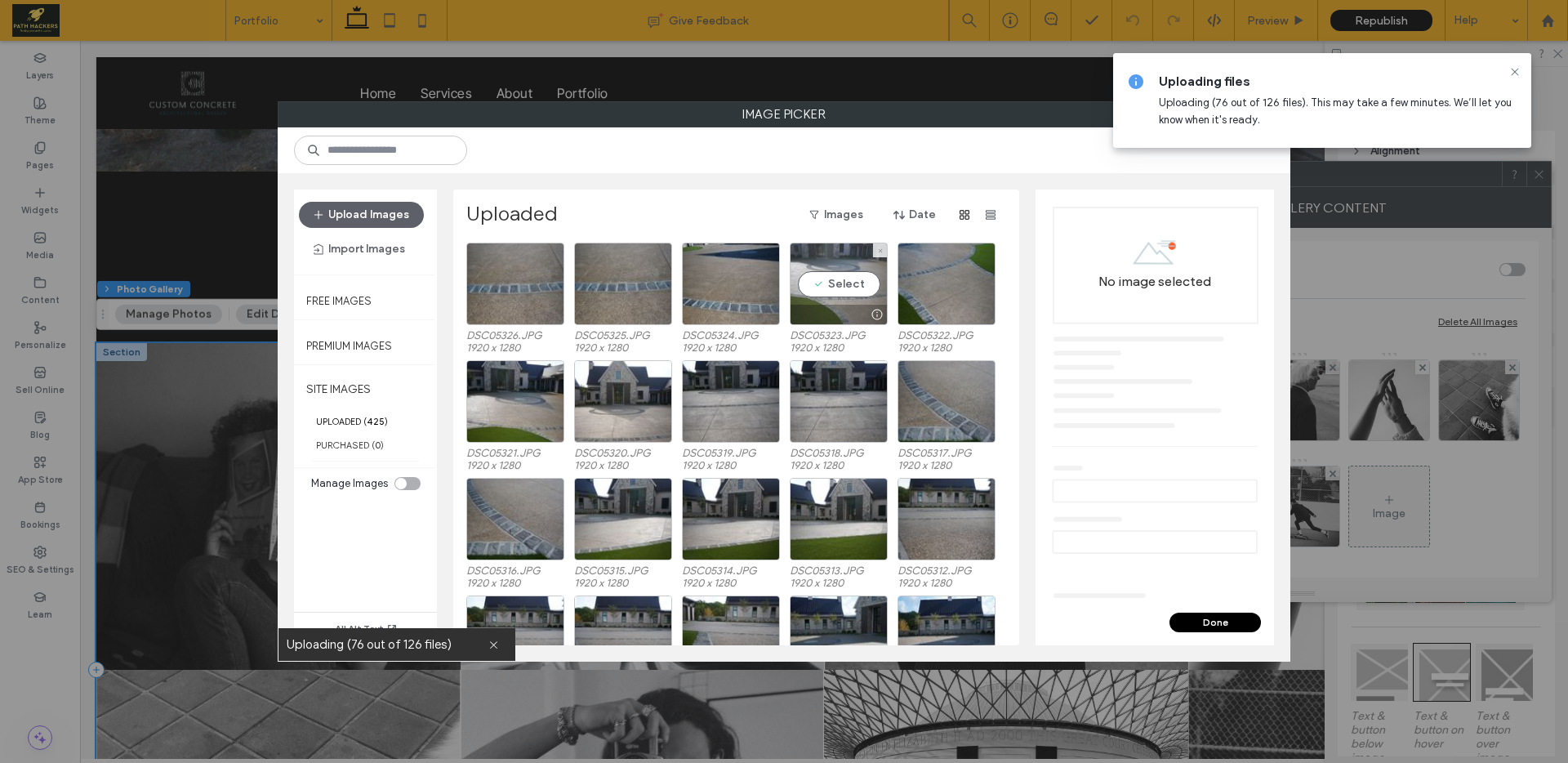
click at [843, 282] on div "Select" at bounding box center [838, 283] width 98 height 83
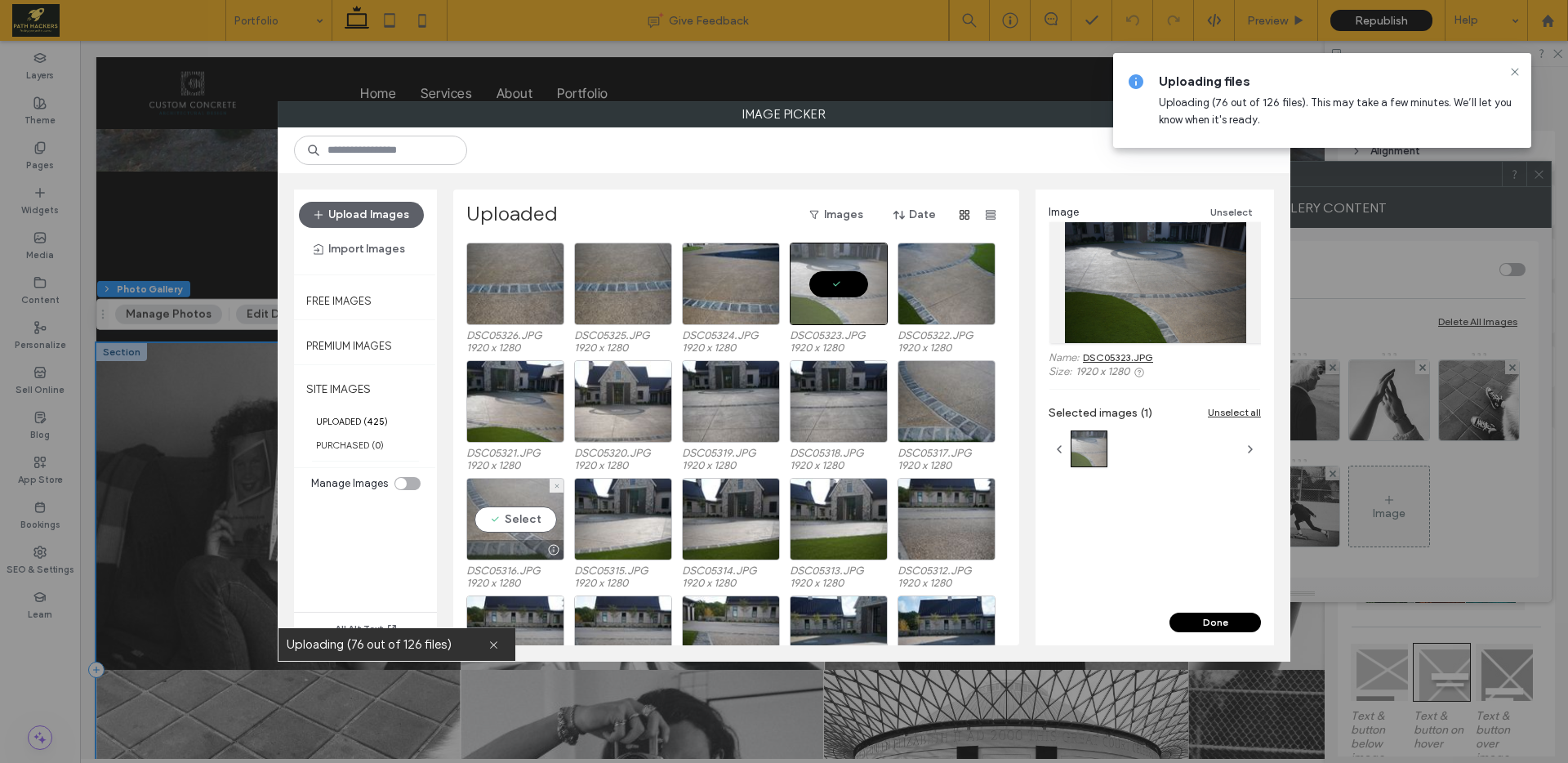
click at [518, 510] on div "Select" at bounding box center [514, 519] width 98 height 83
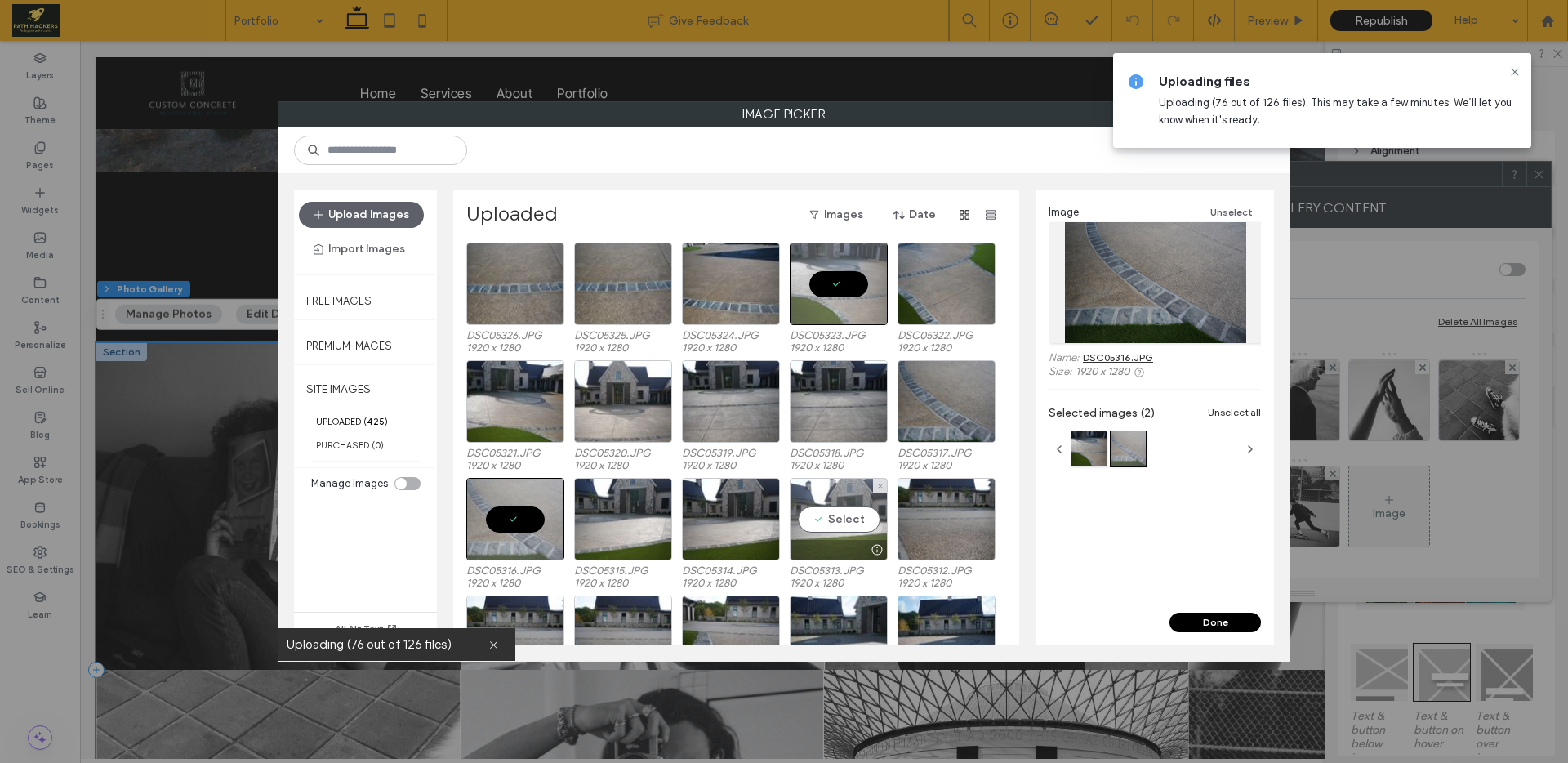
click at [849, 518] on div "Select" at bounding box center [838, 519] width 98 height 83
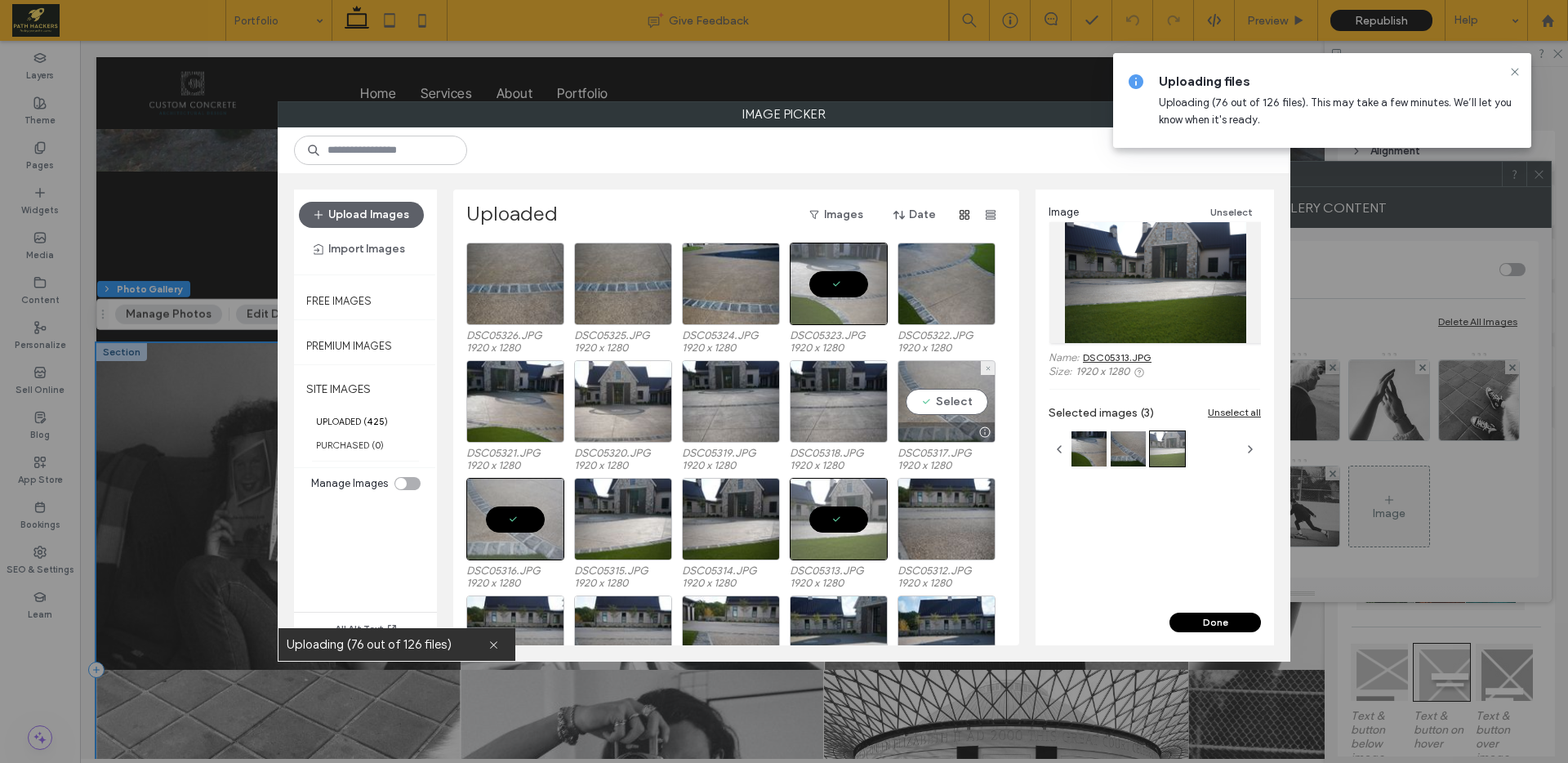
click at [932, 429] on div at bounding box center [946, 431] width 96 height 20
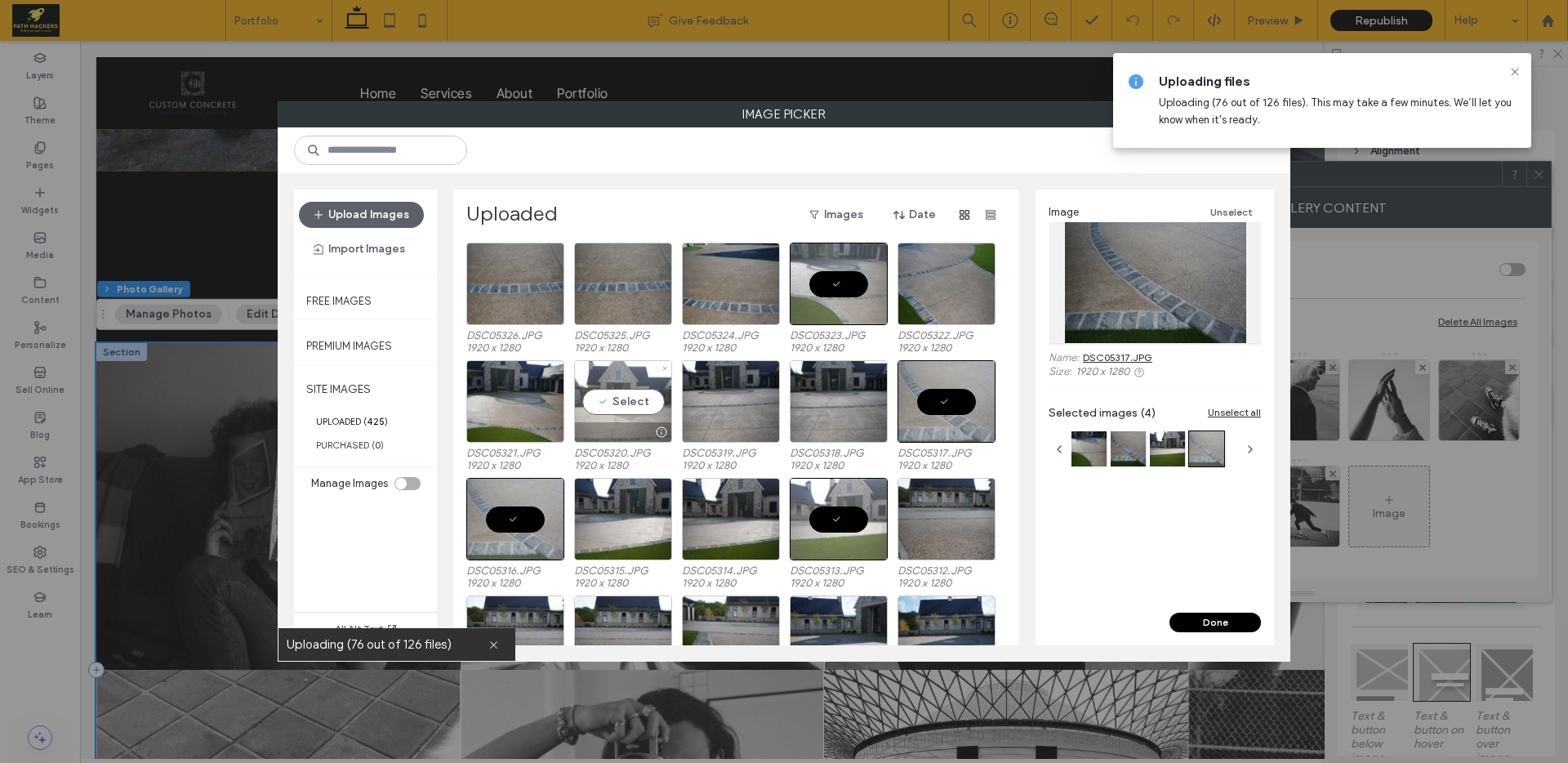
click at [643, 410] on div "Select" at bounding box center [622, 401] width 98 height 83
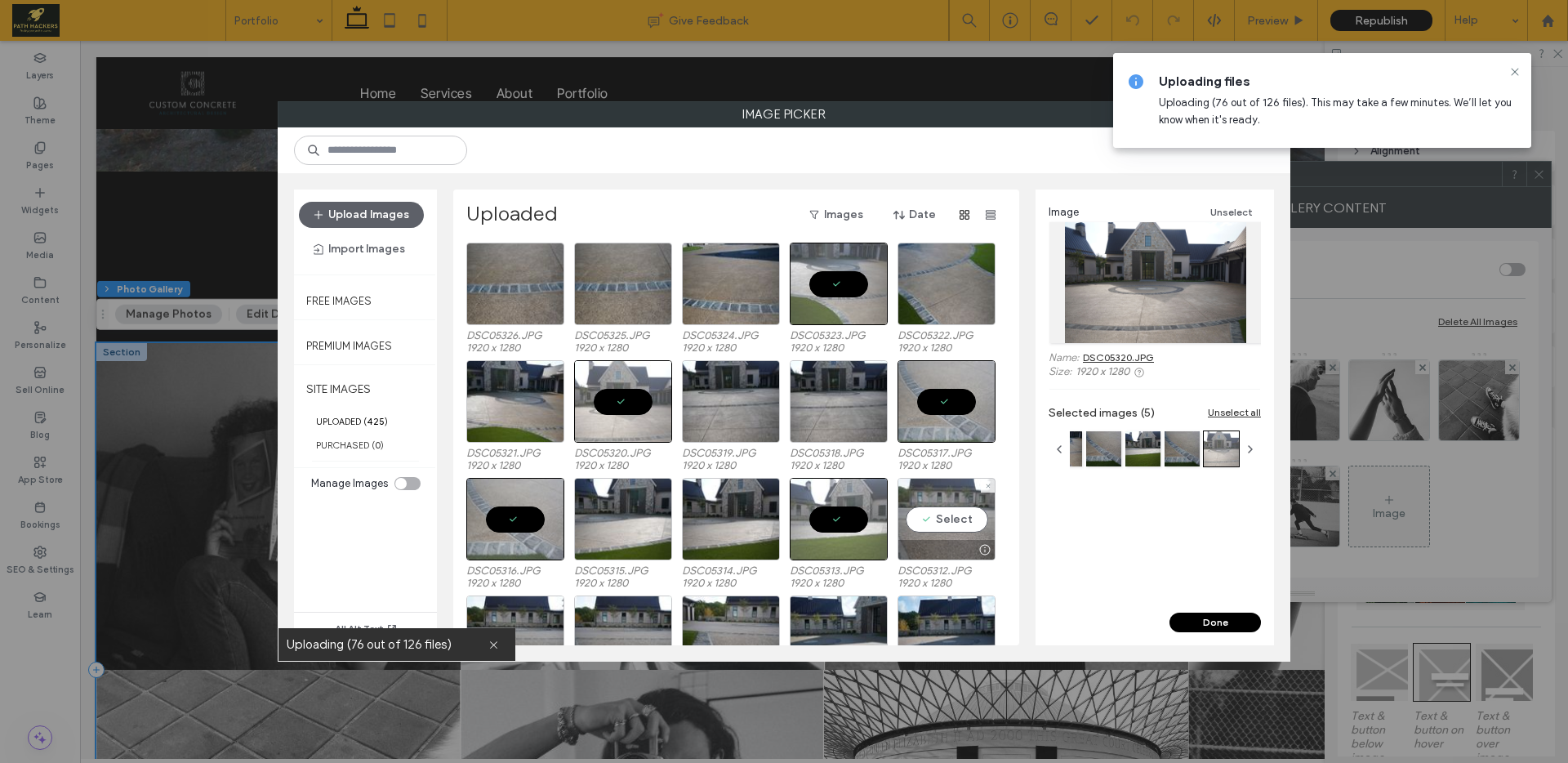
click at [921, 515] on div "Select" at bounding box center [946, 519] width 98 height 83
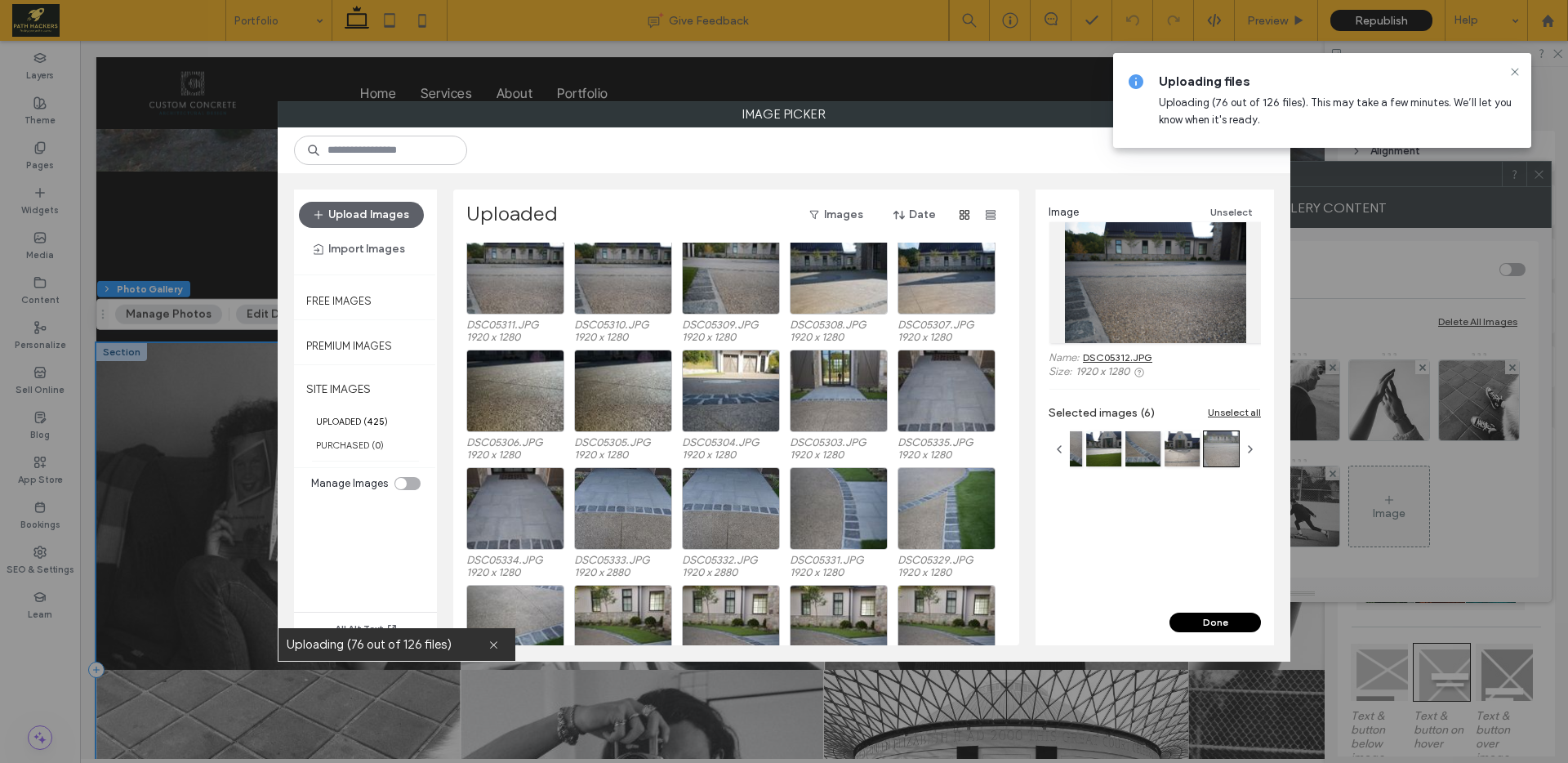
scroll to position [606, 0]
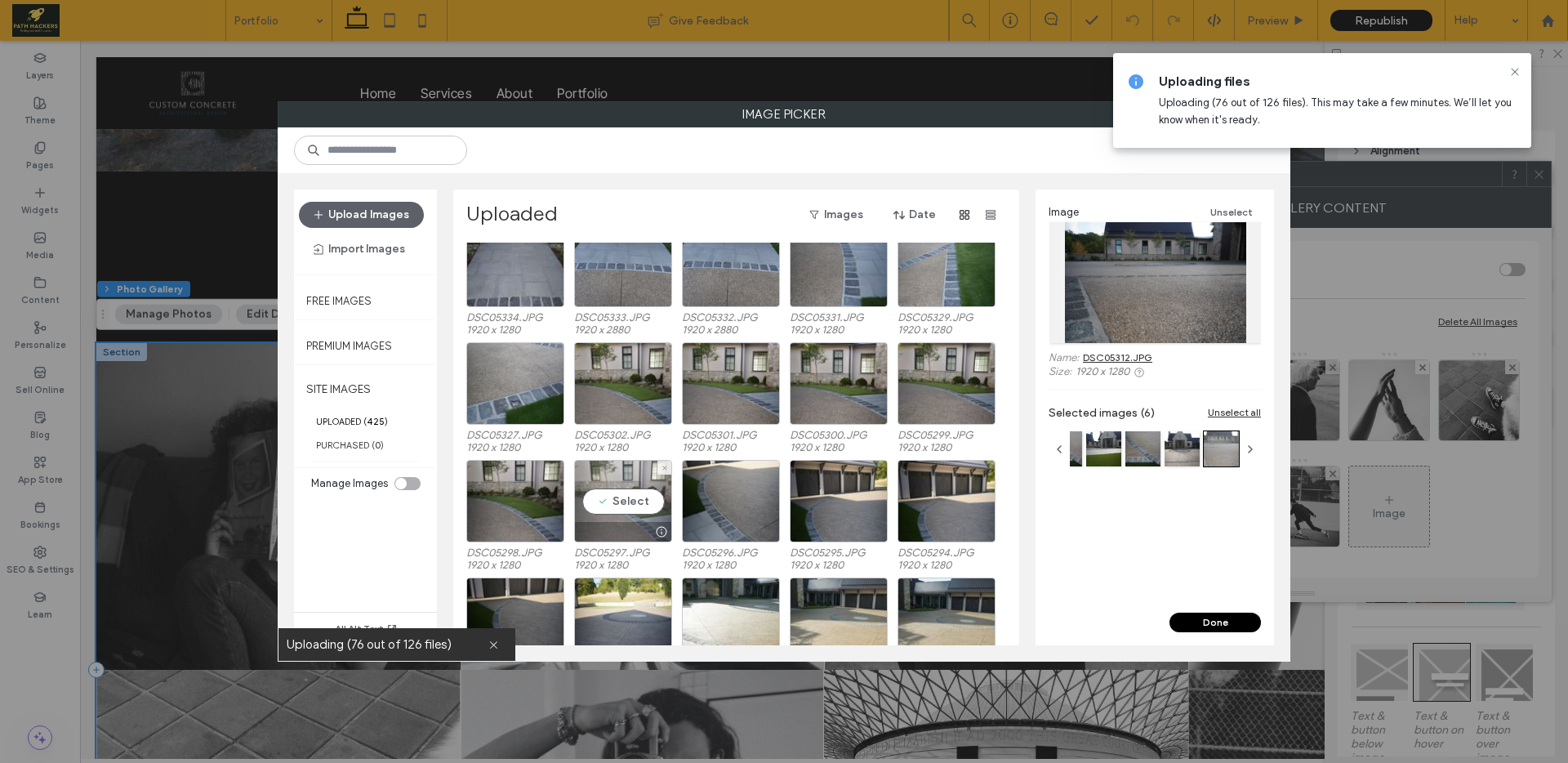
click at [626, 483] on div "Select" at bounding box center [622, 501] width 98 height 83
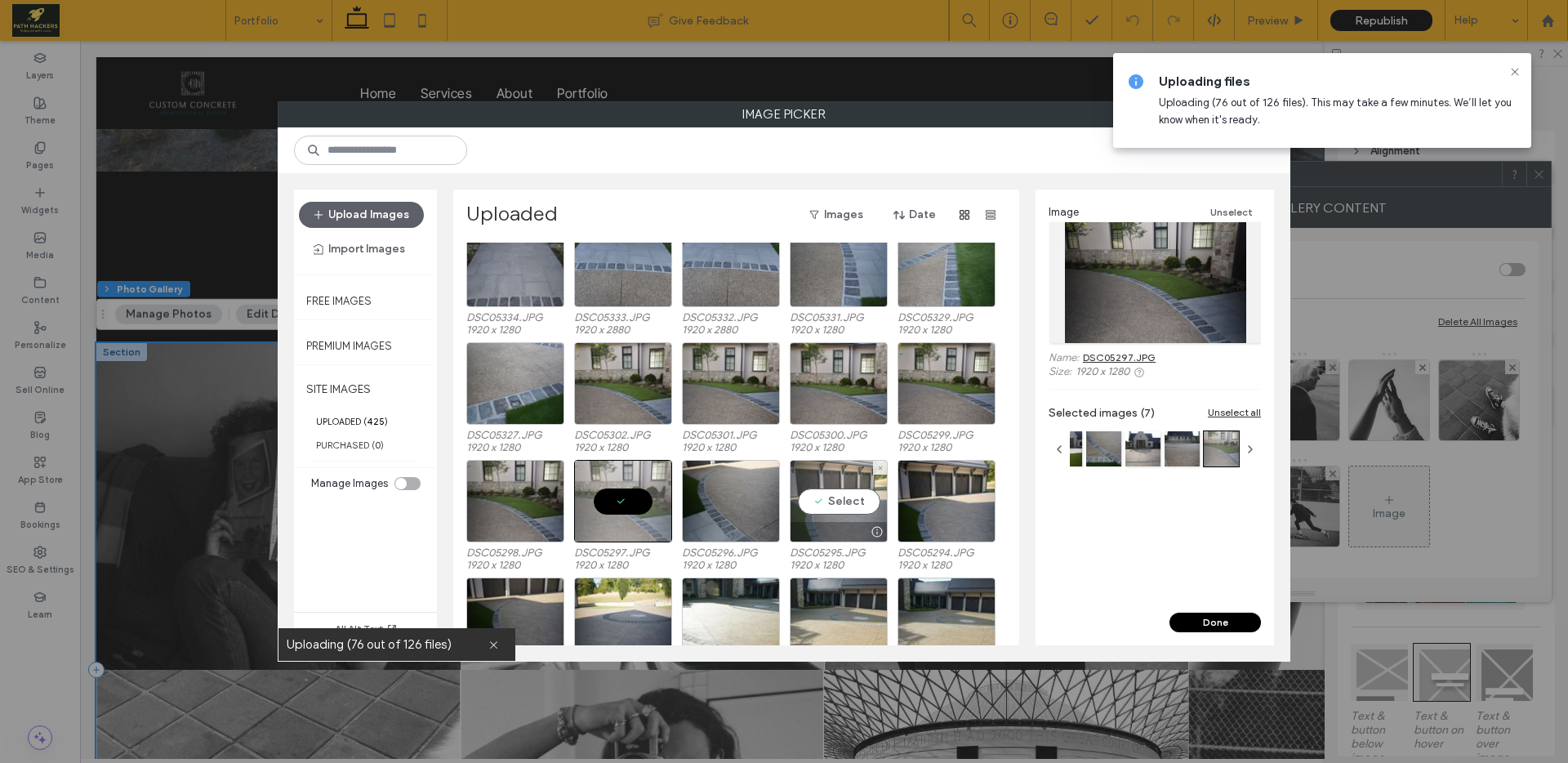
click at [861, 513] on div "Select" at bounding box center [838, 501] width 98 height 83
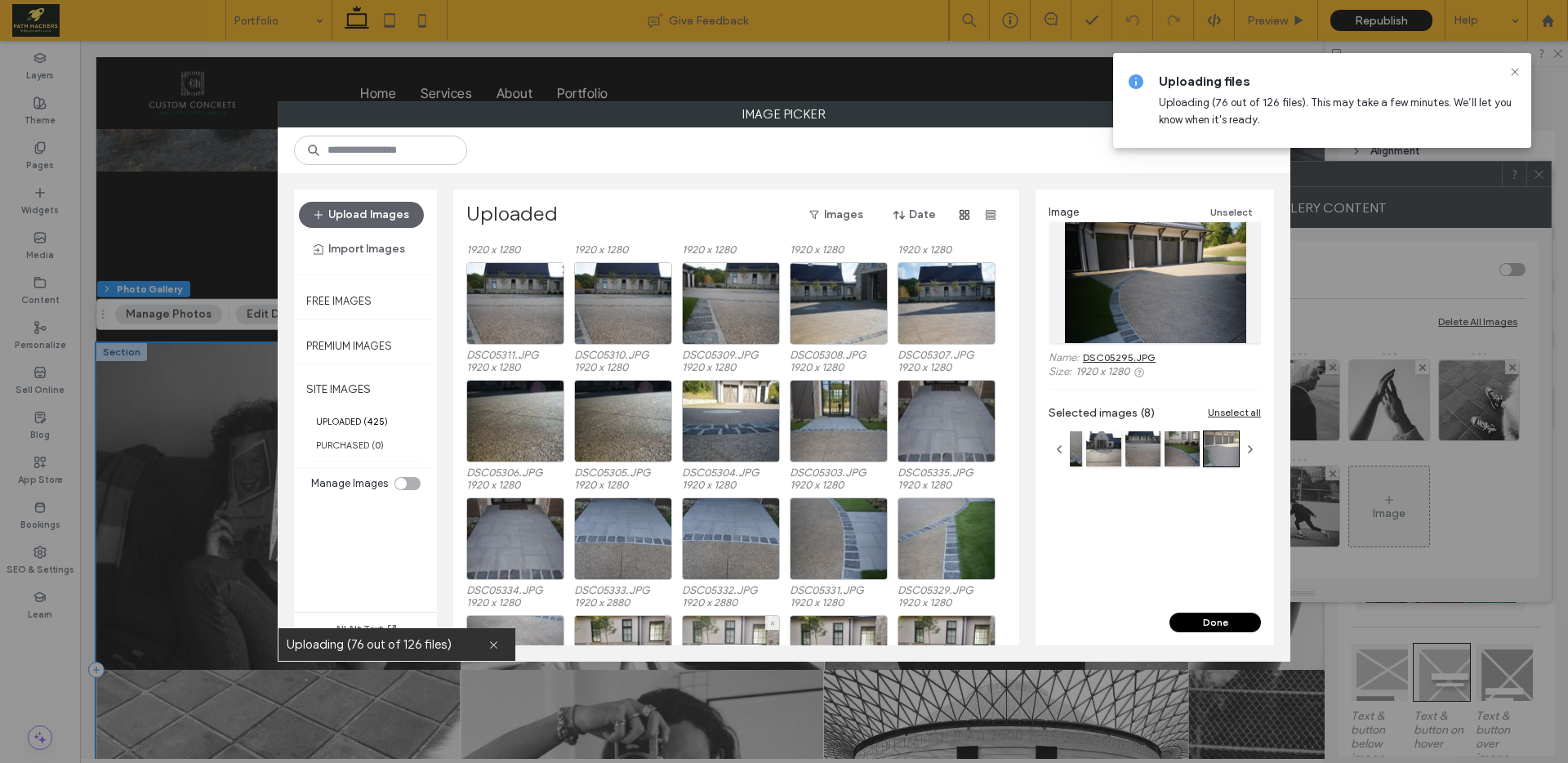
scroll to position [333, 0]
click at [1224, 618] on button "Done" at bounding box center [1215, 622] width 92 height 20
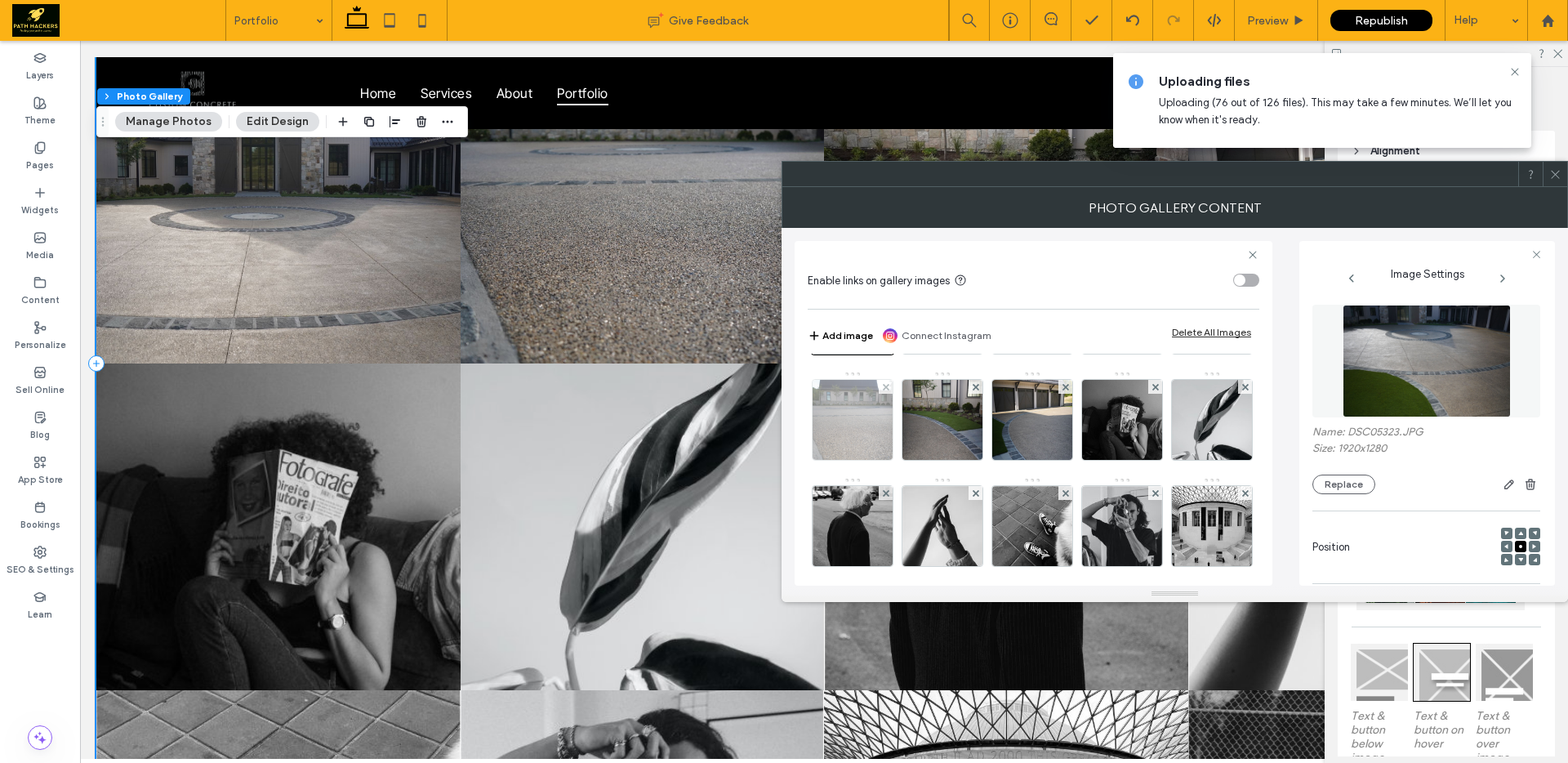
scroll to position [95, 0]
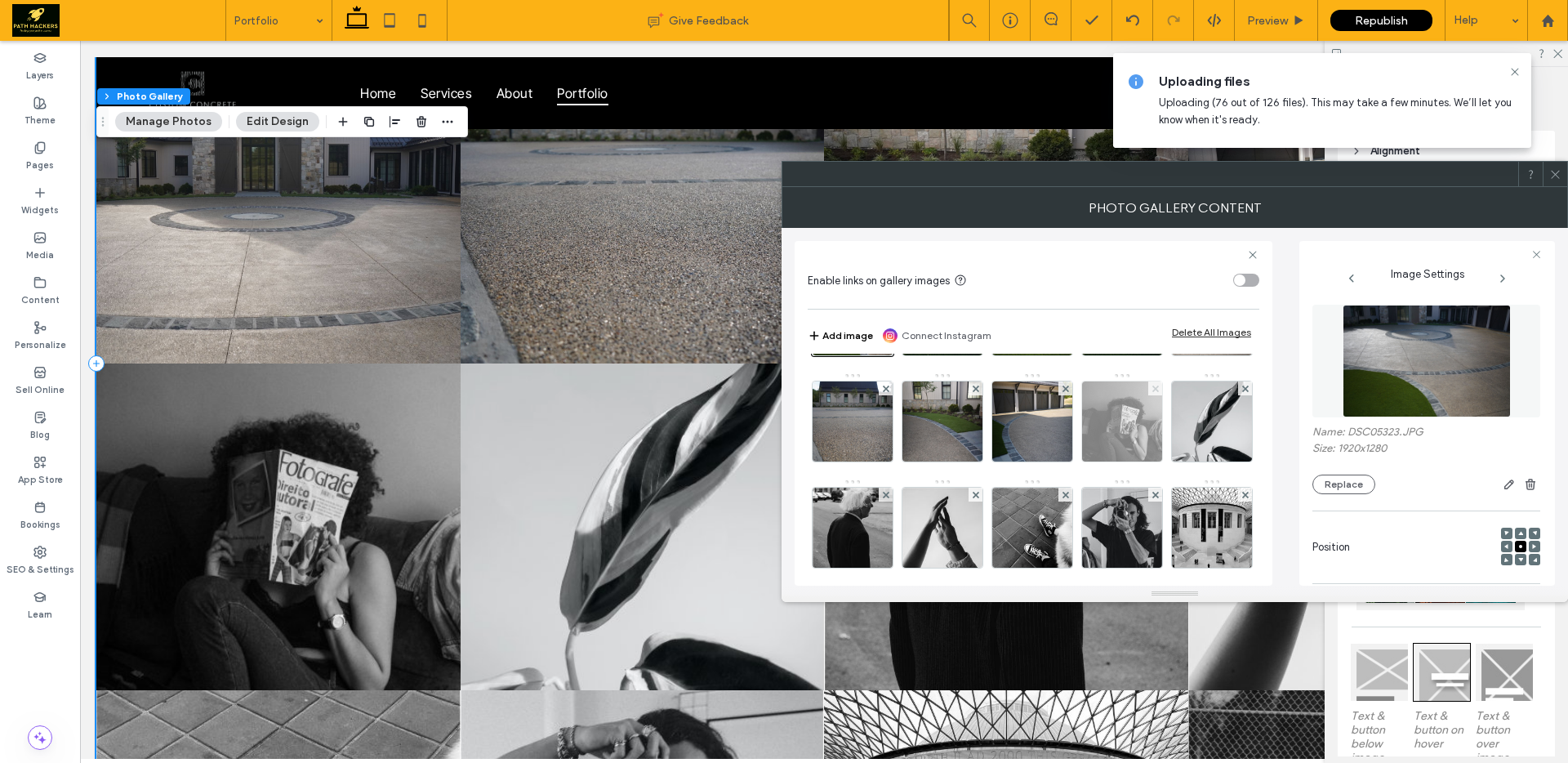
click at [1152, 392] on icon at bounding box center [1156, 389] width 7 height 7
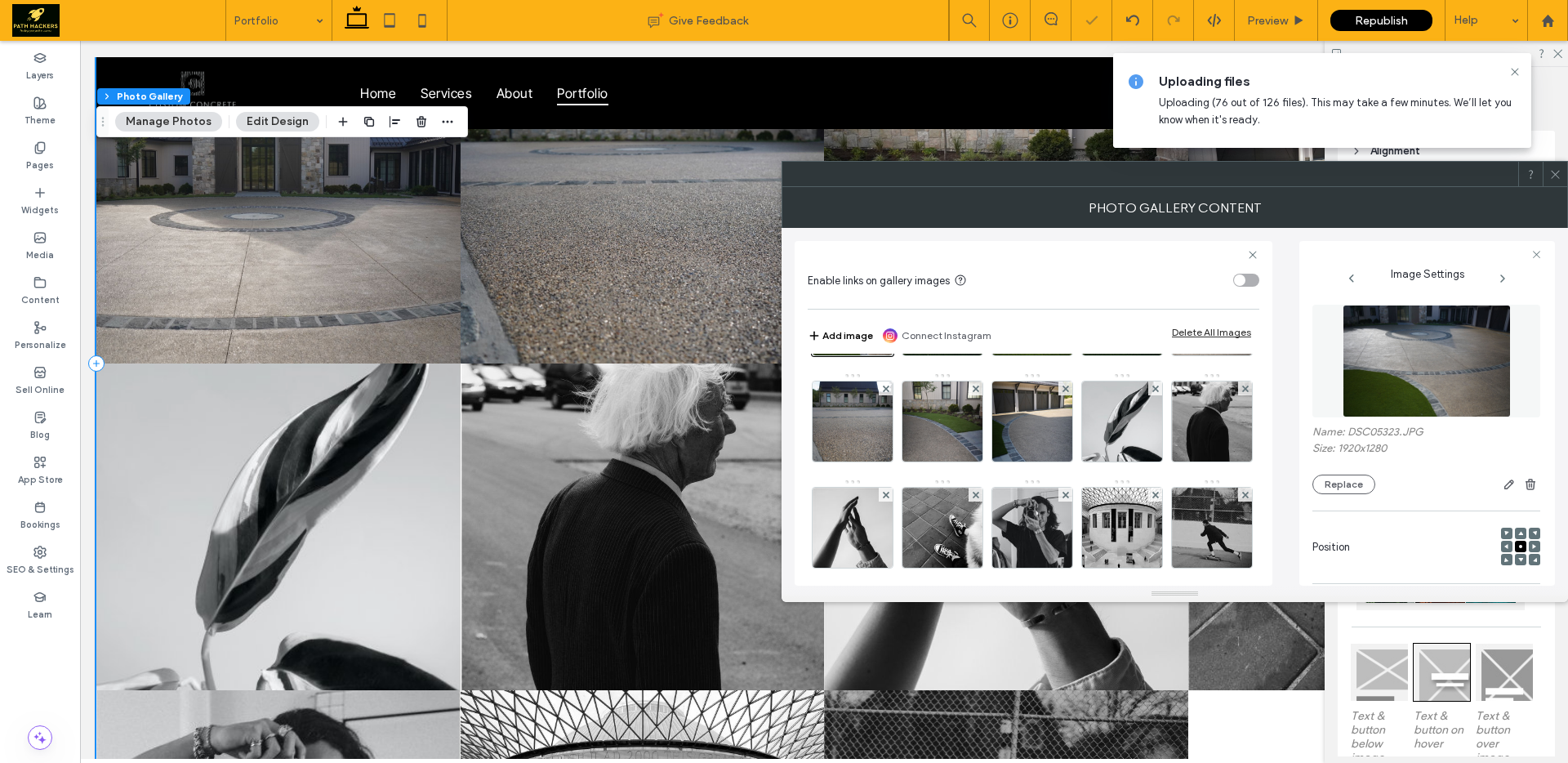
click at [1152, 392] on icon at bounding box center [1156, 389] width 7 height 7
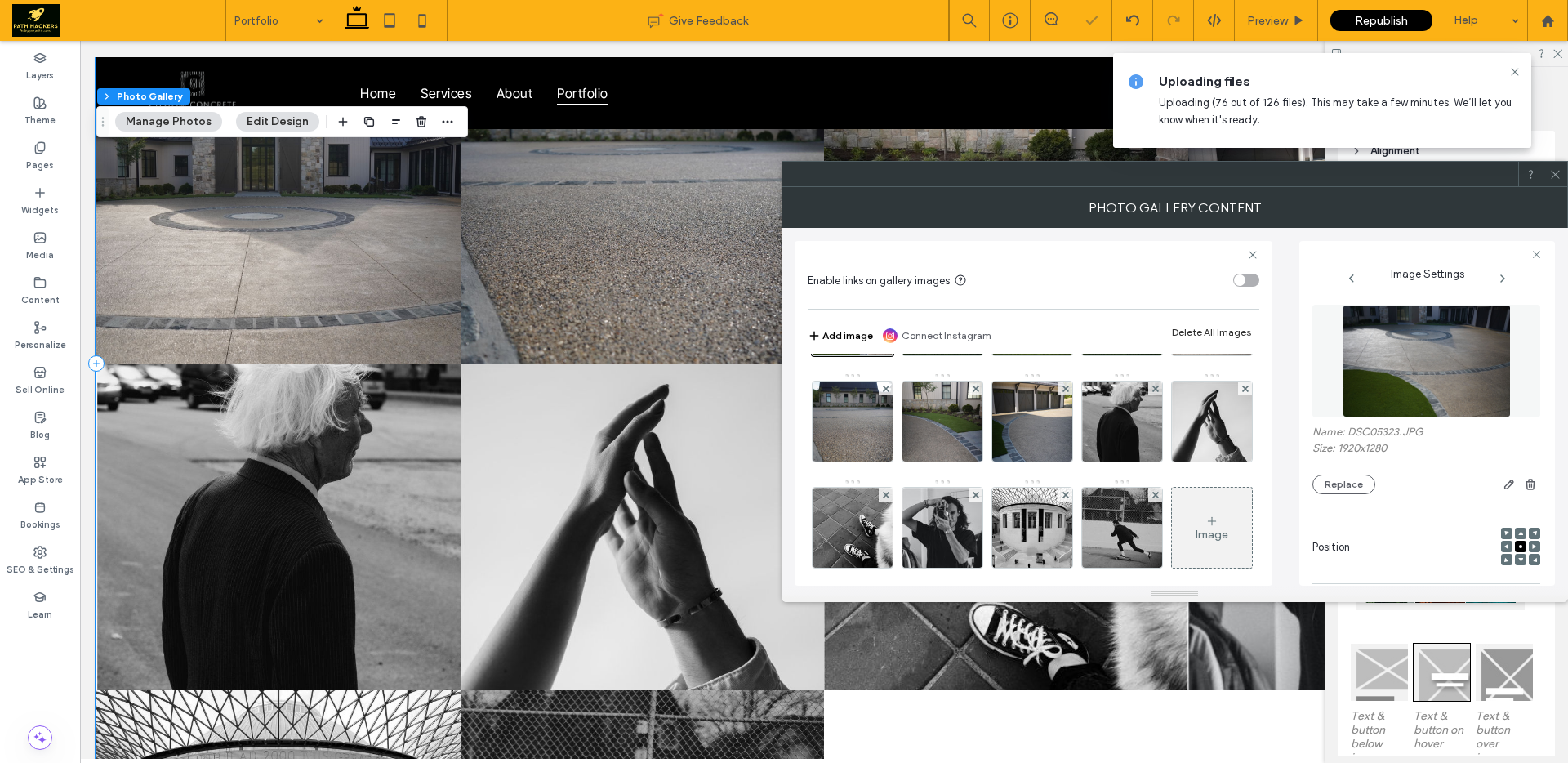
click at [1152, 392] on icon at bounding box center [1156, 389] width 7 height 7
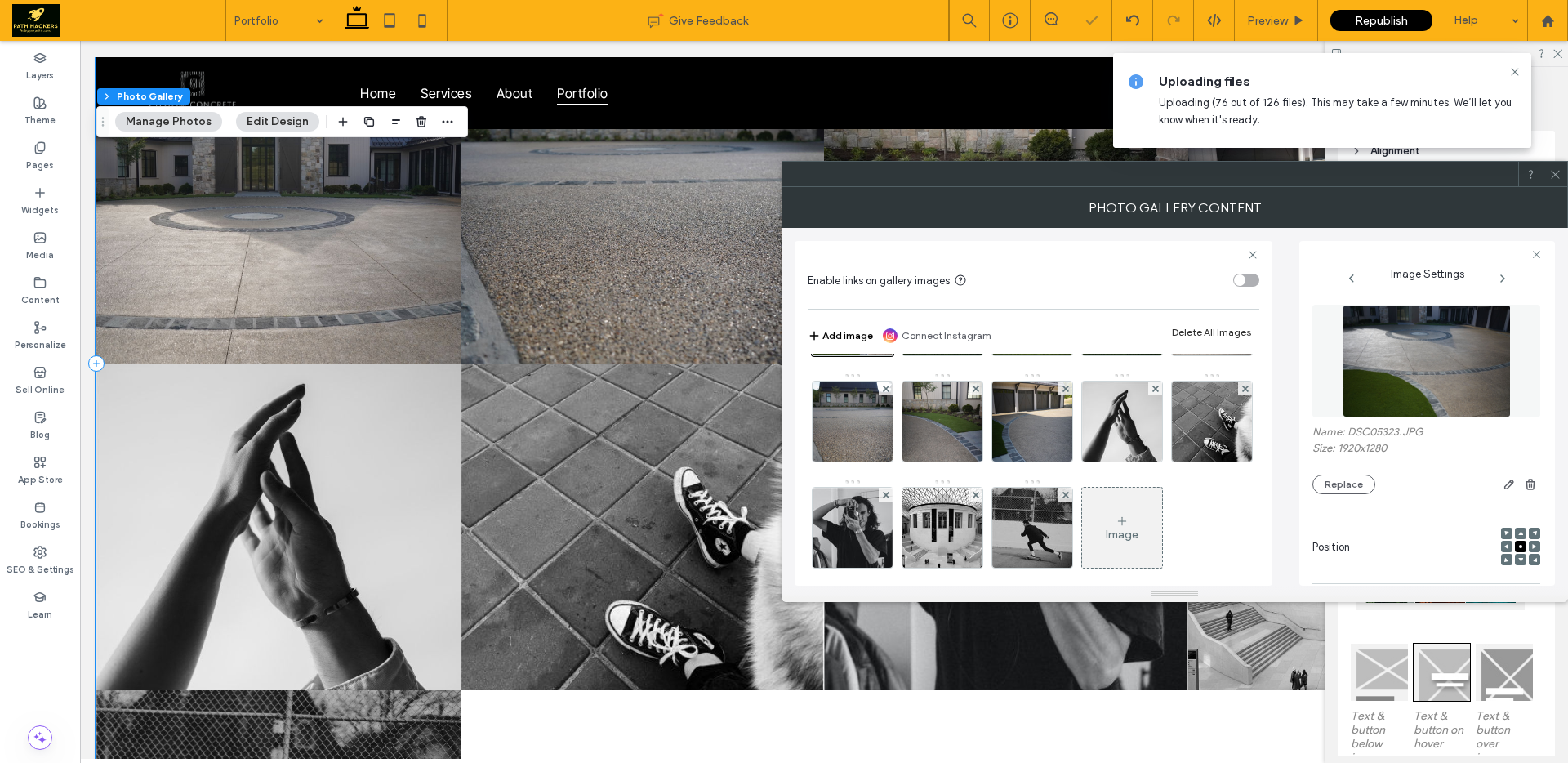
click at [1152, 392] on icon at bounding box center [1156, 389] width 7 height 7
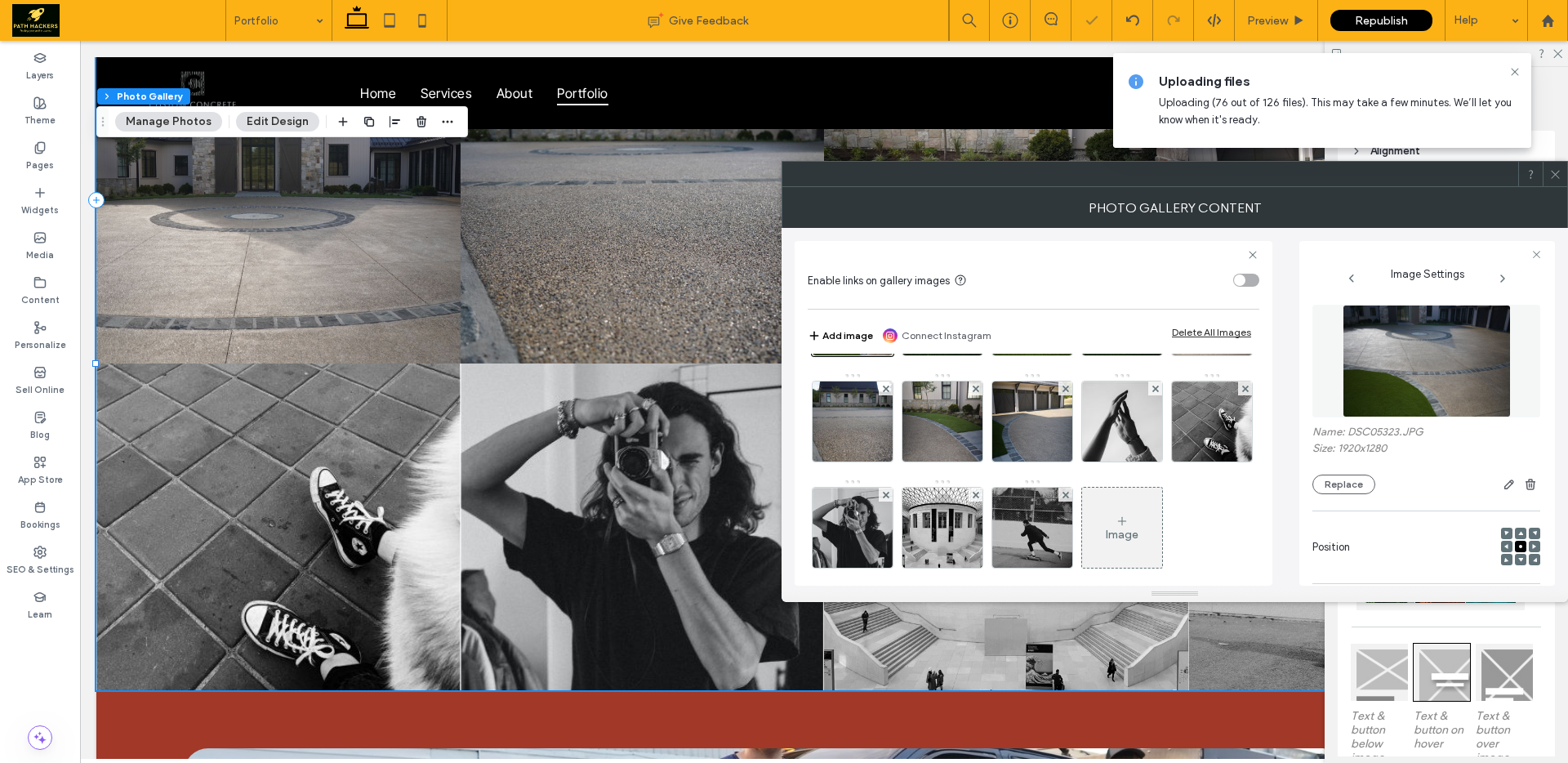
click at [1241, 392] on icon at bounding box center [1245, 389] width 7 height 7
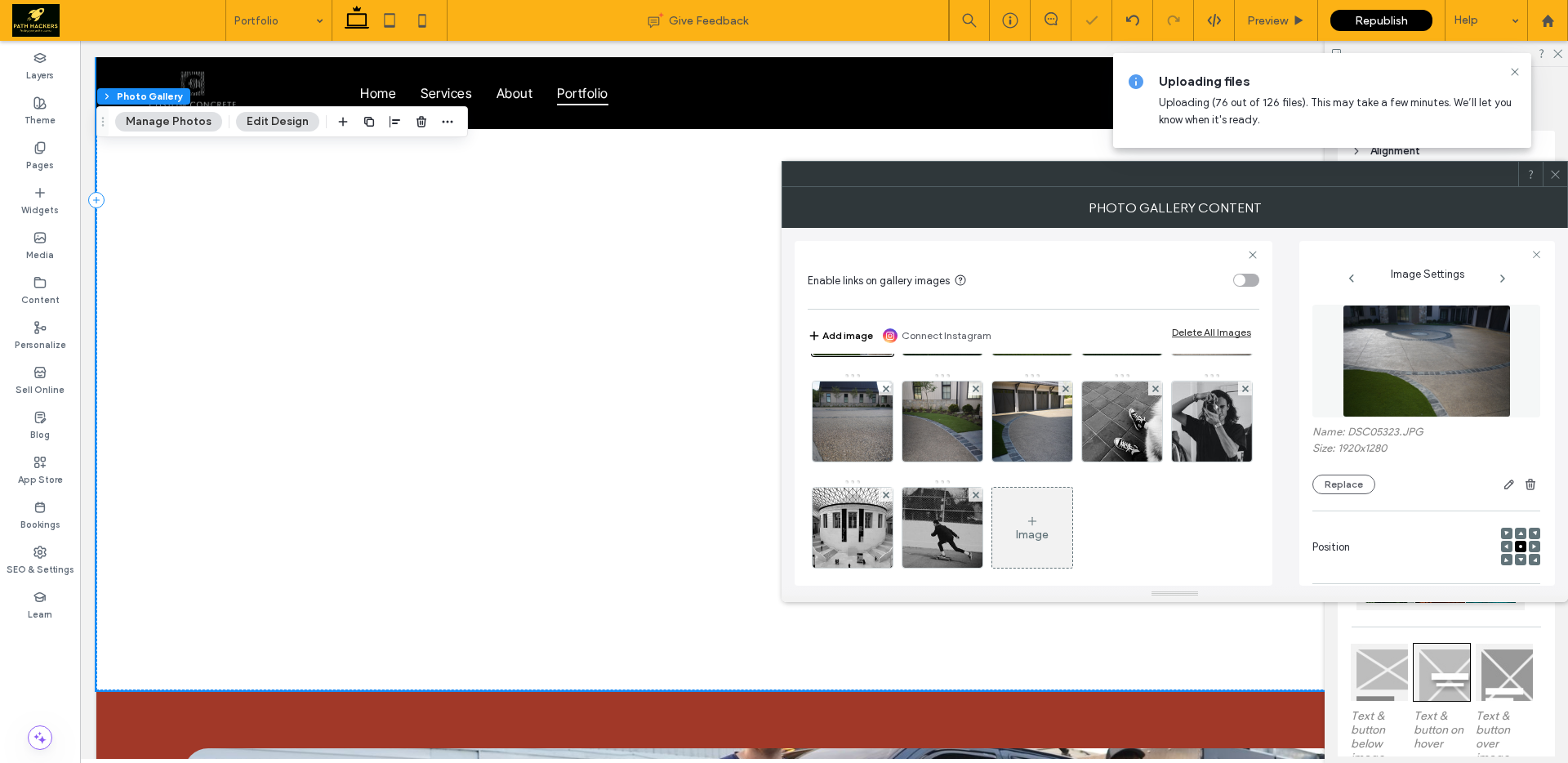
click at [1241, 392] on icon at bounding box center [1245, 389] width 7 height 7
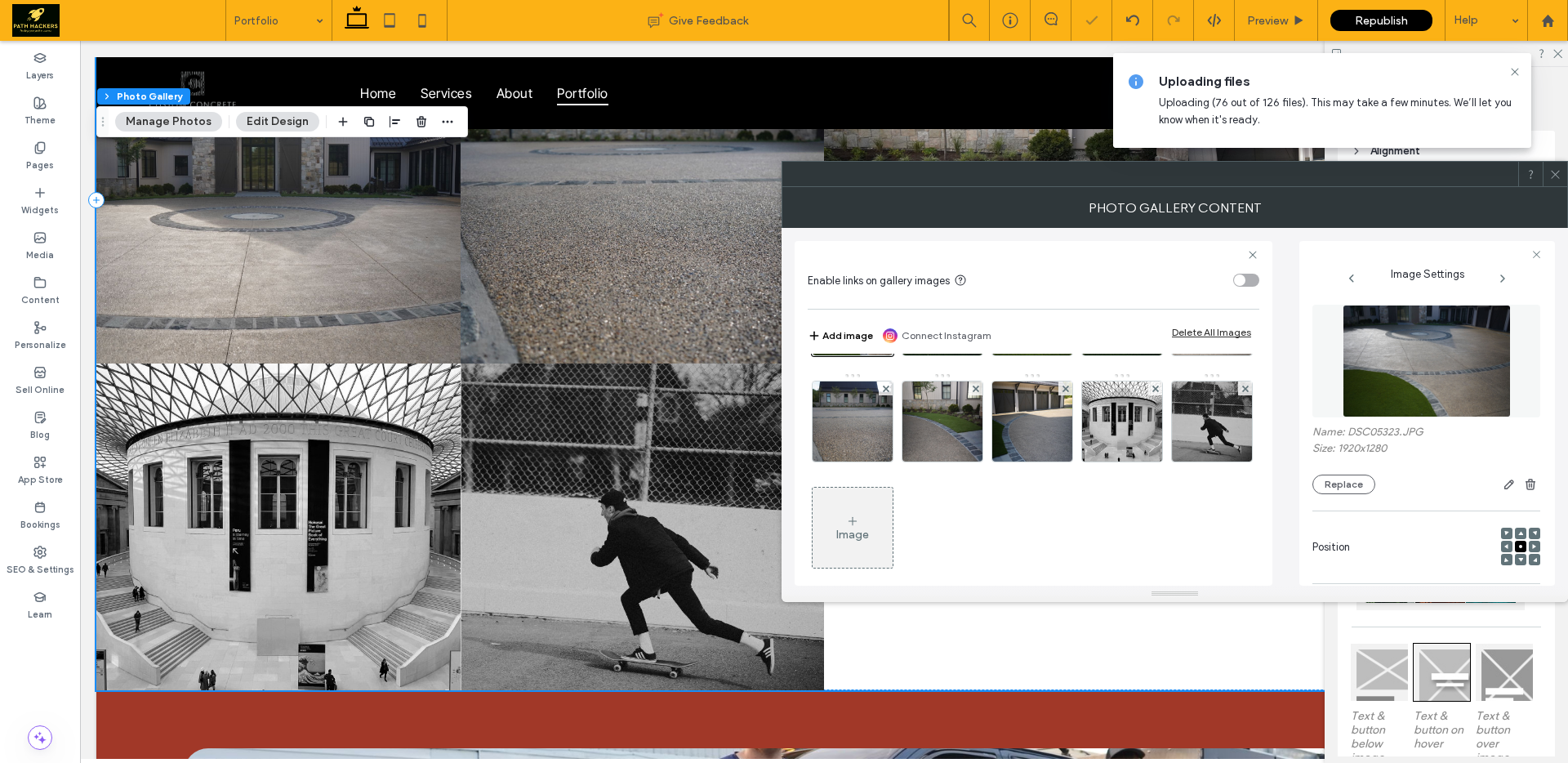
click at [1152, 392] on icon at bounding box center [1156, 389] width 7 height 7
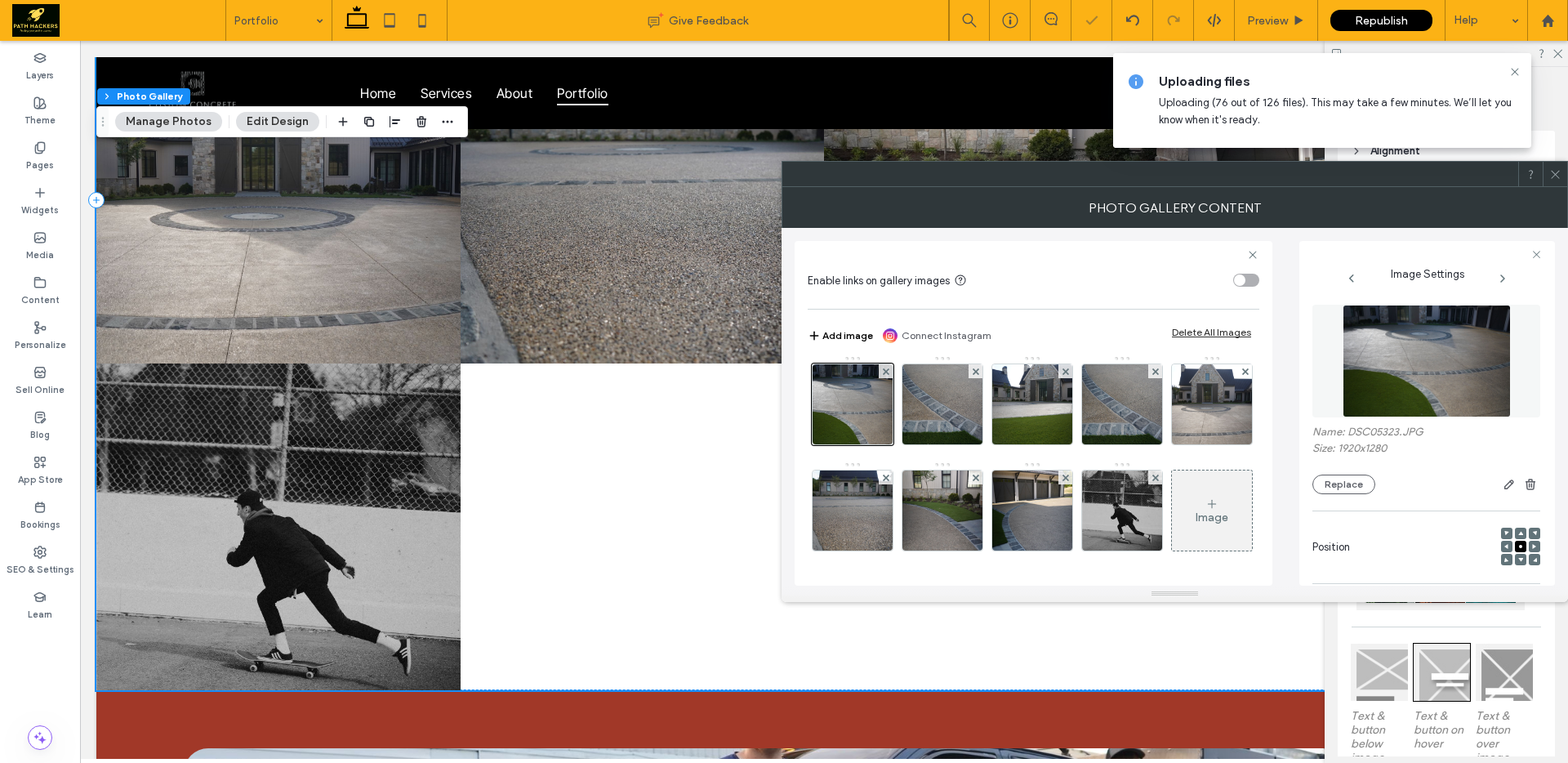
click at [1152, 481] on icon at bounding box center [1156, 478] width 7 height 7
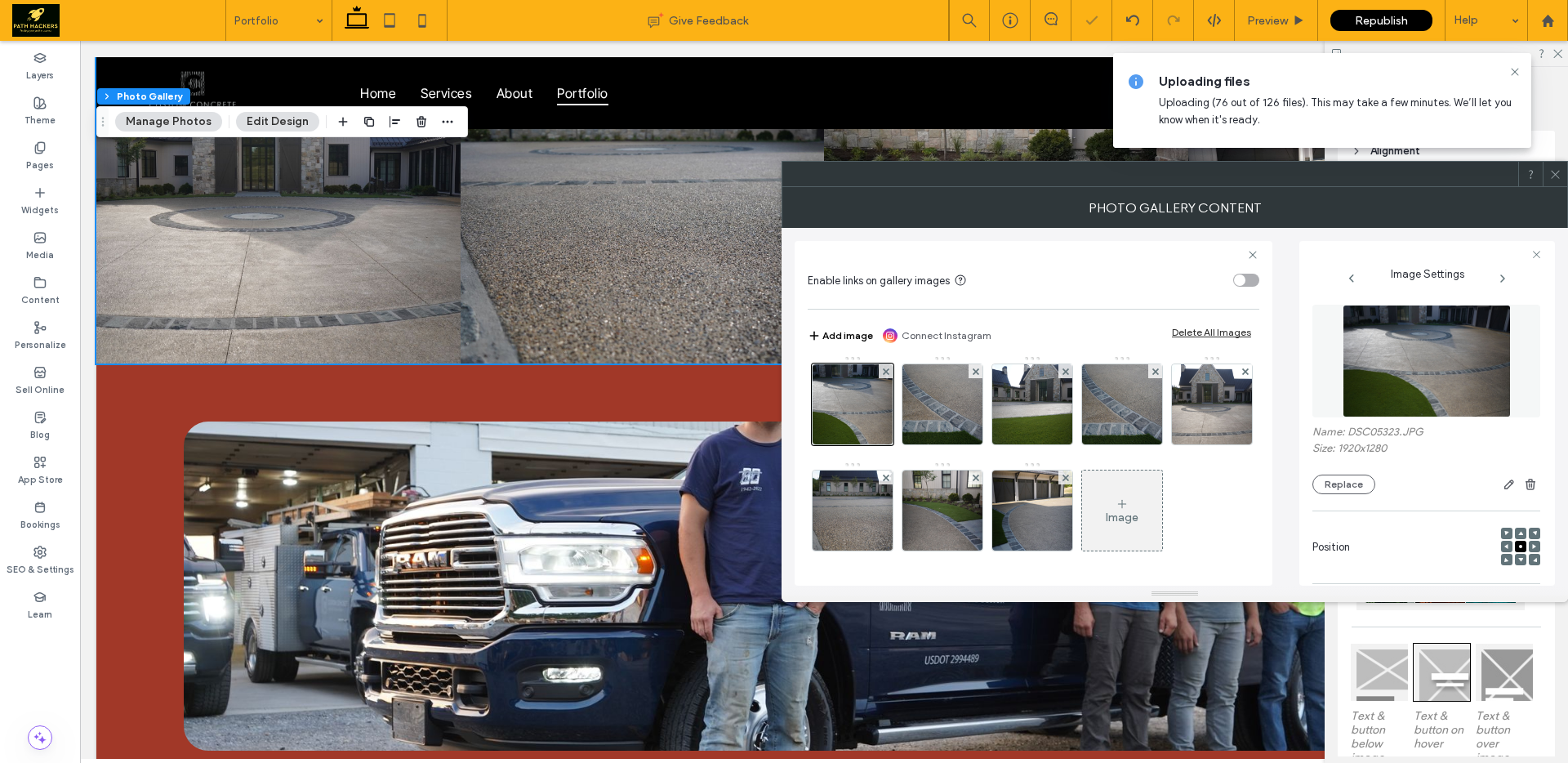
click at [1551, 175] on icon at bounding box center [1555, 174] width 12 height 12
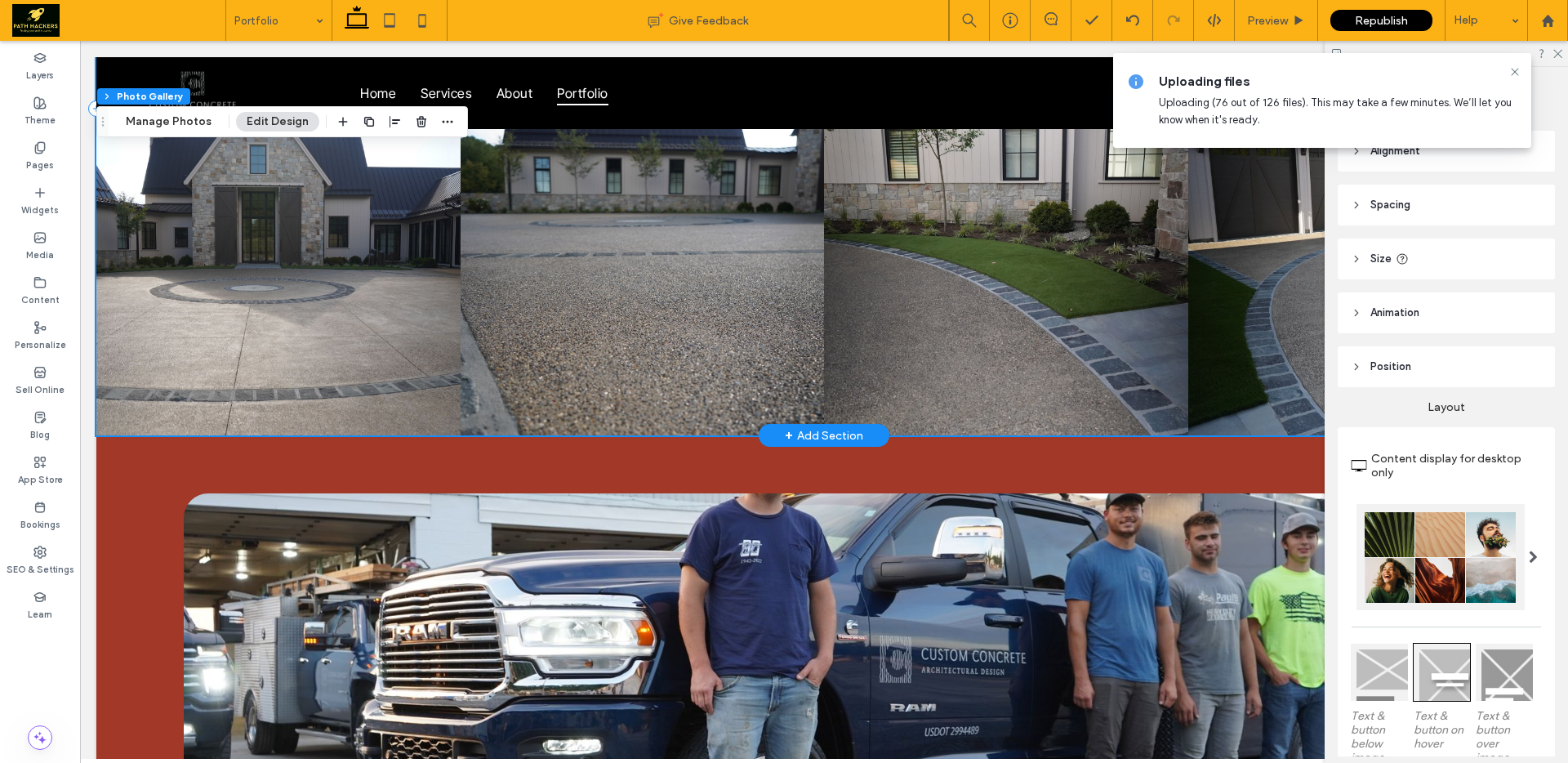
scroll to position [768, 0]
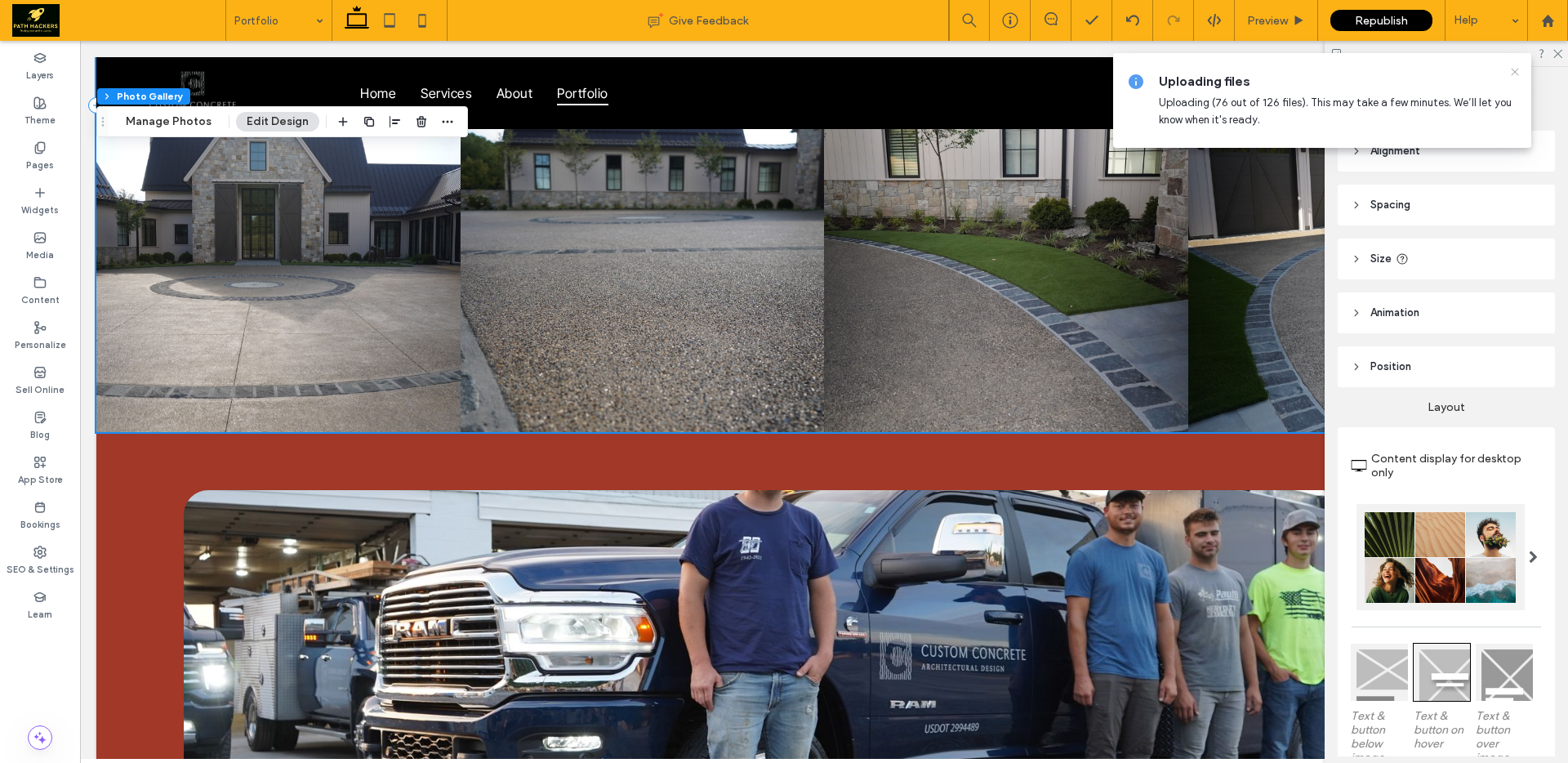
click at [1515, 76] on icon at bounding box center [1514, 71] width 13 height 13
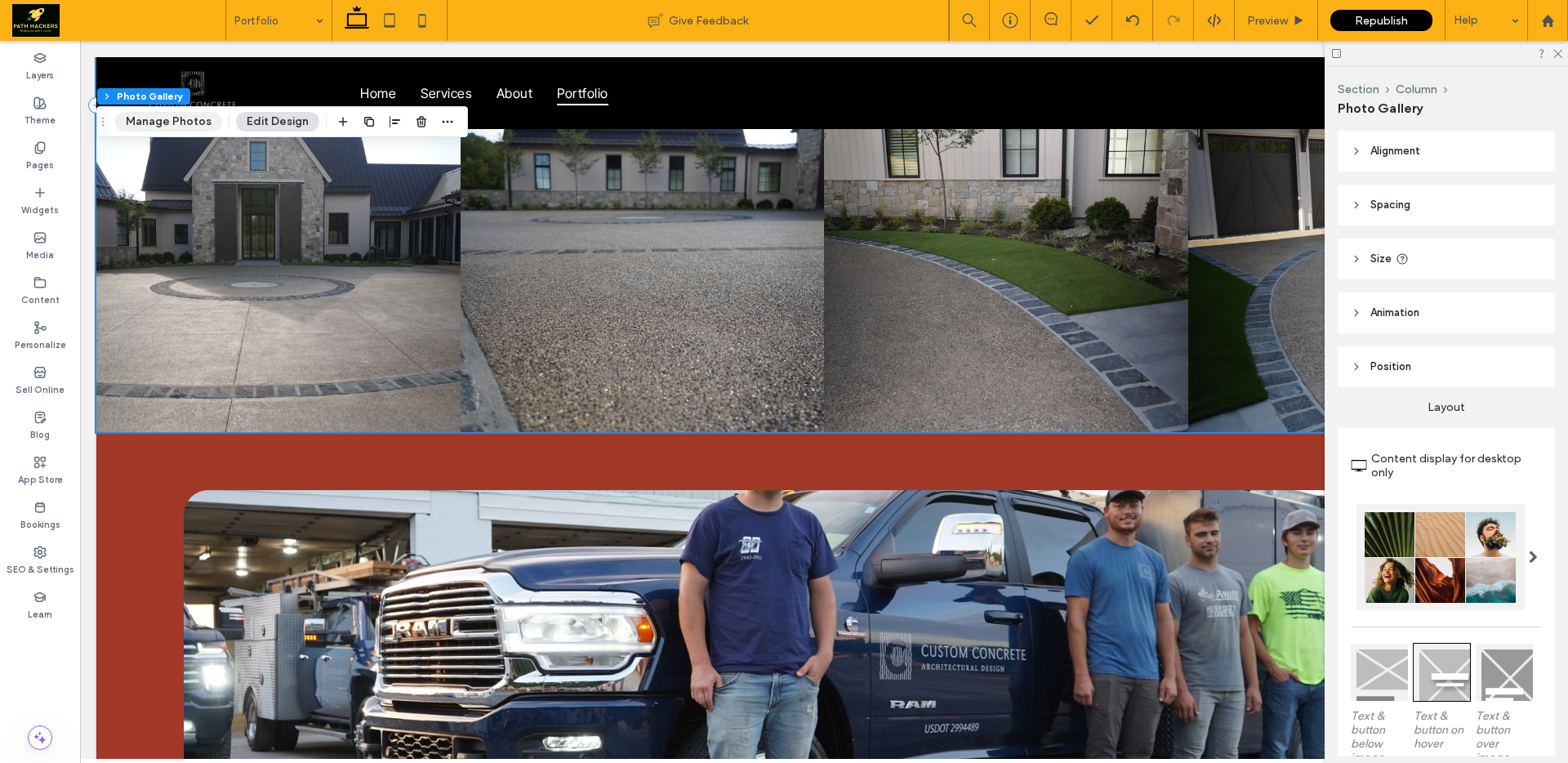
click at [189, 131] on button "Manage Photos" at bounding box center [168, 122] width 107 height 20
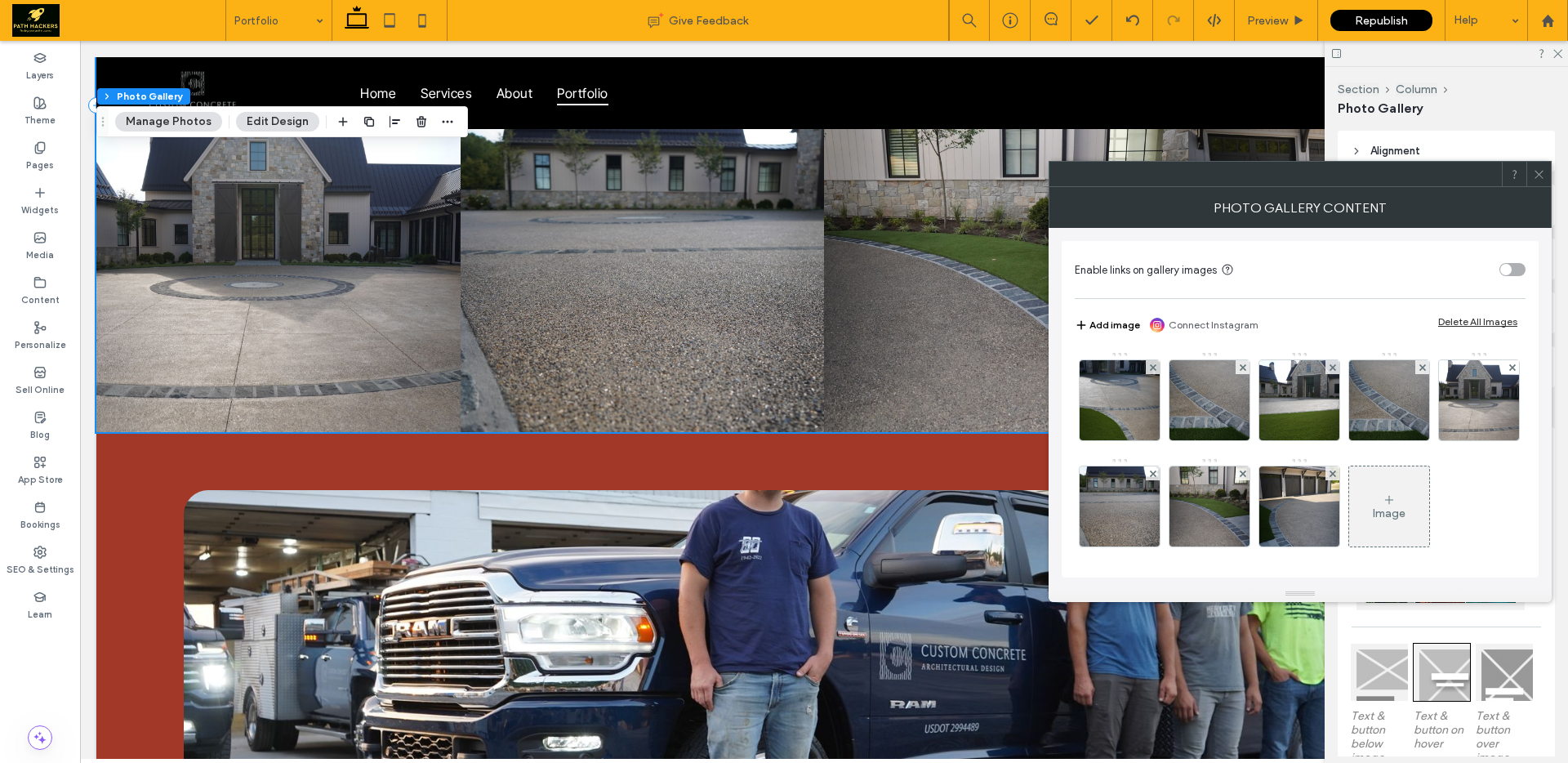
click at [1107, 333] on button "Add image" at bounding box center [1107, 325] width 65 height 20
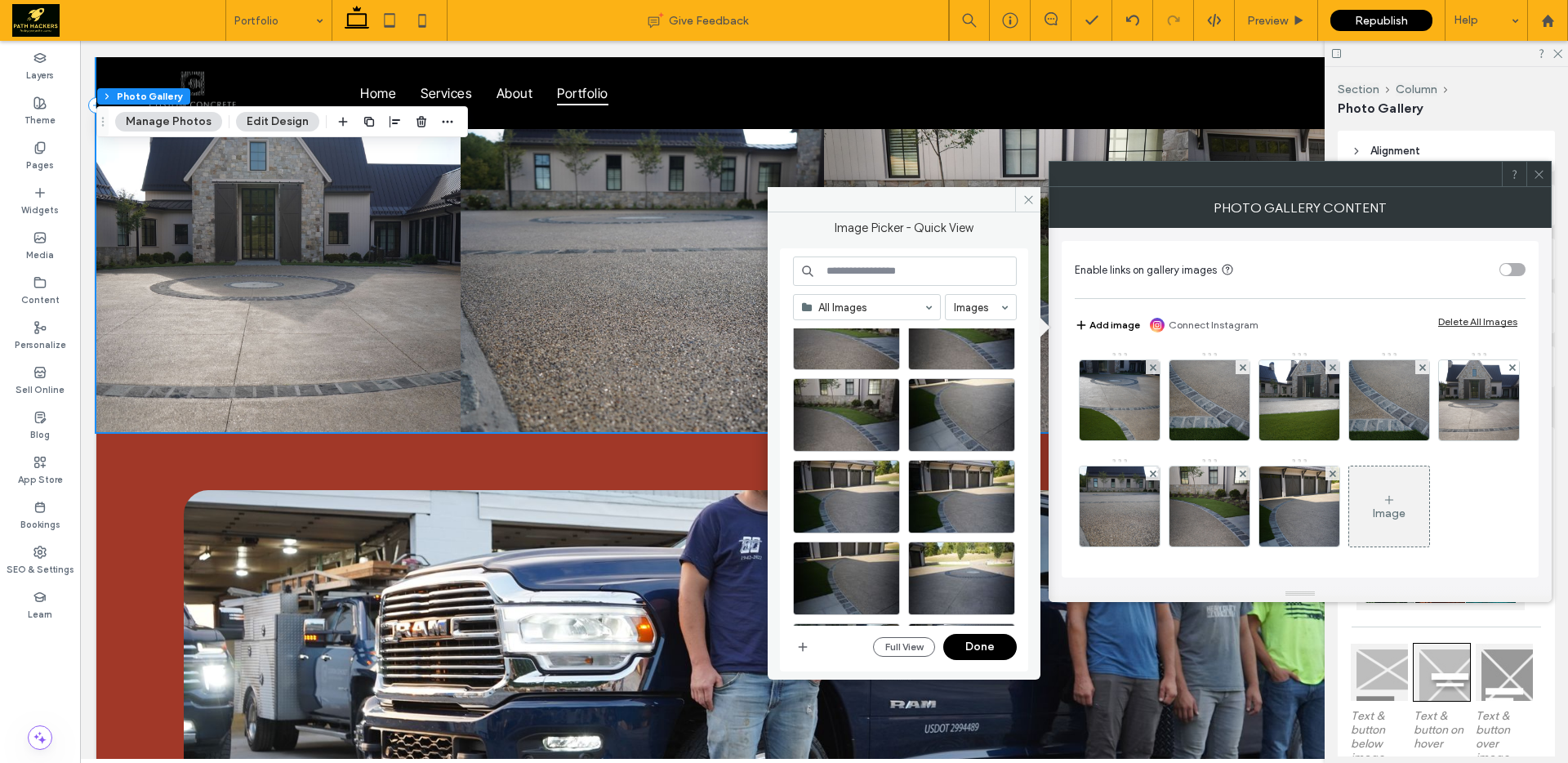
scroll to position [1688, 0]
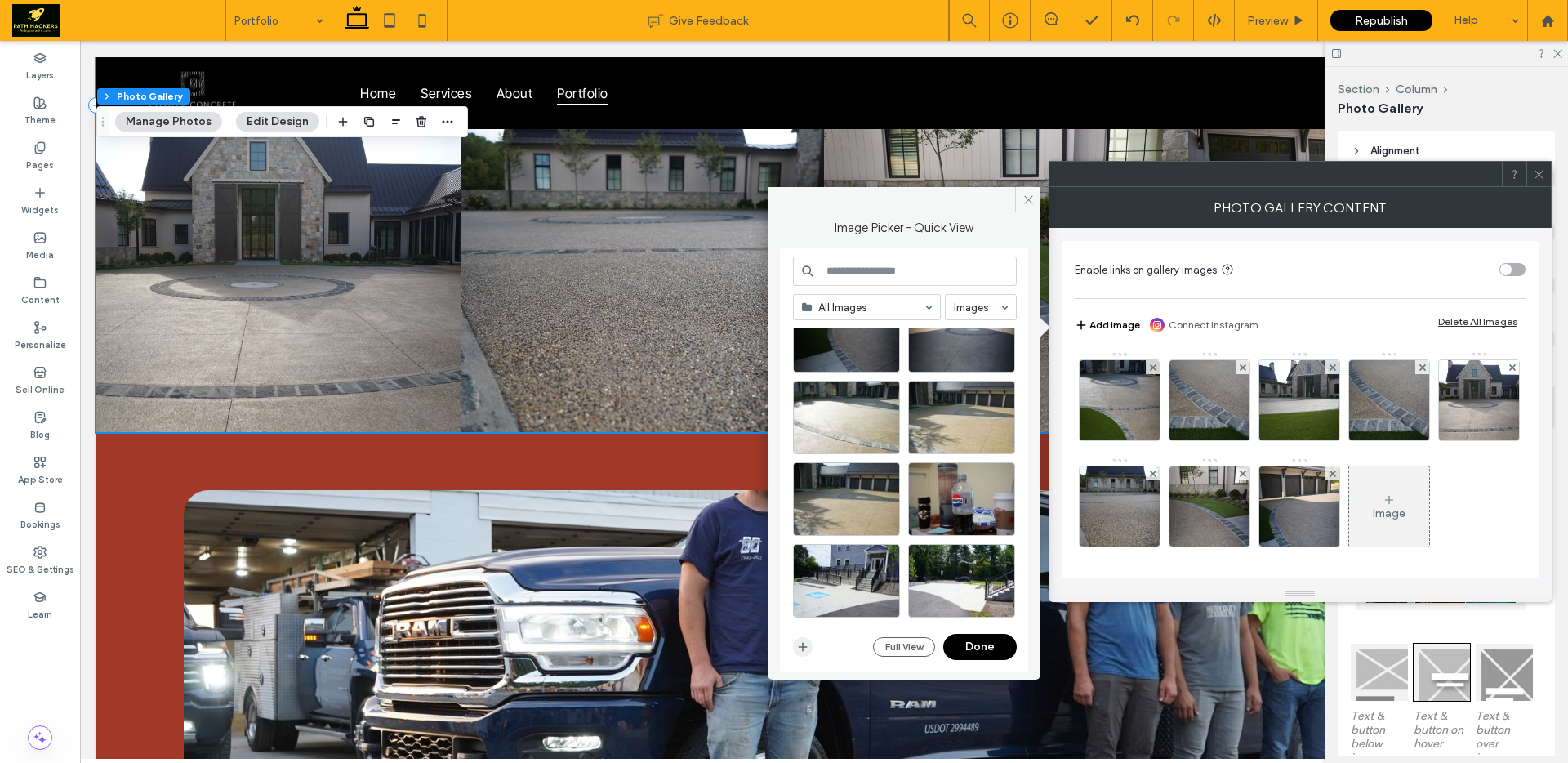
click at [805, 642] on icon "button" at bounding box center [802, 646] width 13 height 13
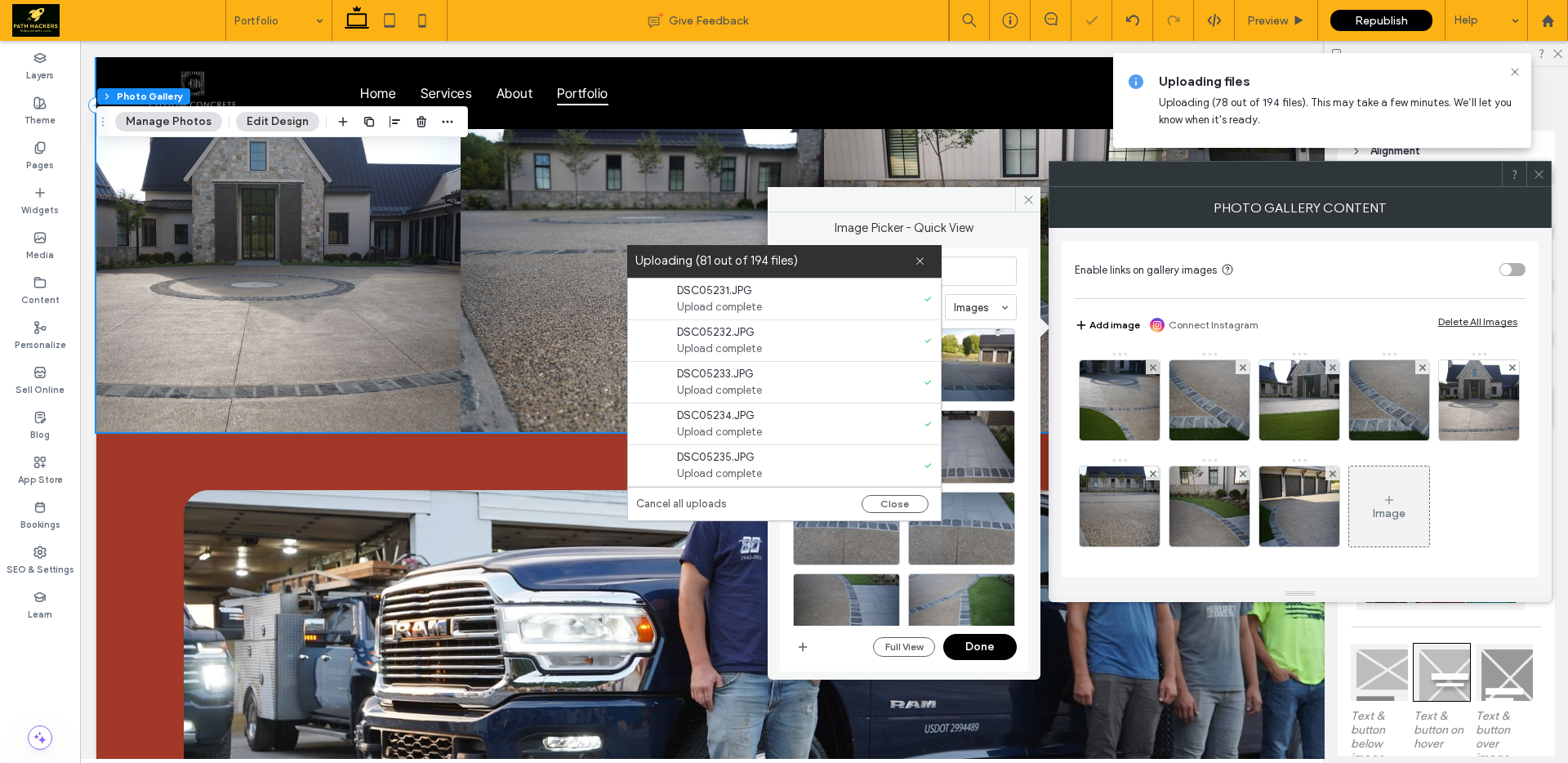
click at [635, 250] on label "Uploading (81 out of 194 files)" at bounding box center [775, 261] width 279 height 22
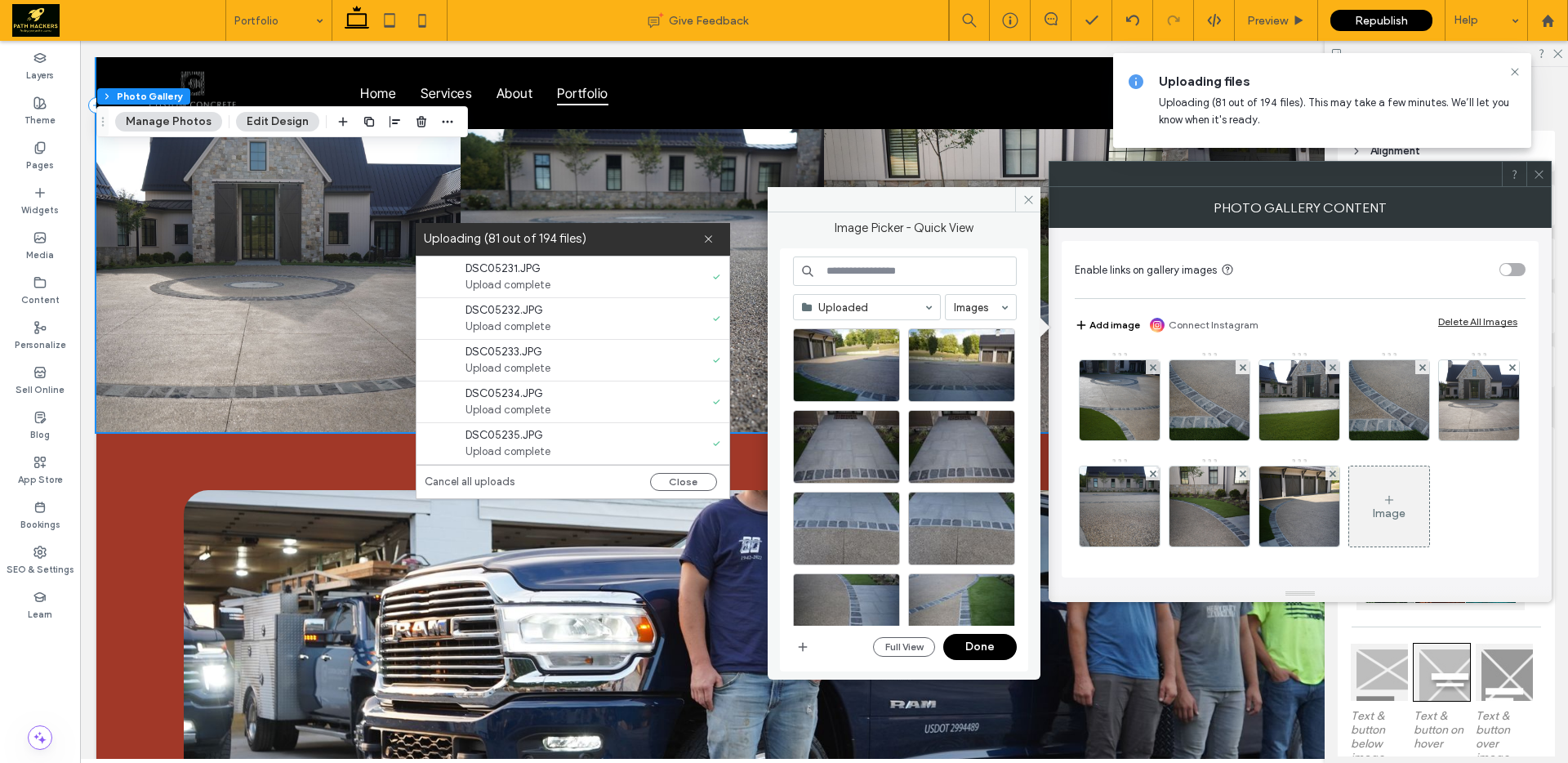
scroll to position [0, 0]
click at [477, 482] on link "Cancel all uploads" at bounding box center [469, 481] width 91 height 16
click at [466, 483] on div "Close" at bounding box center [573, 481] width 313 height 33
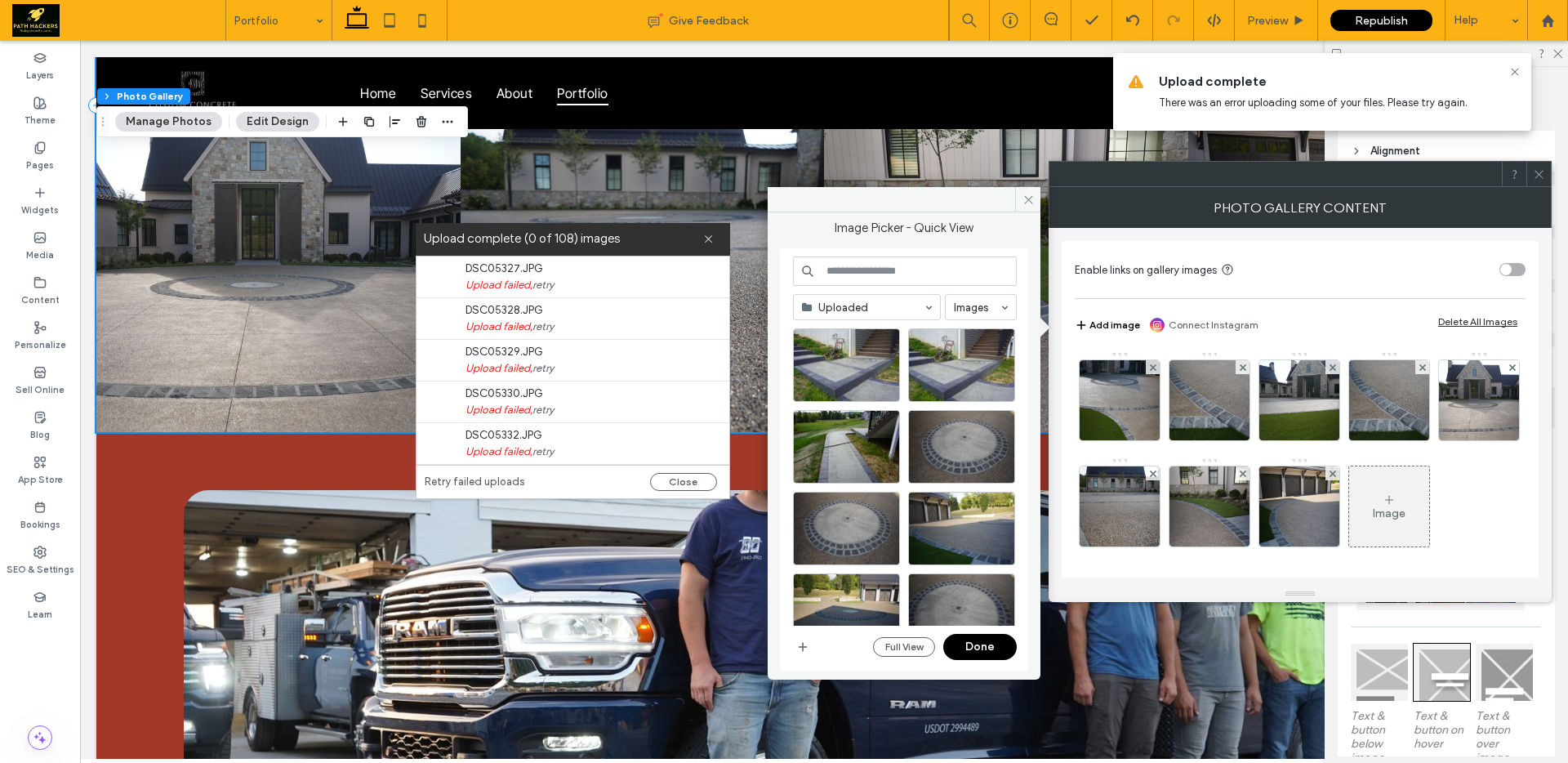
click at [473, 481] on link "Retry failed uploads" at bounding box center [474, 481] width 100 height 16
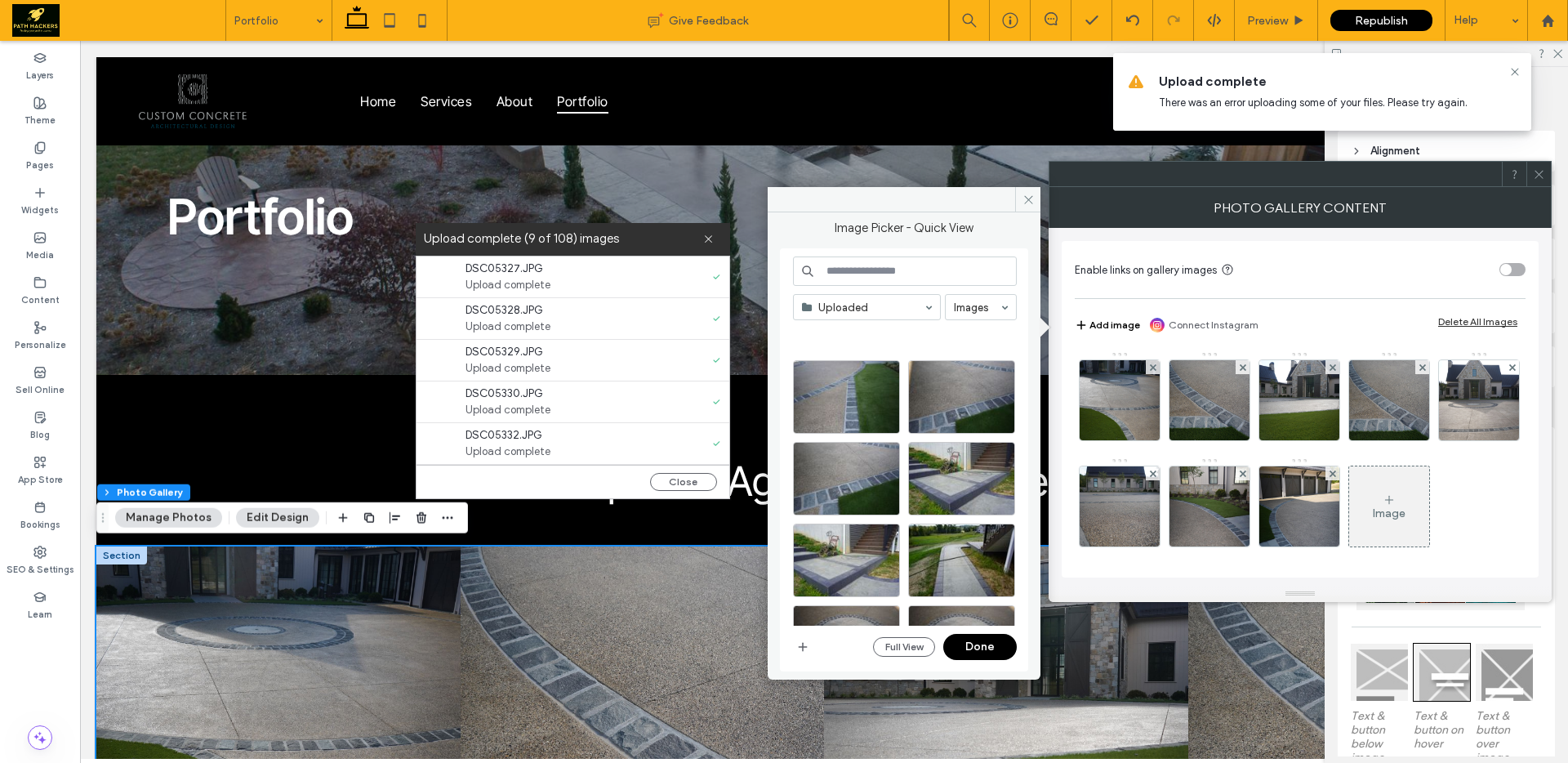
scroll to position [683, 0]
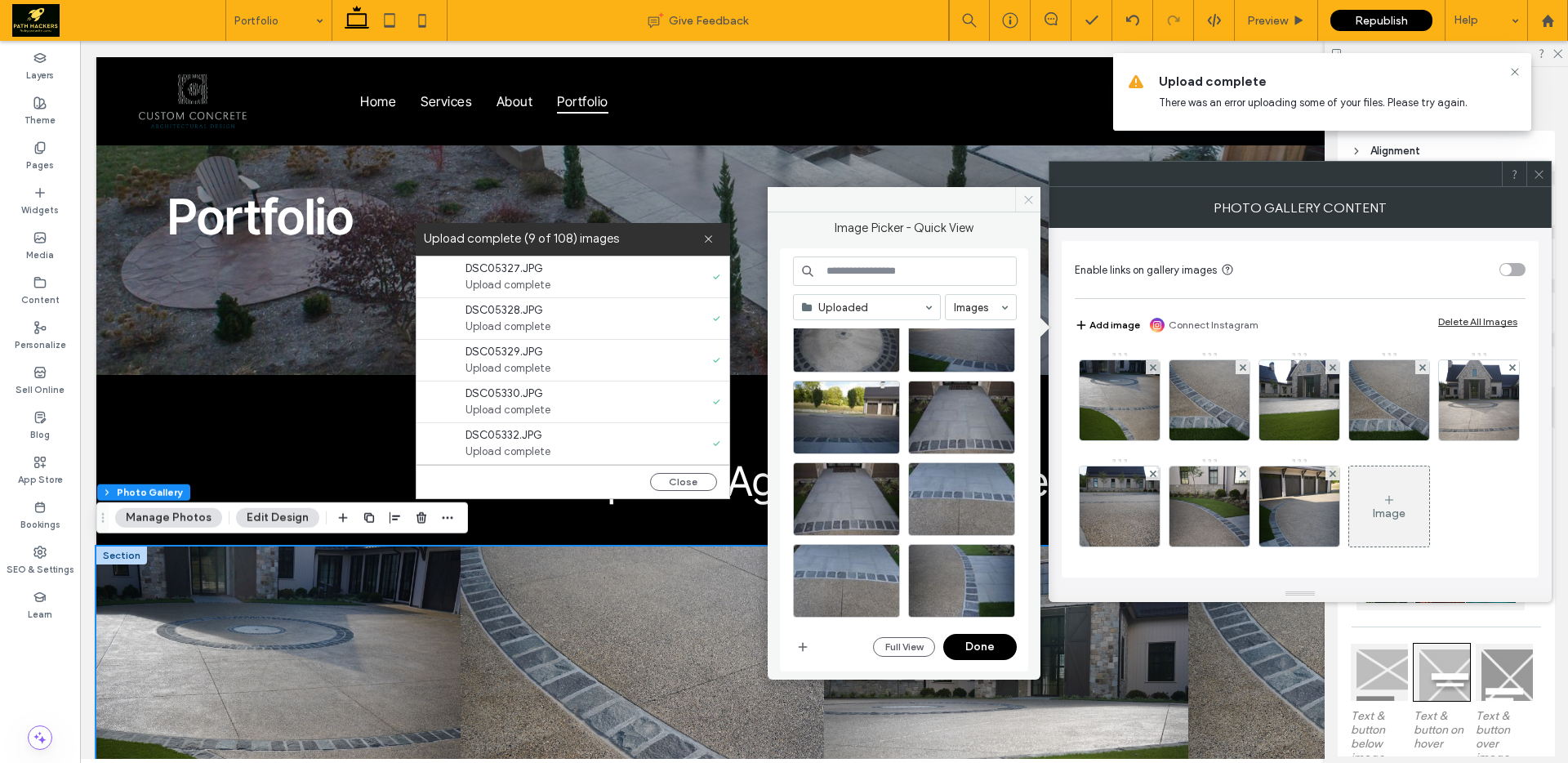
click at [1029, 201] on icon at bounding box center [1028, 200] width 12 height 12
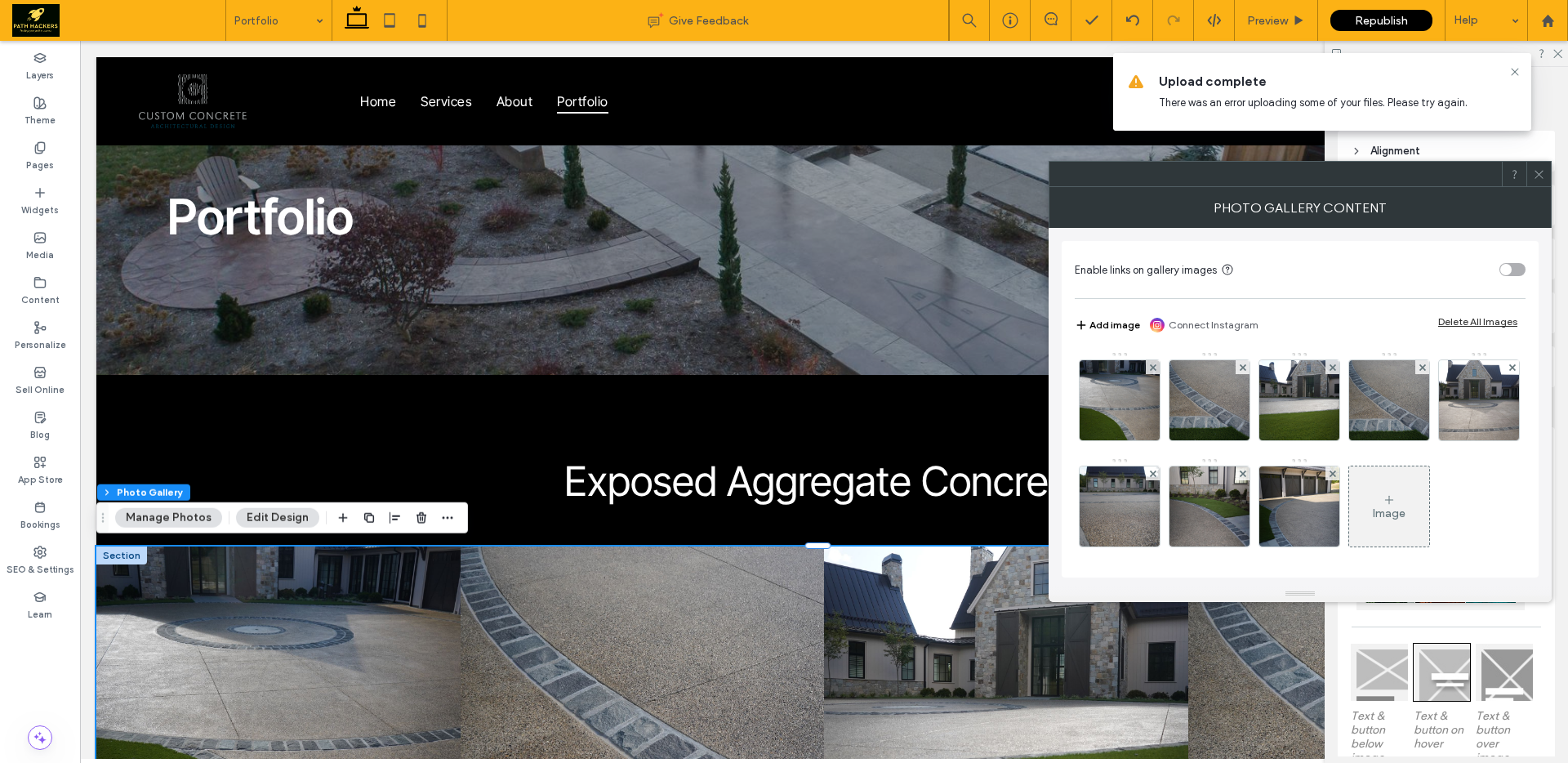
click at [1543, 177] on icon at bounding box center [1538, 174] width 12 height 12
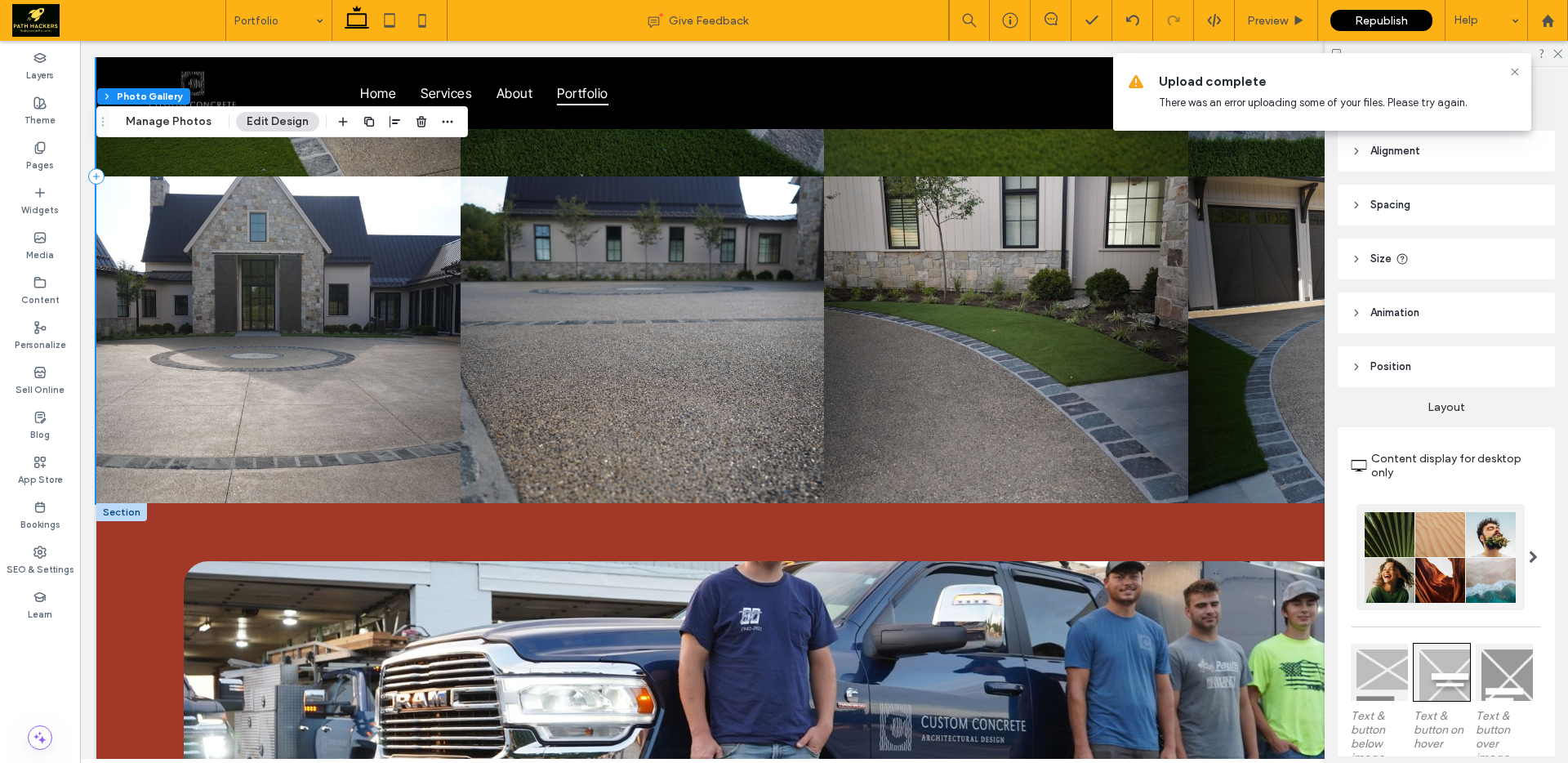
scroll to position [736, 0]
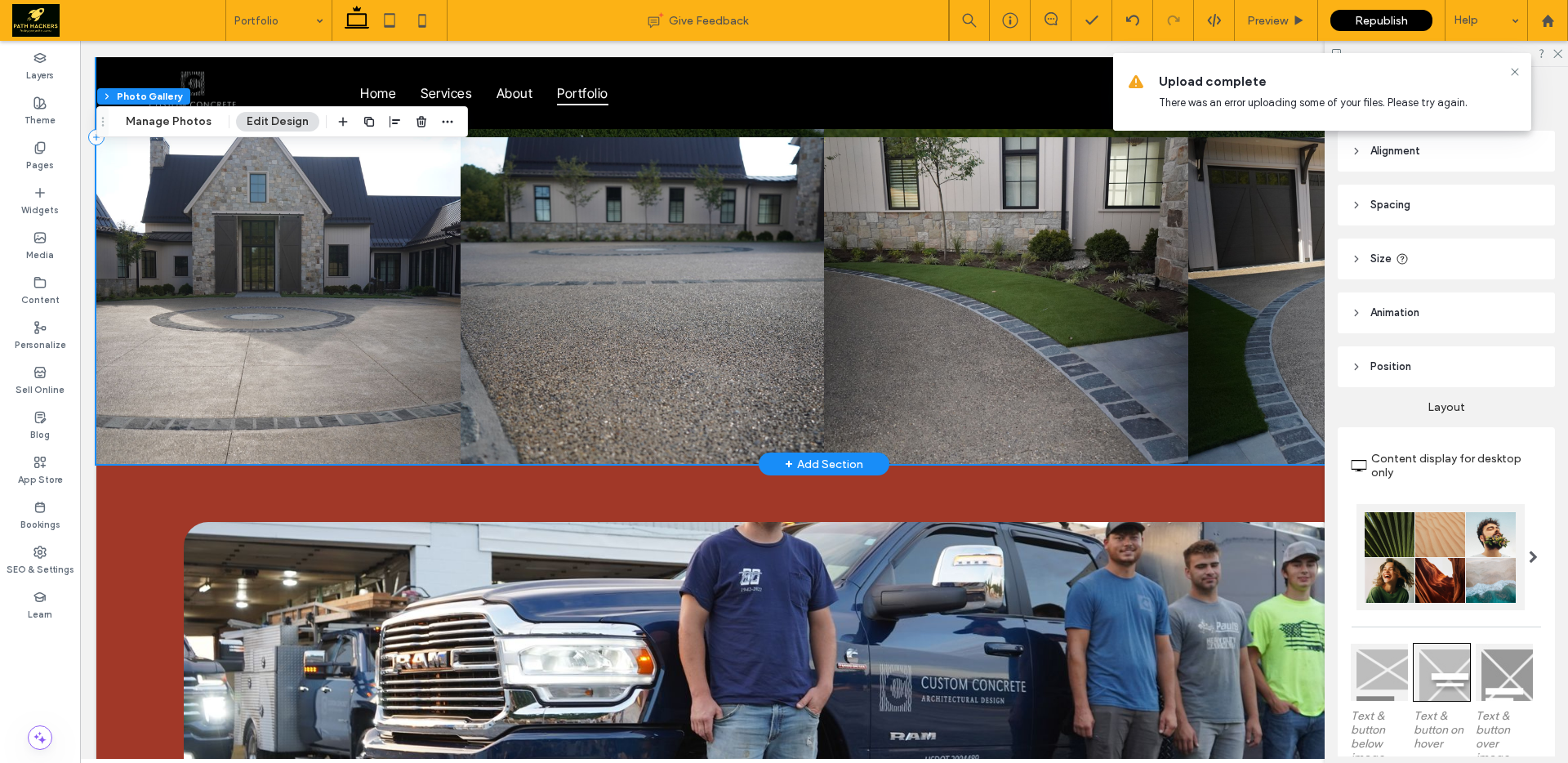
click at [758, 437] on link at bounding box center [643, 300] width 364 height 327
click at [723, 276] on link at bounding box center [643, 300] width 364 height 327
click at [1510, 72] on icon at bounding box center [1514, 71] width 13 height 13
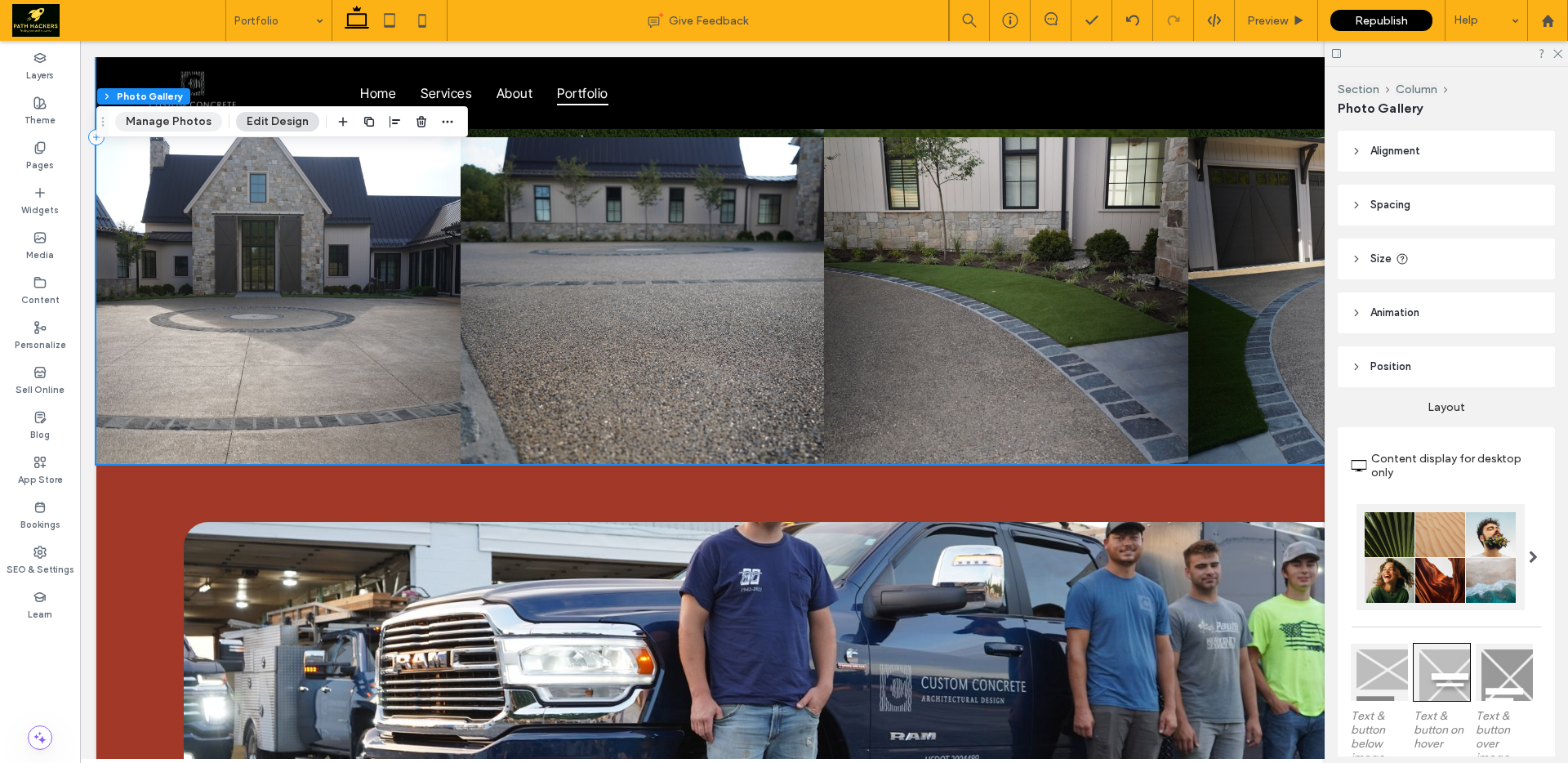
click at [166, 127] on button "Manage Photos" at bounding box center [168, 122] width 107 height 20
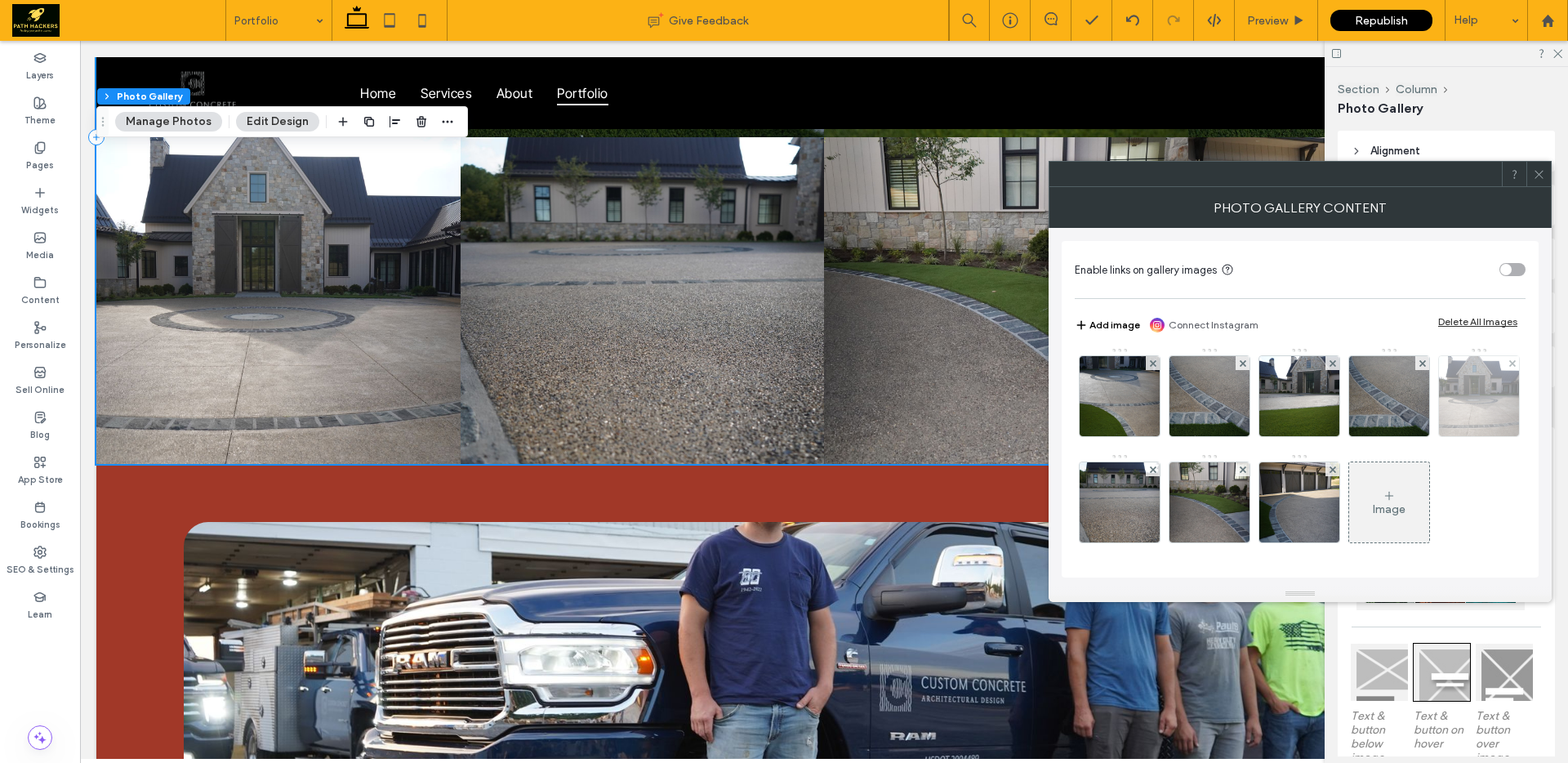
scroll to position [111, 0]
click at [1349, 487] on div "Image" at bounding box center [1389, 502] width 80 height 77
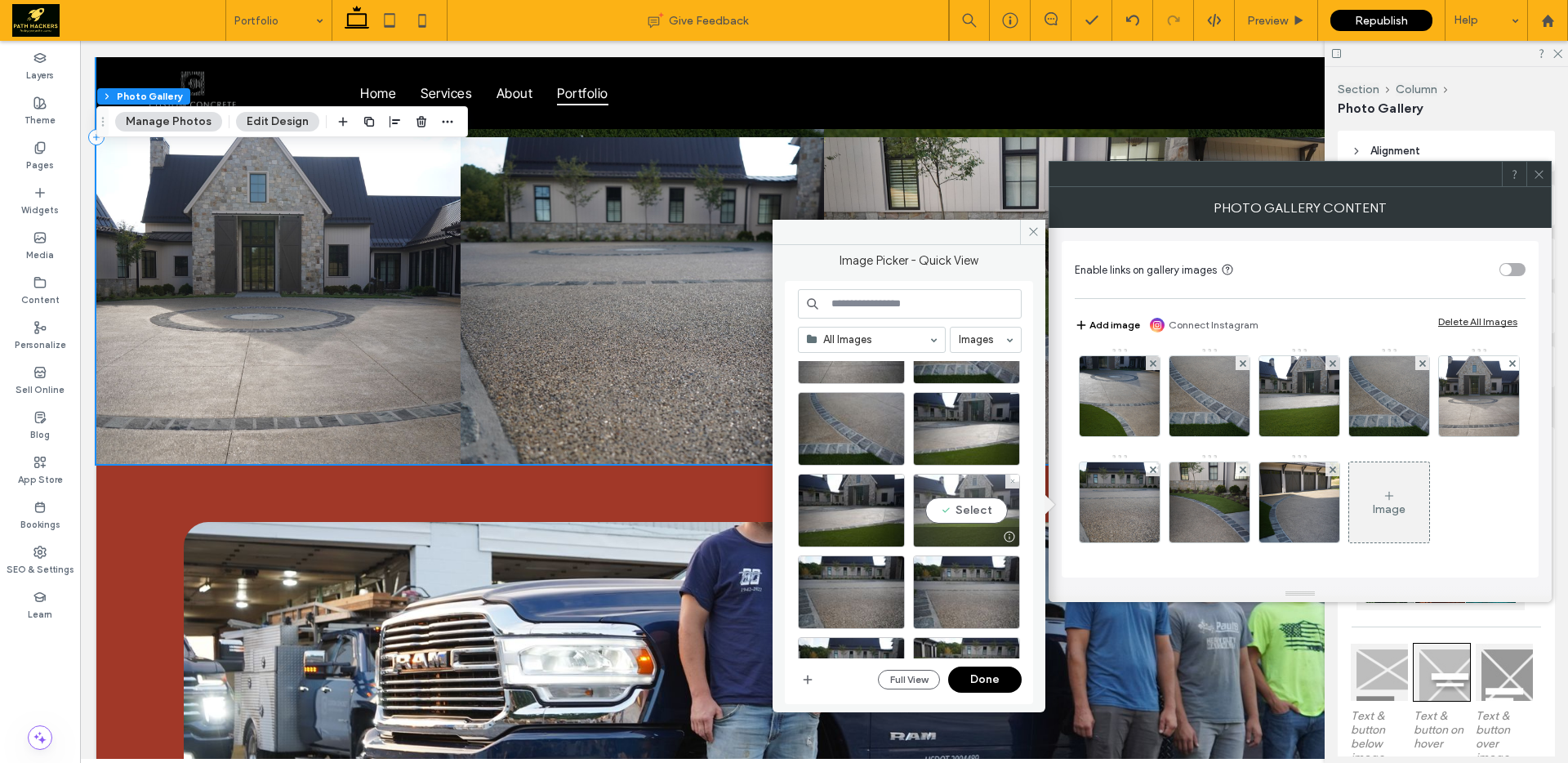
scroll to position [1688, 0]
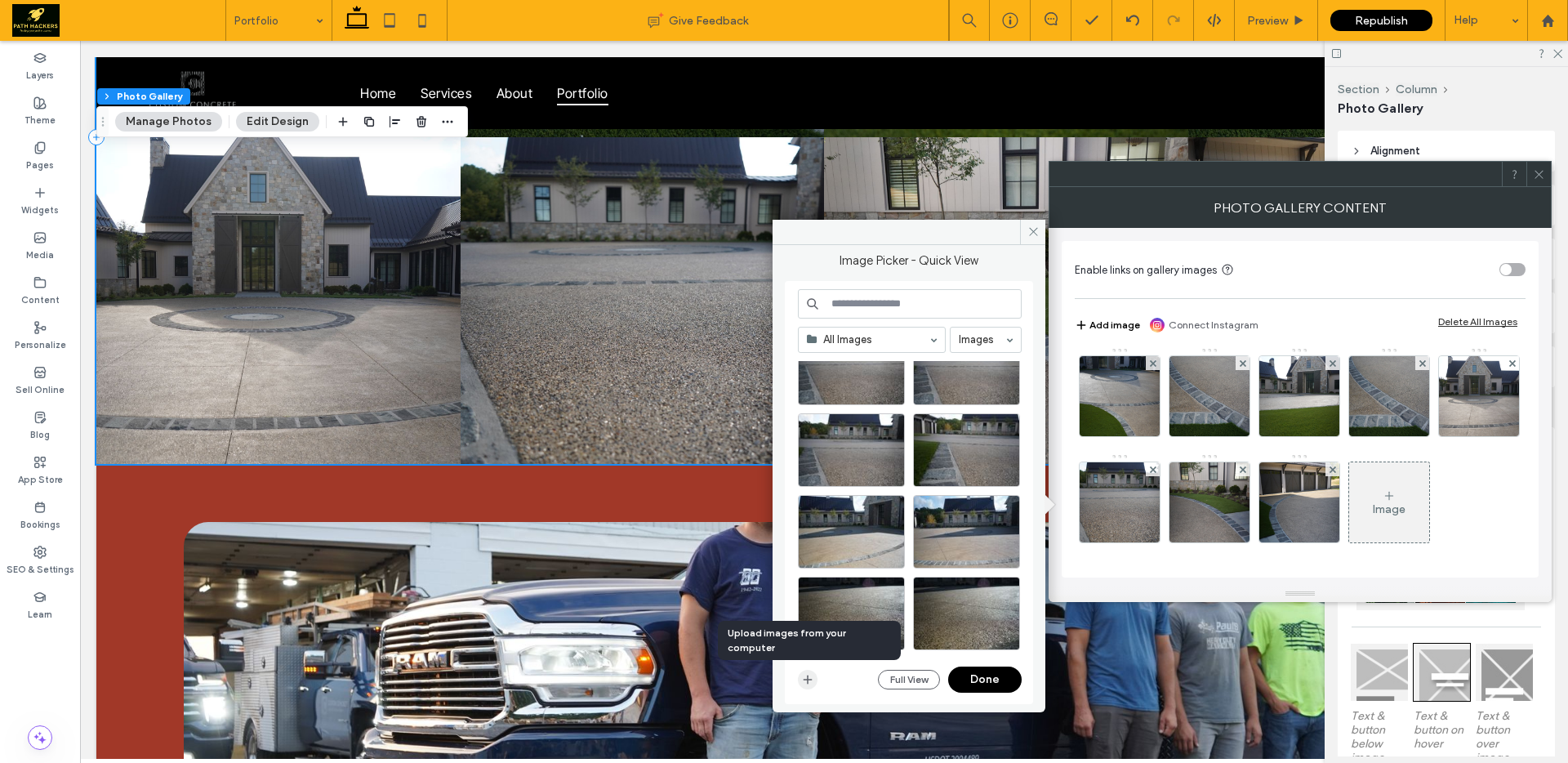
click at [807, 677] on use "button" at bounding box center [808, 679] width 9 height 9
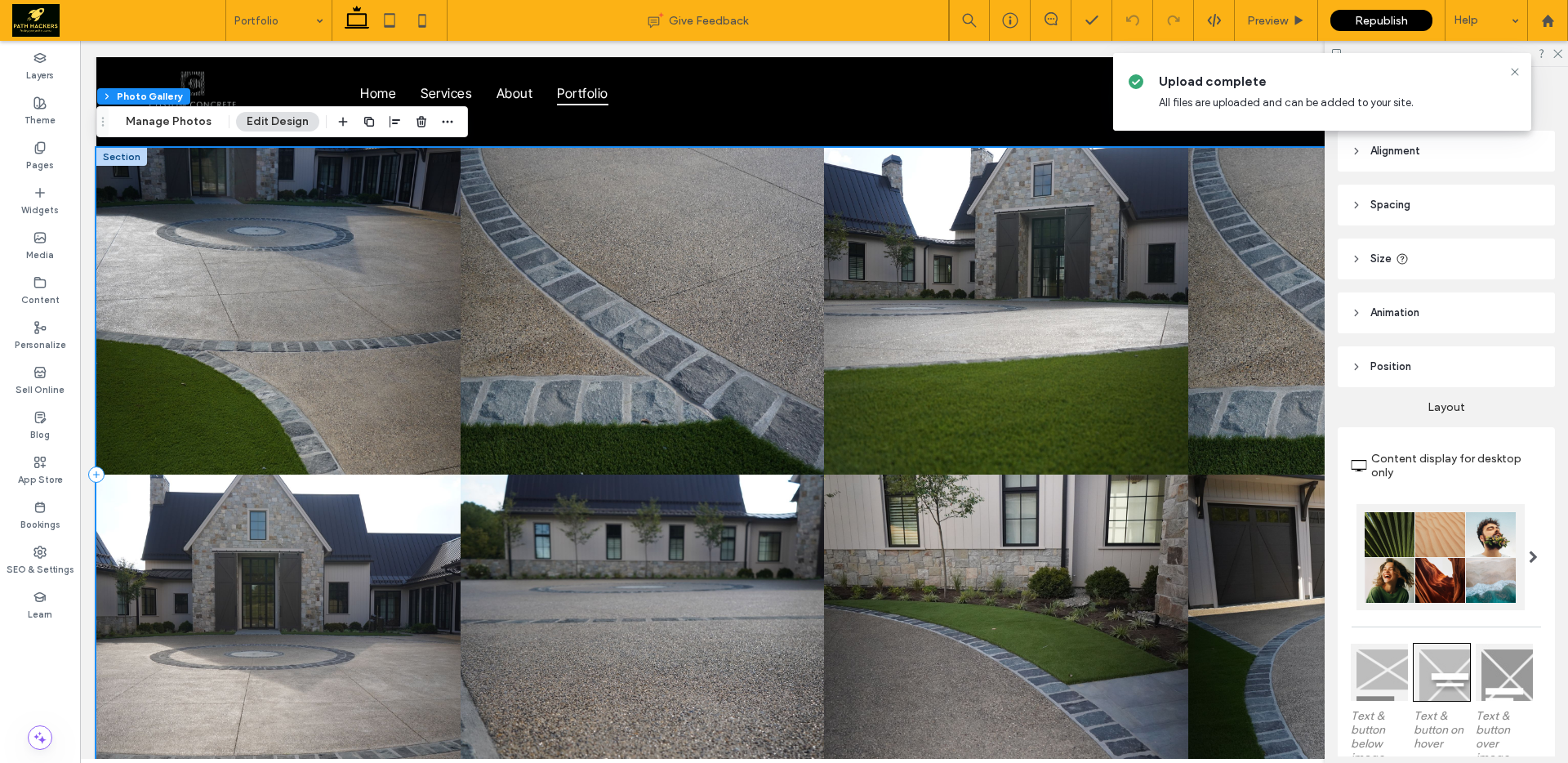
scroll to position [0, 0]
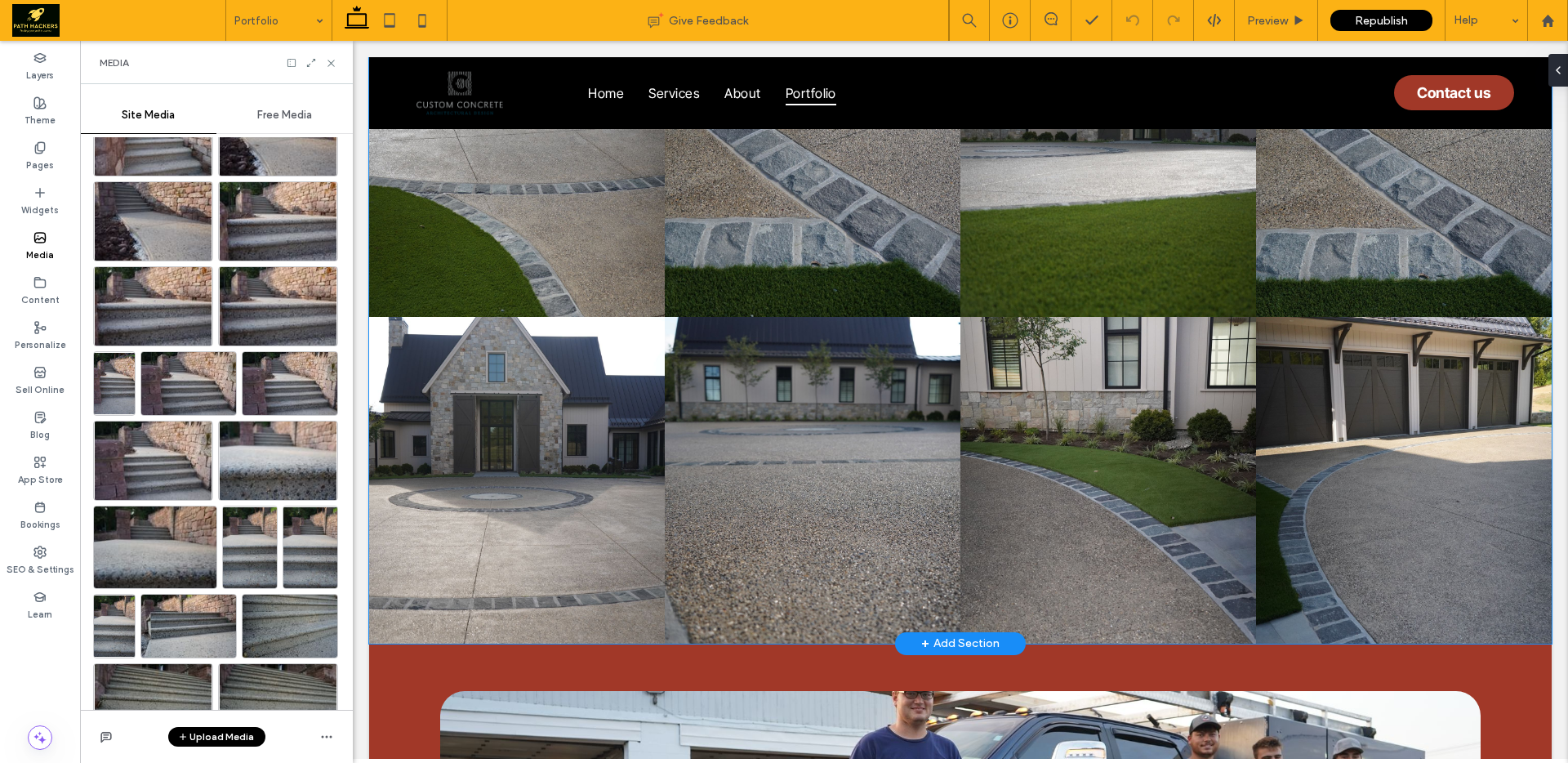
click at [572, 308] on link at bounding box center [517, 153] width 296 height 327
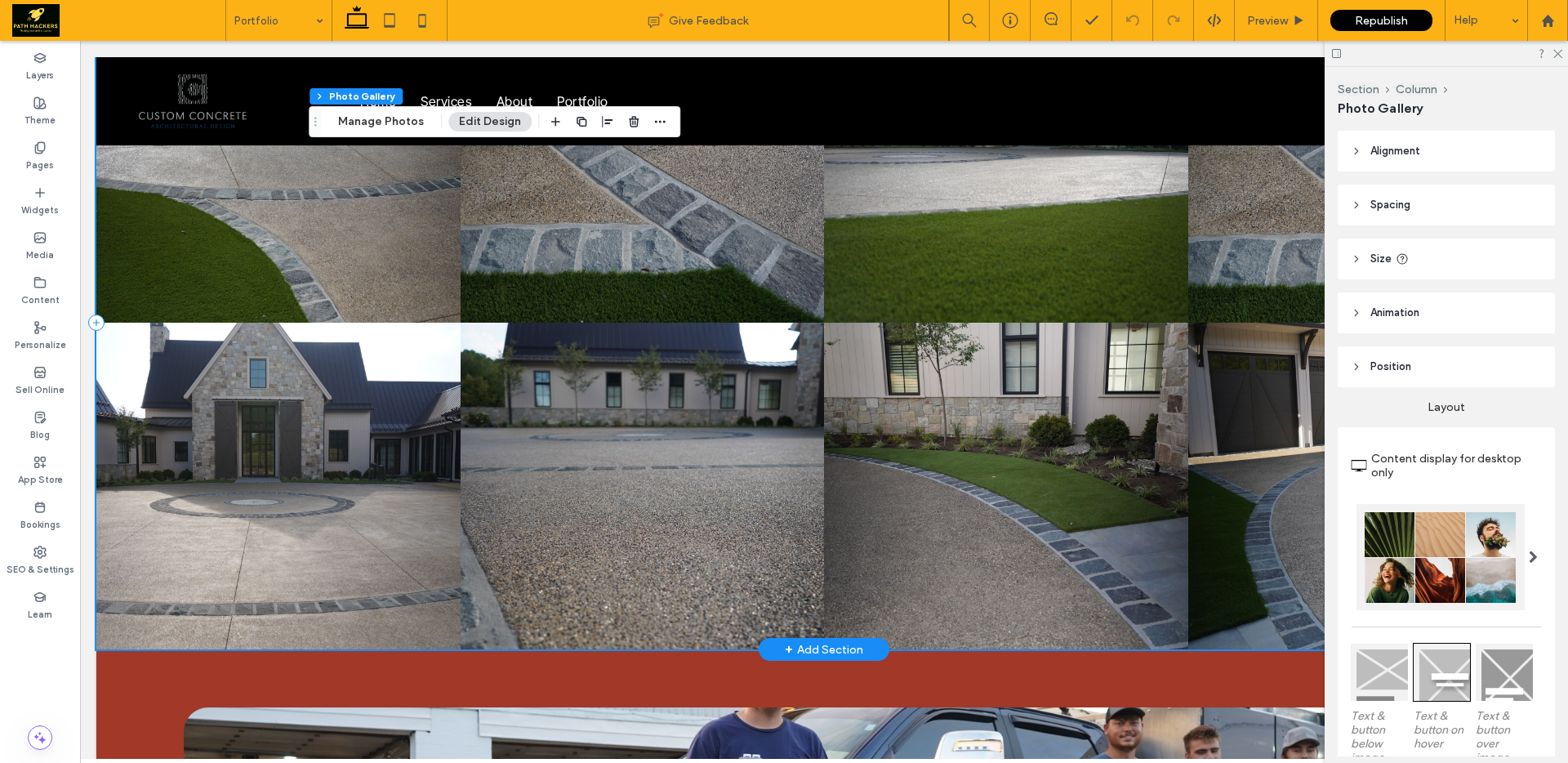
scroll to position [557, 0]
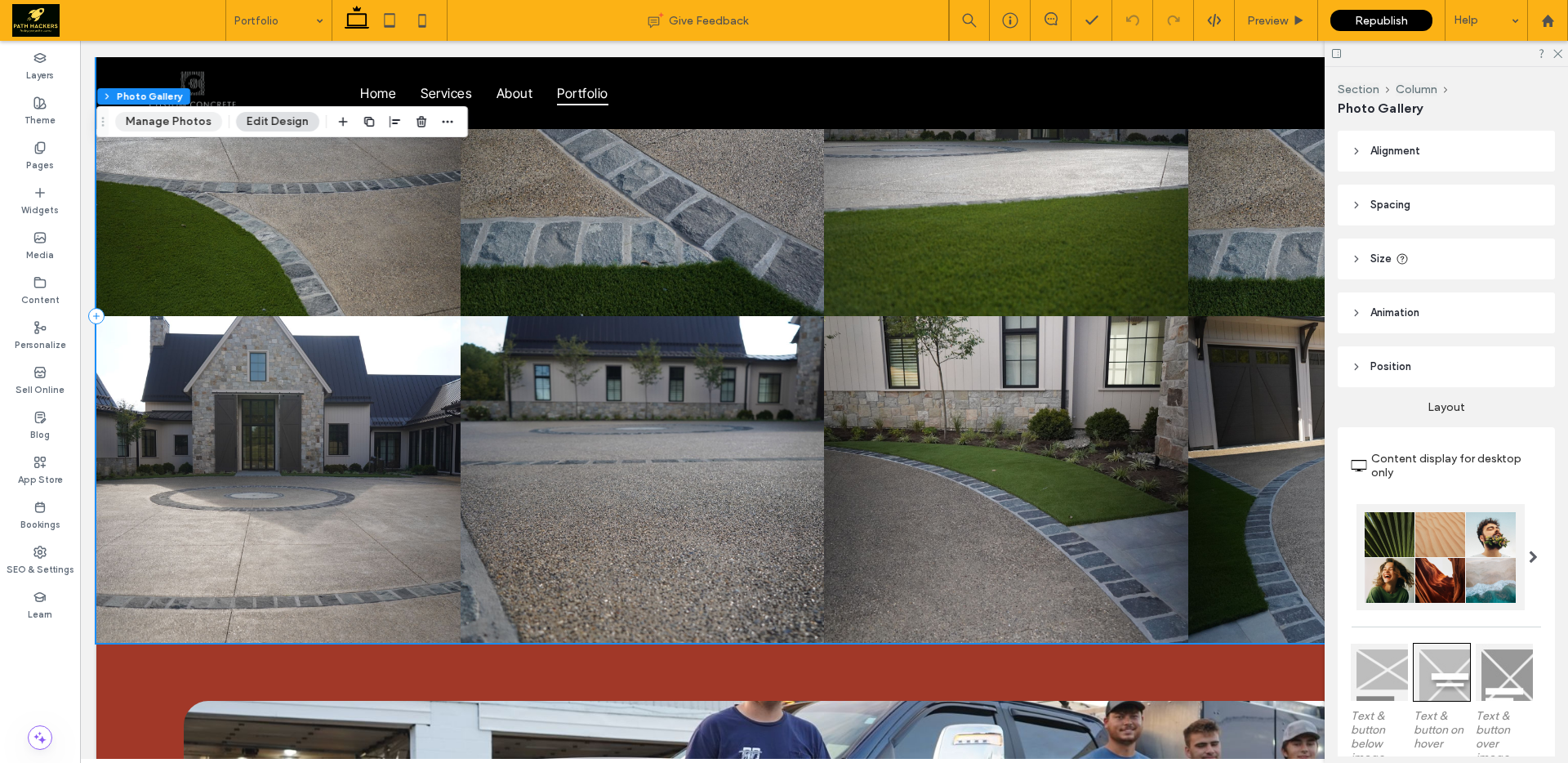
click at [151, 120] on button "Manage Photos" at bounding box center [168, 122] width 107 height 20
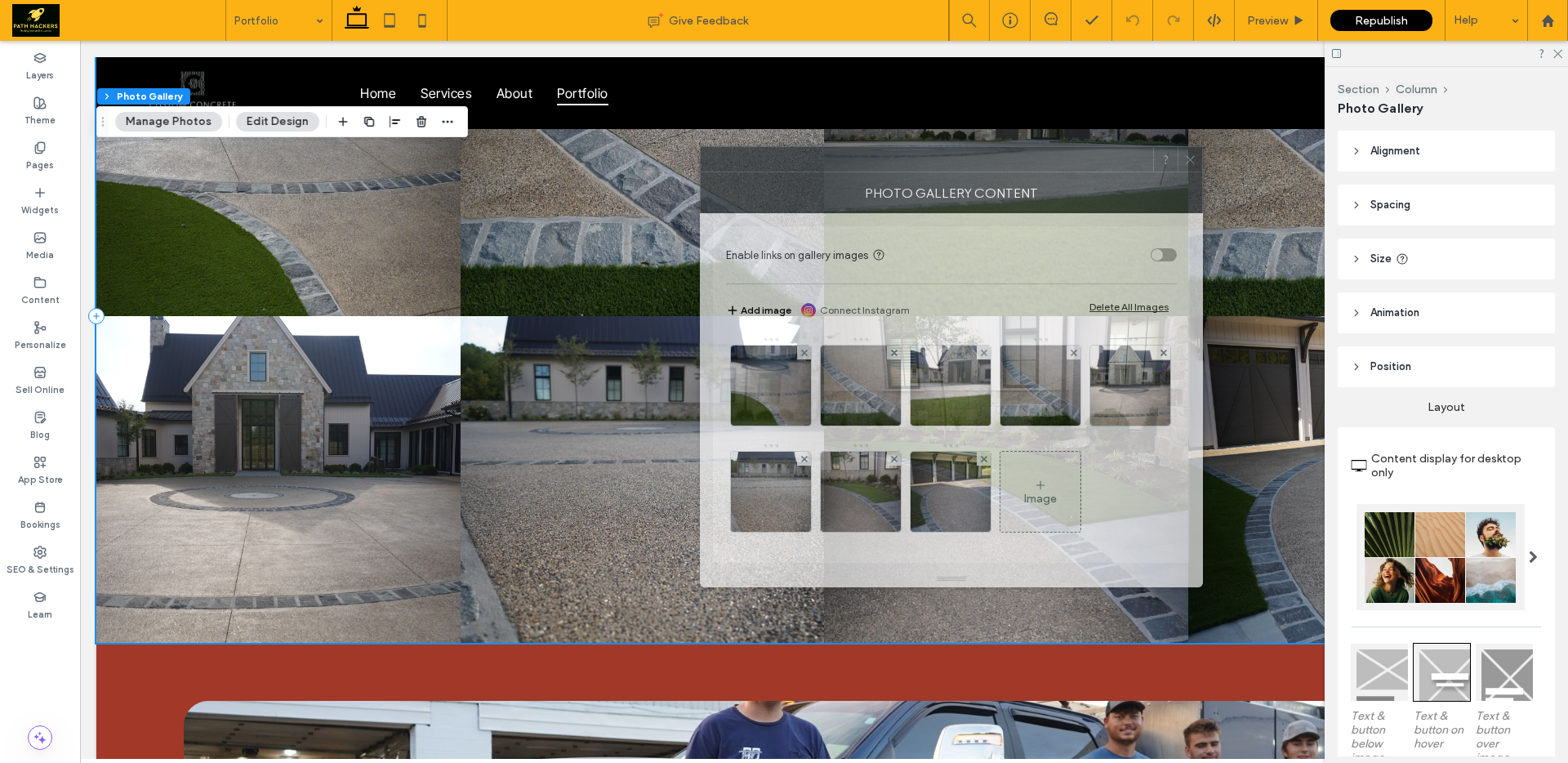
drag, startPoint x: 947, startPoint y: 172, endPoint x: 605, endPoint y: 157, distance: 342.3
click at [701, 157] on div at bounding box center [927, 159] width 452 height 25
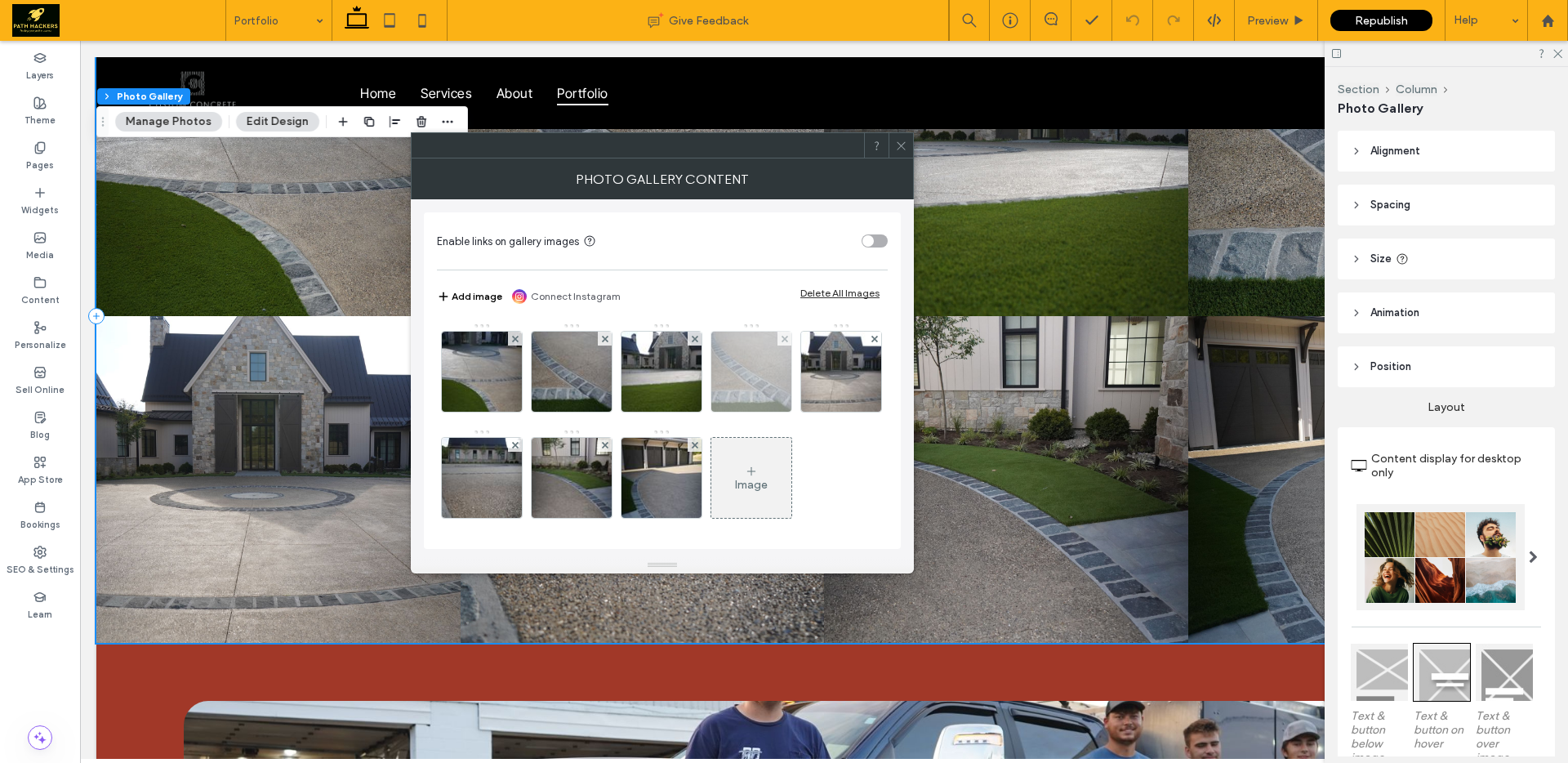
click at [778, 339] on div at bounding box center [784, 339] width 14 height 14
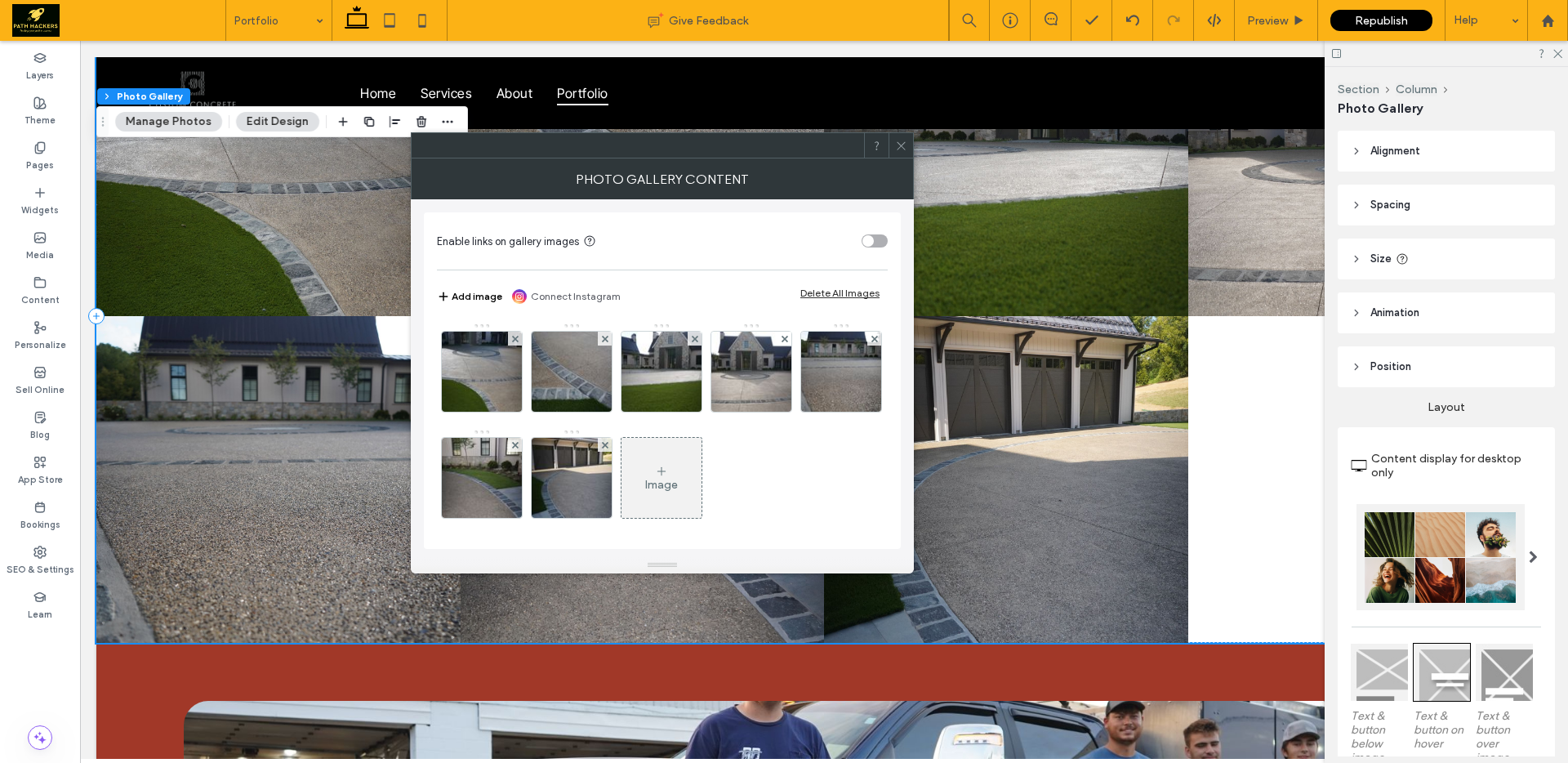
click at [678, 487] on div "Image" at bounding box center [662, 485] width 32 height 14
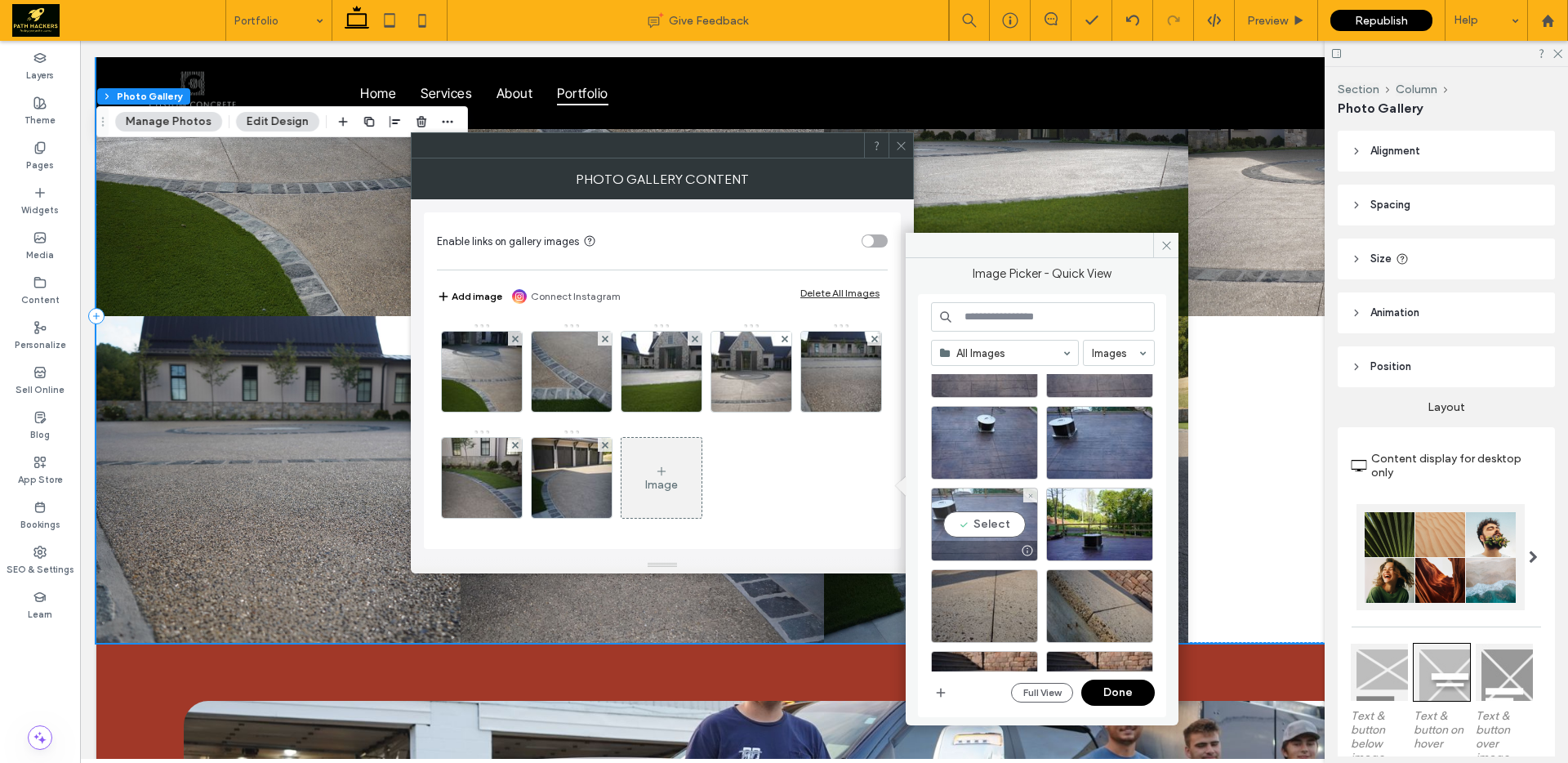
scroll to position [377, 0]
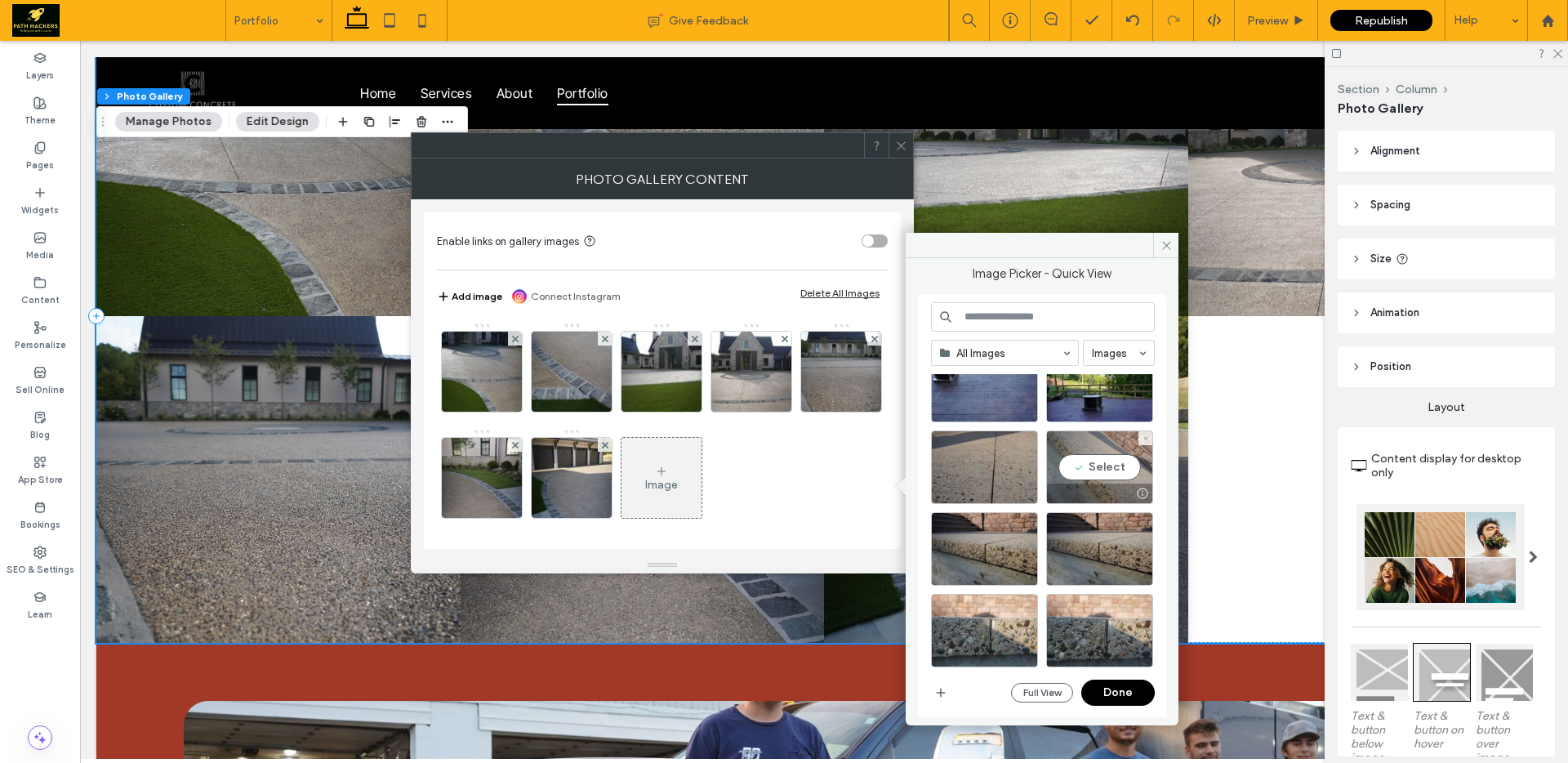
click at [1092, 453] on div "Select" at bounding box center [1099, 467] width 107 height 73
click at [965, 564] on div "Select" at bounding box center [985, 549] width 107 height 73
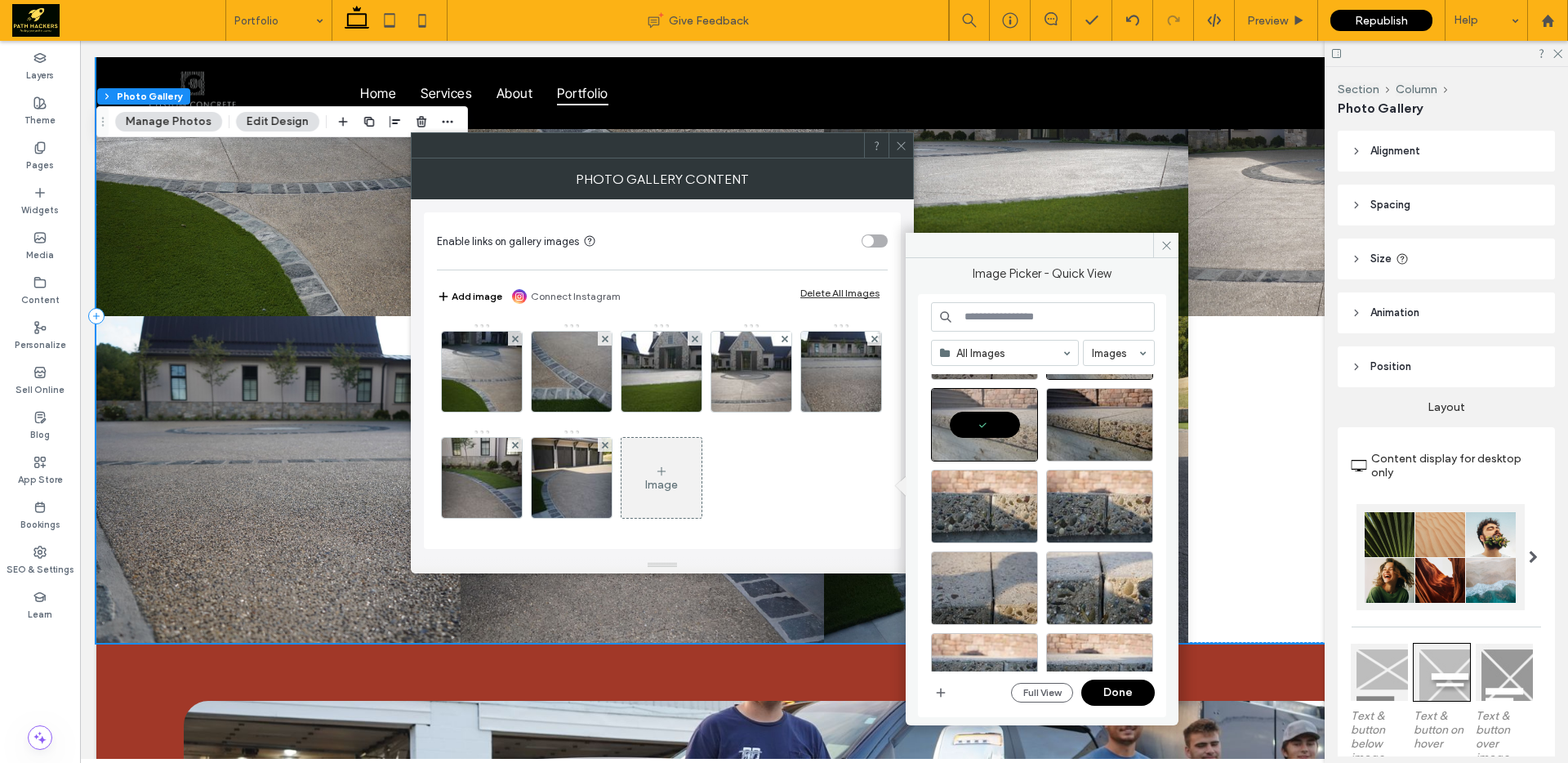
scroll to position [504, 0]
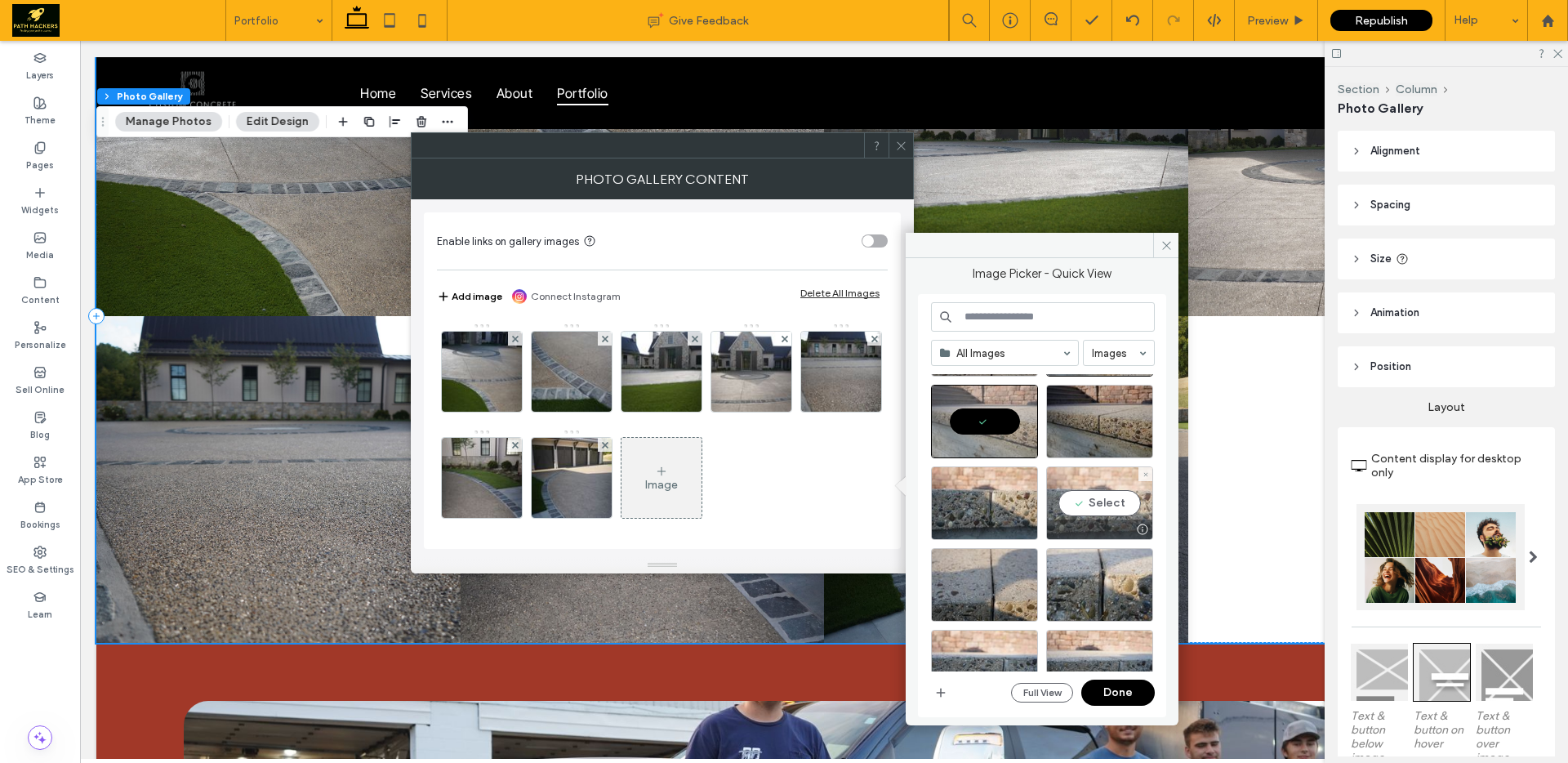
click at [1095, 508] on div "Select" at bounding box center [1099, 503] width 107 height 73
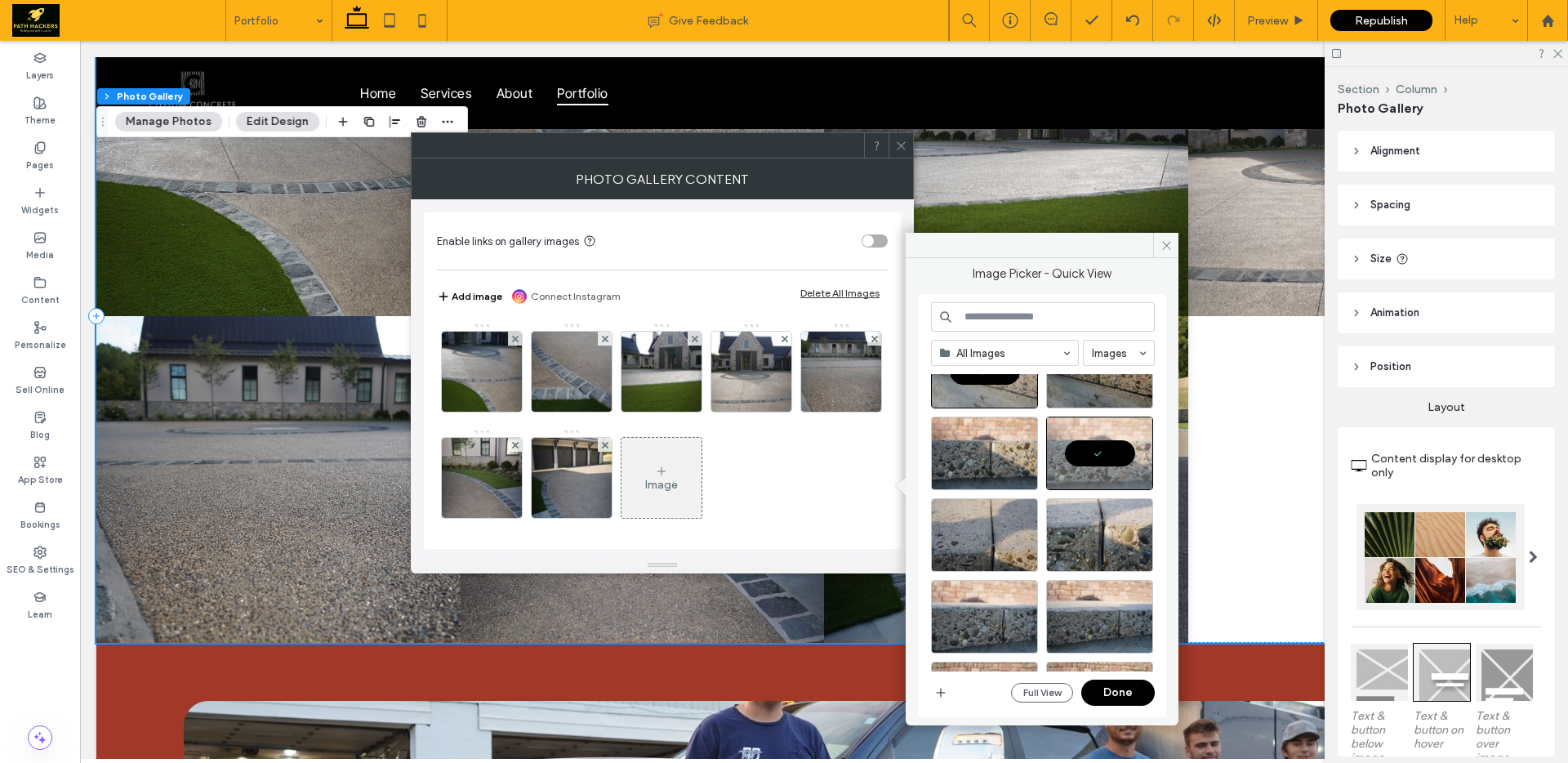
scroll to position [638, 0]
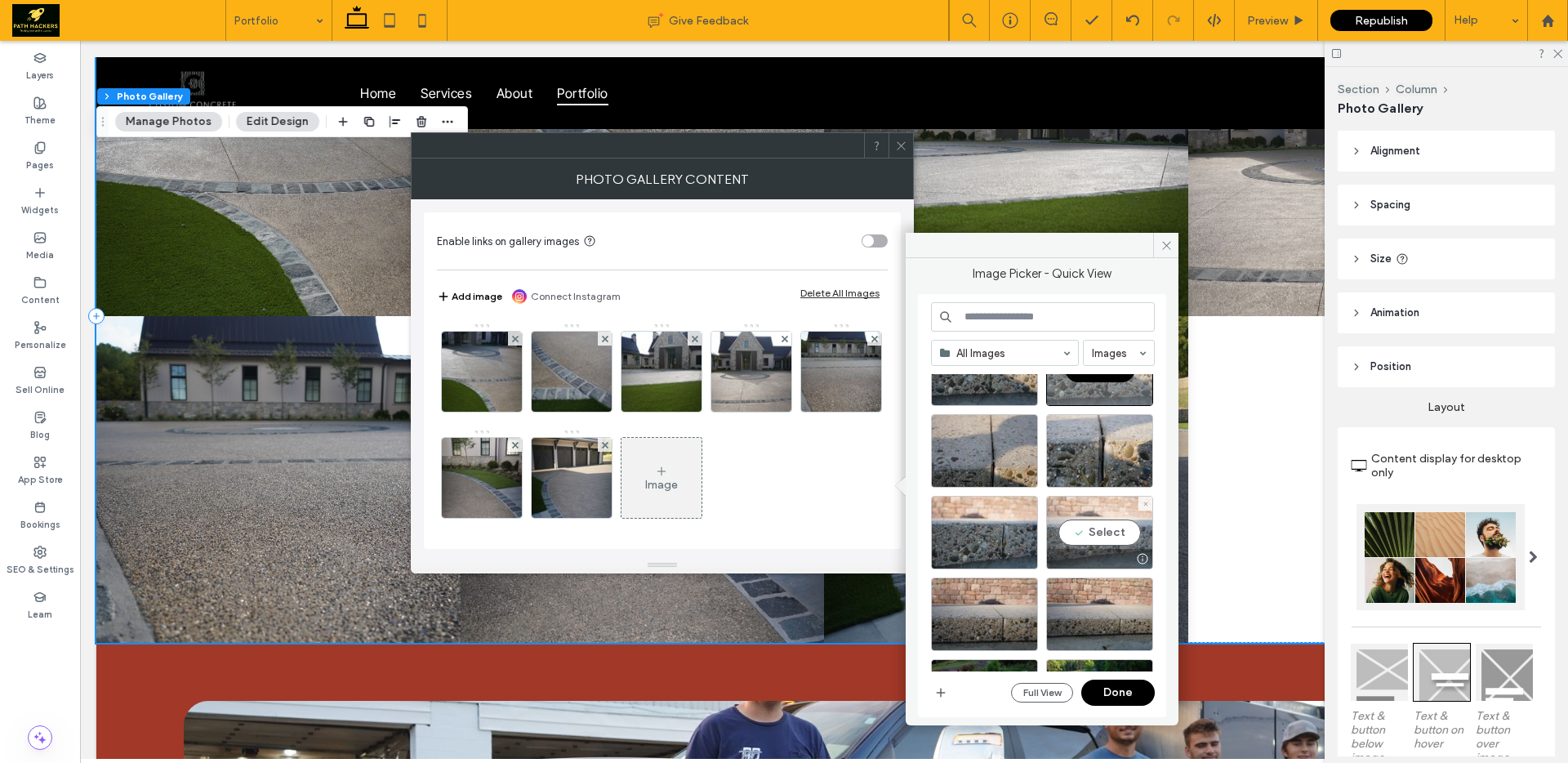
click at [1086, 529] on div "Select" at bounding box center [1099, 532] width 107 height 73
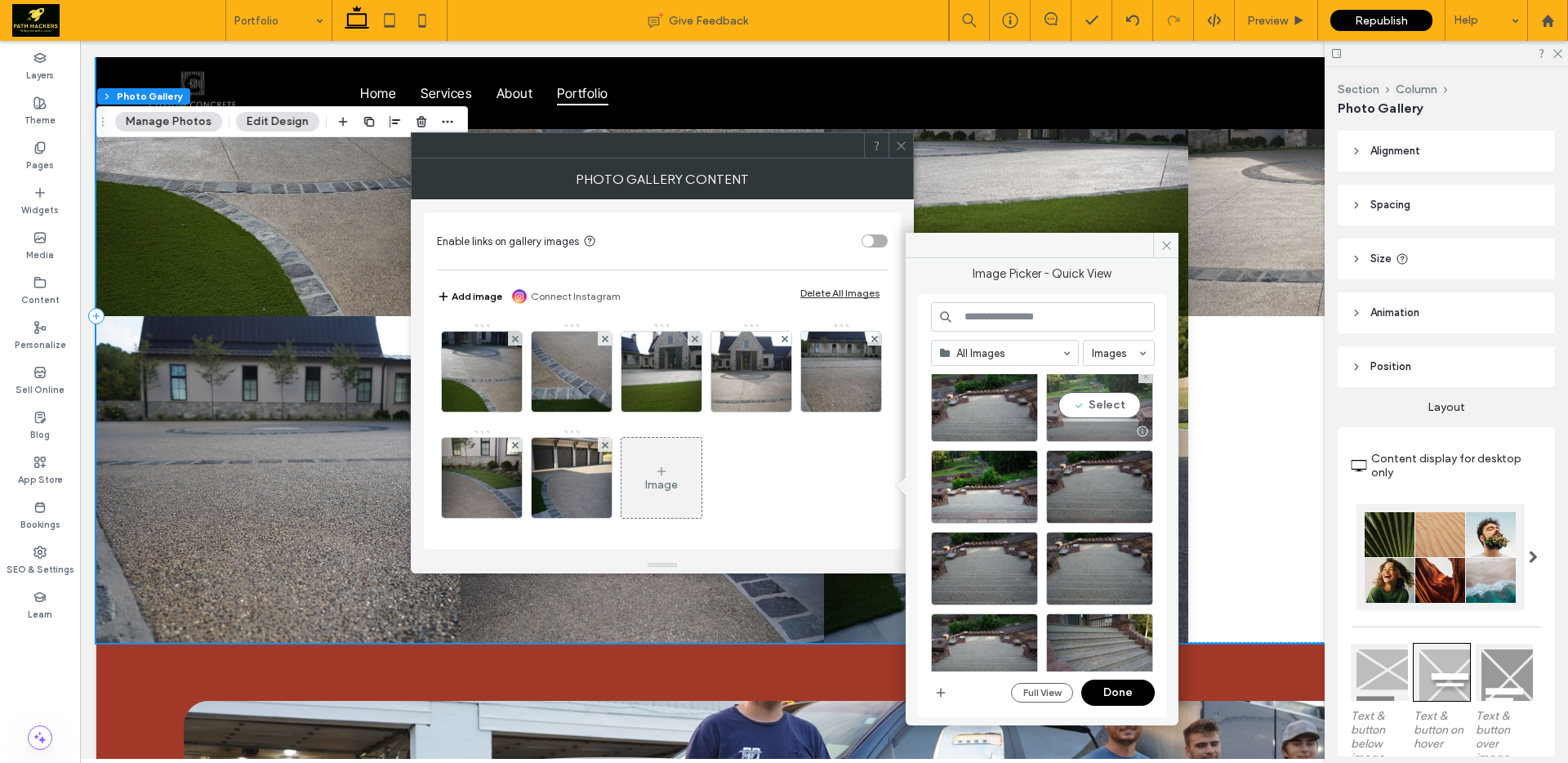
click at [1086, 416] on div "Select" at bounding box center [1099, 405] width 107 height 73
click at [1076, 626] on div at bounding box center [1099, 650] width 107 height 73
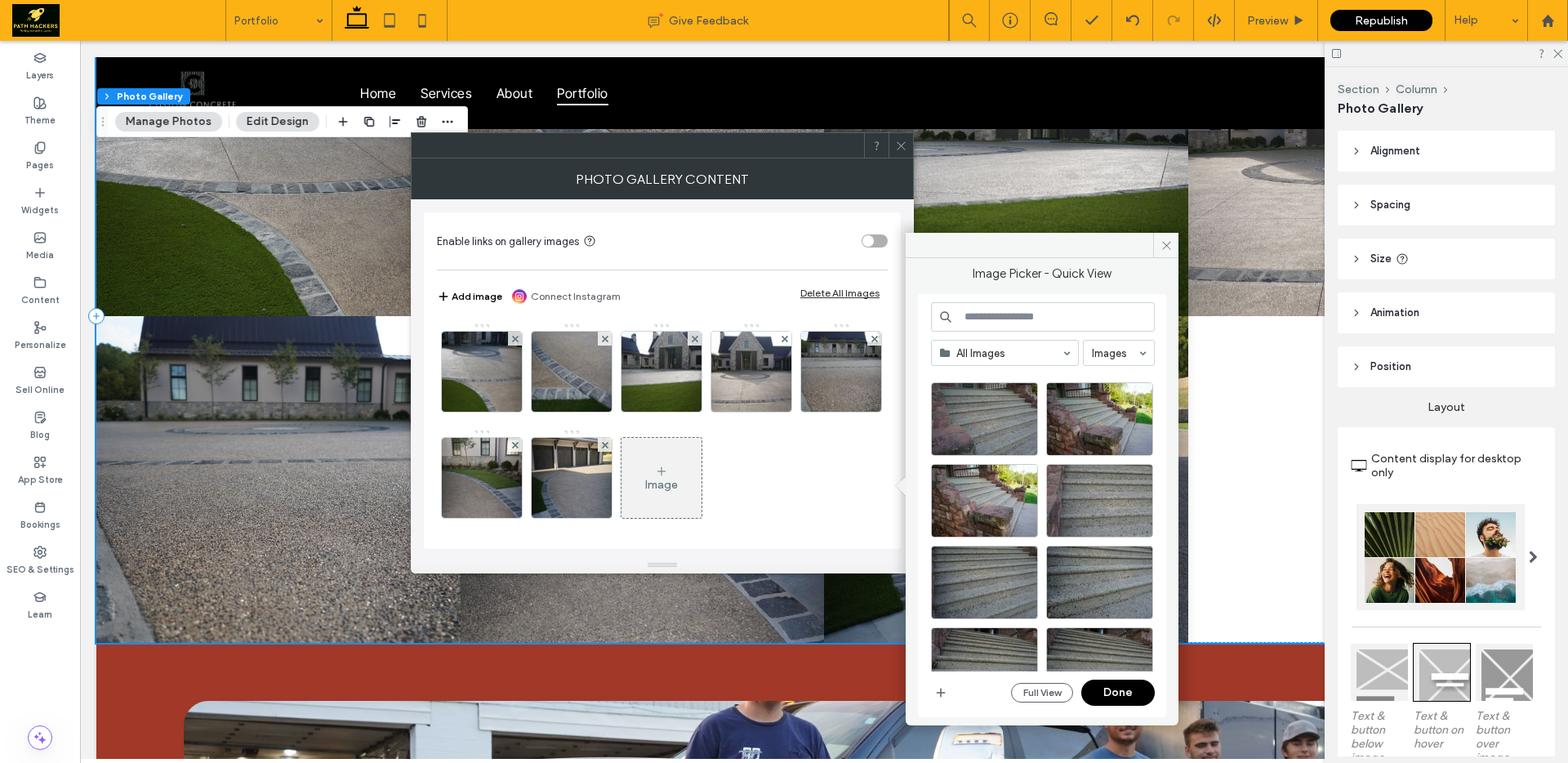
scroll to position [1301, 0]
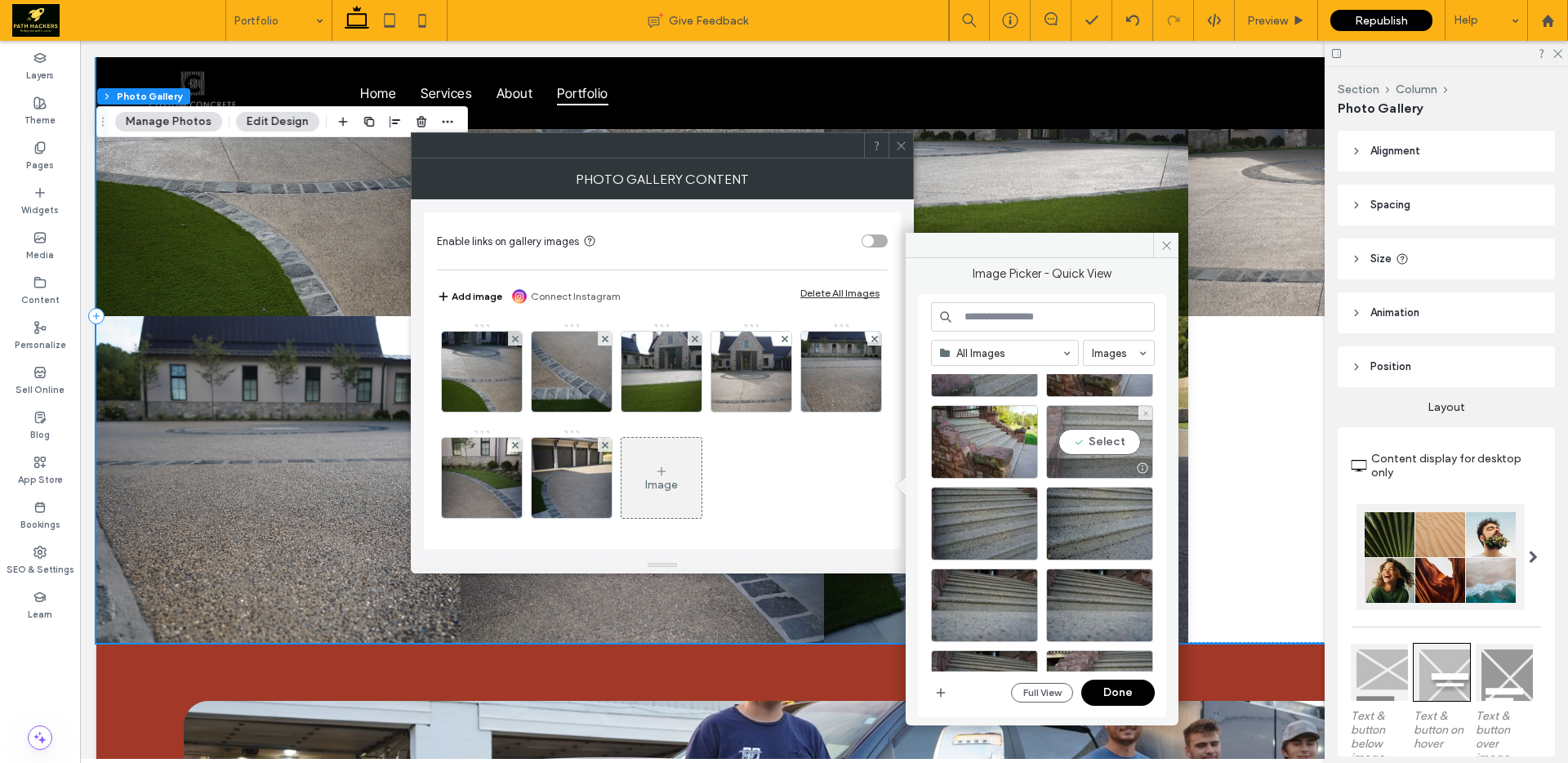
click at [1080, 453] on div "Select" at bounding box center [1099, 441] width 107 height 73
click at [995, 515] on div "Select" at bounding box center [985, 523] width 107 height 73
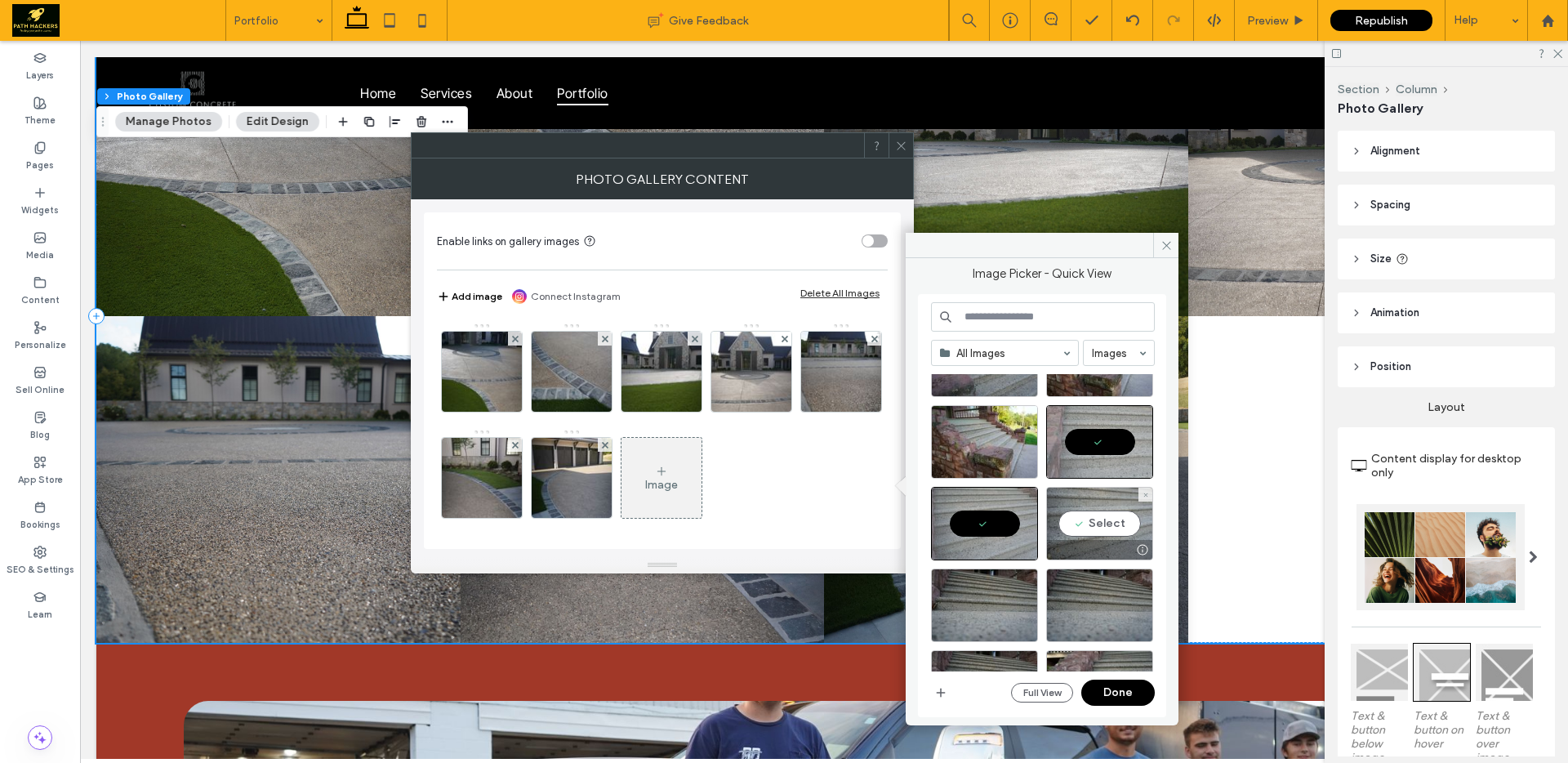
click at [1093, 529] on div "Select" at bounding box center [1099, 523] width 107 height 73
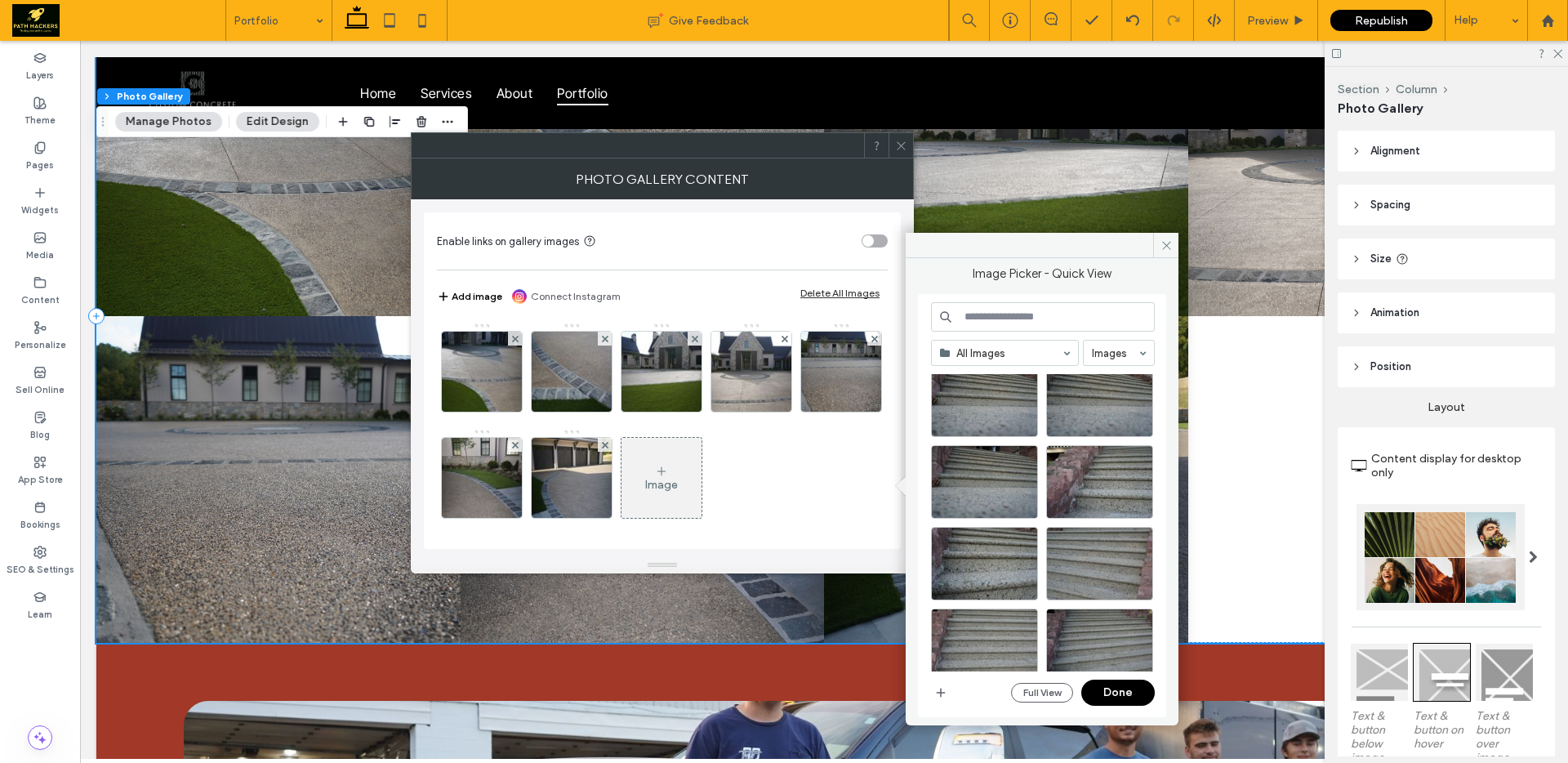
scroll to position [1566, 0]
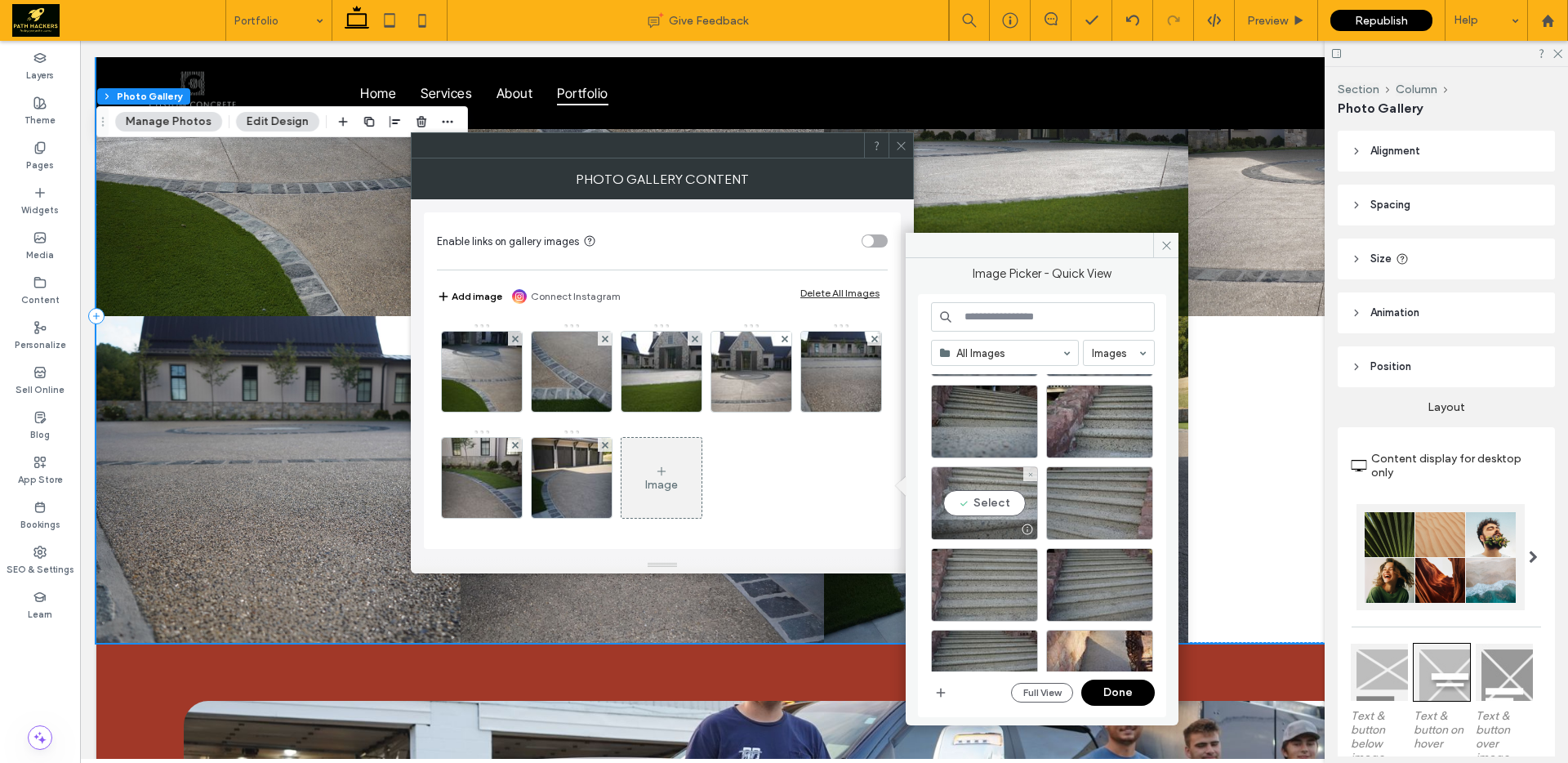
click at [991, 490] on div "Select" at bounding box center [985, 503] width 107 height 73
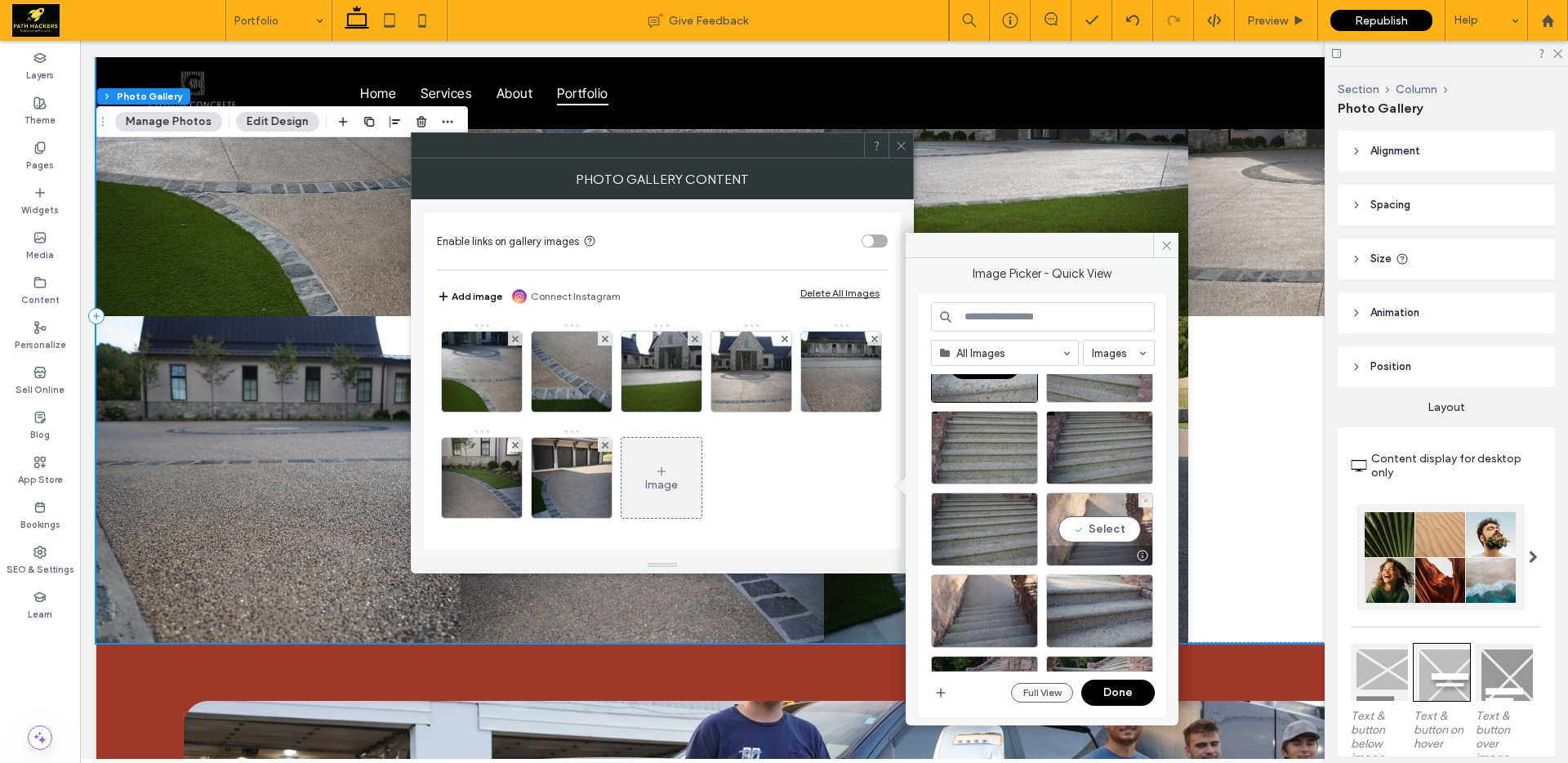
scroll to position [1979, 0]
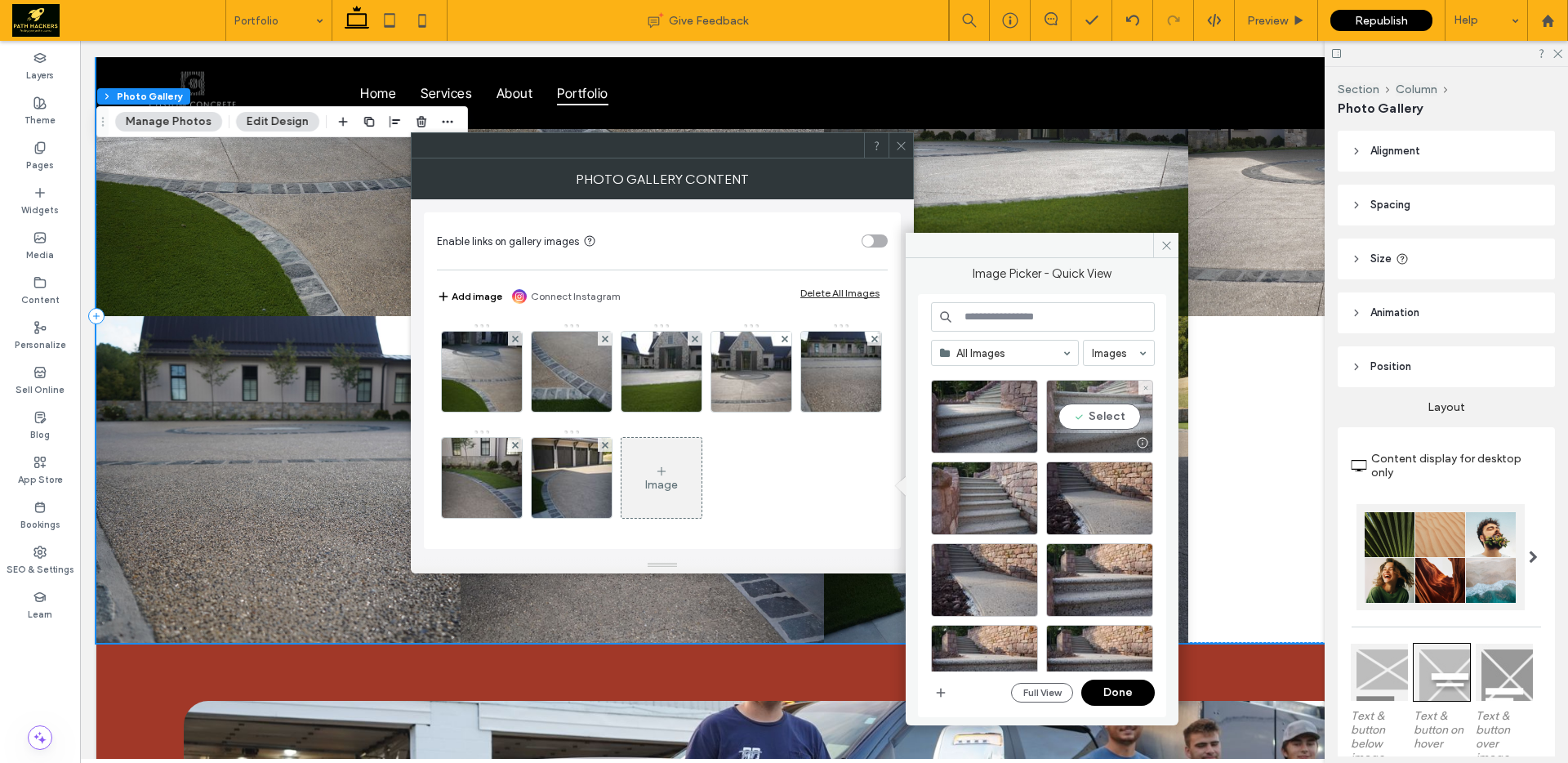
click at [1094, 419] on div "Select" at bounding box center [1099, 417] width 107 height 73
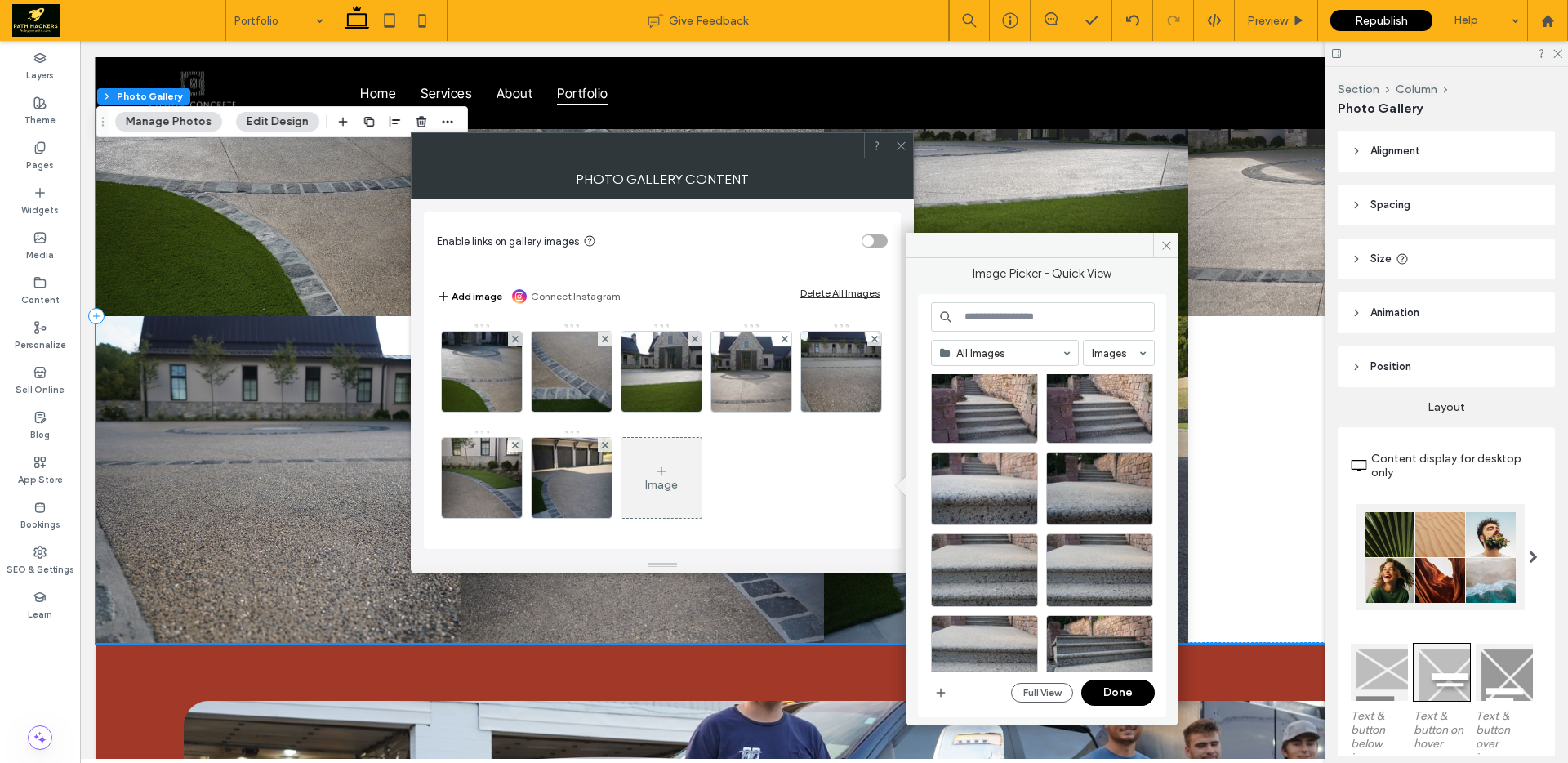
scroll to position [2367, 0]
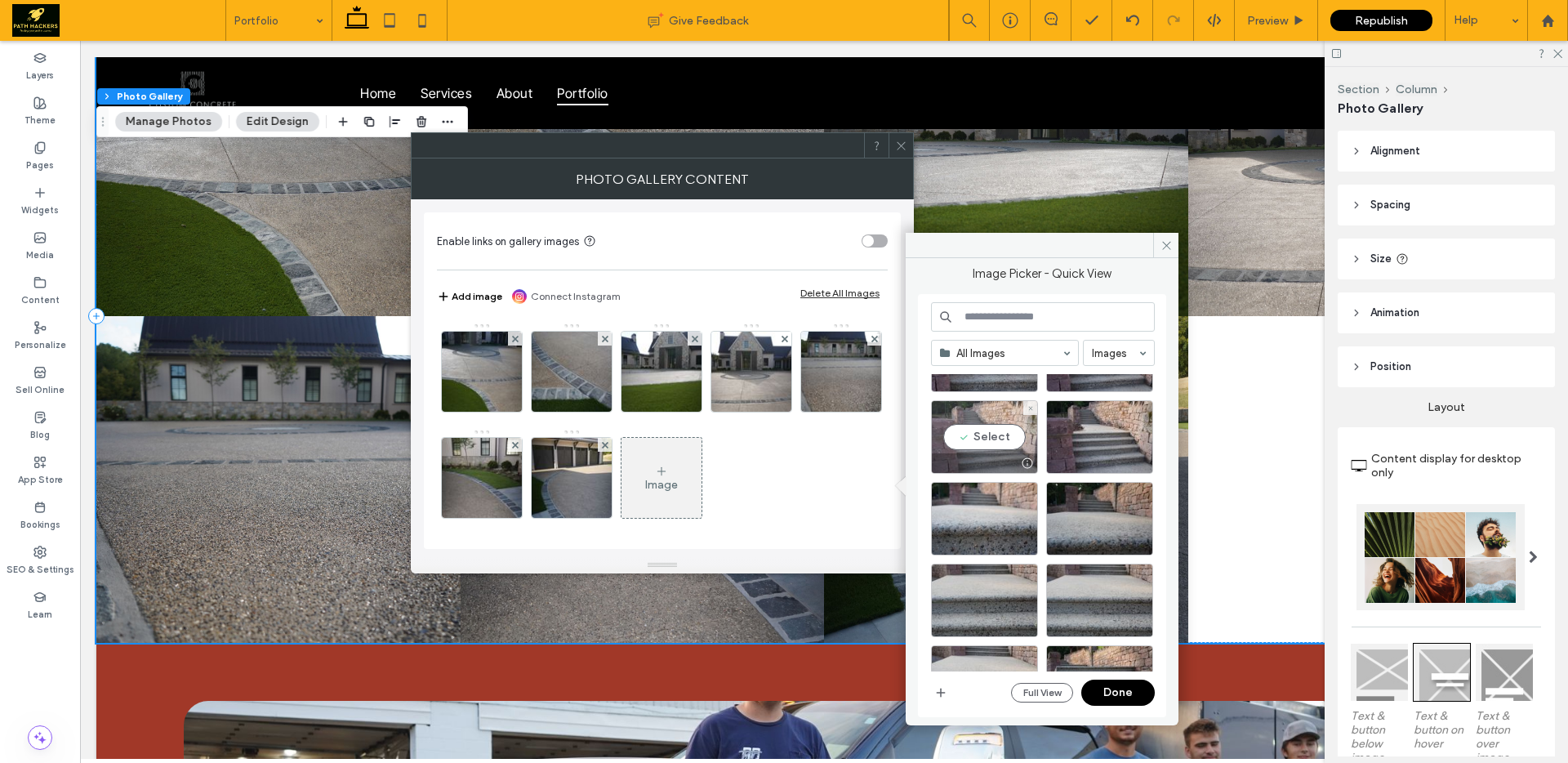
click at [996, 456] on div at bounding box center [985, 463] width 105 height 20
click at [997, 514] on div "Select" at bounding box center [985, 519] width 107 height 73
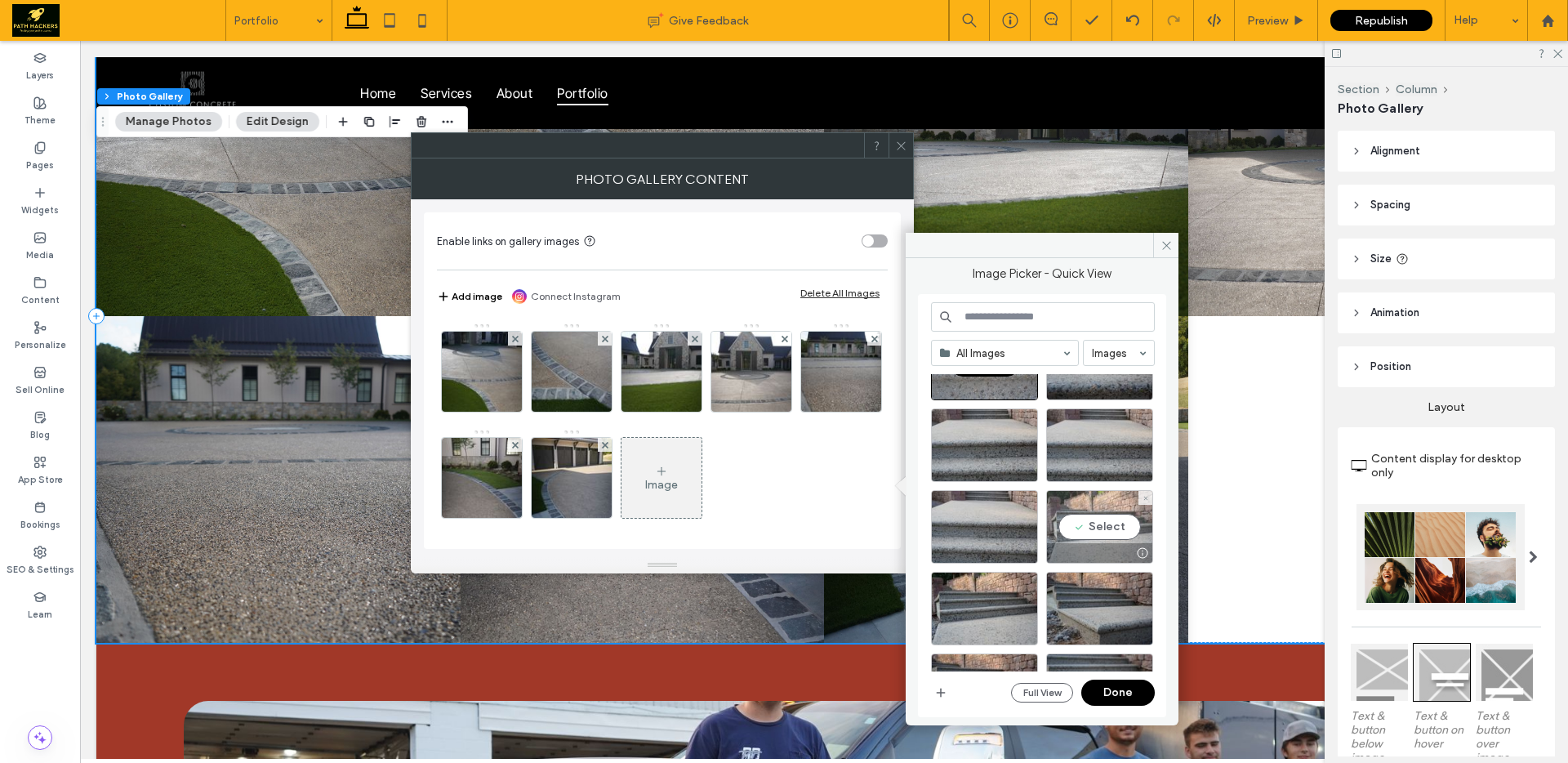
click at [1071, 536] on div "Select" at bounding box center [1099, 527] width 107 height 73
click at [1077, 598] on div "Select" at bounding box center [1099, 608] width 107 height 73
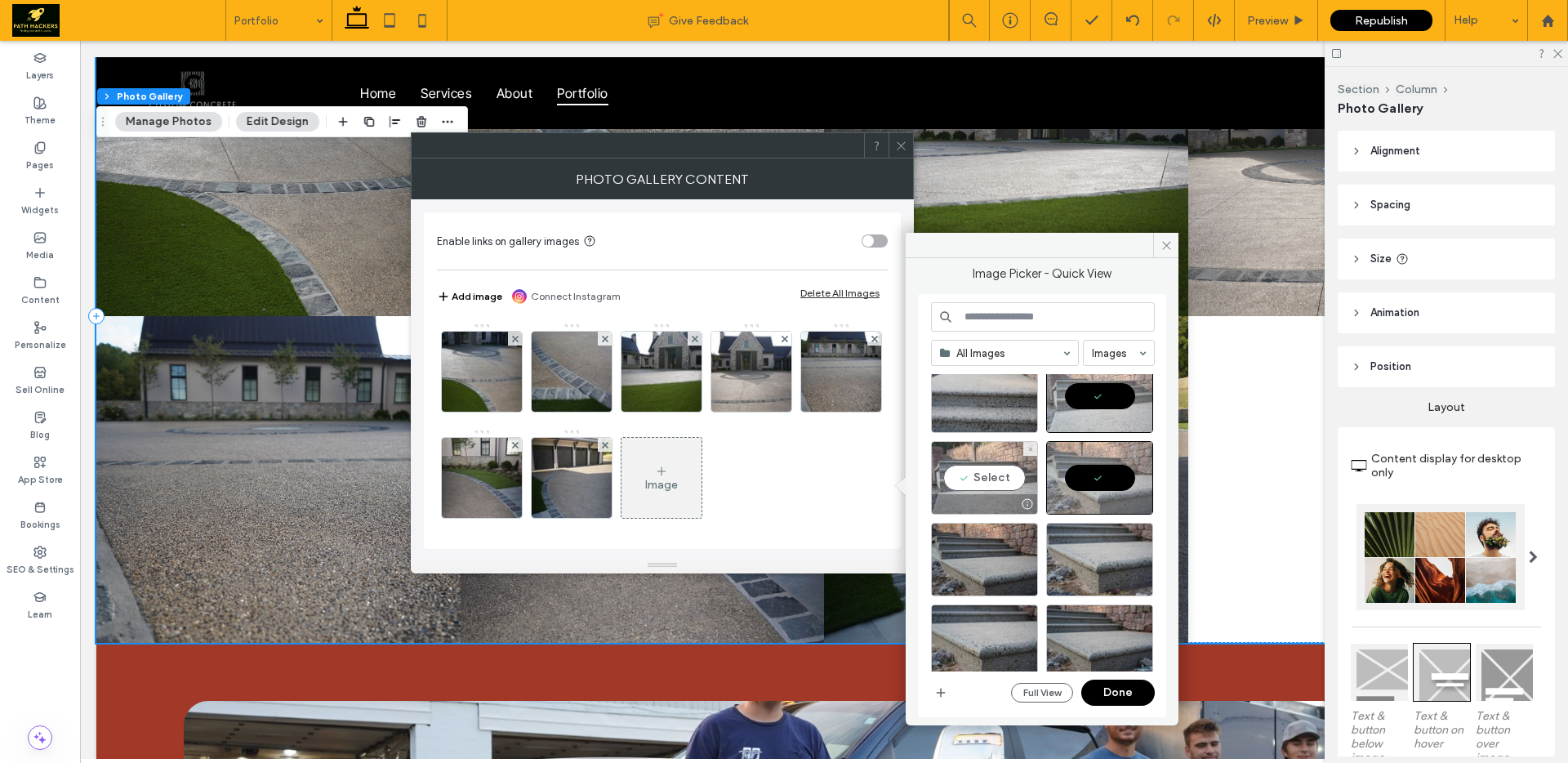
scroll to position [2668, 0]
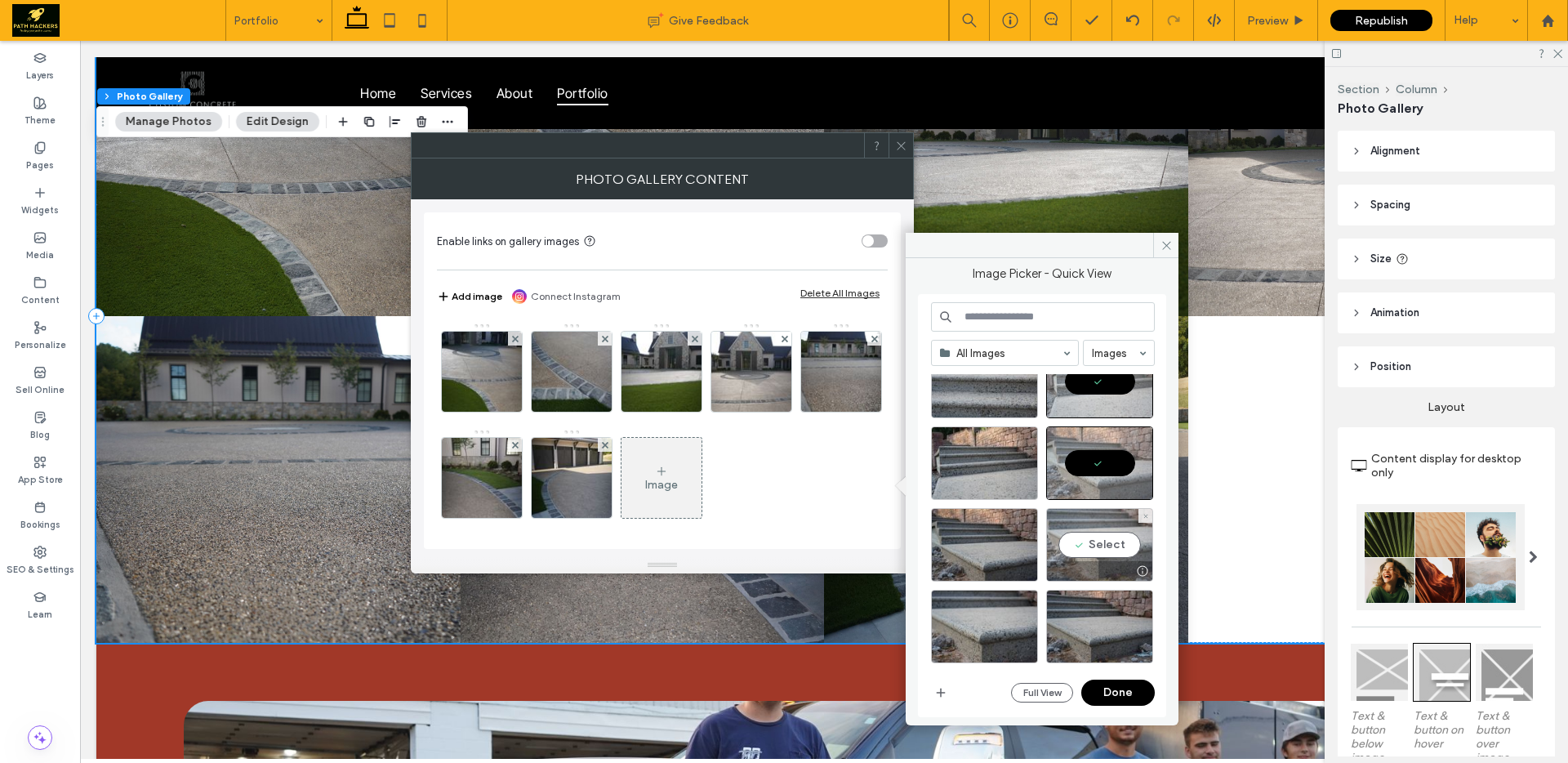
click at [1076, 552] on div "Select" at bounding box center [1099, 544] width 107 height 73
click at [978, 614] on div "Select" at bounding box center [985, 626] width 107 height 73
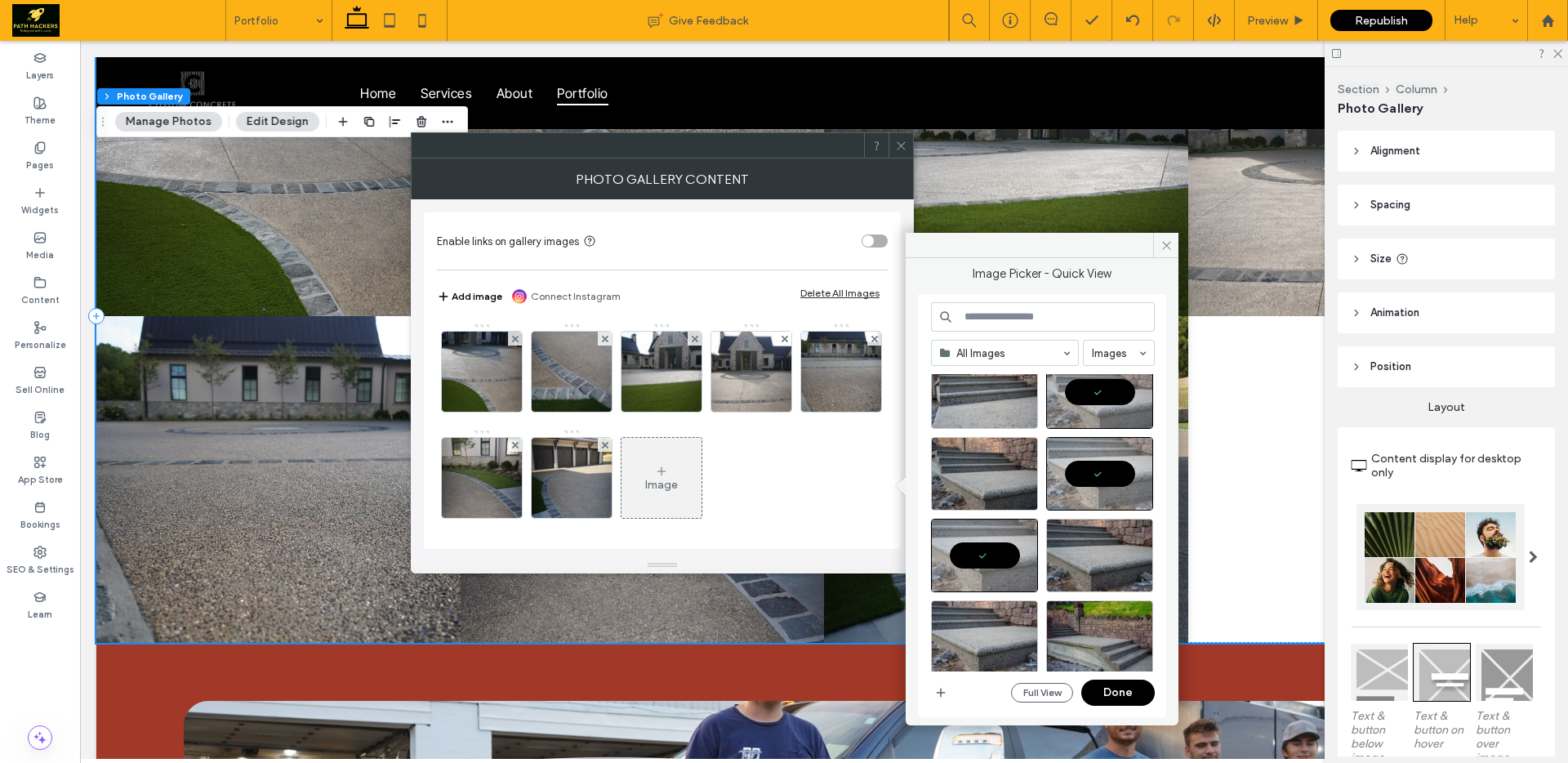
scroll to position [2958, 0]
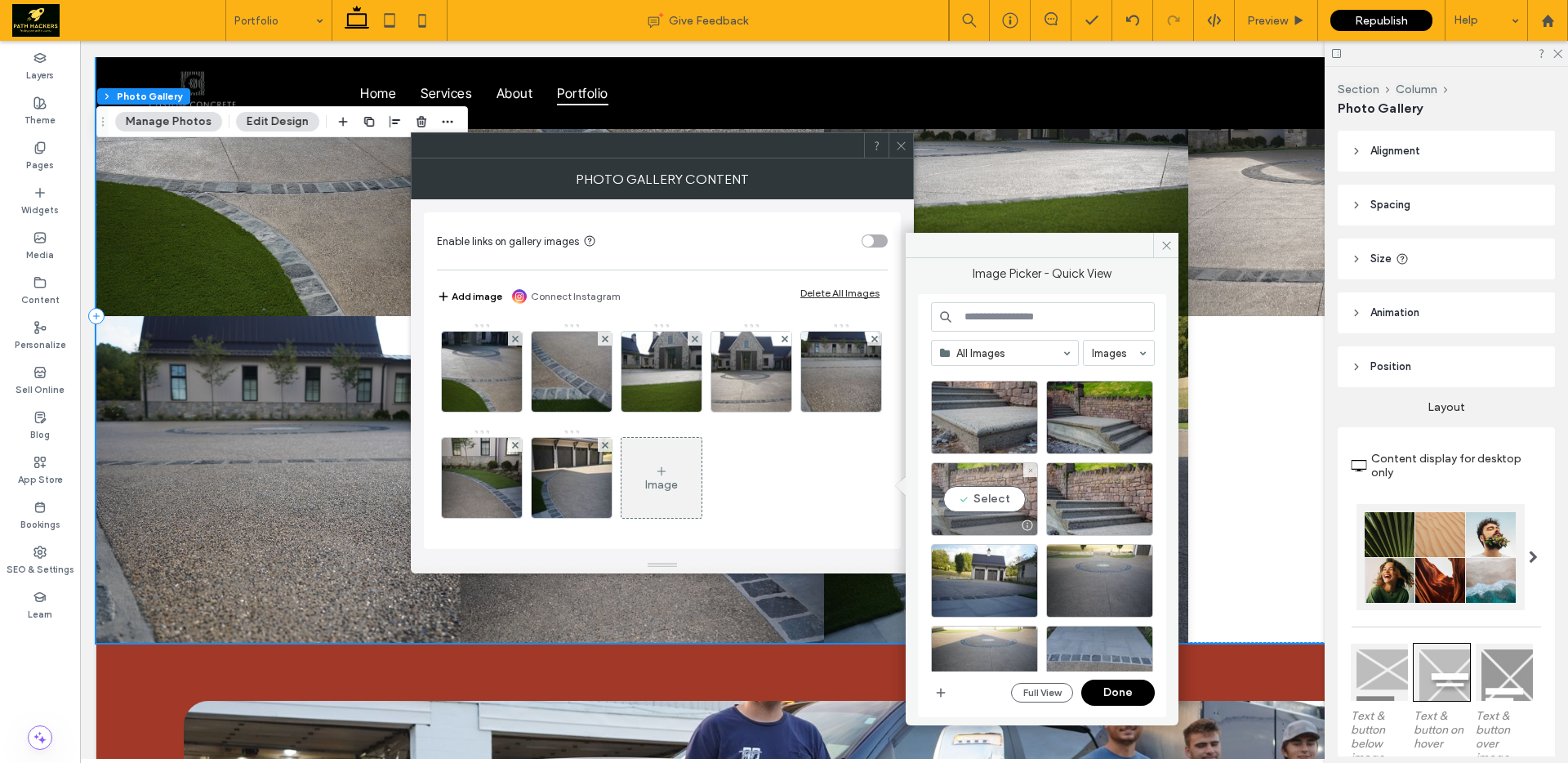
click at [998, 507] on div "Select" at bounding box center [985, 498] width 107 height 73
click at [1088, 432] on div "Select" at bounding box center [1099, 417] width 107 height 73
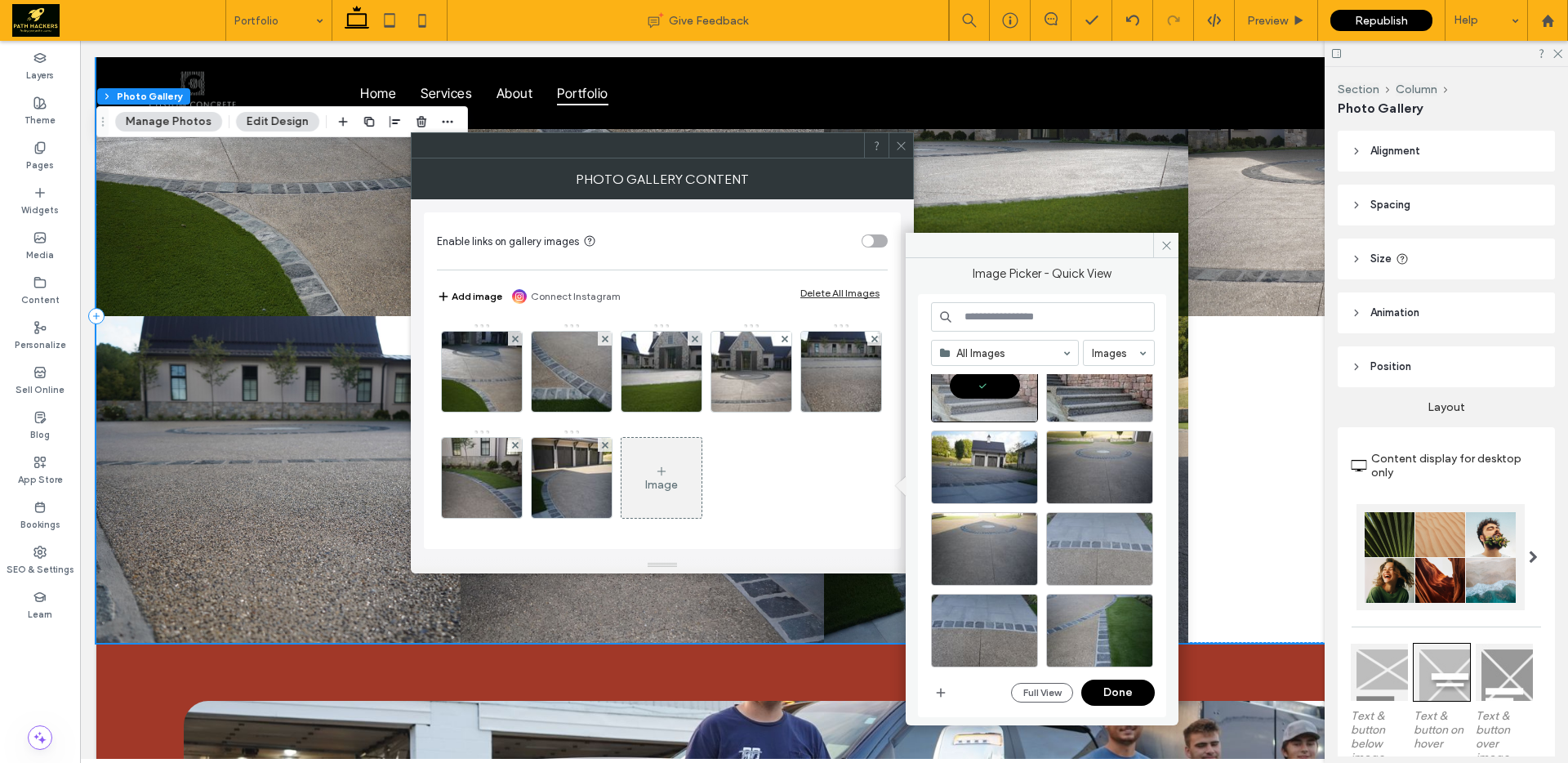
scroll to position [3072, 0]
click at [1115, 688] on button "Done" at bounding box center [1117, 692] width 73 height 26
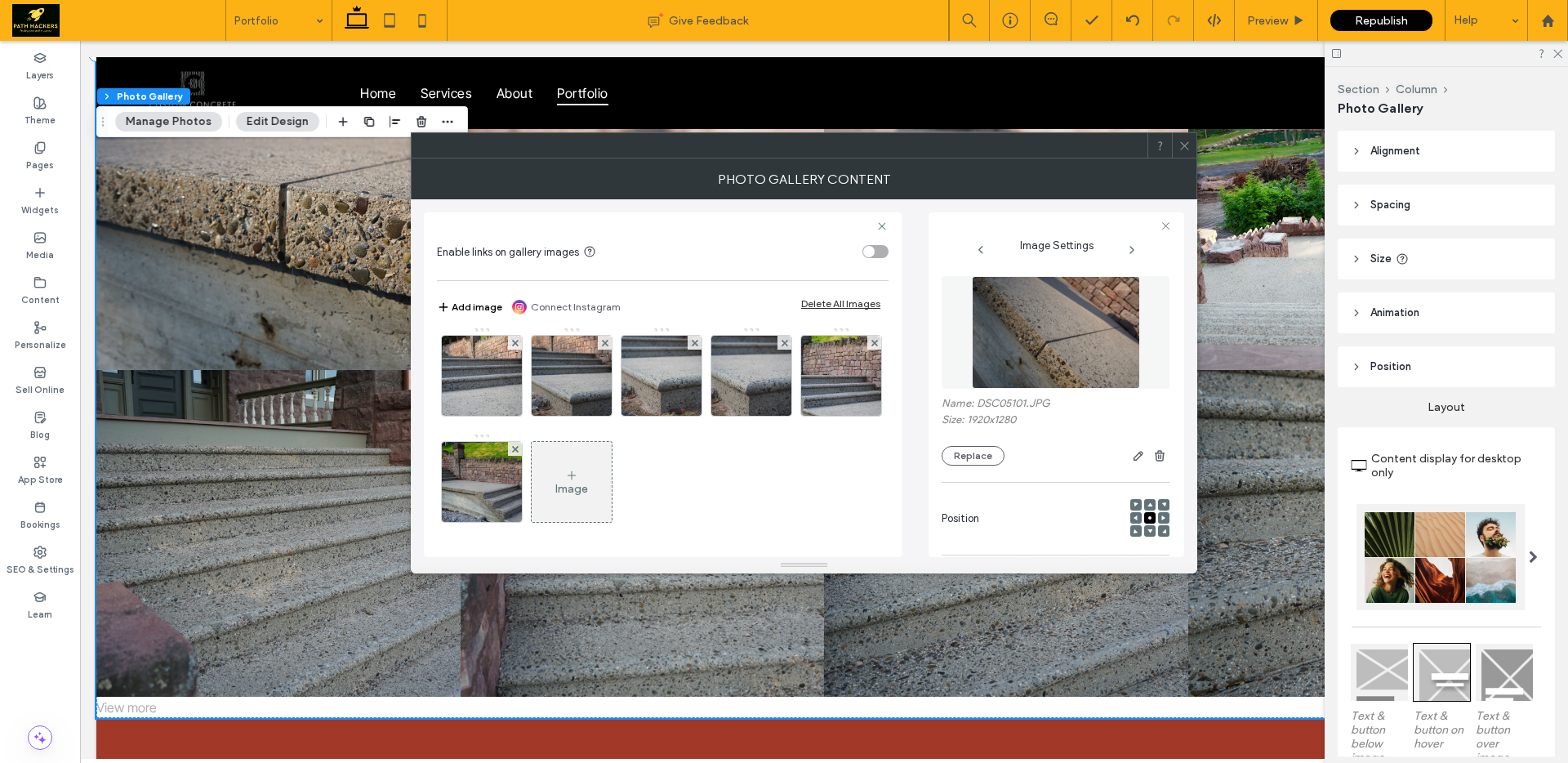
scroll to position [411, 0]
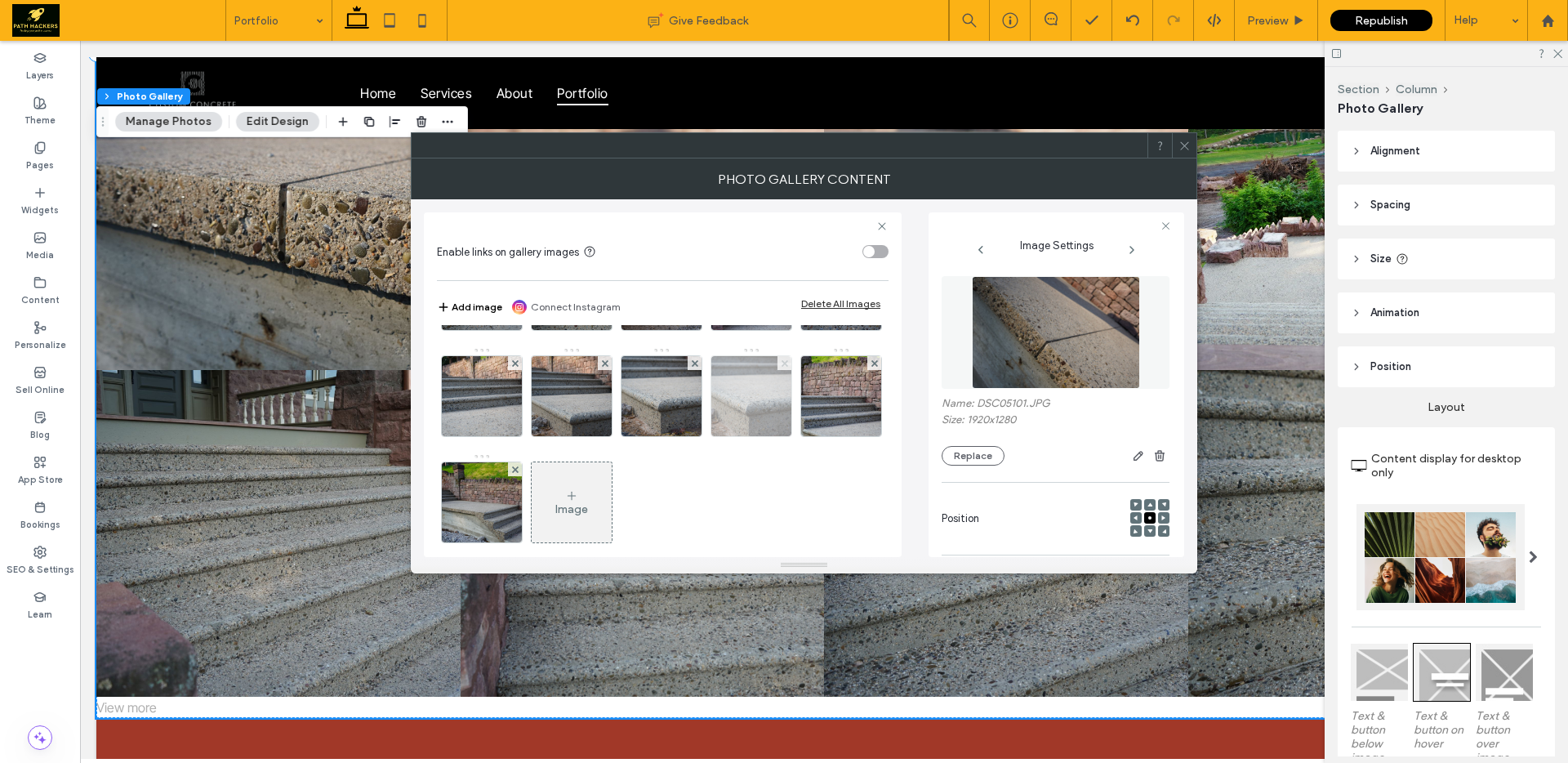
click at [781, 370] on span at bounding box center [785, 363] width 7 height 14
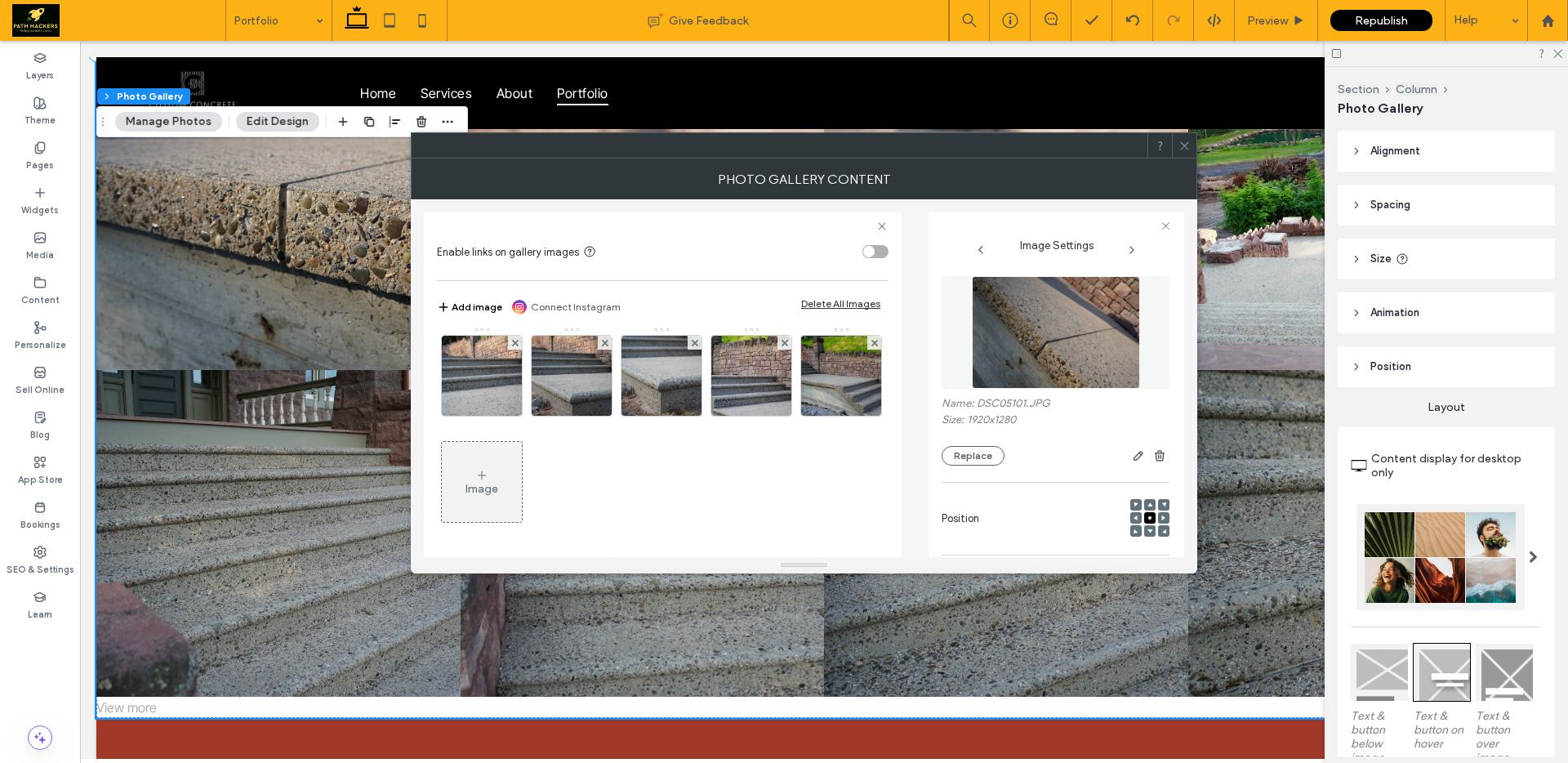
scroll to position [442, 0]
click at [520, 350] on div at bounding box center [514, 343] width 14 height 14
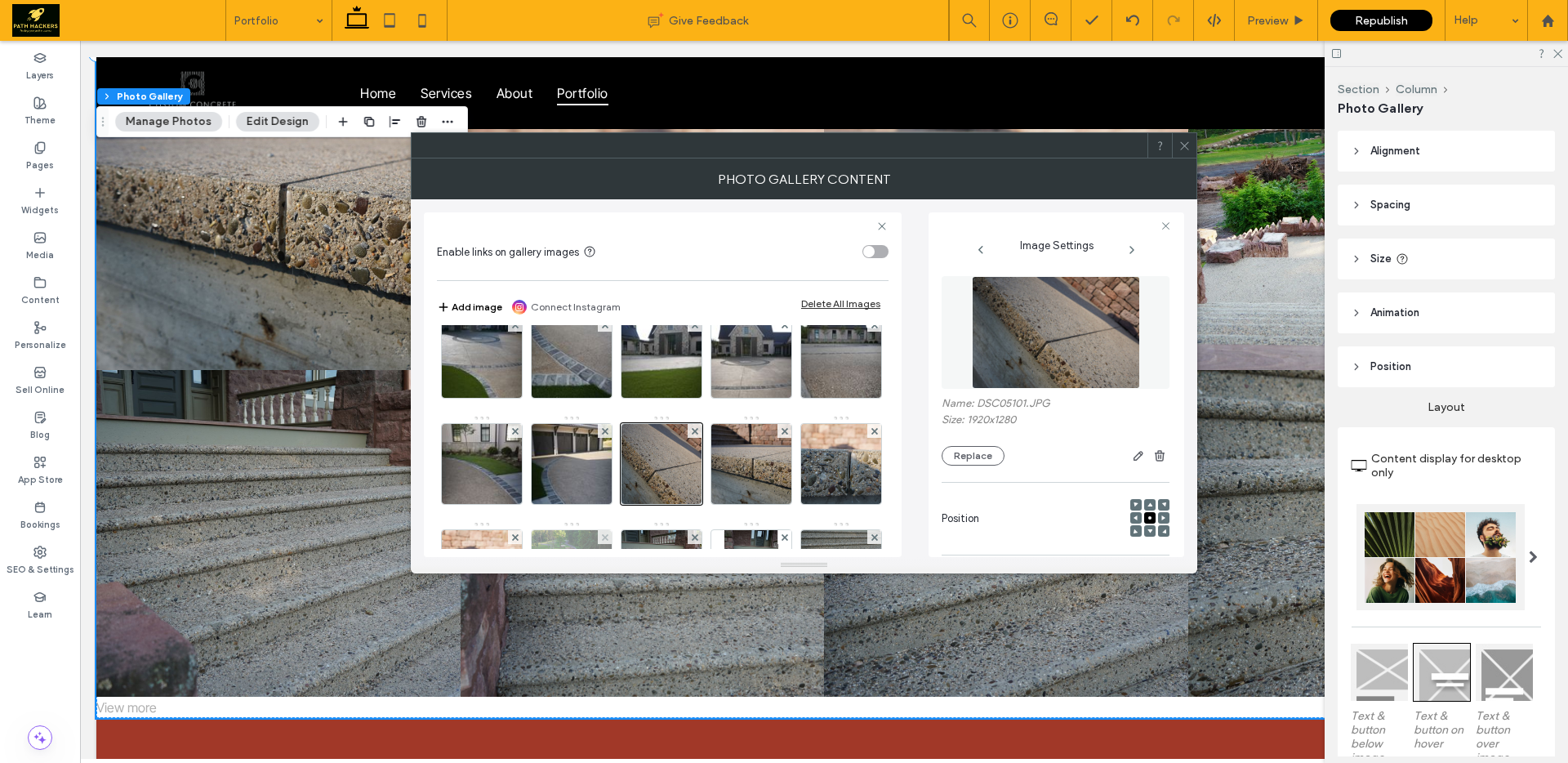
scroll to position [0, 0]
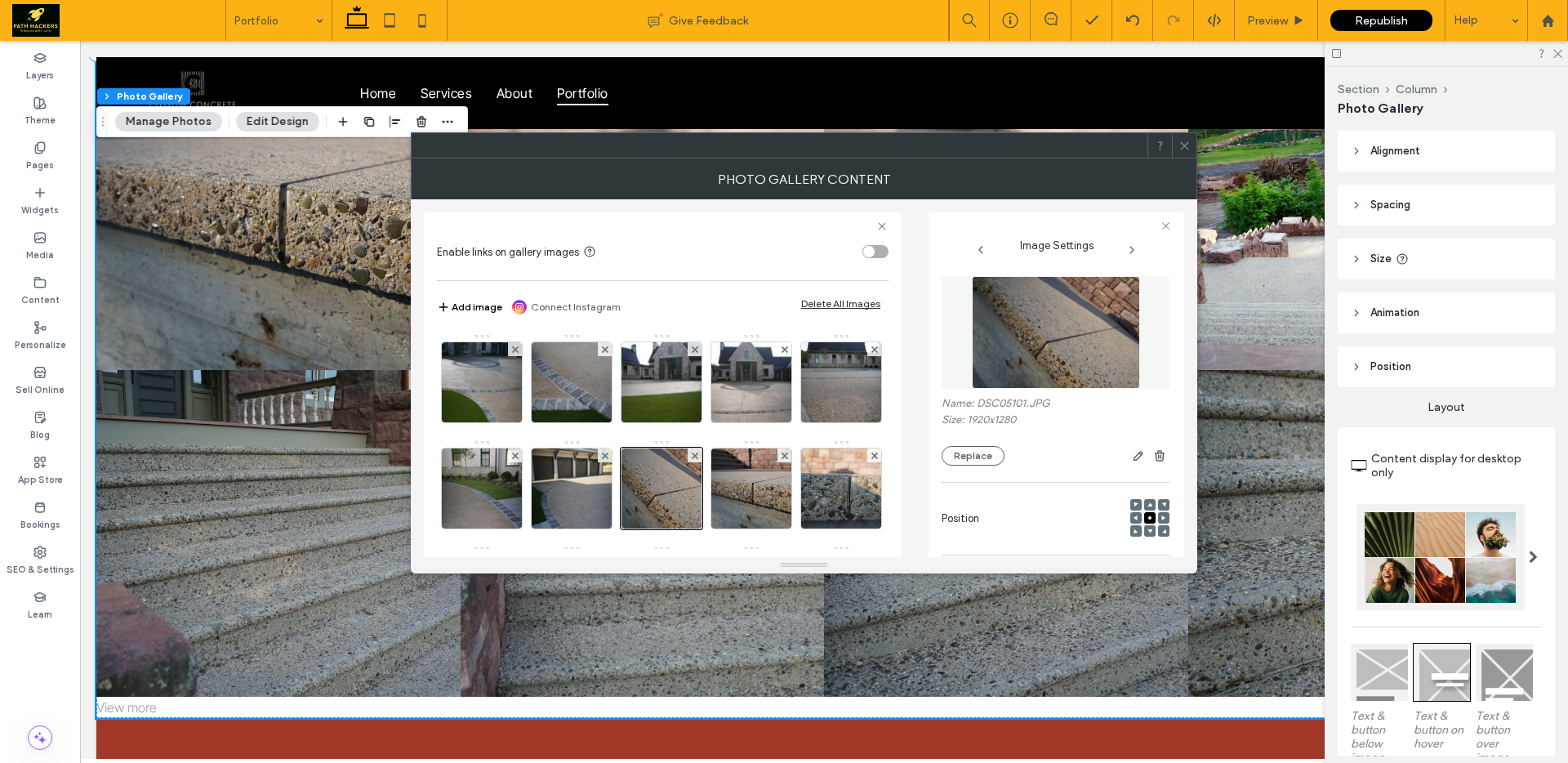
click at [1191, 151] on div at bounding box center [1184, 145] width 25 height 25
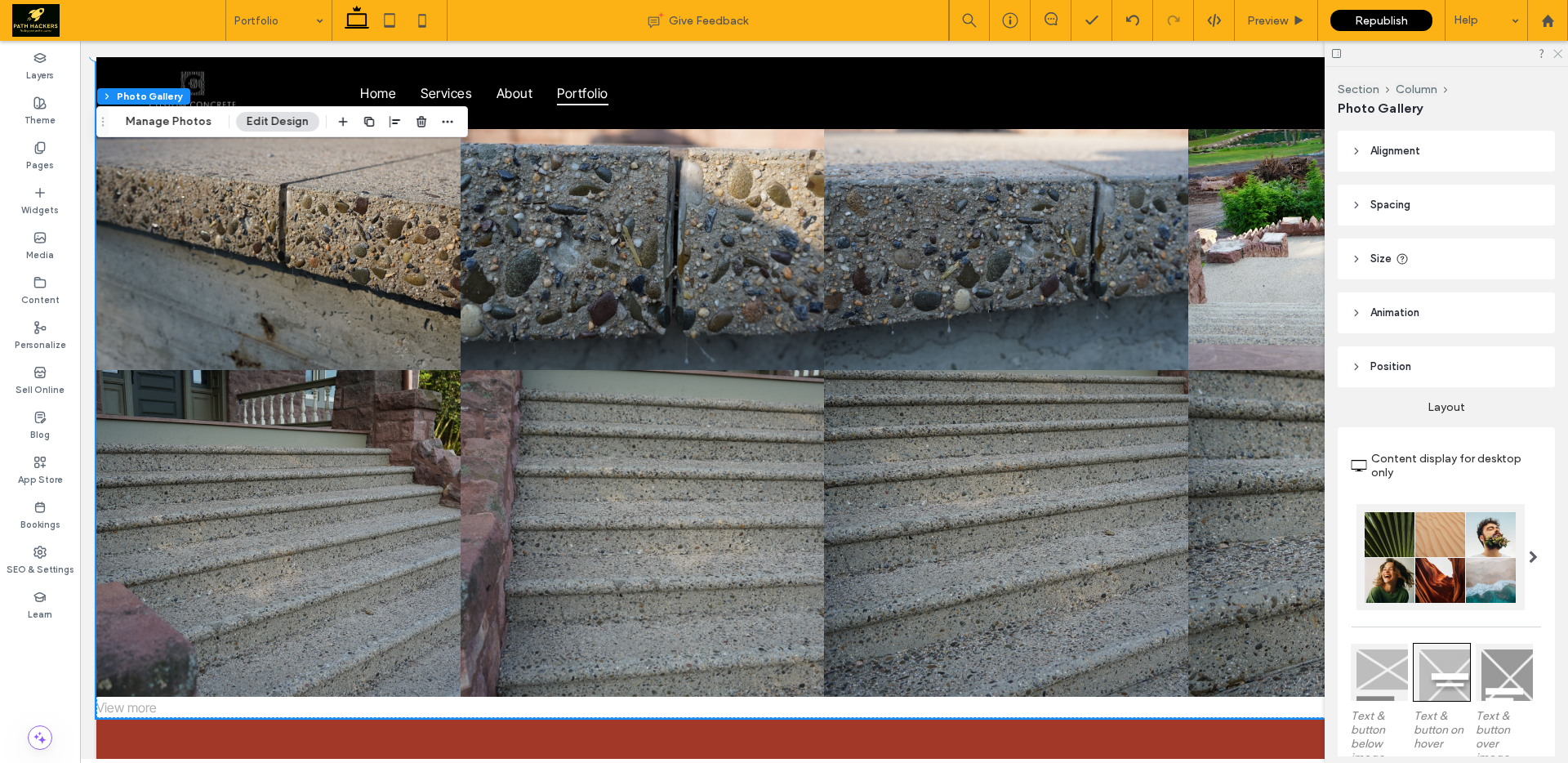
click at [1560, 54] on icon at bounding box center [1556, 53] width 10 height 10
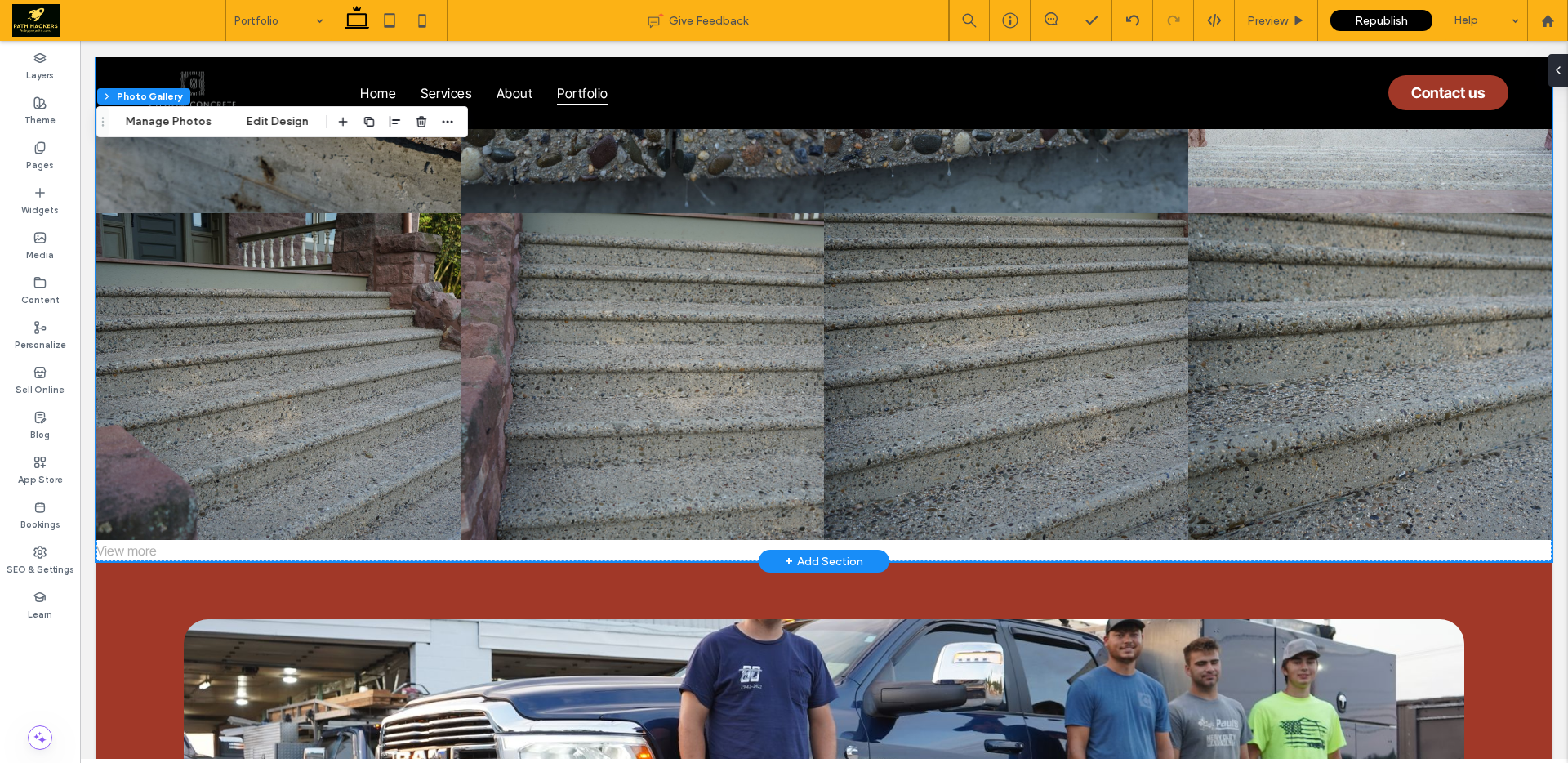
scroll to position [1378, 0]
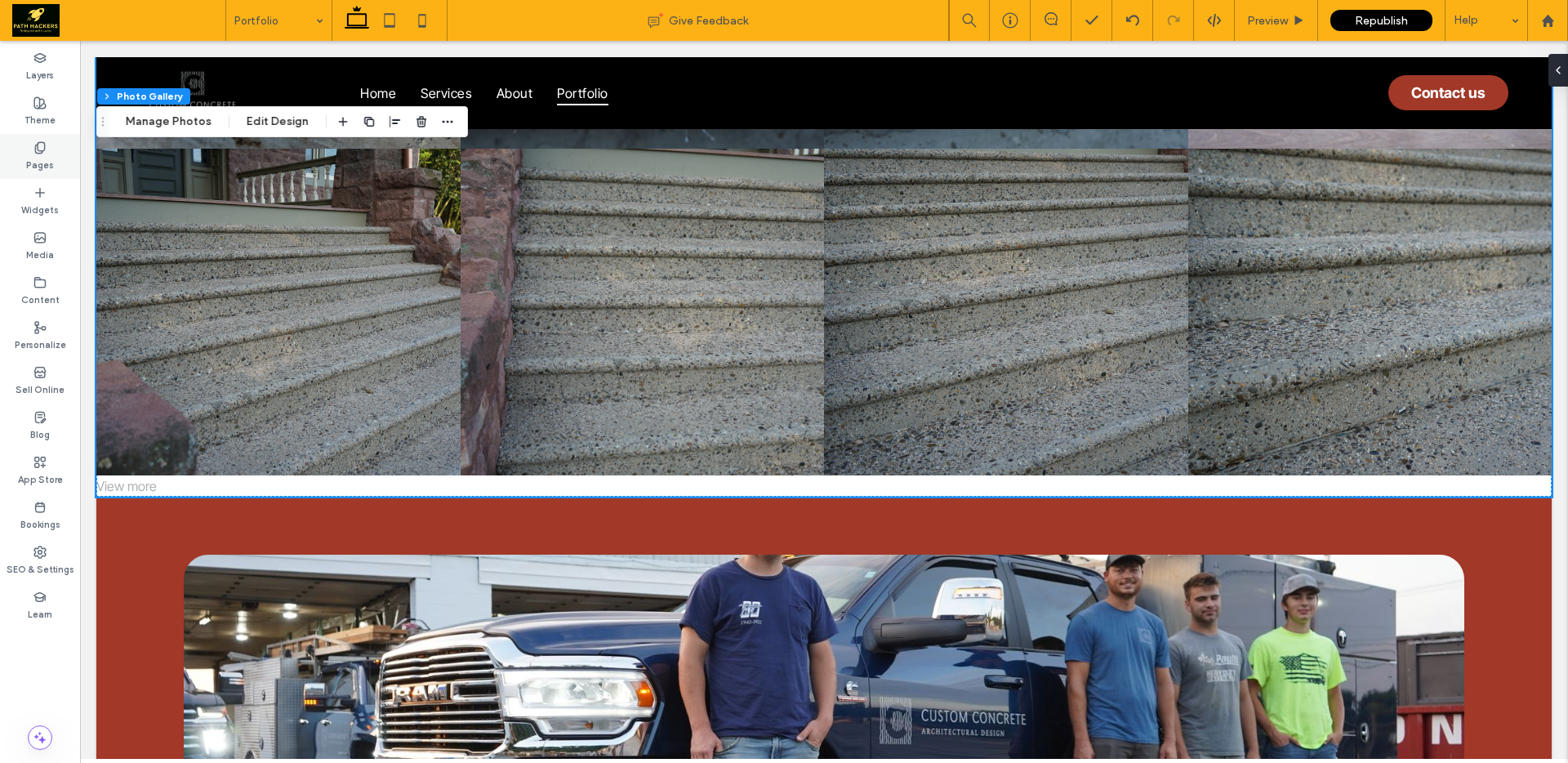
click at [48, 152] on div "Pages" at bounding box center [40, 156] width 80 height 45
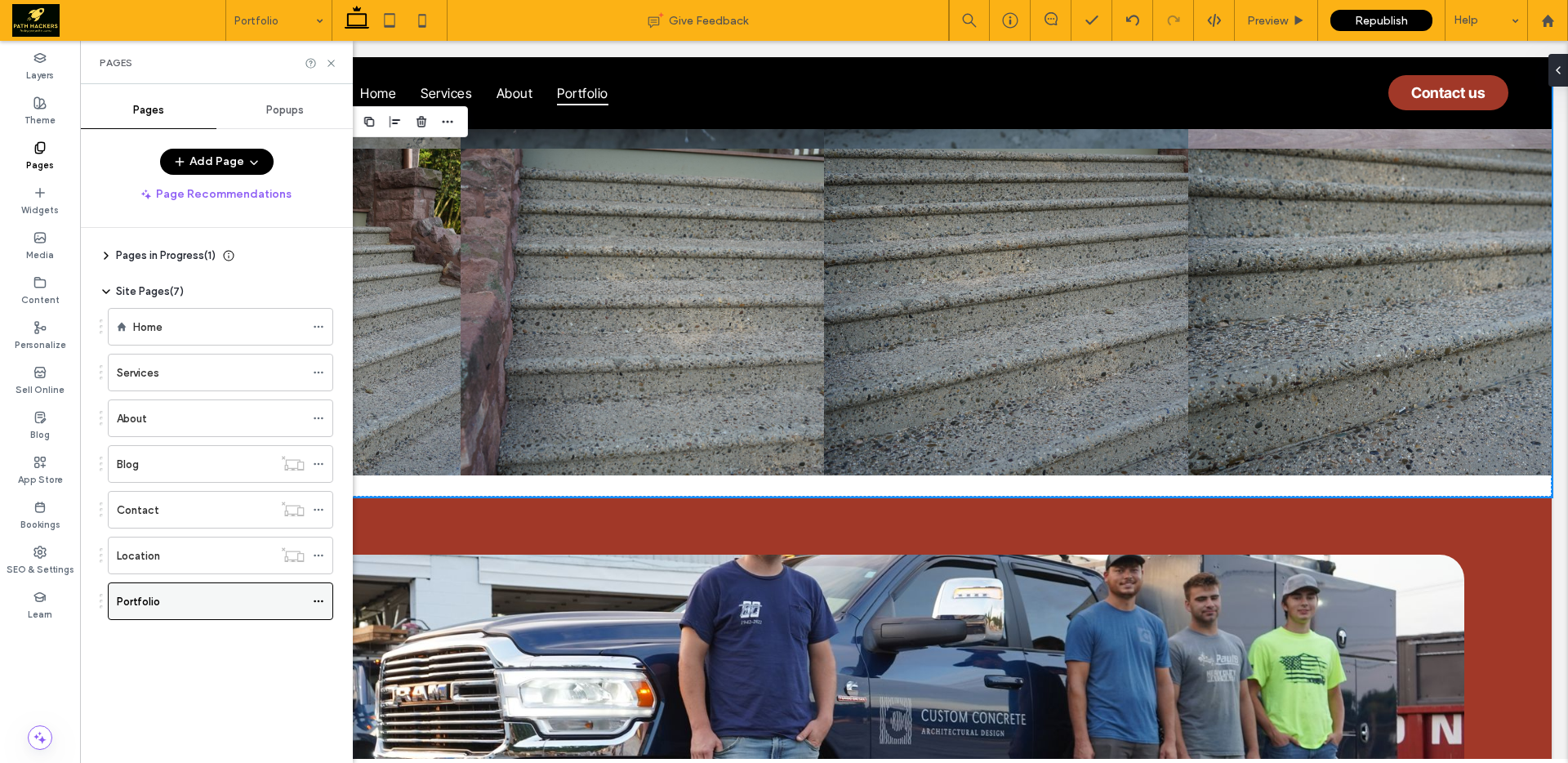
click at [317, 597] on icon at bounding box center [318, 601] width 11 height 11
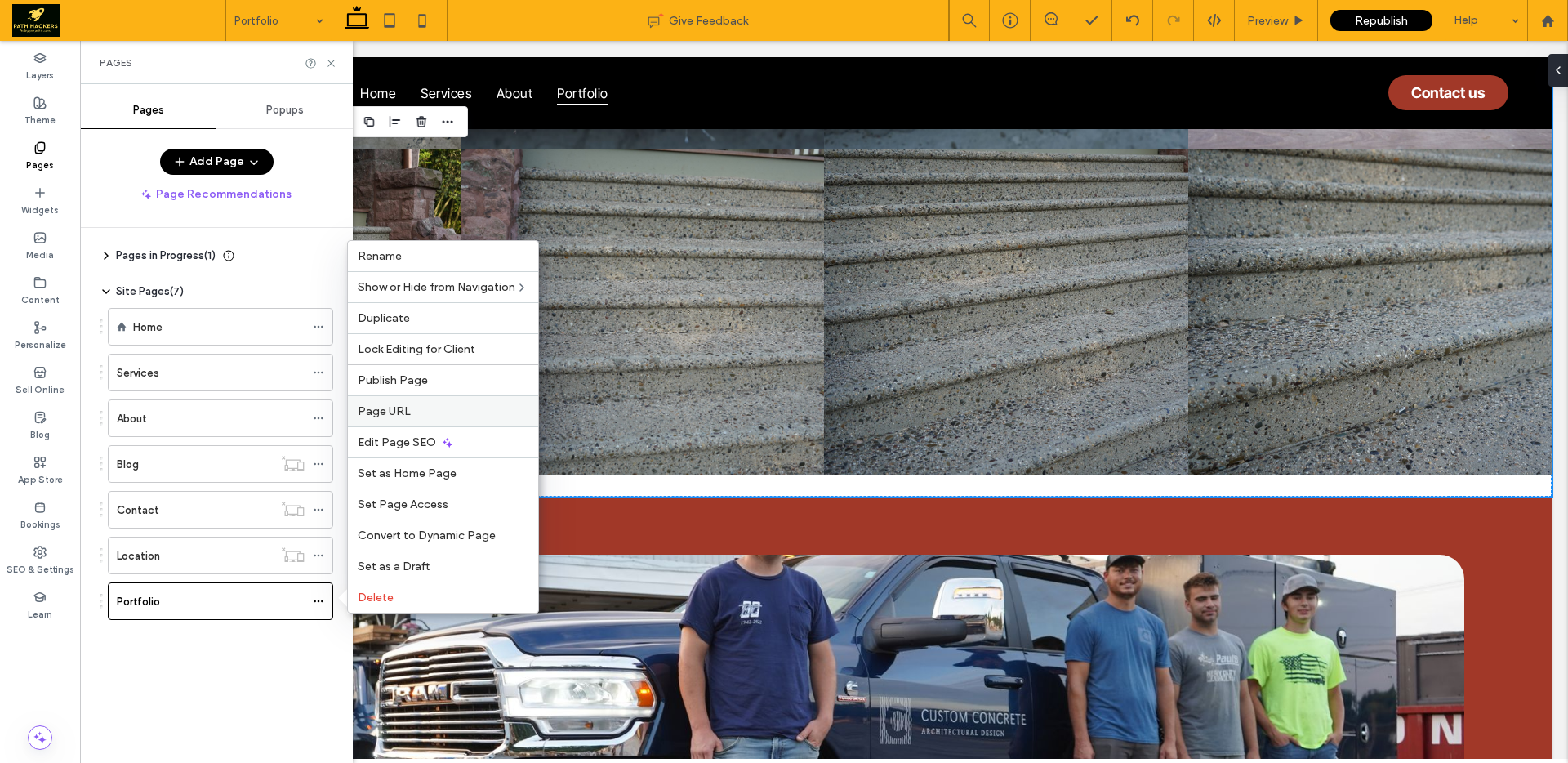
click at [388, 406] on span "Page URL" at bounding box center [384, 411] width 53 height 14
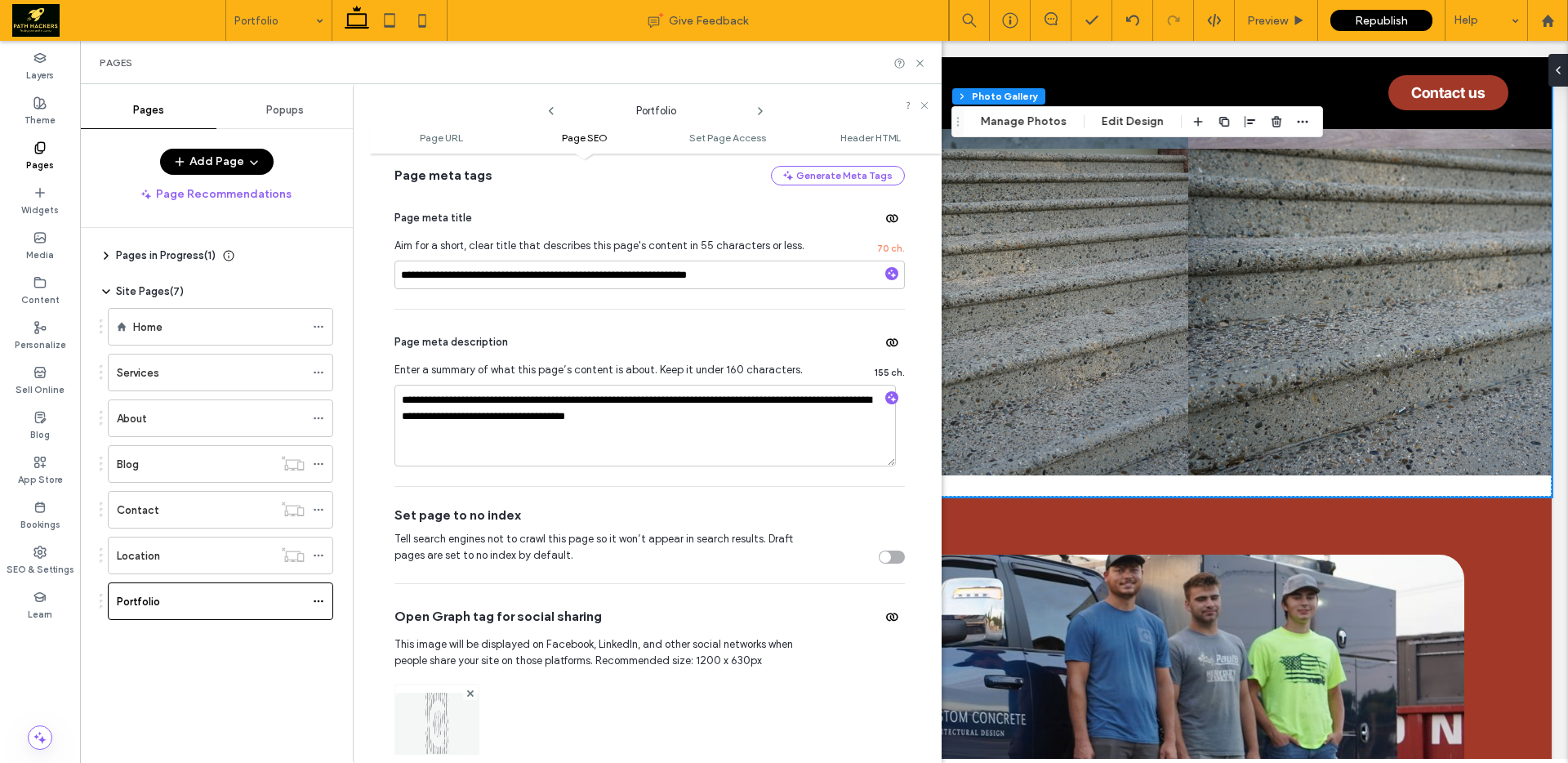
scroll to position [356, 0]
drag, startPoint x: 591, startPoint y: 277, endPoint x: 641, endPoint y: 277, distance: 50.0
click at [641, 277] on input "**********" at bounding box center [650, 277] width 510 height 29
click at [419, 281] on input "**********" at bounding box center [650, 277] width 510 height 29
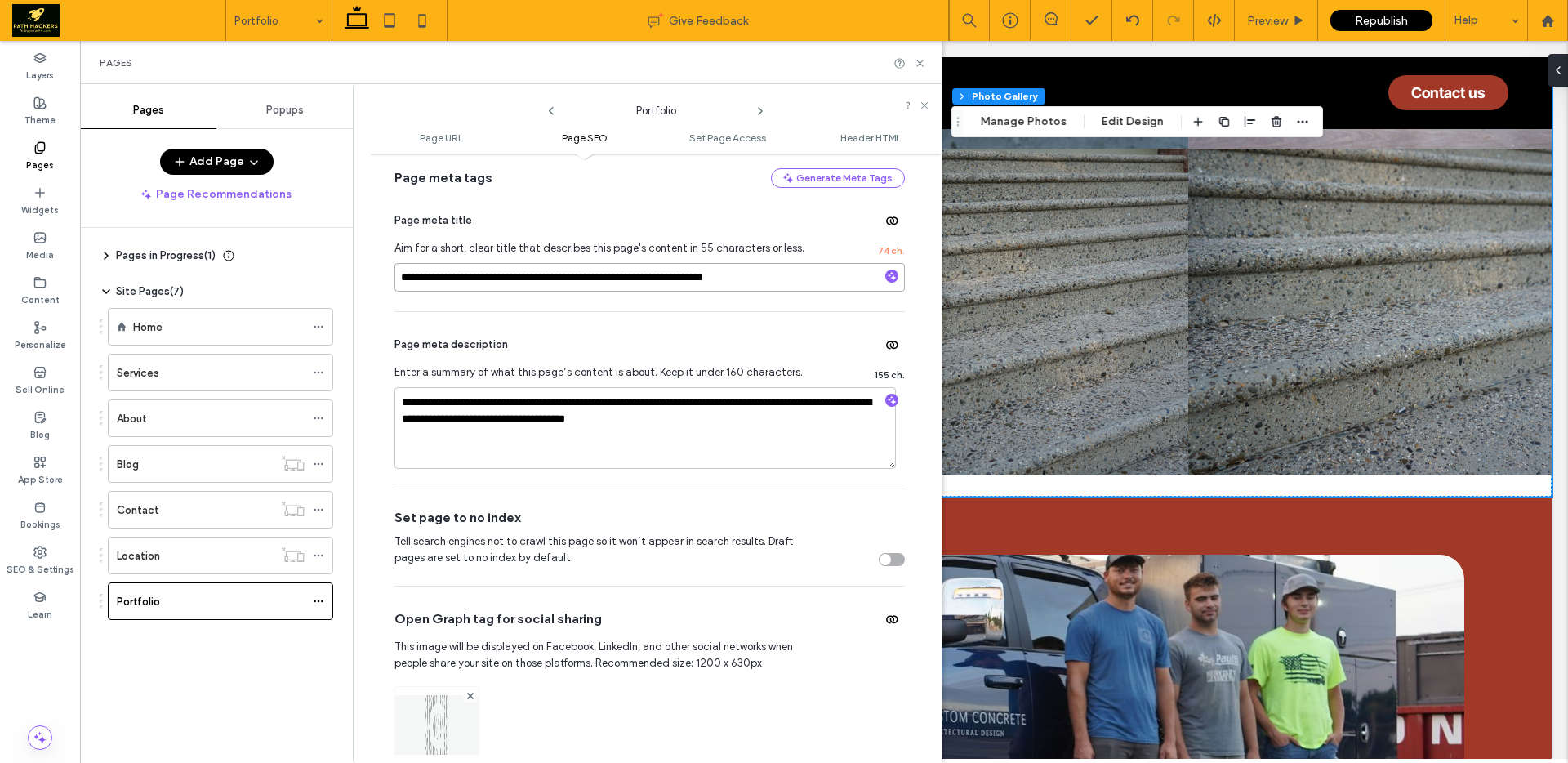
click at [436, 281] on input "**********" at bounding box center [650, 277] width 510 height 29
click at [655, 270] on input "**********" at bounding box center [650, 277] width 510 height 29
click at [635, 276] on input "**********" at bounding box center [650, 277] width 510 height 29
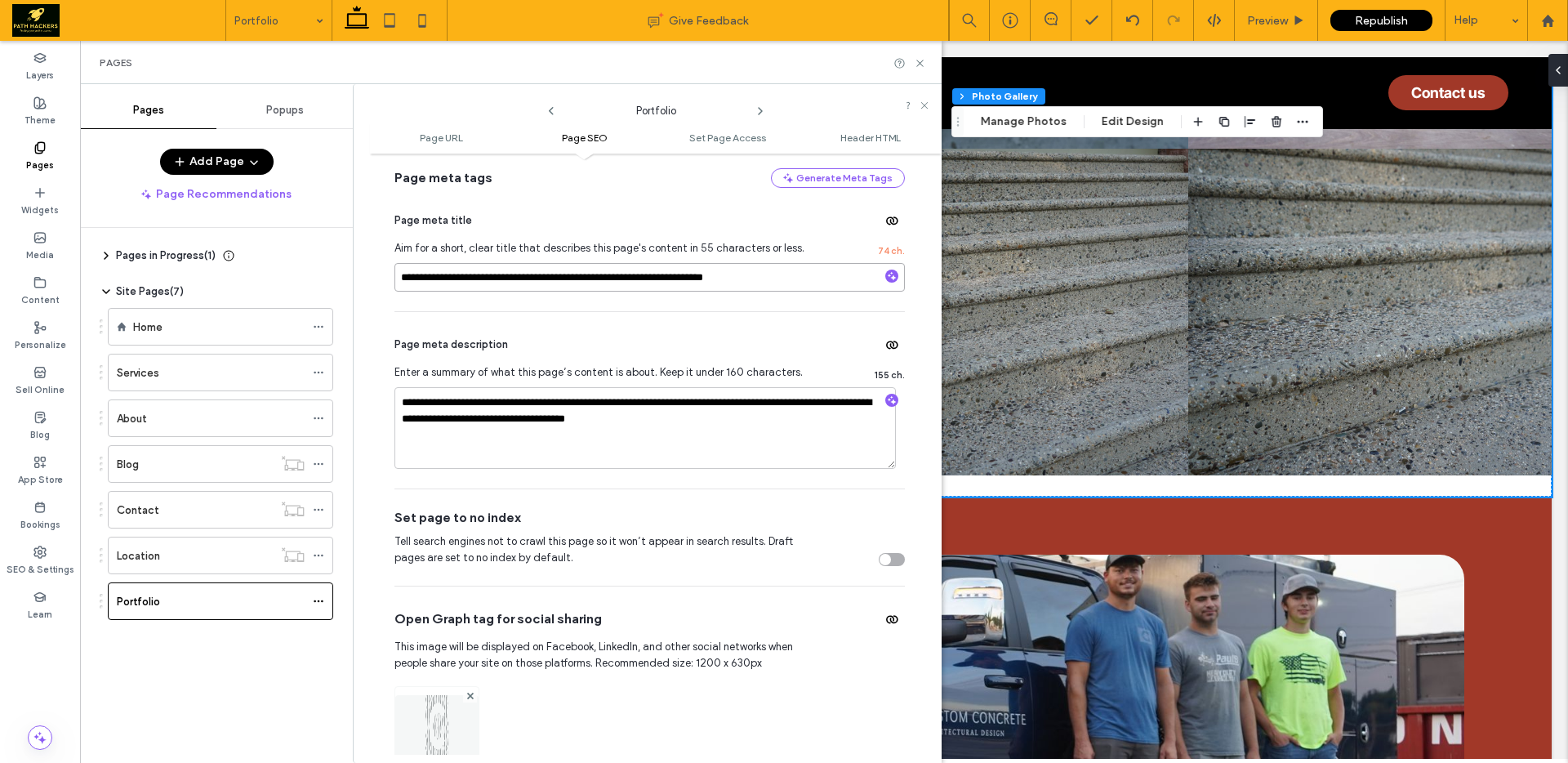
paste input "****"
drag, startPoint x: 716, startPoint y: 279, endPoint x: 865, endPoint y: 288, distance: 149.3
click at [865, 288] on input "**********" at bounding box center [650, 277] width 510 height 29
type input "**********"
click at [430, 283] on input "**********" at bounding box center [650, 277] width 510 height 29
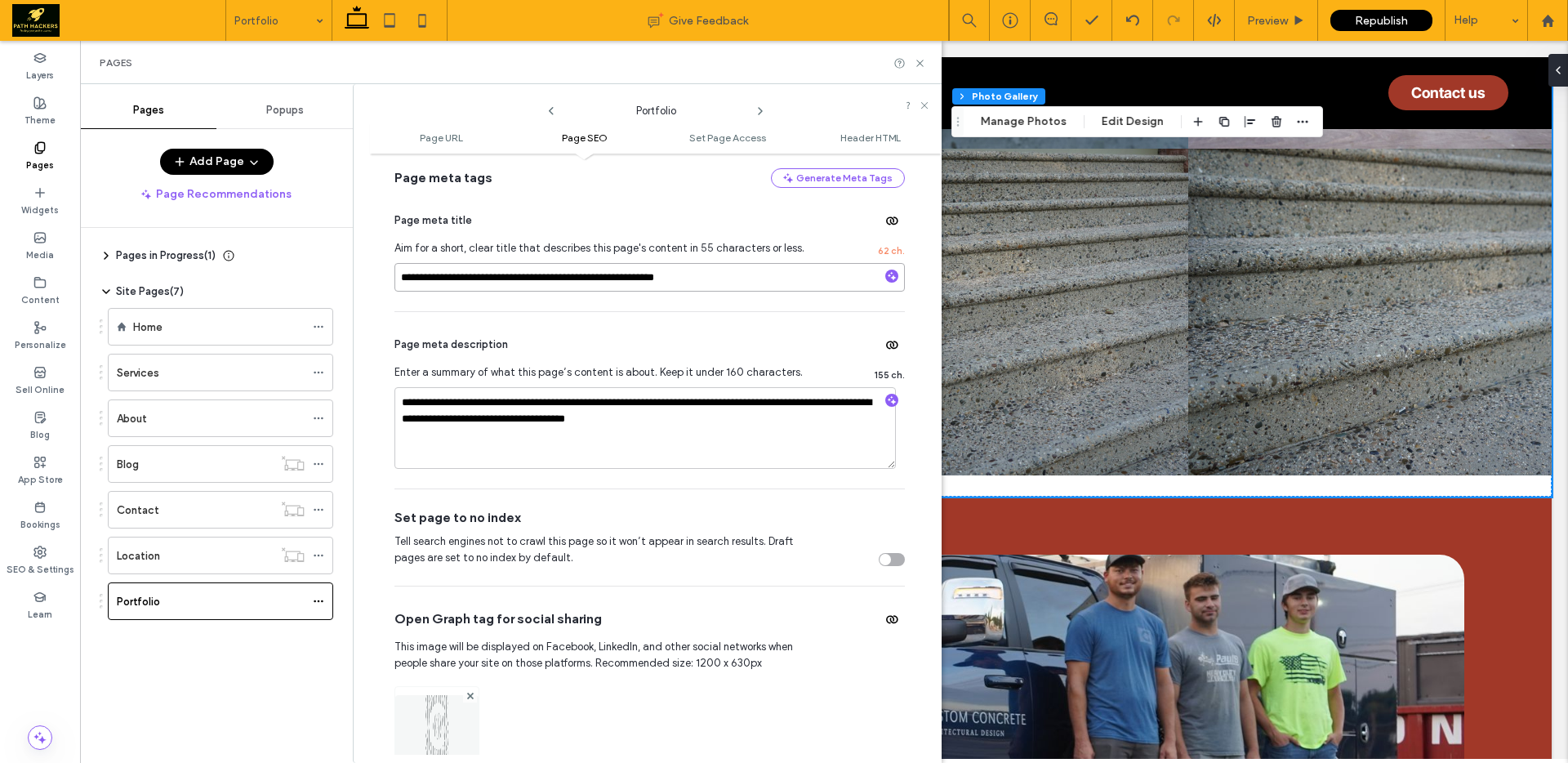
click at [430, 283] on input "**********" at bounding box center [650, 277] width 510 height 29
click at [434, 415] on textarea "**********" at bounding box center [645, 428] width 502 height 82
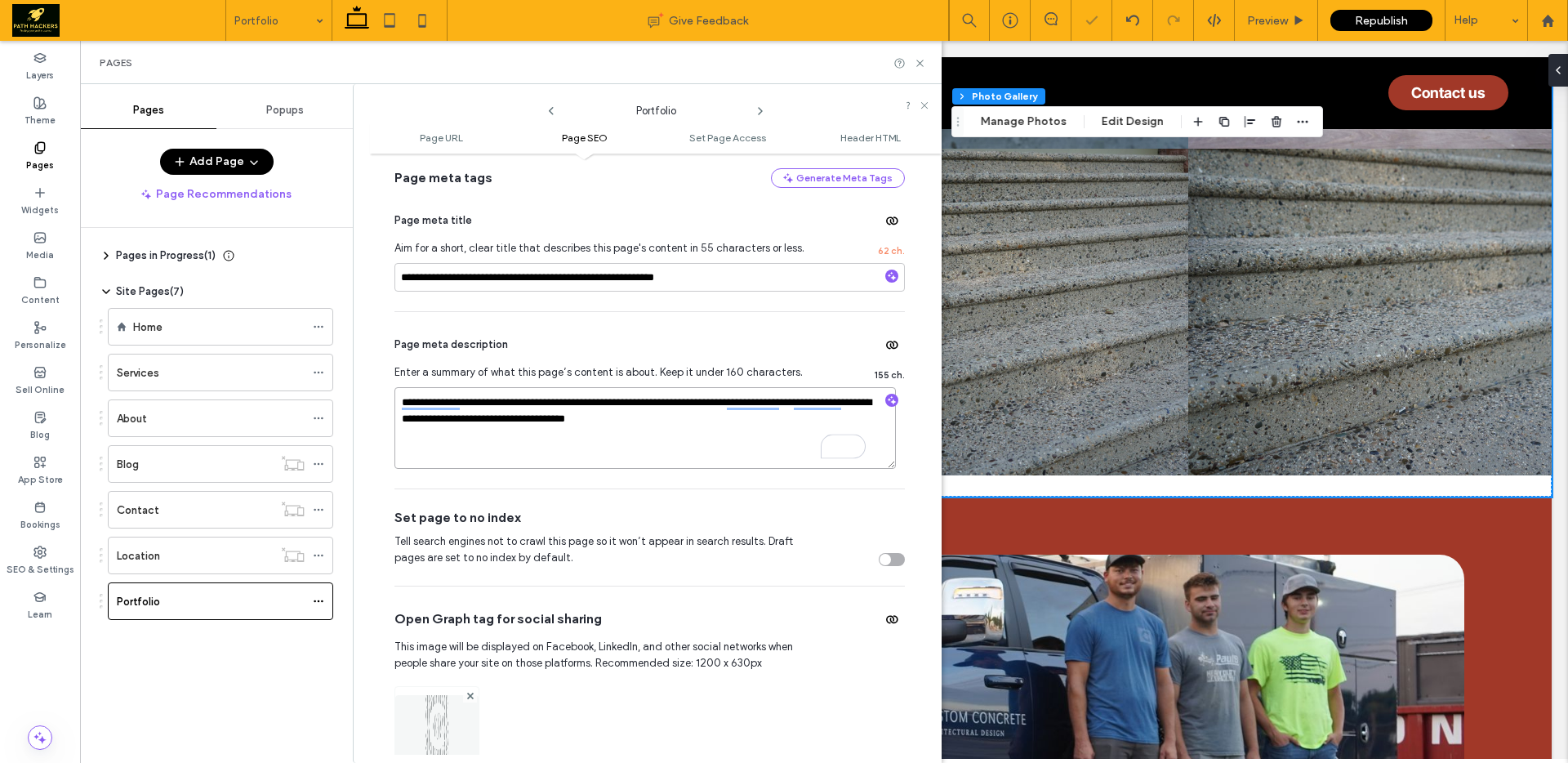
click at [548, 408] on textarea "**********" at bounding box center [645, 428] width 502 height 82
drag, startPoint x: 628, startPoint y: 403, endPoint x: 718, endPoint y: 430, distance: 94.0
click at [718, 430] on textarea "**********" at bounding box center [645, 428] width 502 height 82
paste textarea "To enrich screen reader interactions, please activate Accessibility in Grammarl…"
type textarea "**********"
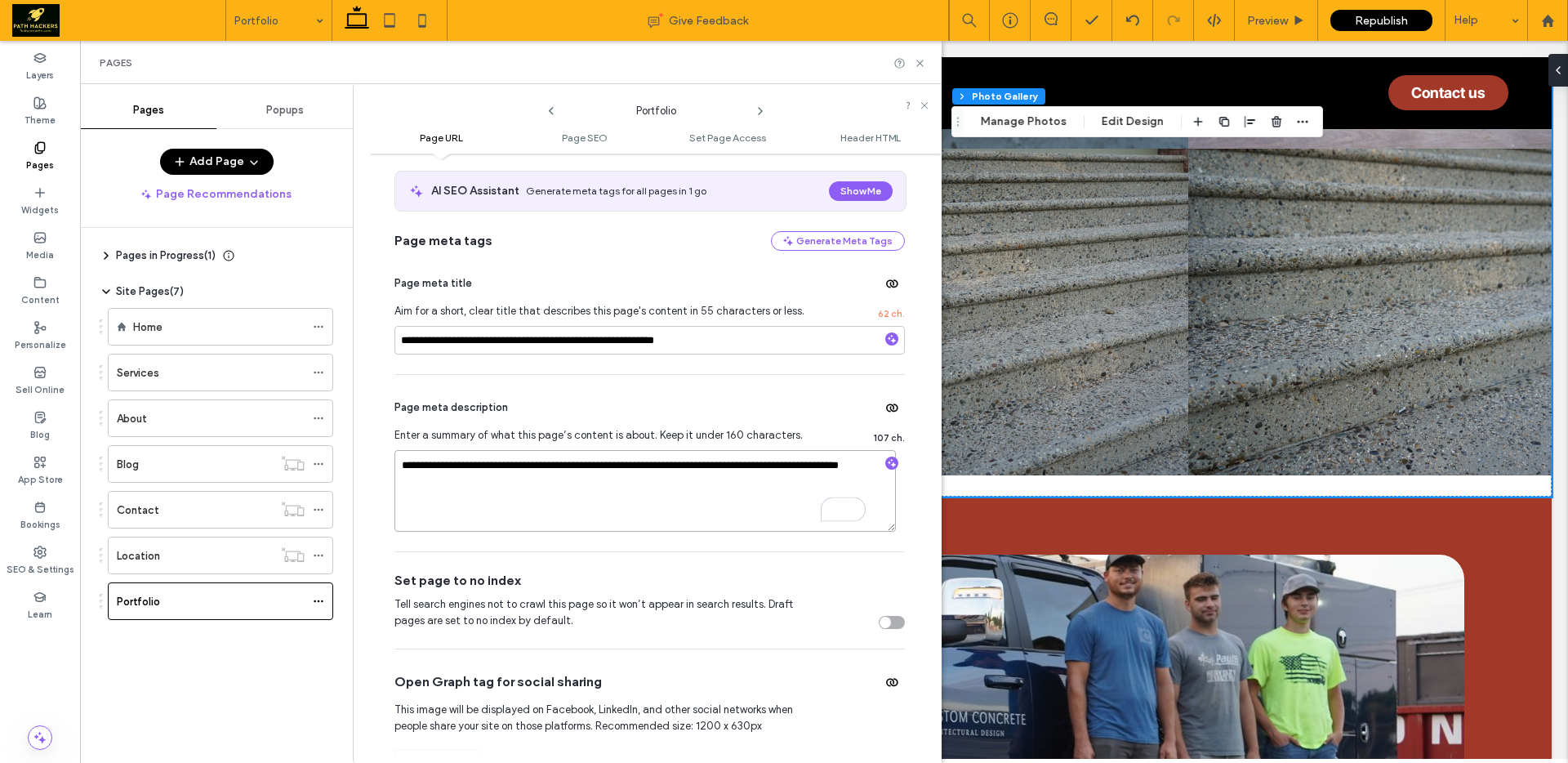
scroll to position [0, 0]
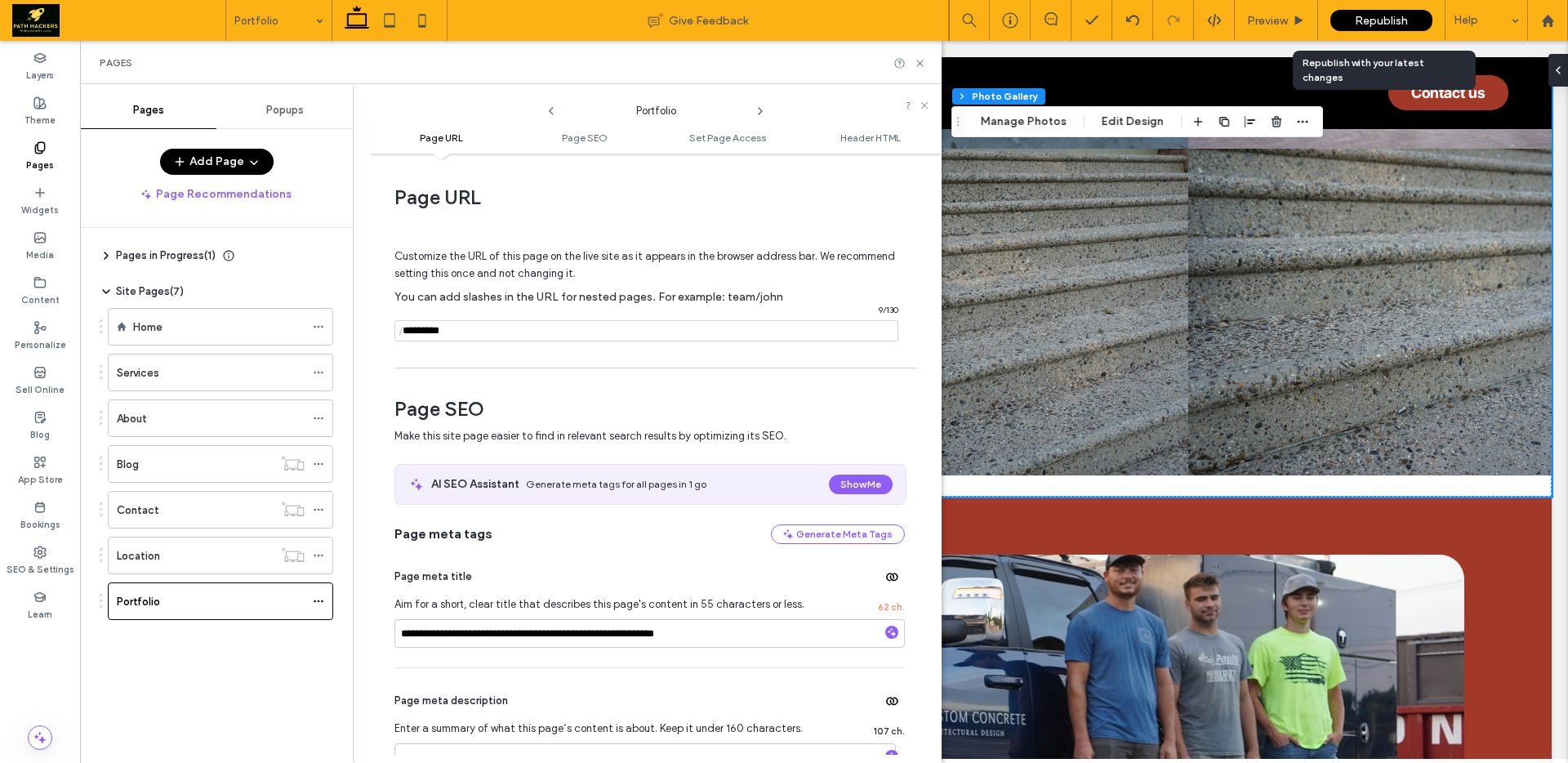
click at [1365, 20] on span "Republish" at bounding box center [1381, 20] width 53 height 14
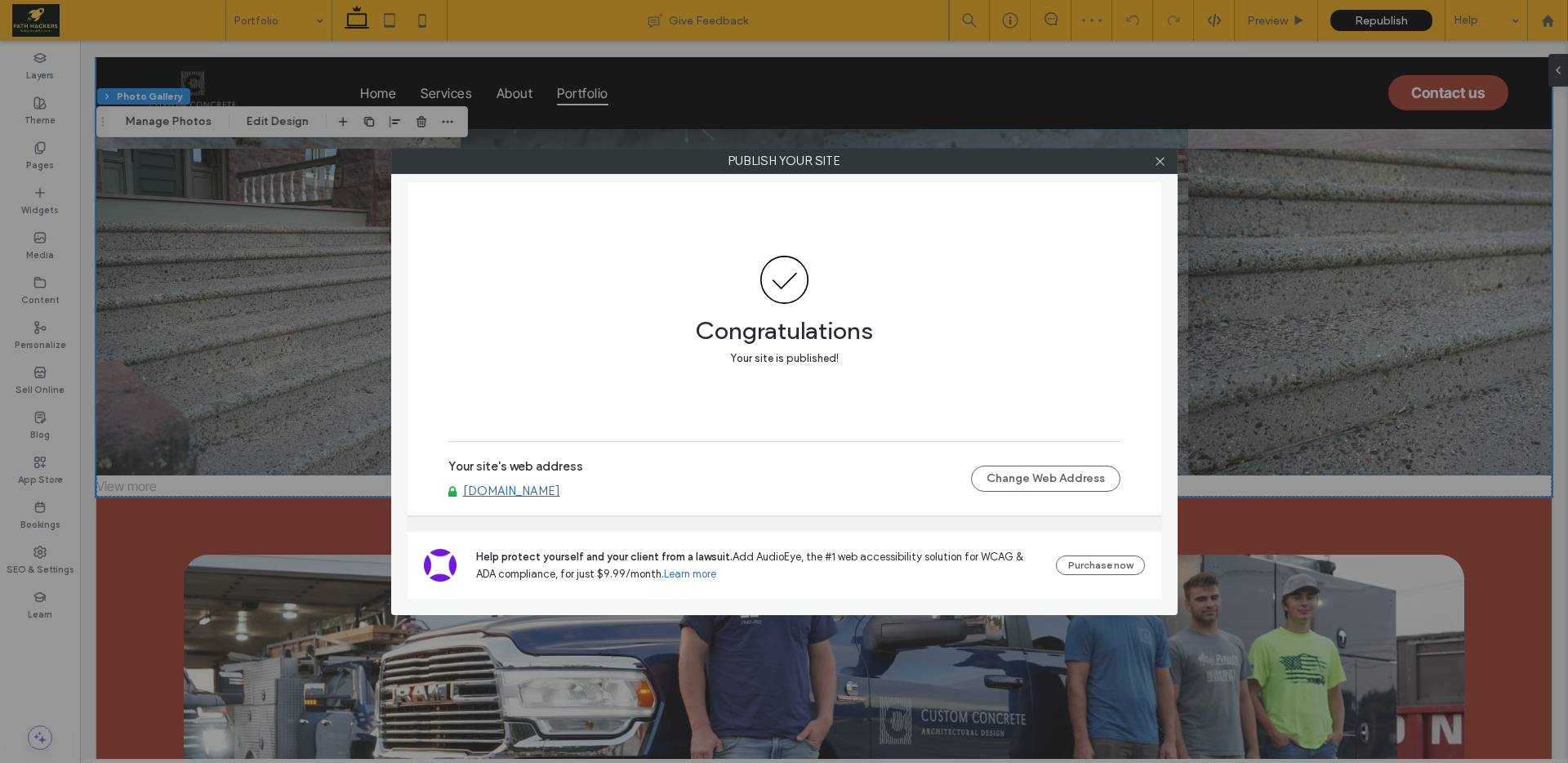
click at [560, 488] on link "[DOMAIN_NAME]" at bounding box center [511, 490] width 97 height 14
